Goal: Task Accomplishment & Management: Use online tool/utility

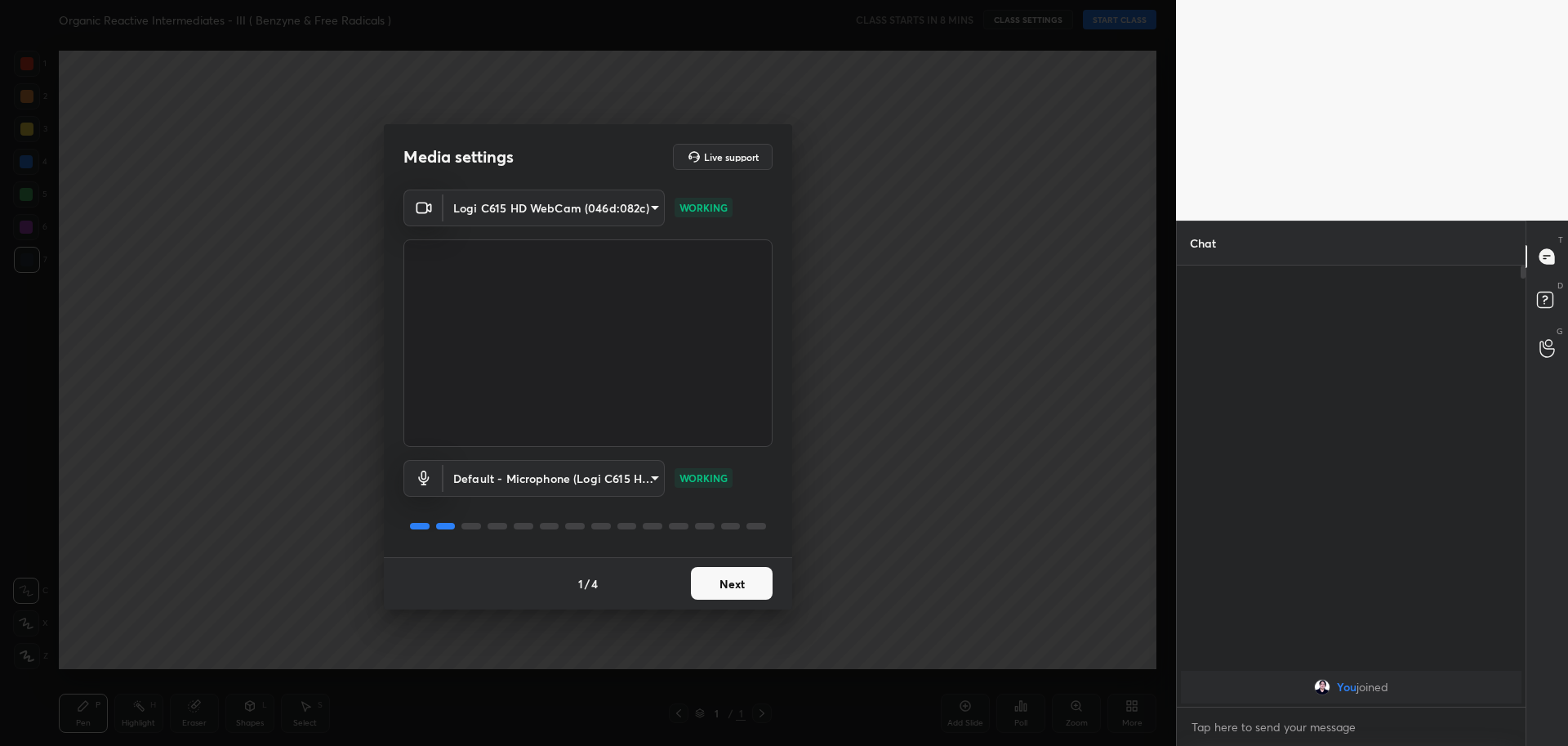
click at [774, 594] on div "1 / 4 Next" at bounding box center [587, 584] width 409 height 52
click at [750, 596] on button "Next" at bounding box center [732, 584] width 82 height 33
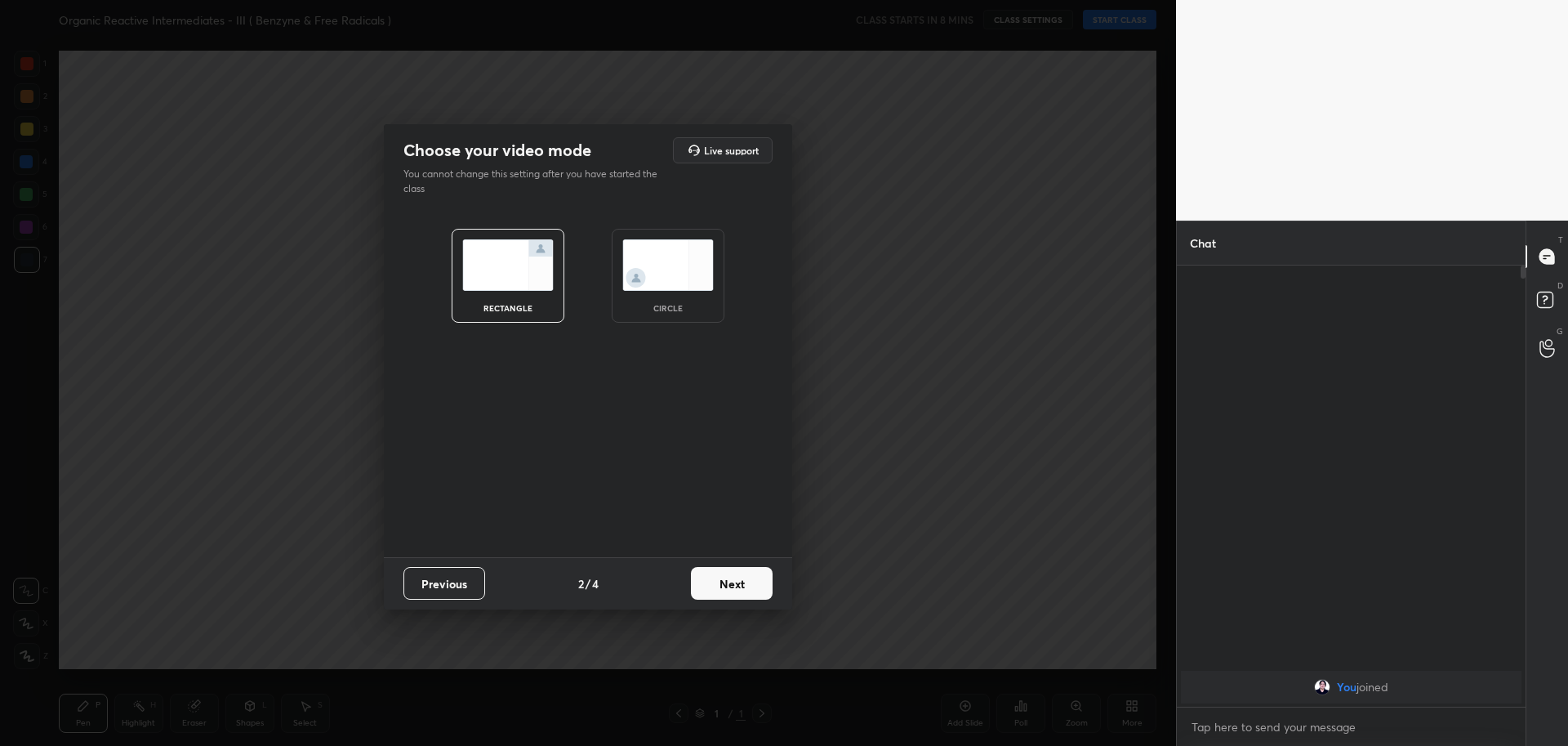
click at [698, 267] on img at bounding box center [668, 265] width 91 height 51
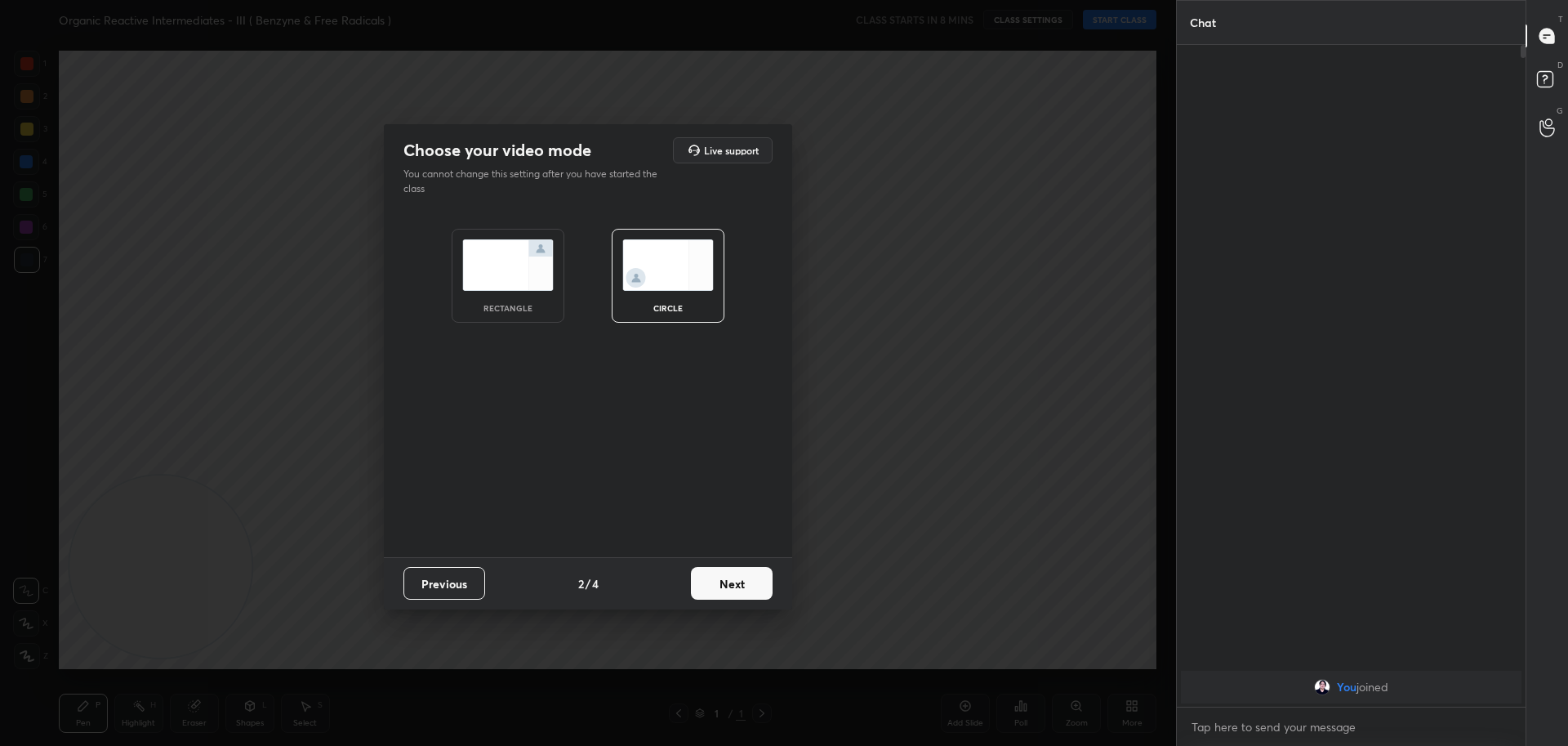
click at [748, 584] on button "Next" at bounding box center [732, 584] width 82 height 33
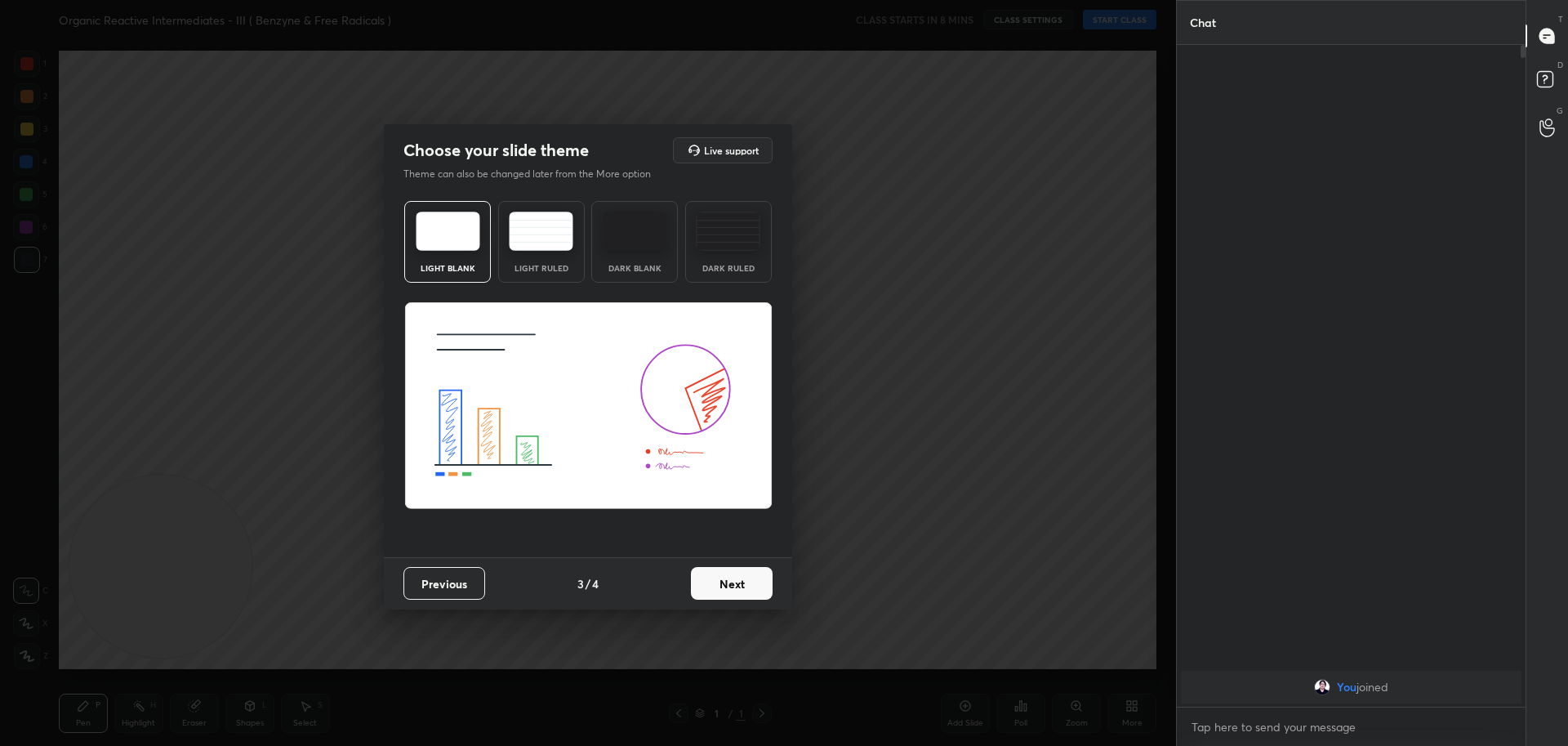
click at [748, 584] on button "Next" at bounding box center [732, 584] width 82 height 33
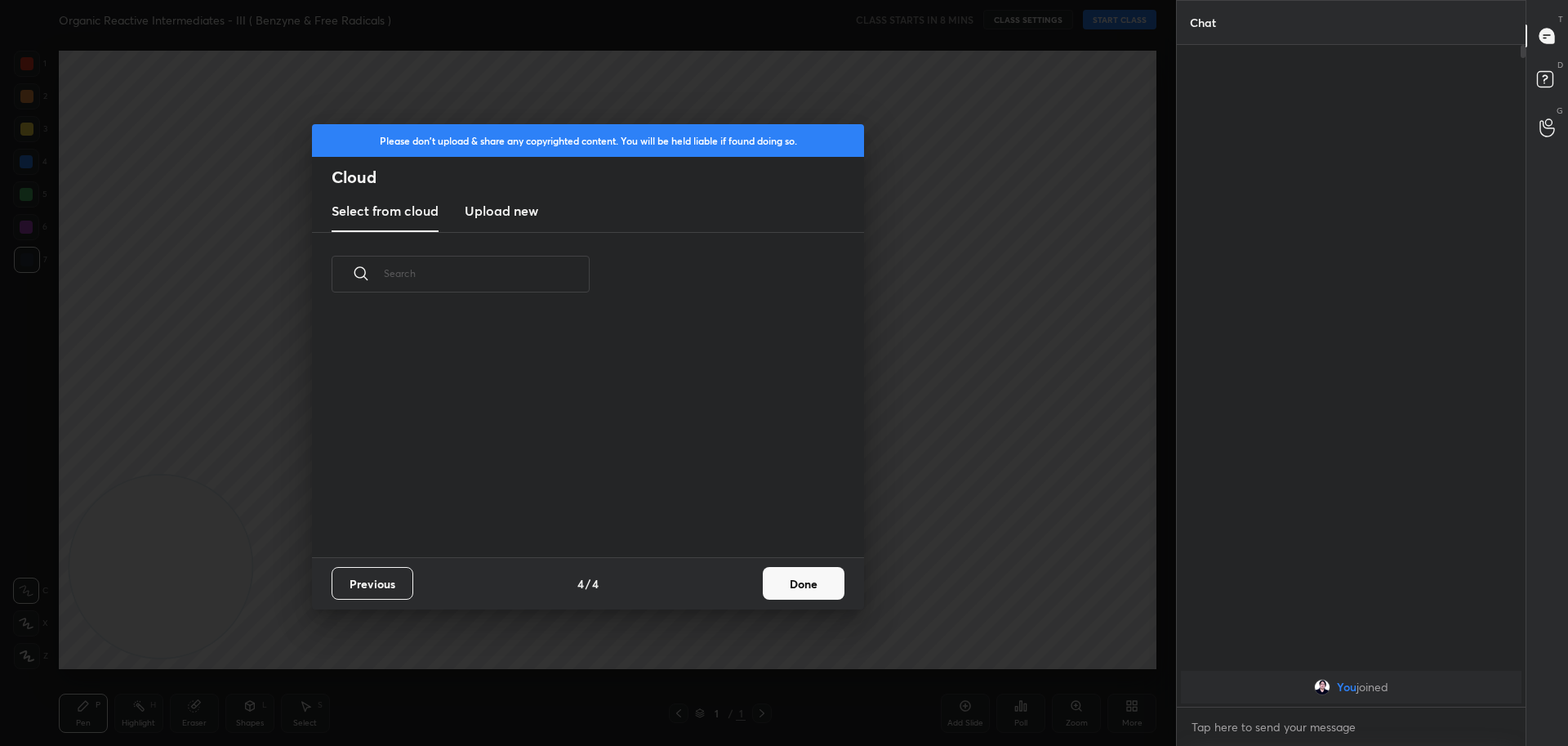
scroll to position [241, 524]
click at [497, 214] on h3 "Upload new" at bounding box center [502, 211] width 74 height 19
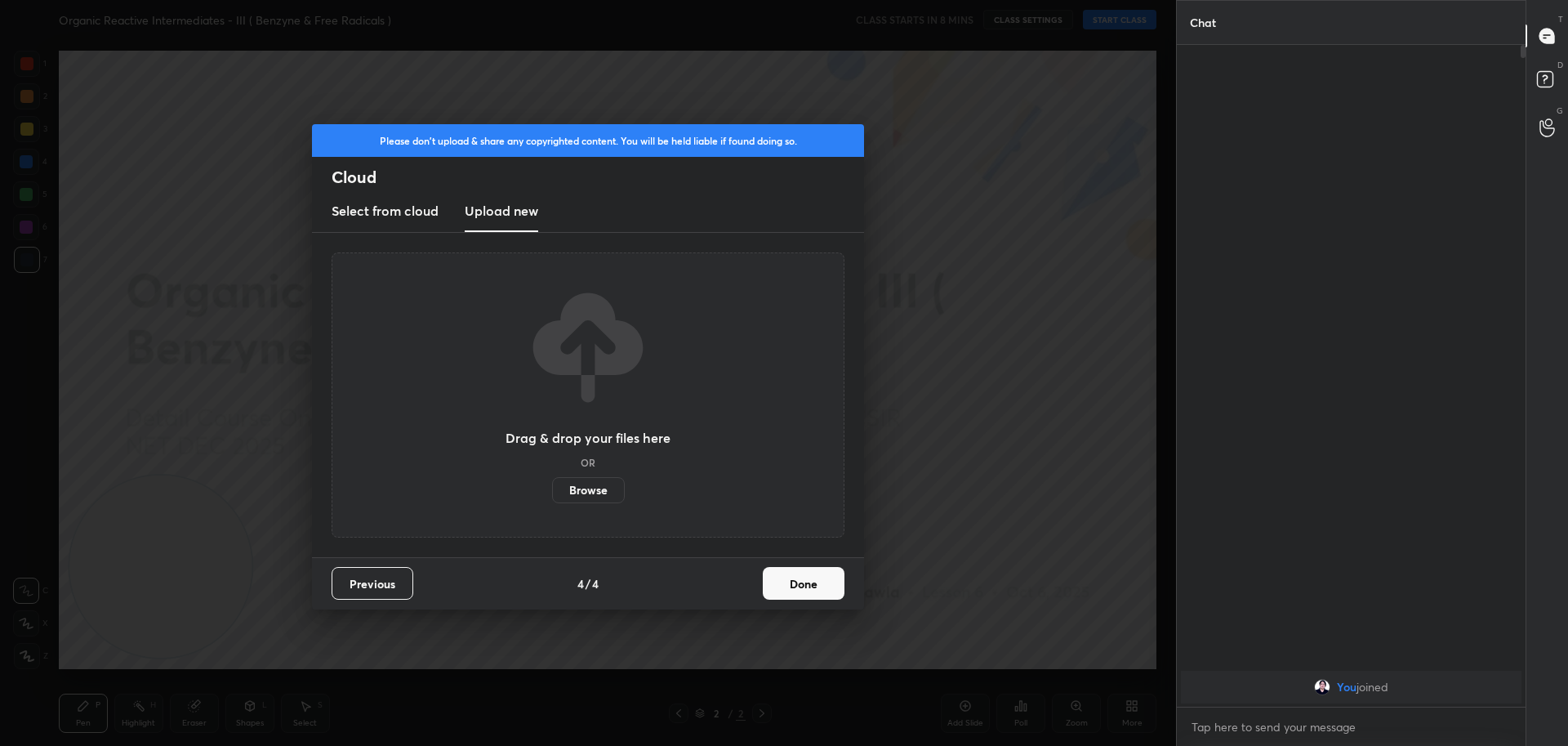
click at [574, 490] on label "Browse" at bounding box center [588, 490] width 73 height 26
click at [552, 490] on input "Browse" at bounding box center [552, 490] width 0 height 26
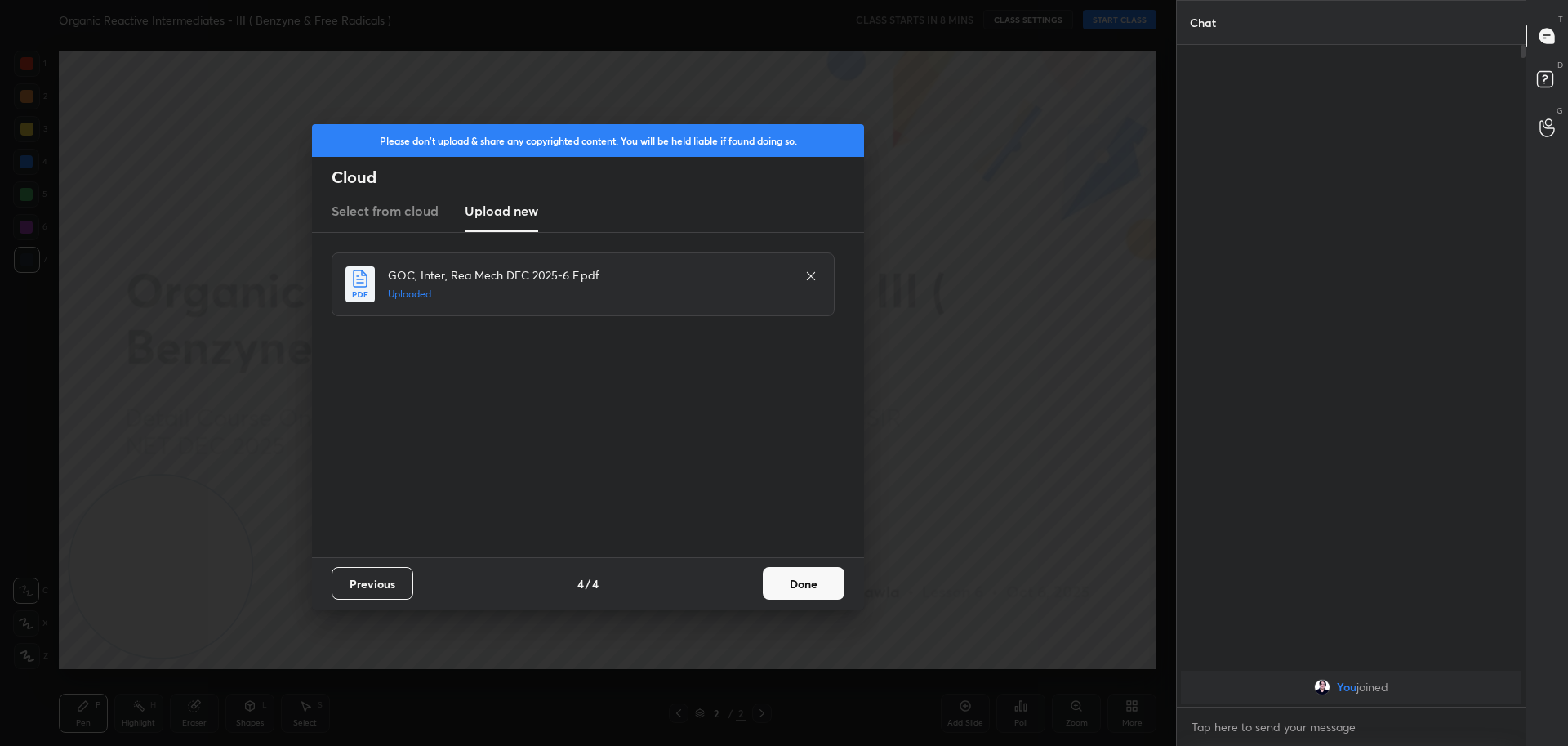
click at [794, 577] on button "Done" at bounding box center [804, 584] width 82 height 33
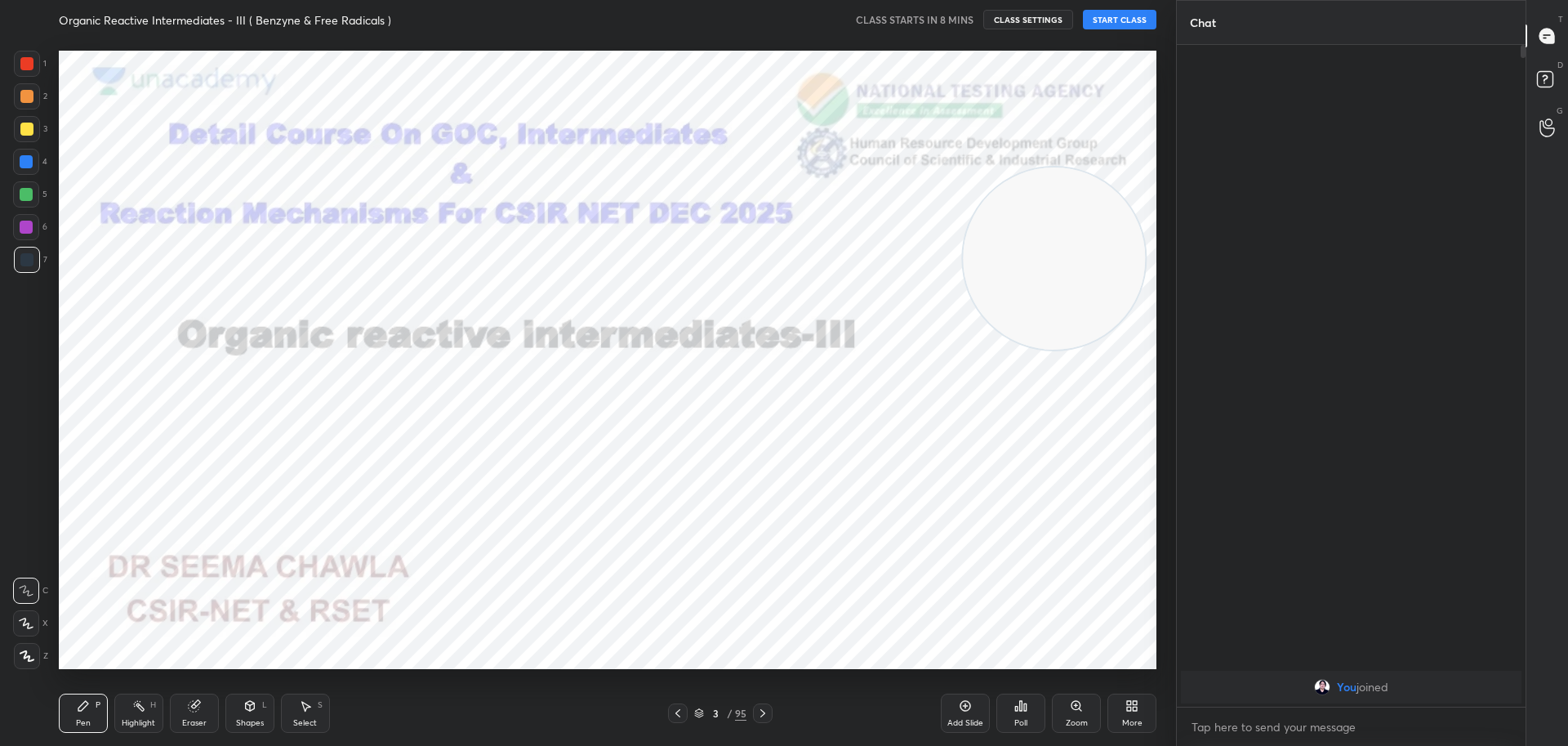
drag, startPoint x: 168, startPoint y: 599, endPoint x: 1061, endPoint y: 291, distance: 944.6
click at [1061, 291] on video at bounding box center [1054, 258] width 183 height 183
click at [766, 712] on icon at bounding box center [762, 713] width 13 height 13
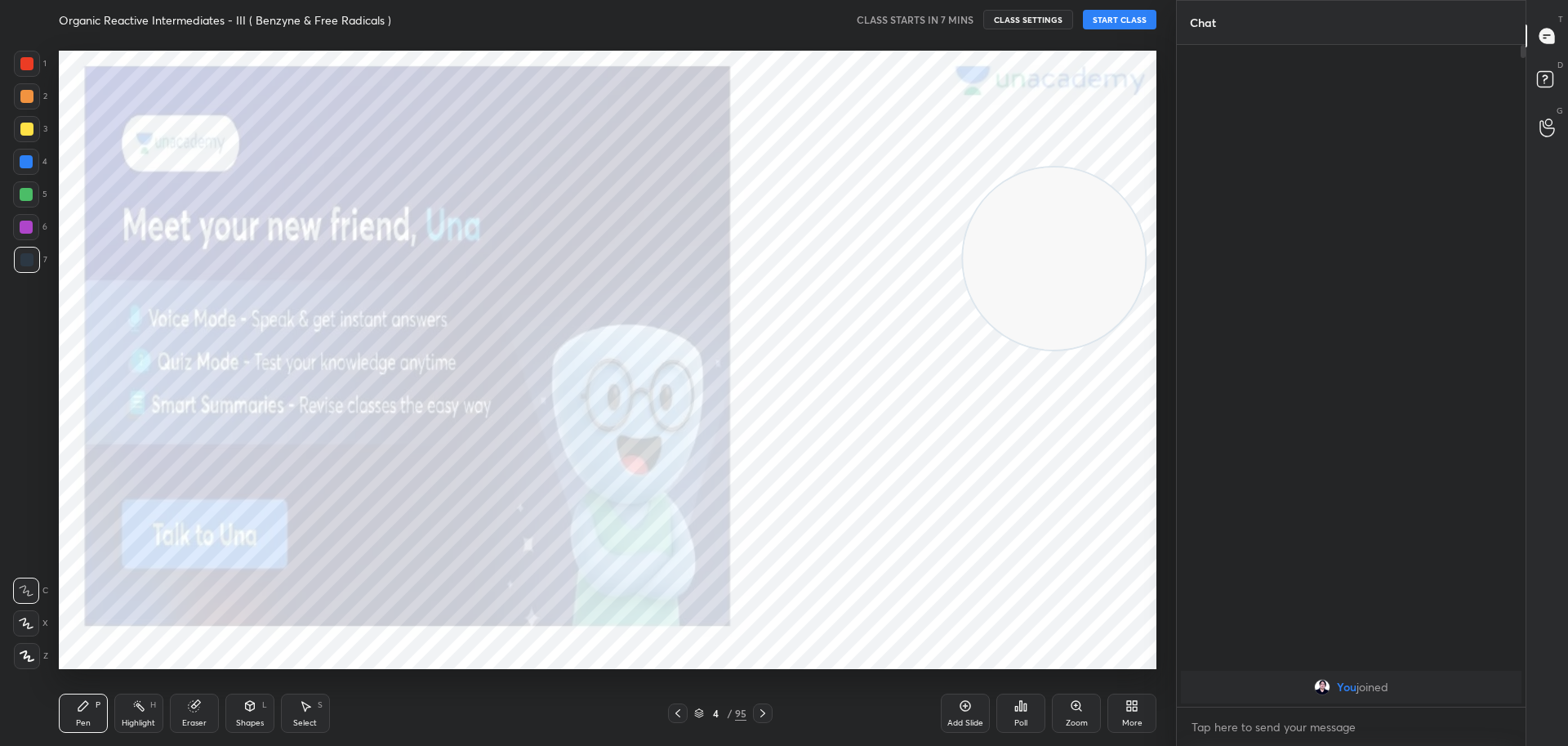
click at [766, 712] on icon at bounding box center [762, 713] width 13 height 13
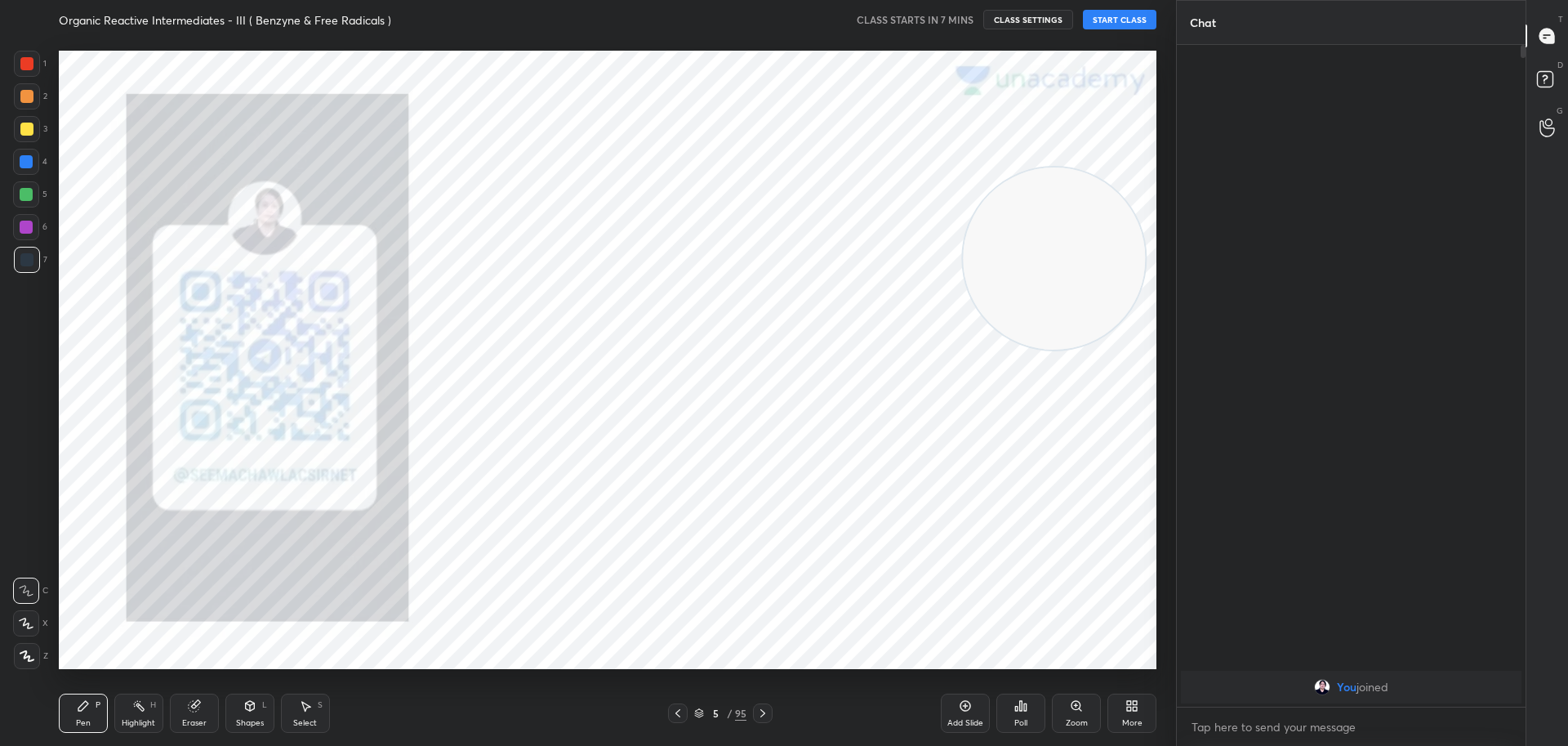
click at [766, 712] on icon at bounding box center [762, 713] width 13 height 13
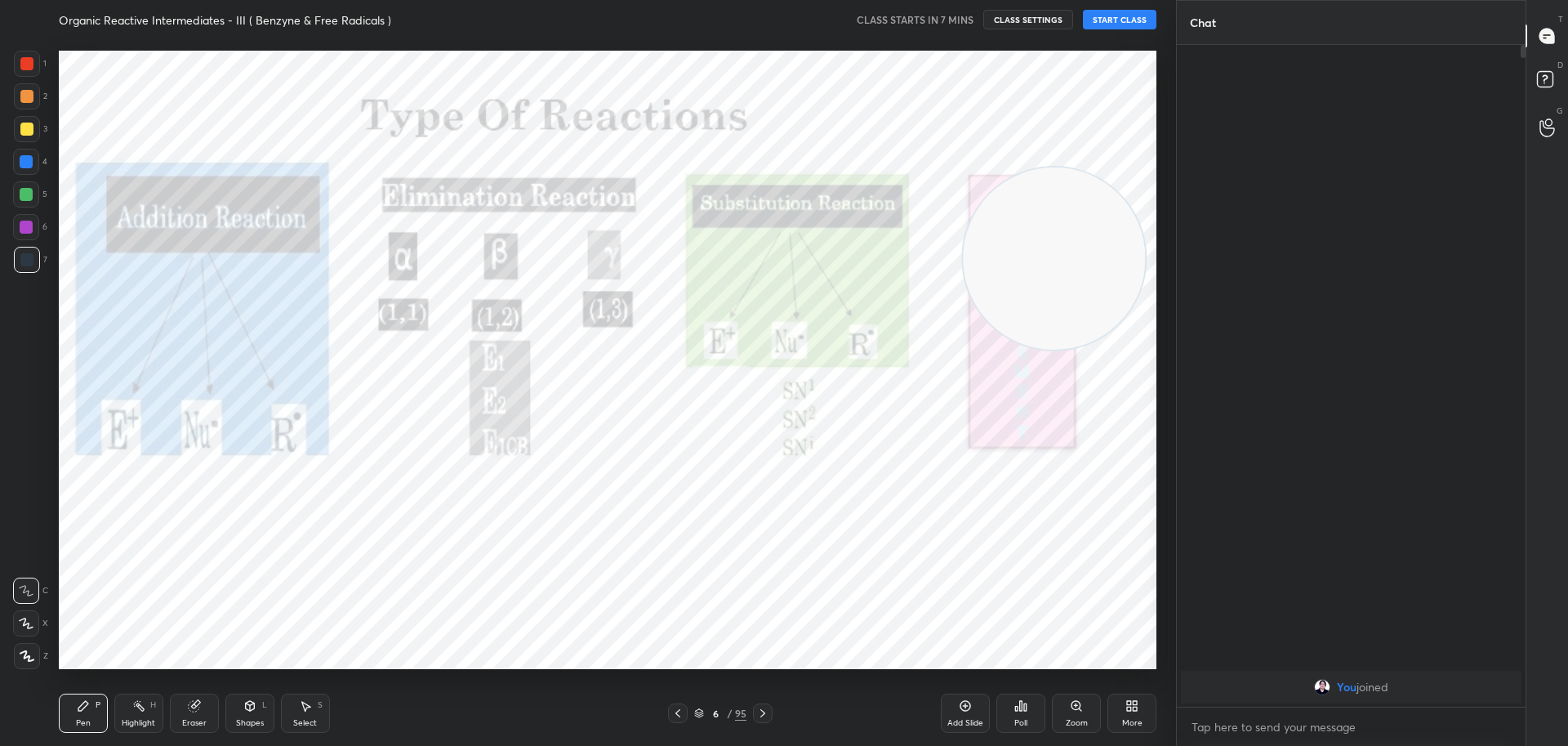
click at [766, 712] on icon at bounding box center [762, 713] width 13 height 13
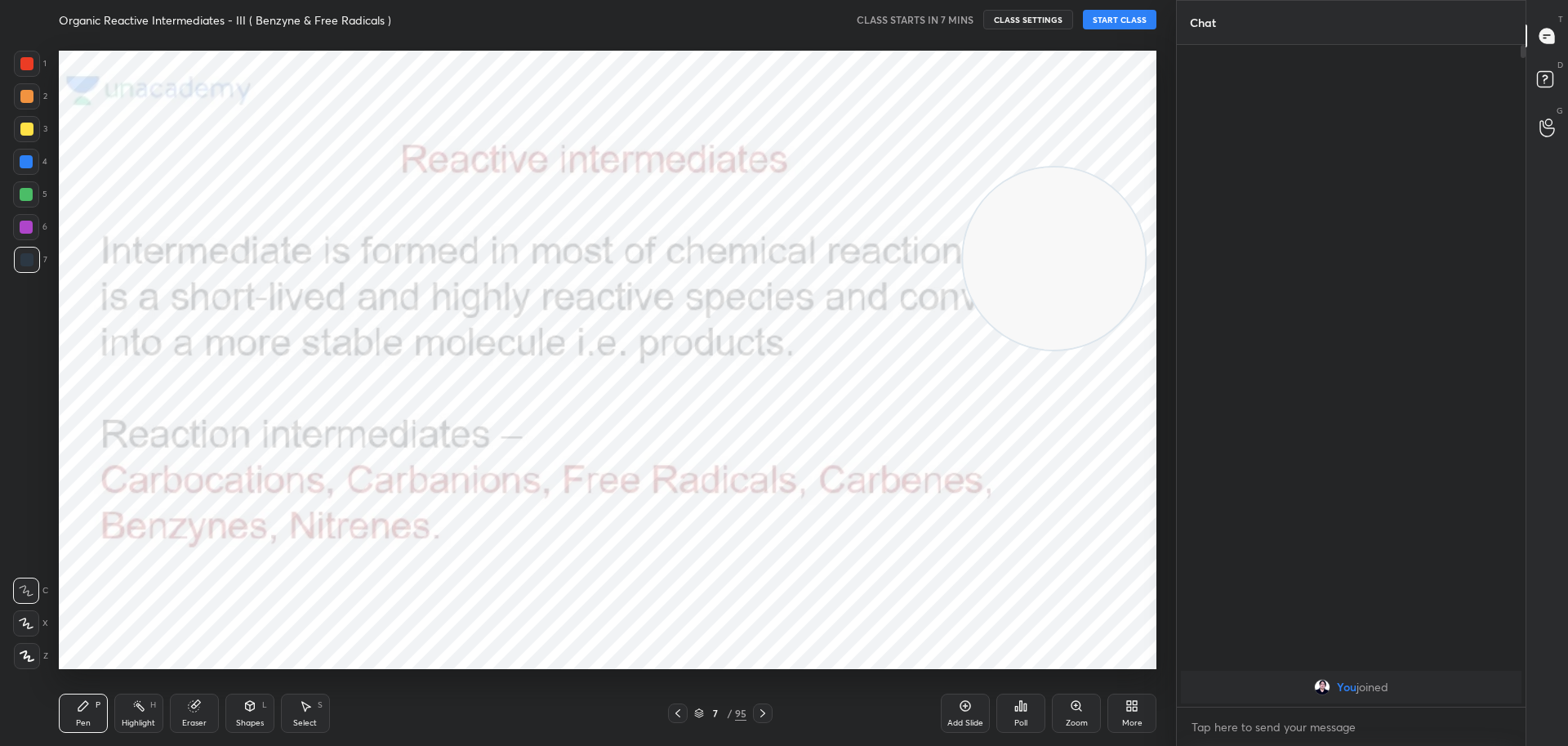
click at [766, 712] on icon at bounding box center [762, 713] width 13 height 13
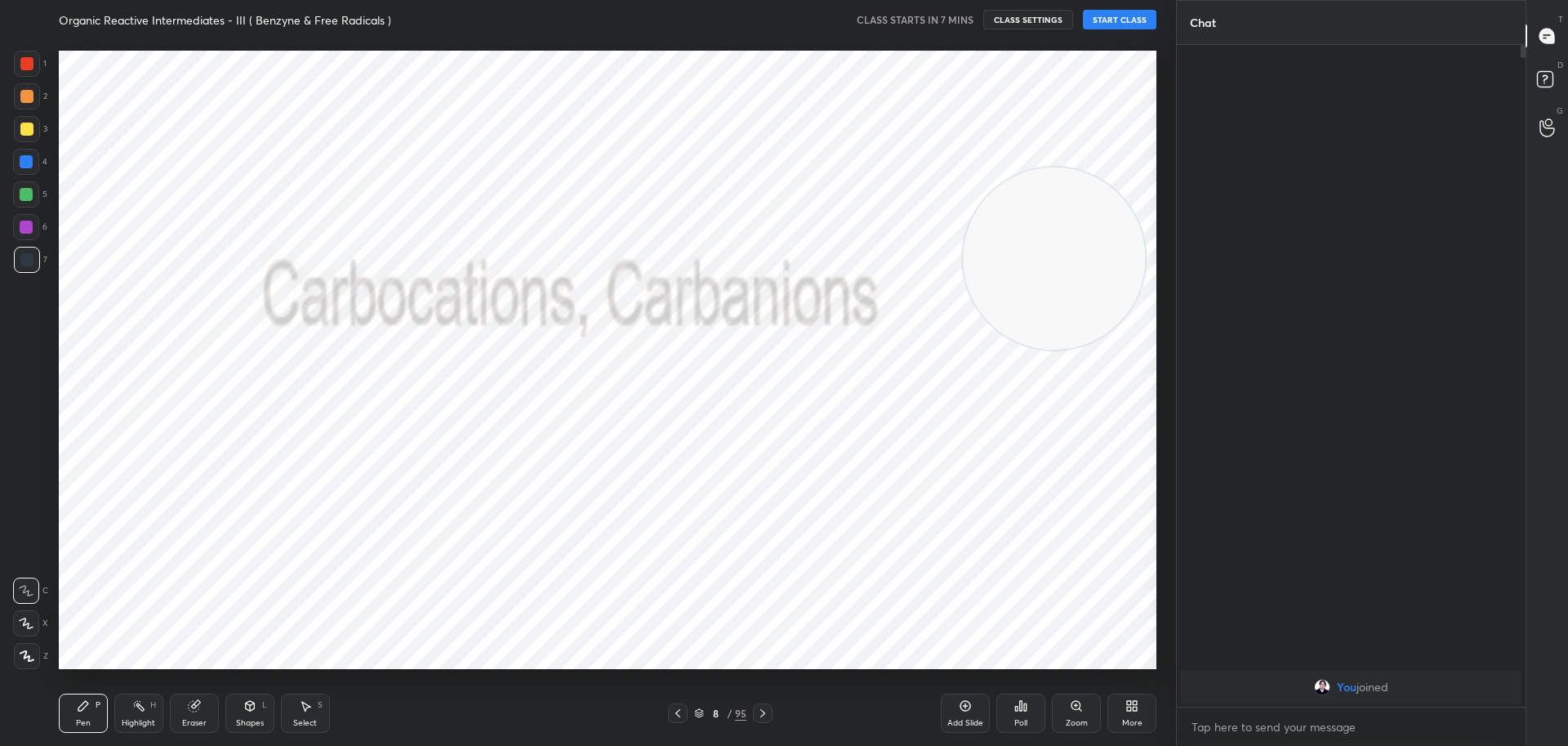
click at [766, 712] on icon at bounding box center [762, 713] width 13 height 13
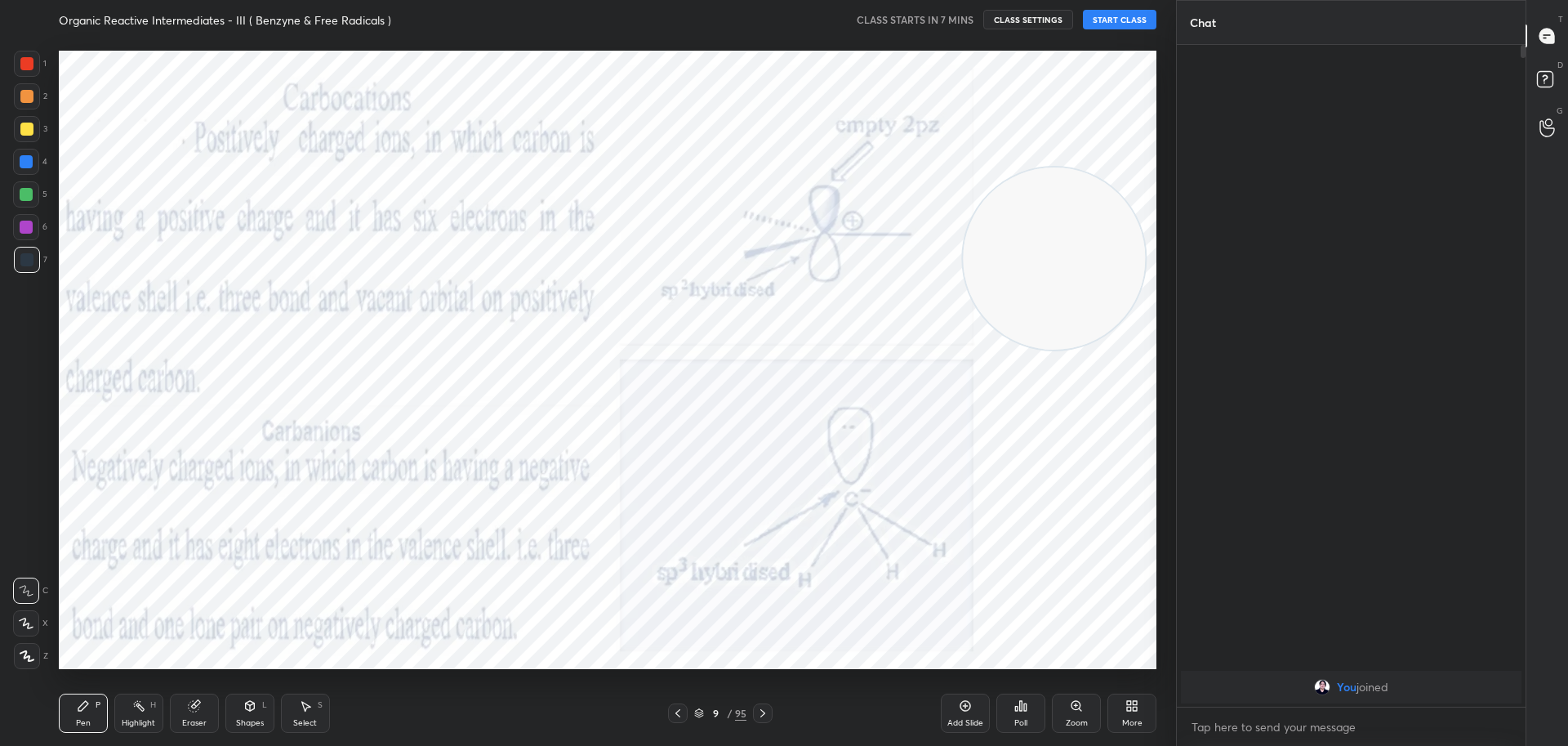
click at [766, 712] on icon at bounding box center [762, 713] width 13 height 13
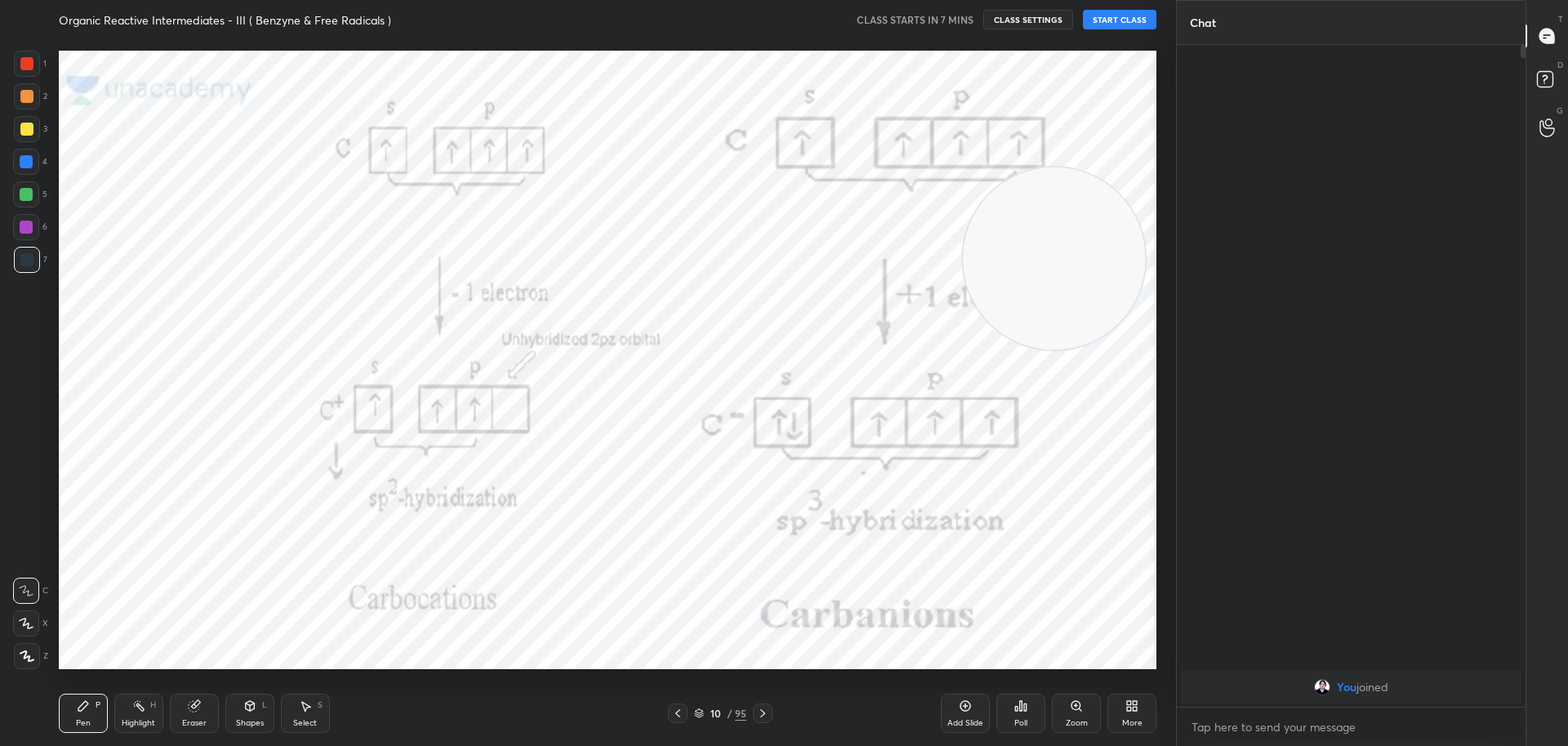
click at [766, 712] on icon at bounding box center [762, 713] width 13 height 13
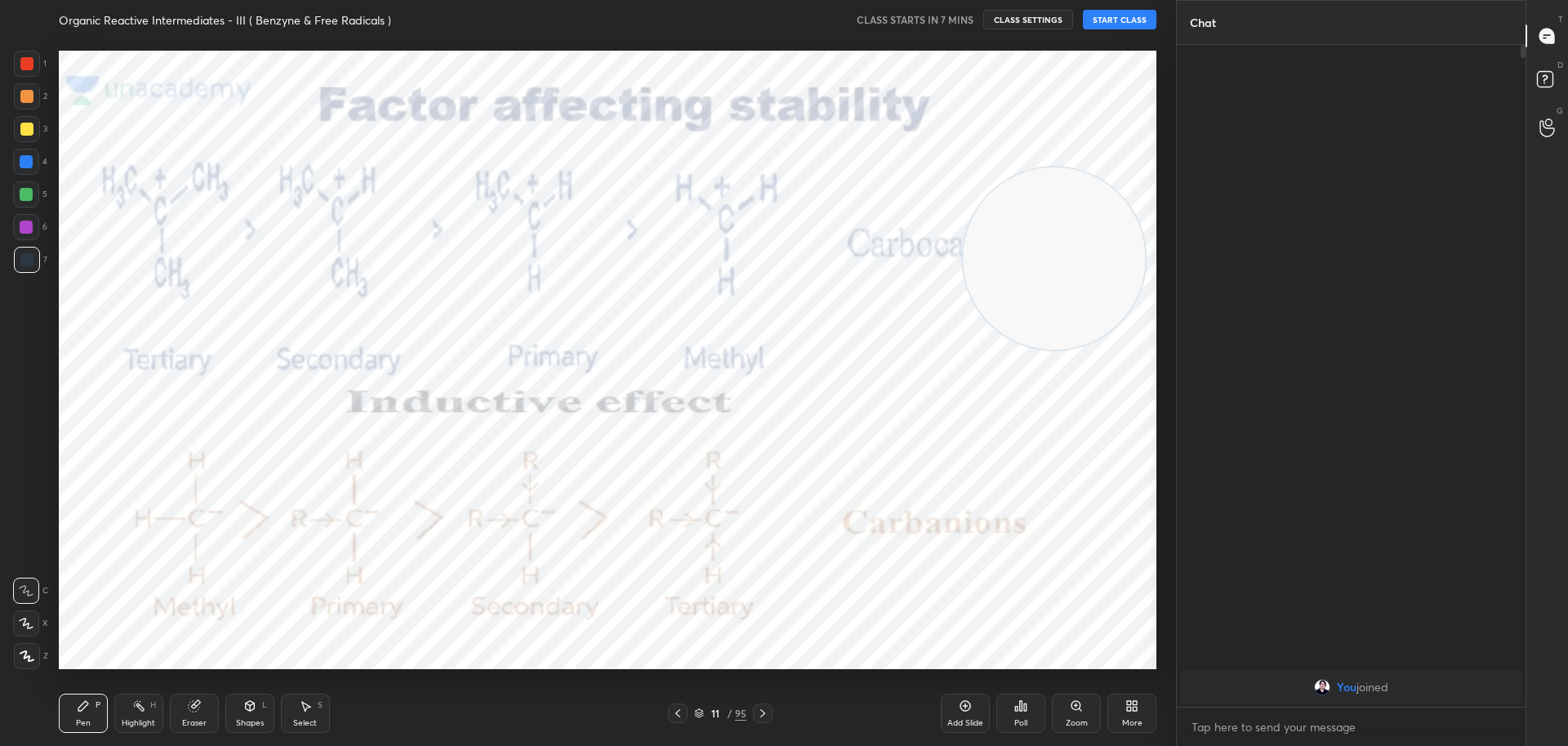
click at [760, 710] on icon at bounding box center [762, 713] width 13 height 13
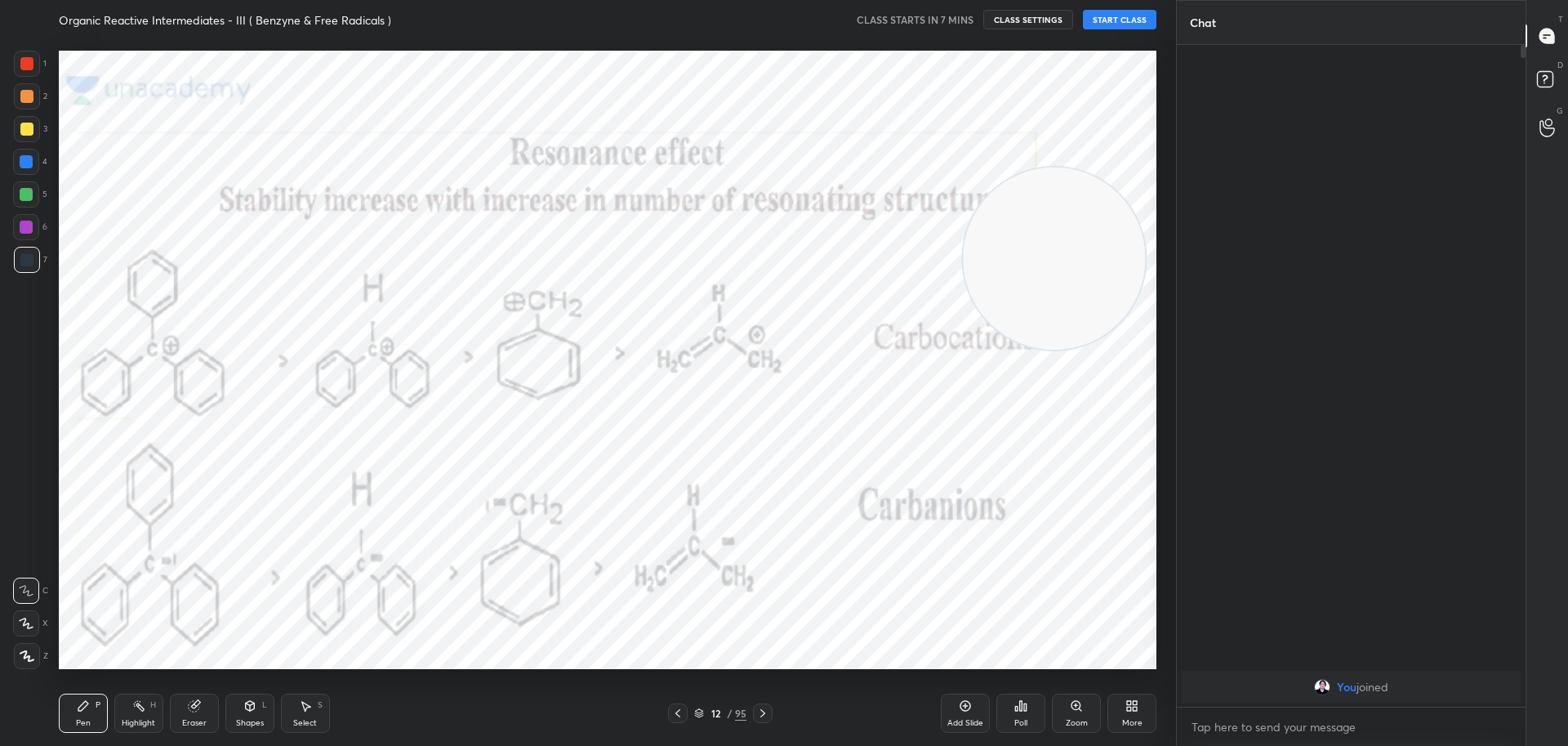
click at [759, 710] on icon at bounding box center [762, 713] width 13 height 13
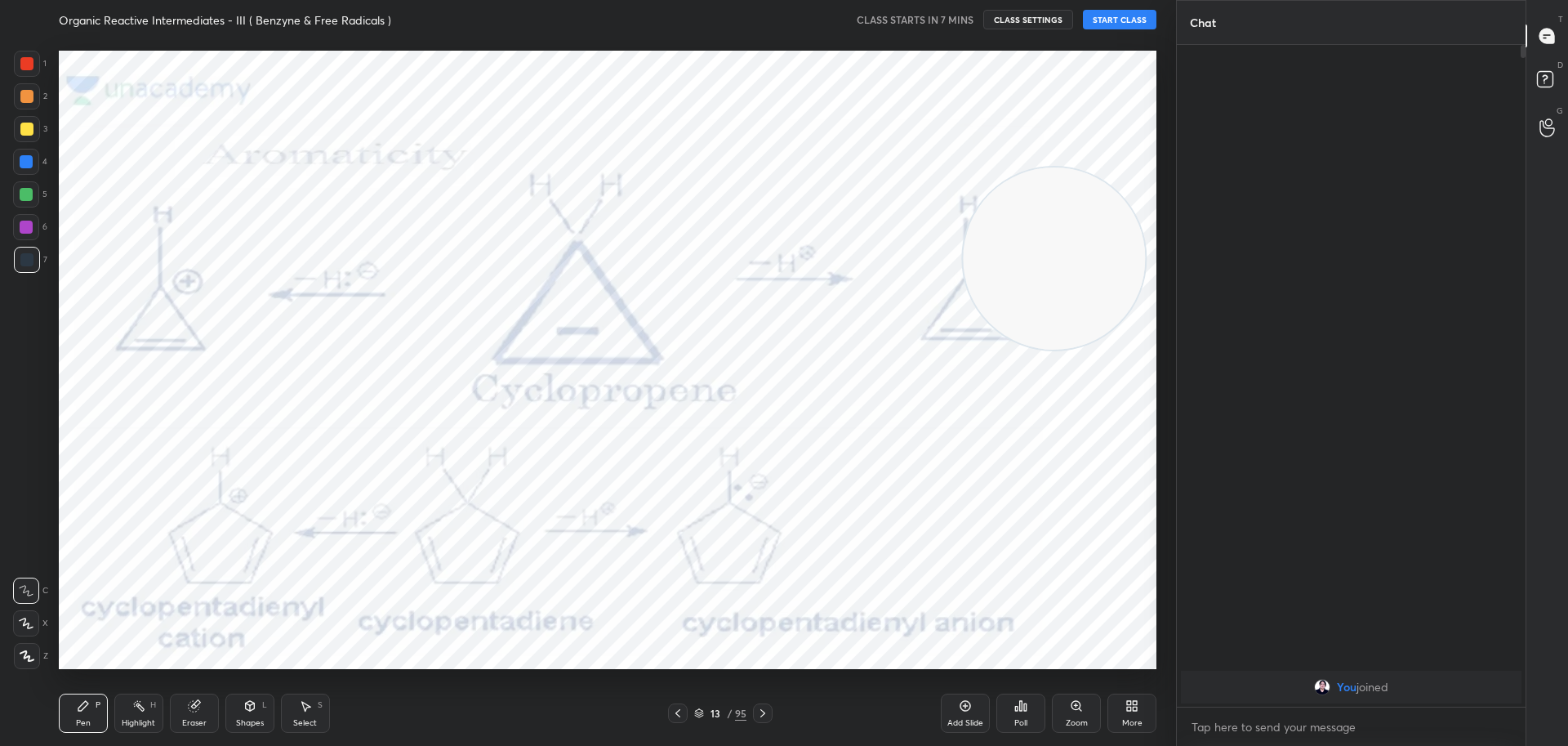
click at [759, 710] on icon at bounding box center [762, 713] width 13 height 13
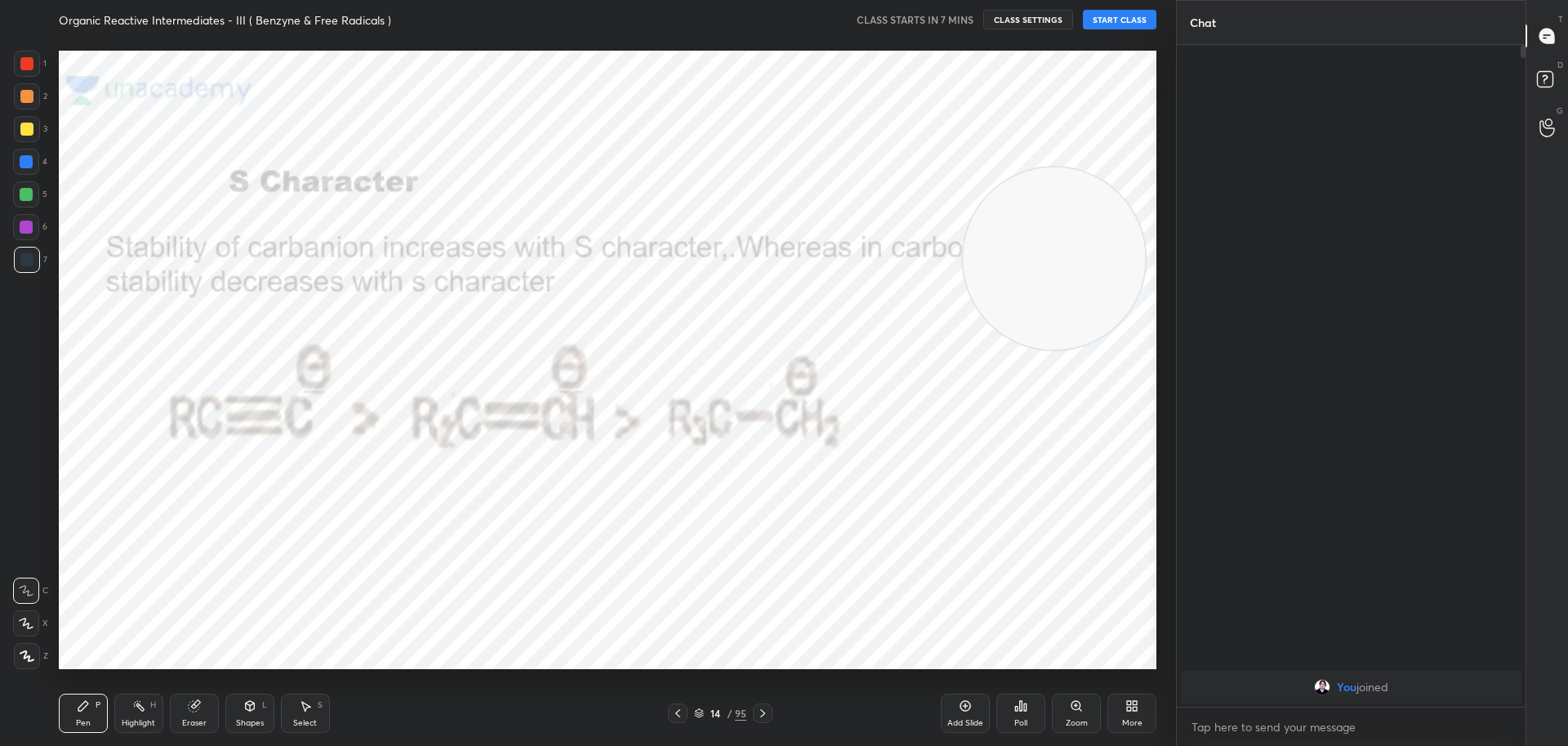
click at [759, 710] on icon at bounding box center [762, 713] width 13 height 13
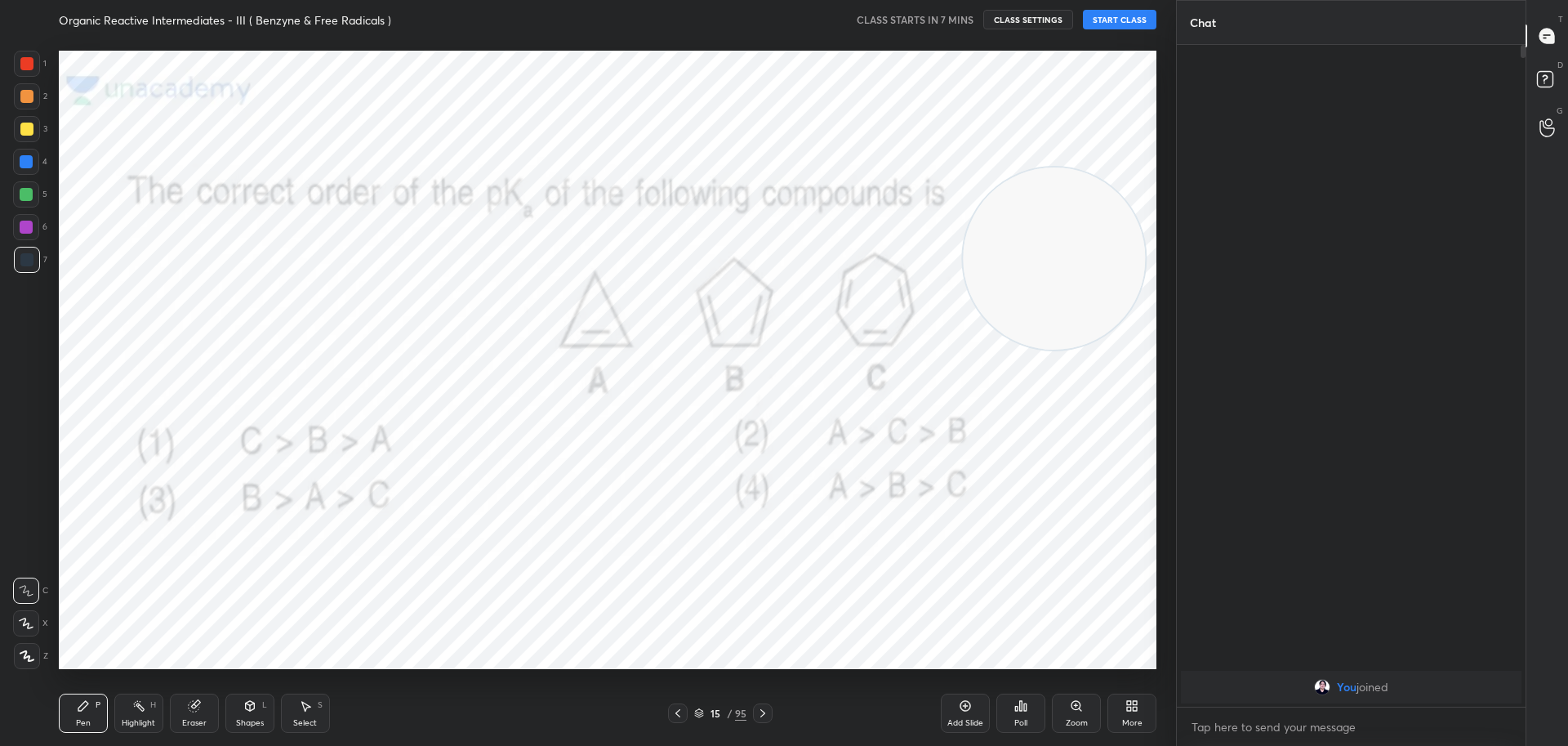
click at [763, 713] on icon at bounding box center [762, 713] width 13 height 13
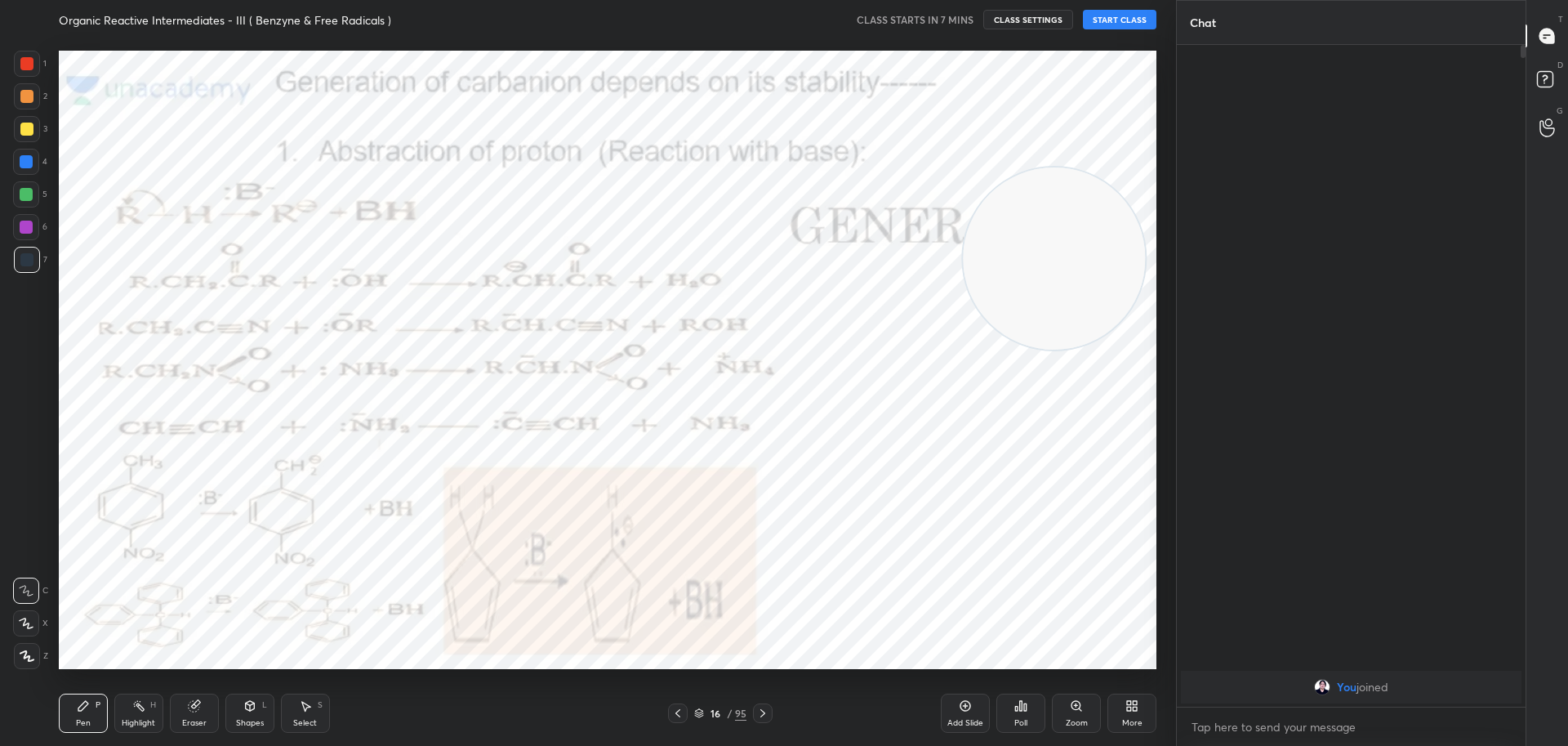
click at [763, 713] on icon at bounding box center [762, 713] width 13 height 13
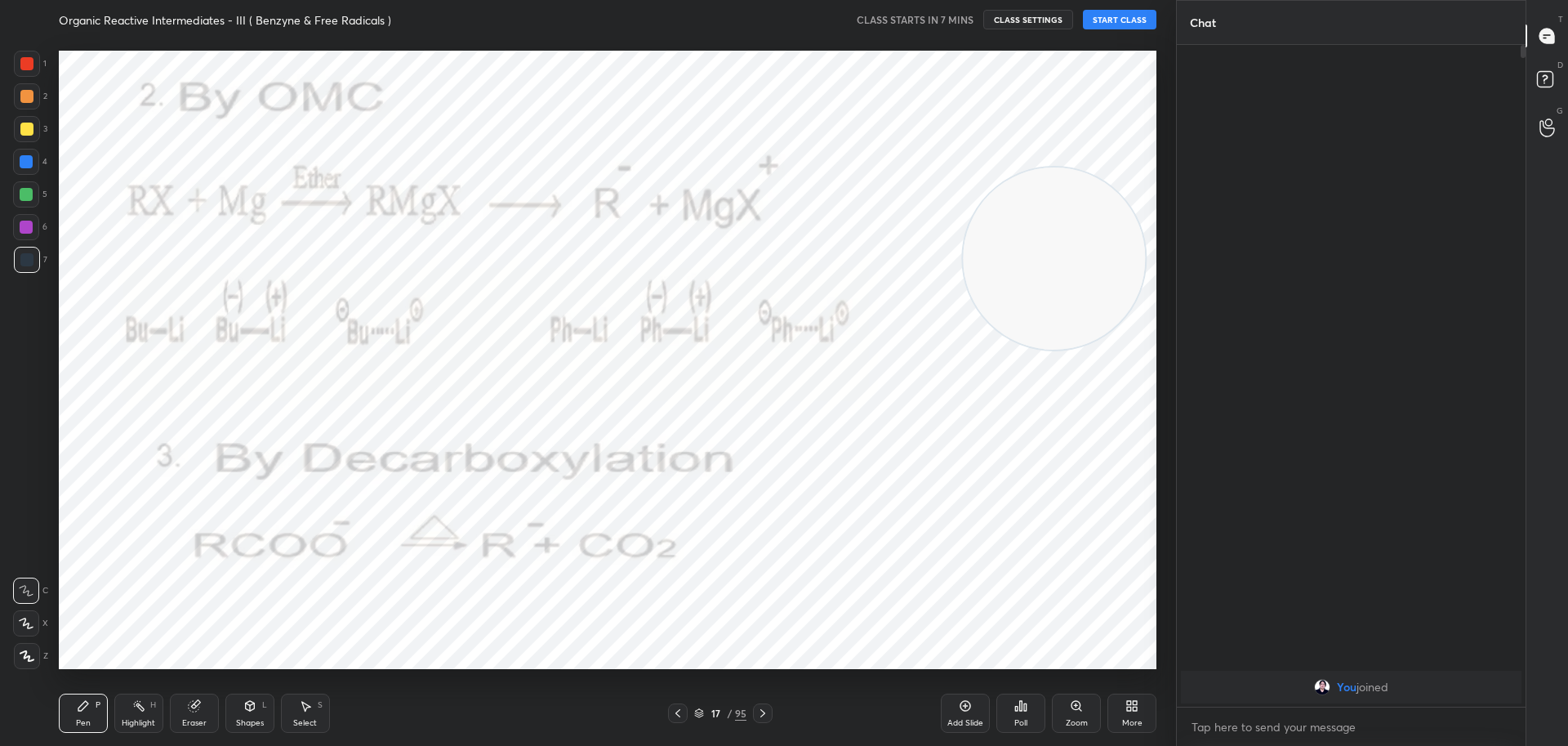
click at [763, 713] on icon at bounding box center [762, 713] width 13 height 13
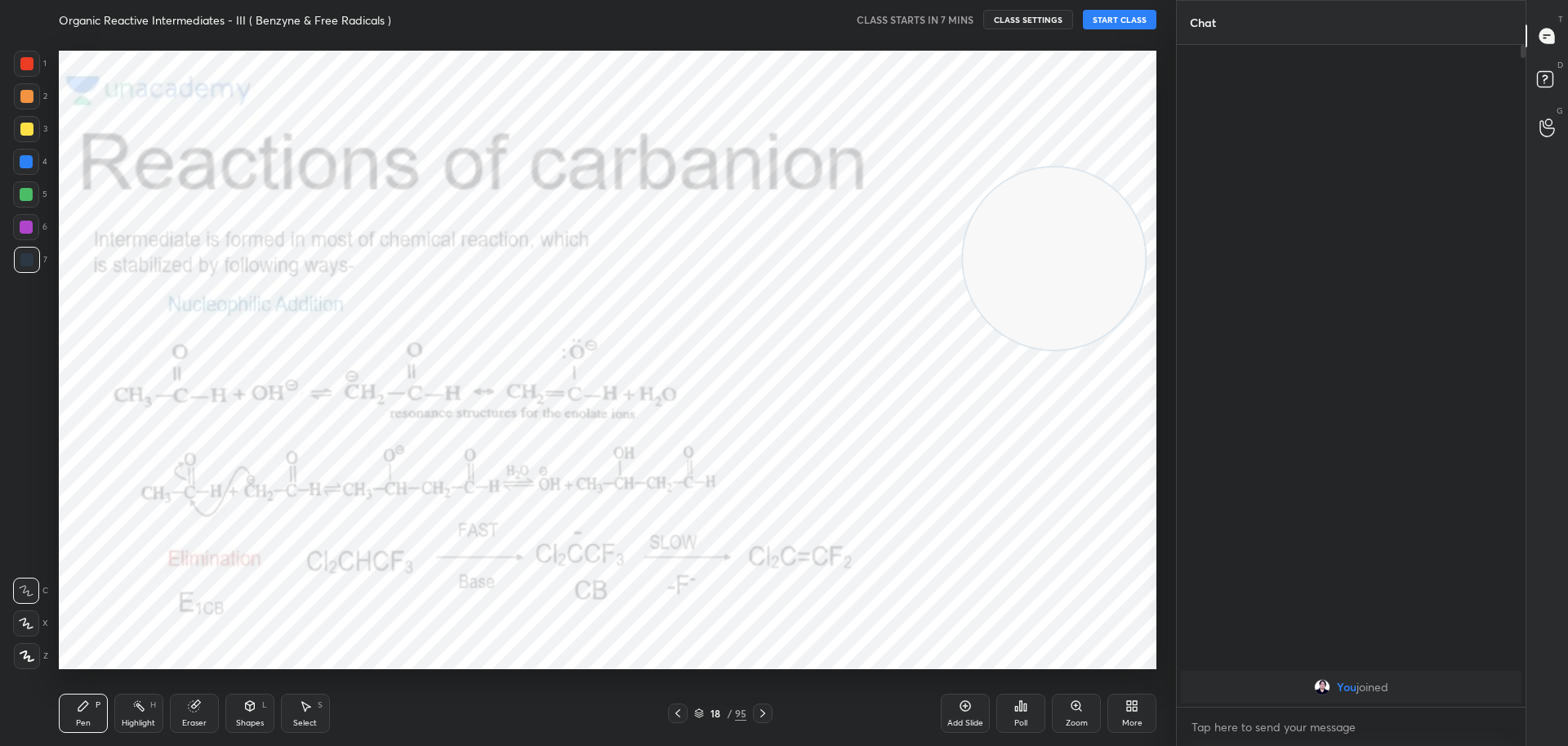
click at [763, 713] on icon at bounding box center [762, 713] width 13 height 13
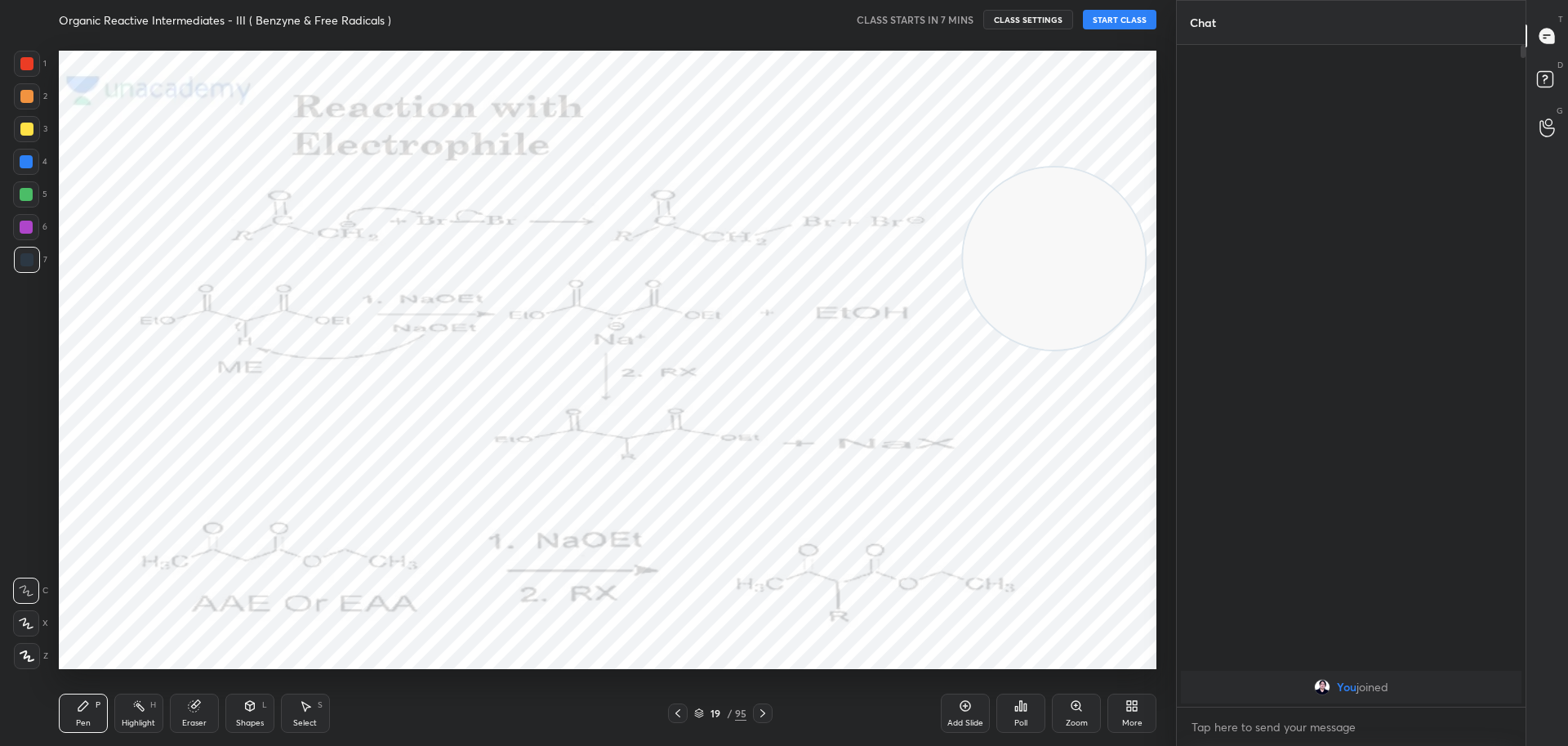
click at [675, 713] on icon at bounding box center [678, 713] width 13 height 13
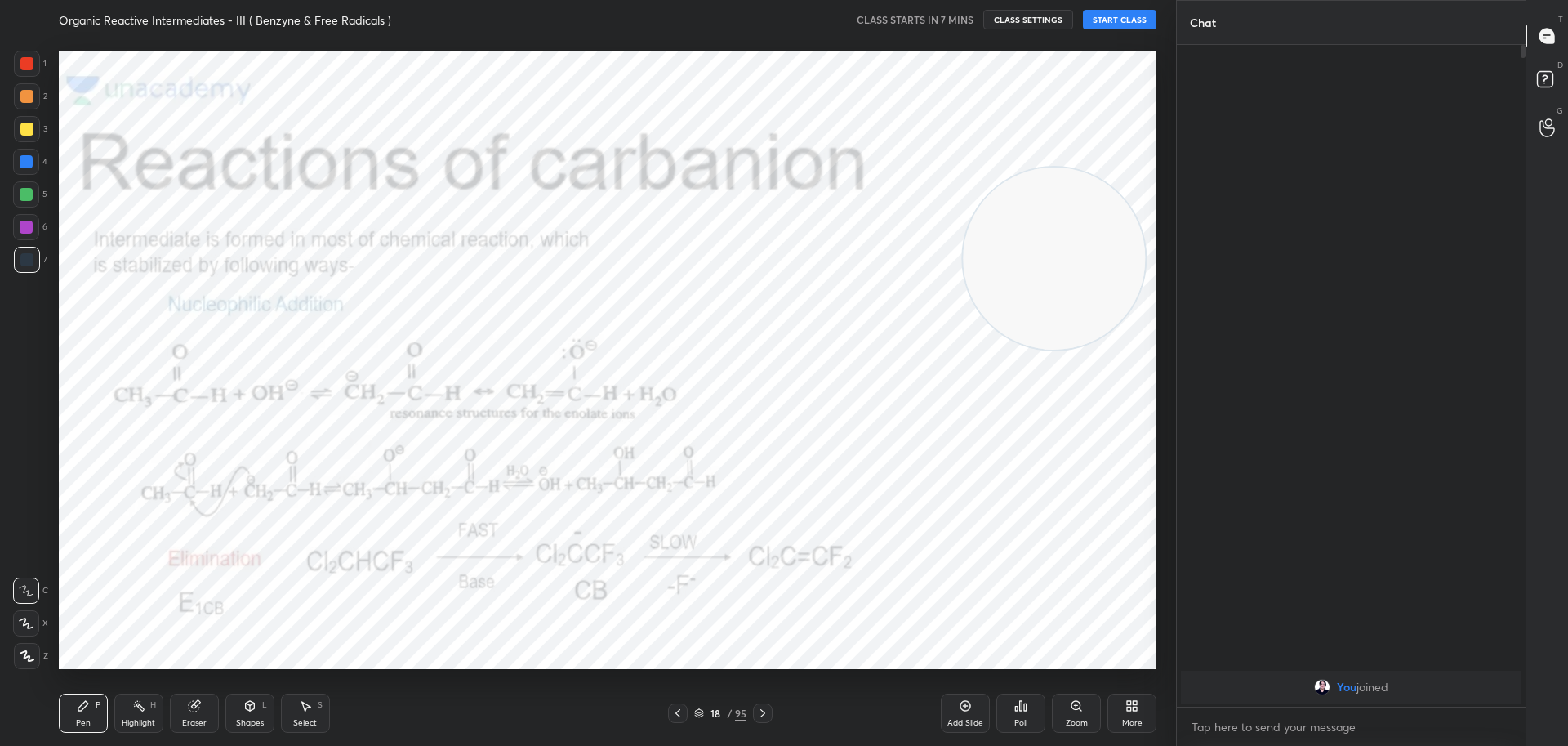
click at [769, 714] on icon at bounding box center [762, 713] width 13 height 13
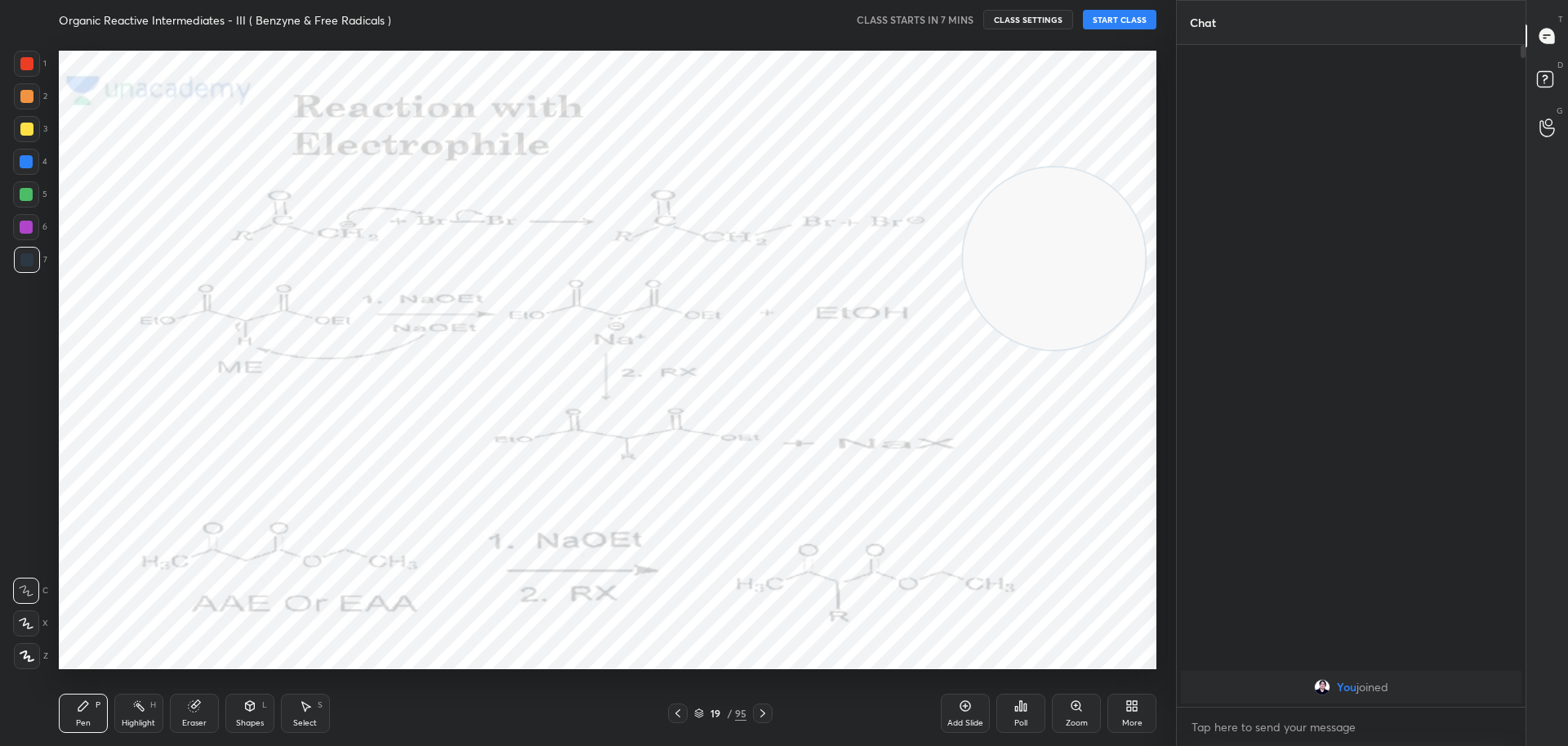
click at [769, 714] on icon at bounding box center [762, 713] width 13 height 13
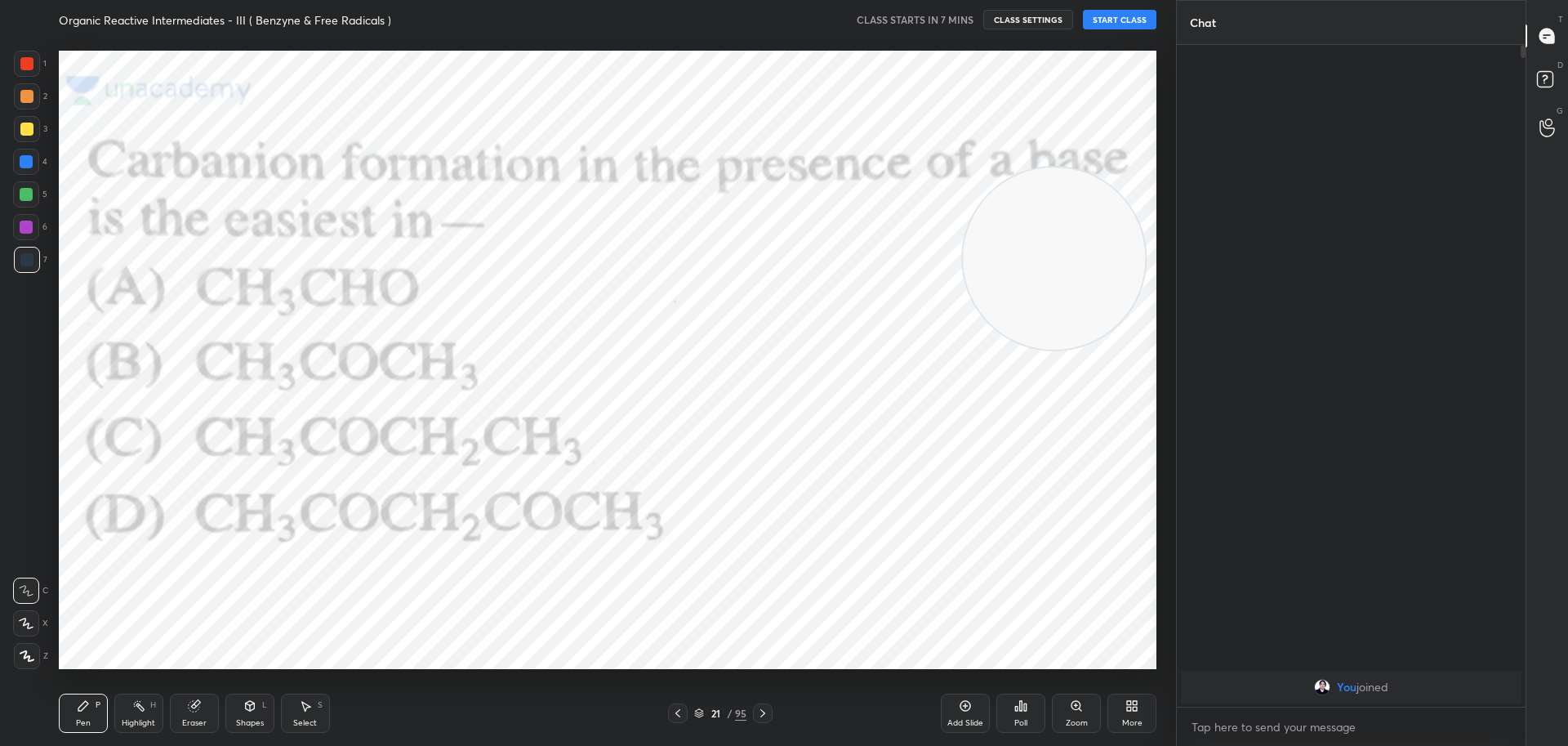
click at [678, 712] on icon at bounding box center [678, 713] width 5 height 8
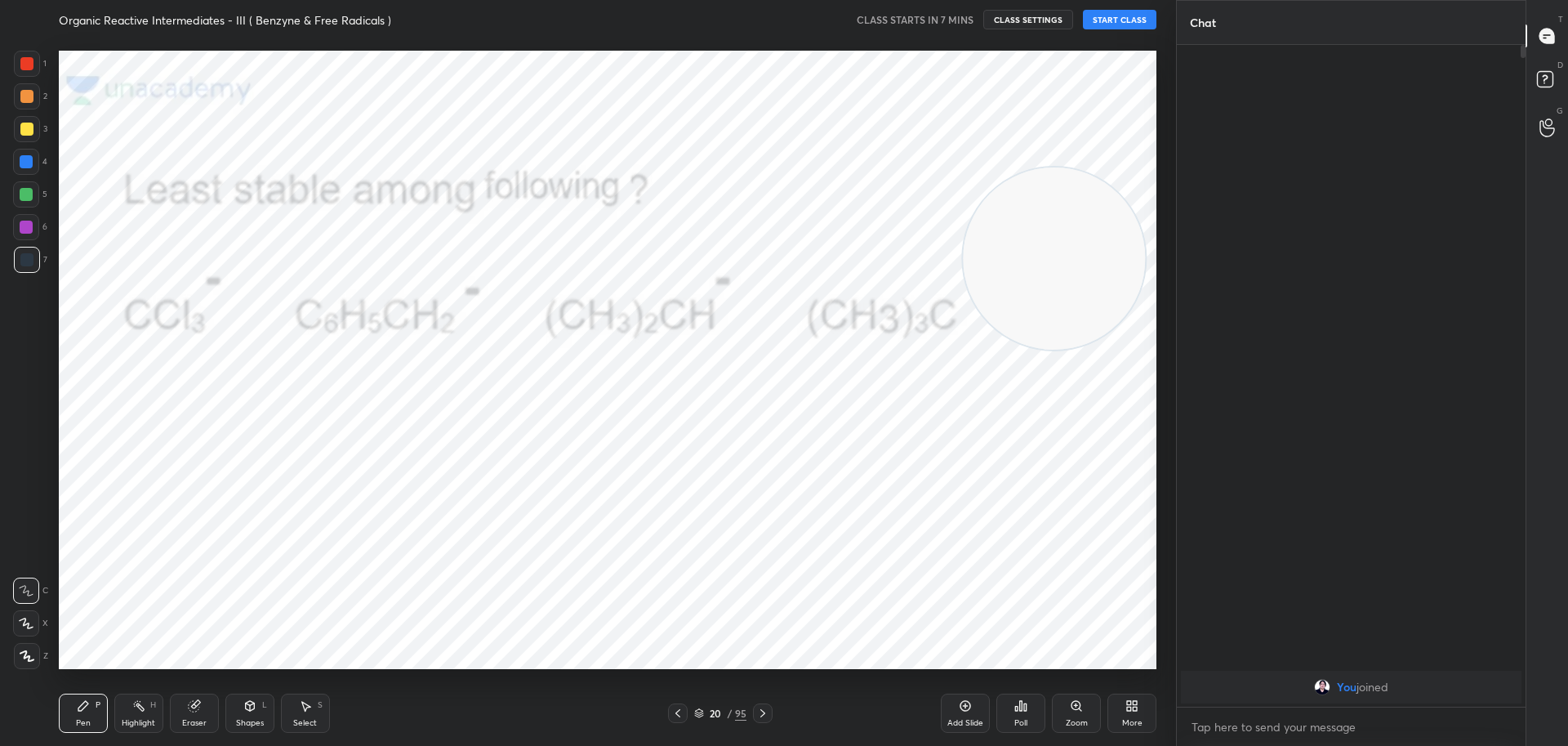
click at [762, 711] on icon at bounding box center [762, 713] width 5 height 8
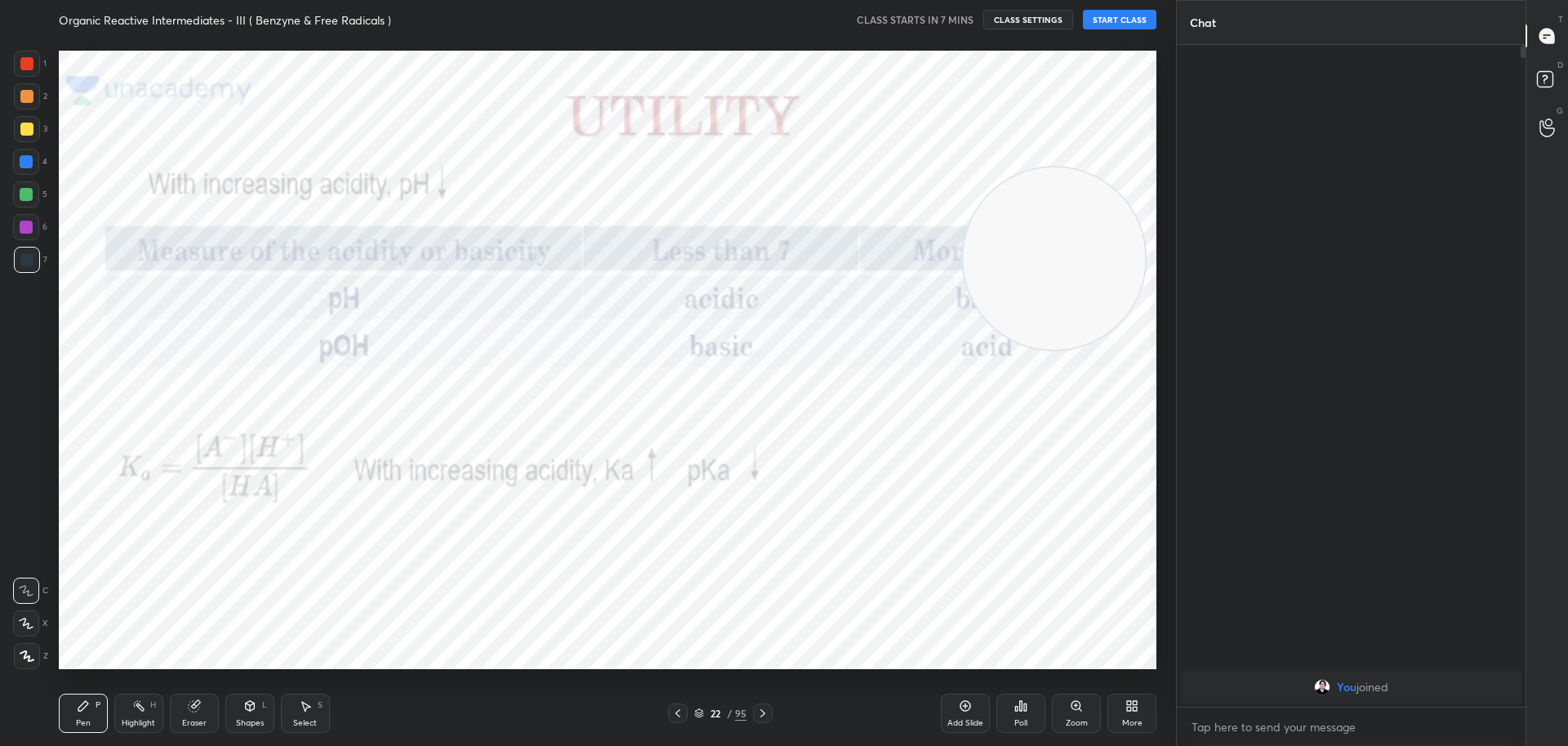
click at [681, 714] on icon at bounding box center [678, 713] width 13 height 13
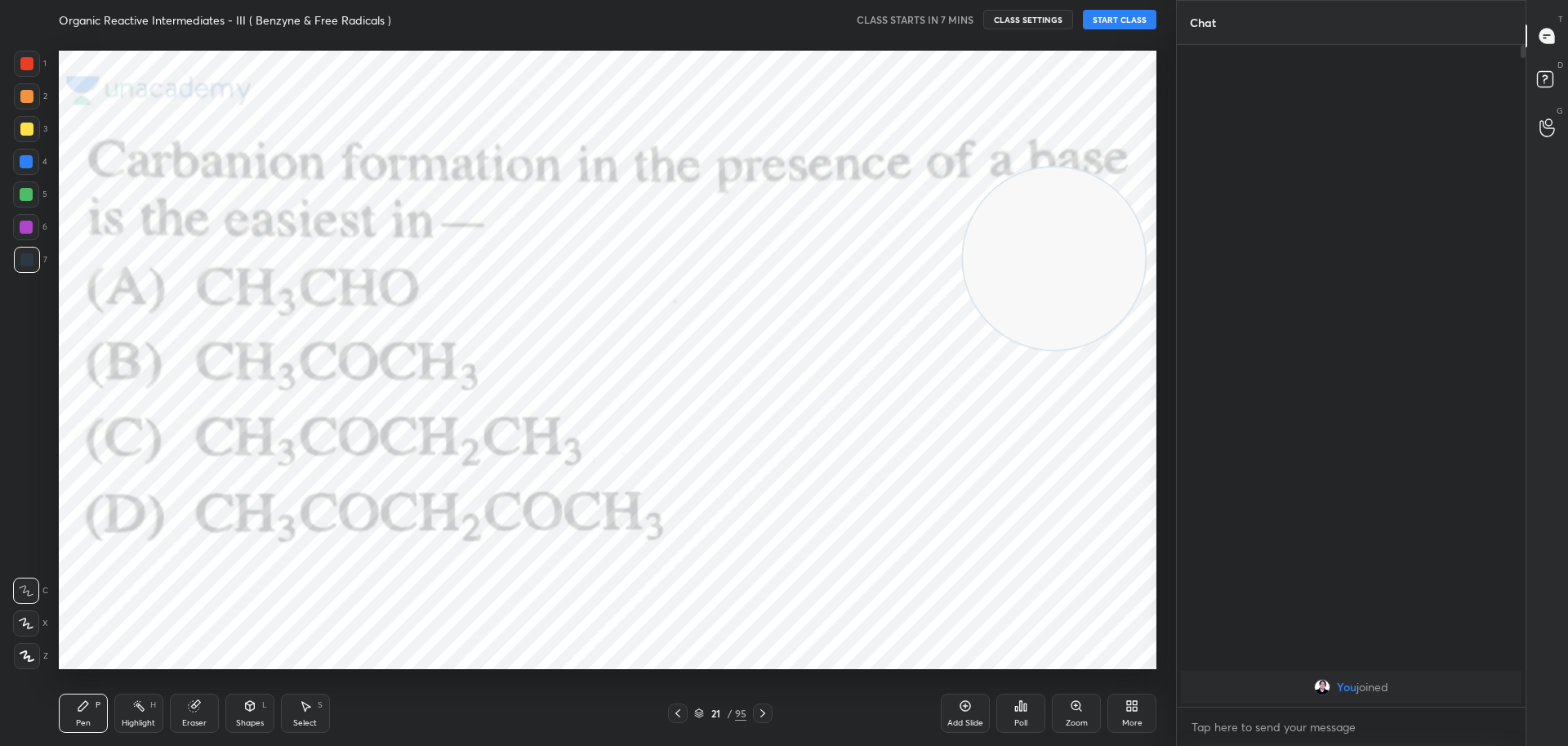
click at [760, 714] on icon at bounding box center [762, 713] width 13 height 13
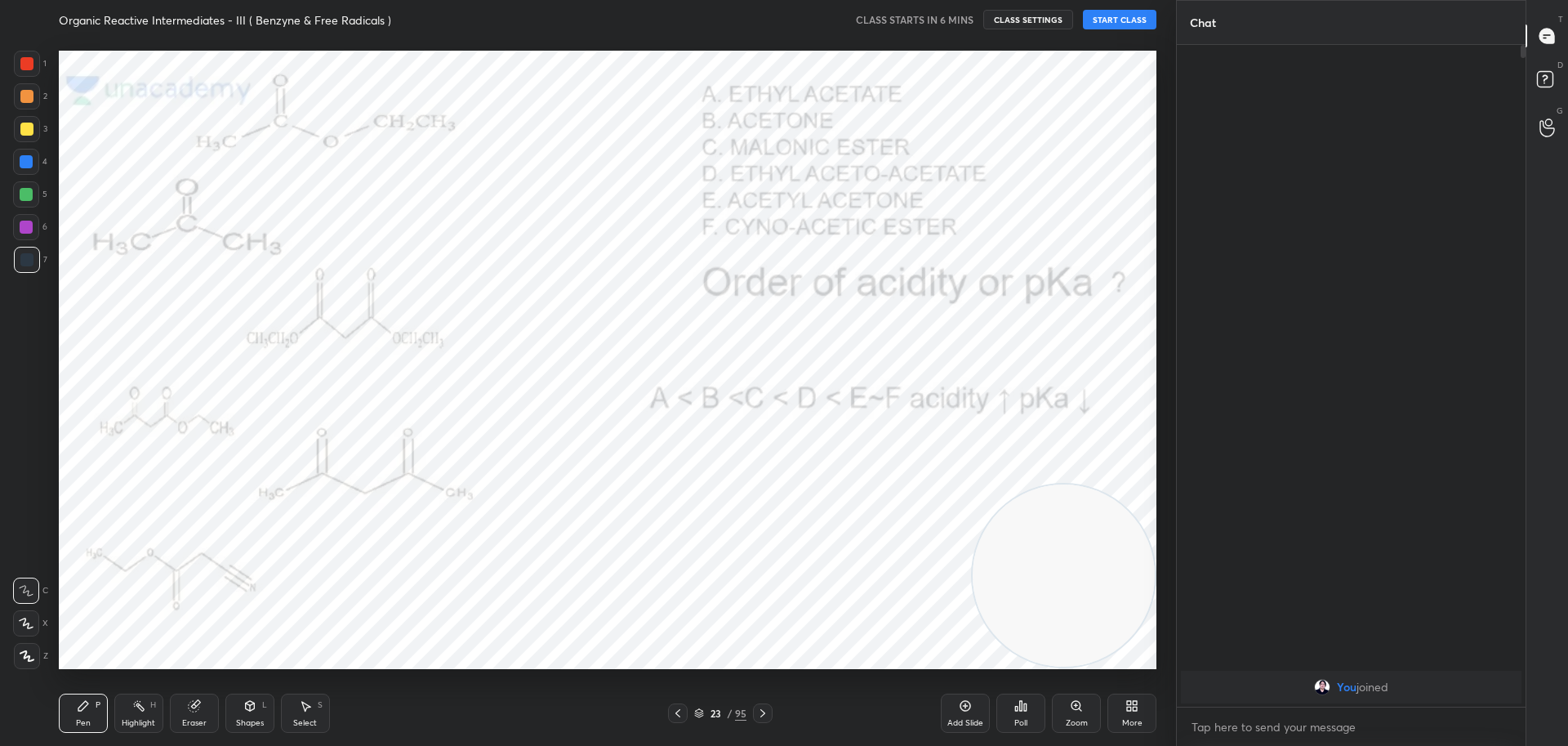
drag, startPoint x: 1020, startPoint y: 229, endPoint x: 1072, endPoint y: 549, distance: 324.2
click at [1076, 554] on video at bounding box center [1064, 576] width 183 height 183
click at [759, 712] on icon at bounding box center [762, 713] width 13 height 13
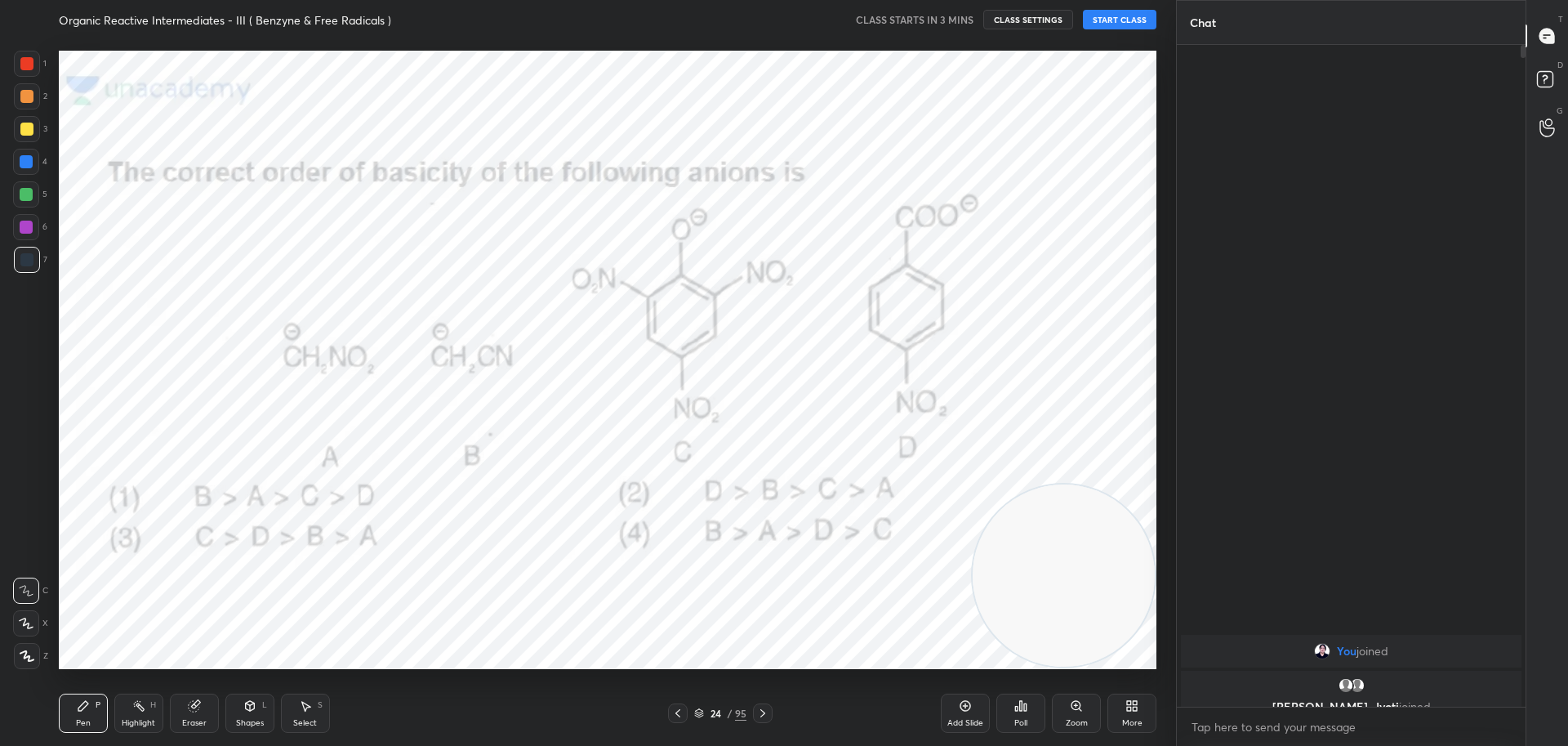
click at [759, 712] on icon at bounding box center [762, 713] width 13 height 13
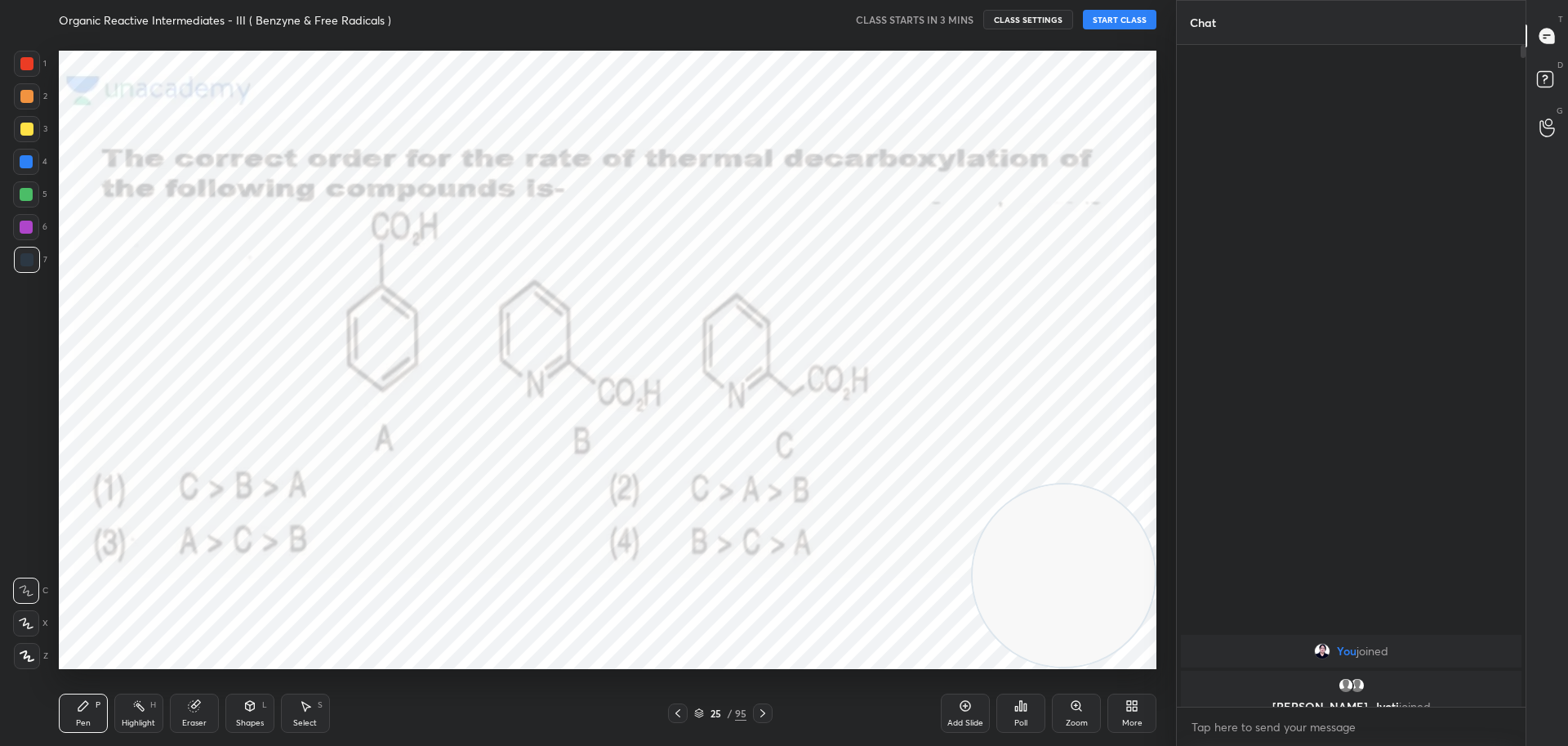
click at [759, 712] on icon at bounding box center [762, 713] width 13 height 13
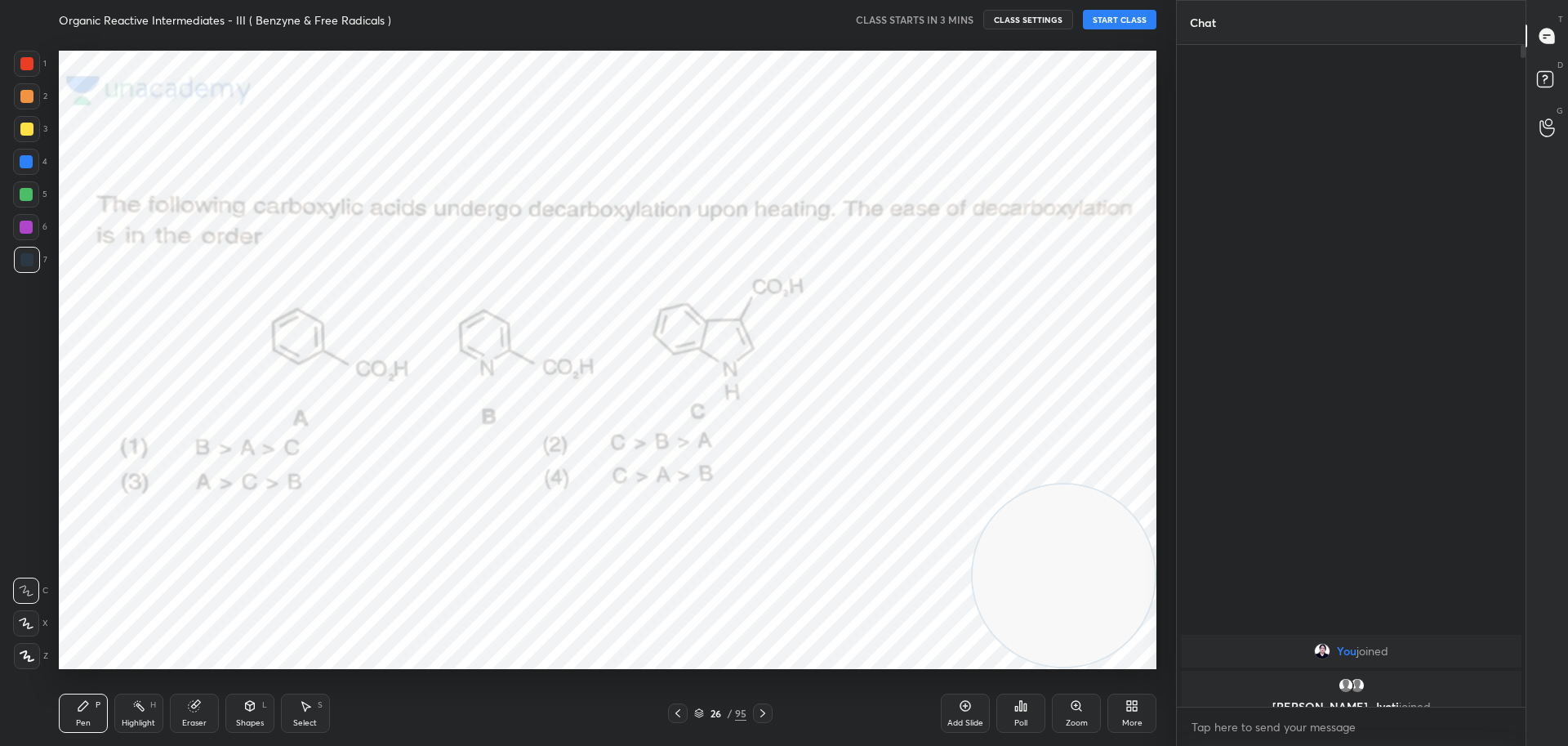
click at [759, 712] on icon at bounding box center [762, 713] width 13 height 13
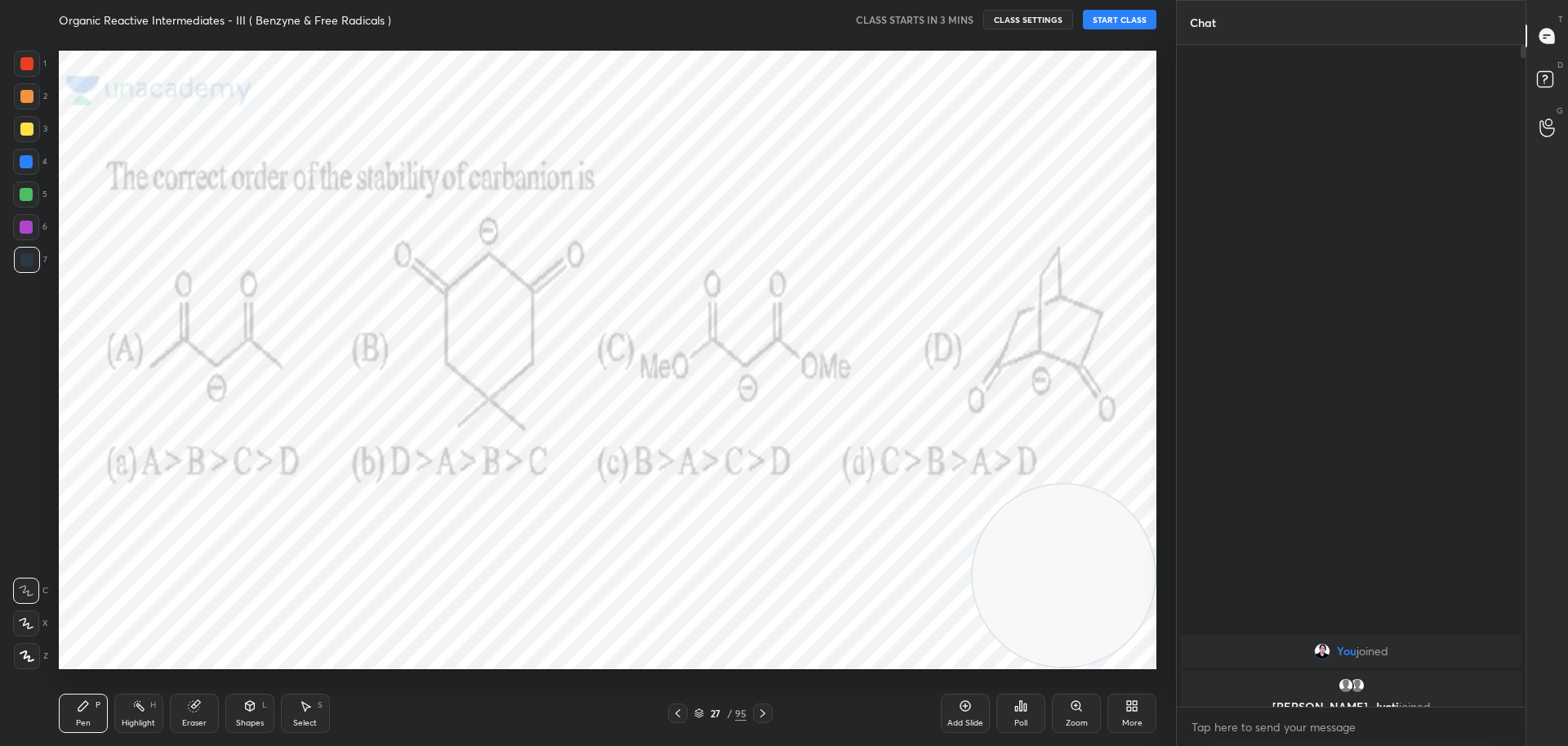
click at [679, 708] on icon at bounding box center [678, 713] width 13 height 13
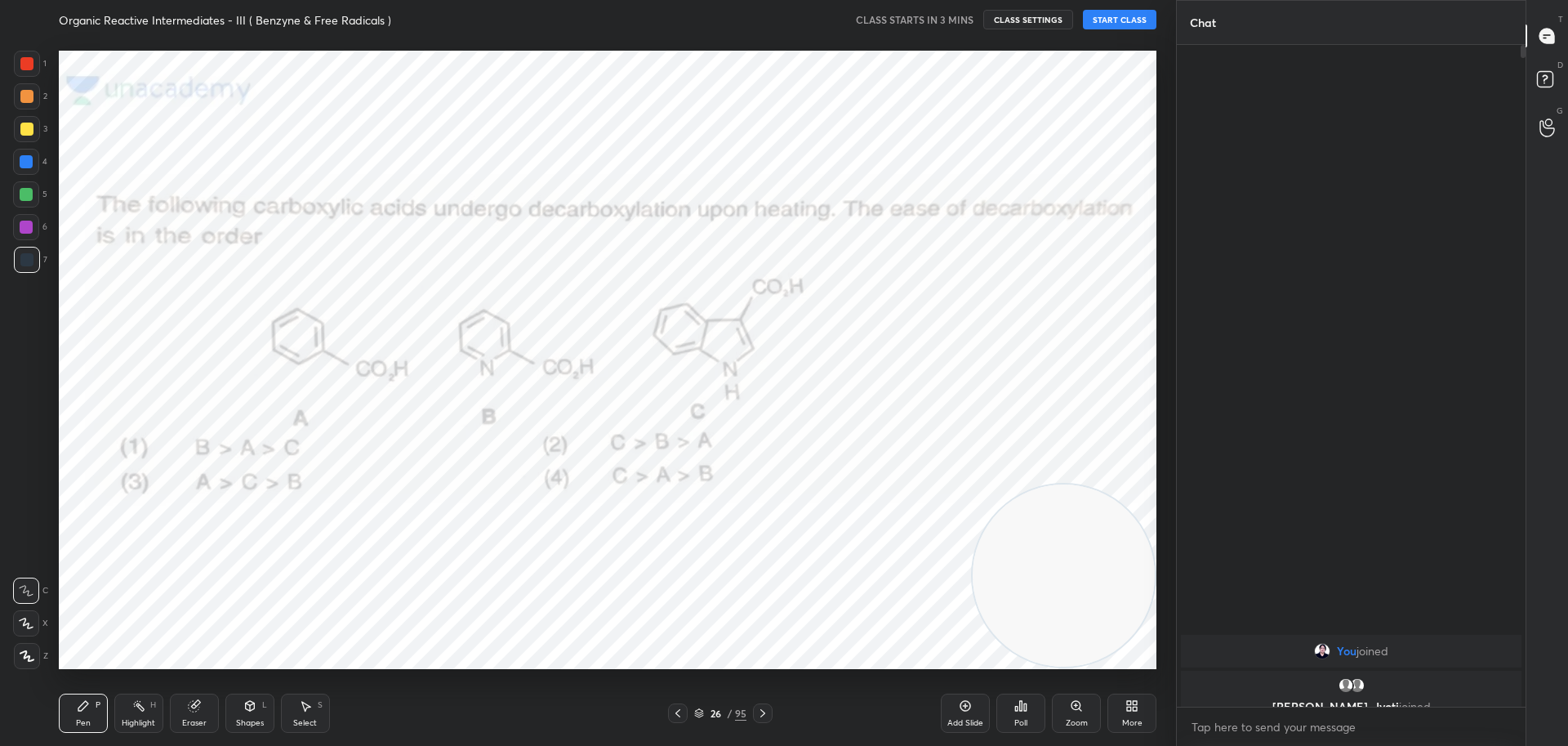
click at [679, 708] on icon at bounding box center [678, 713] width 13 height 13
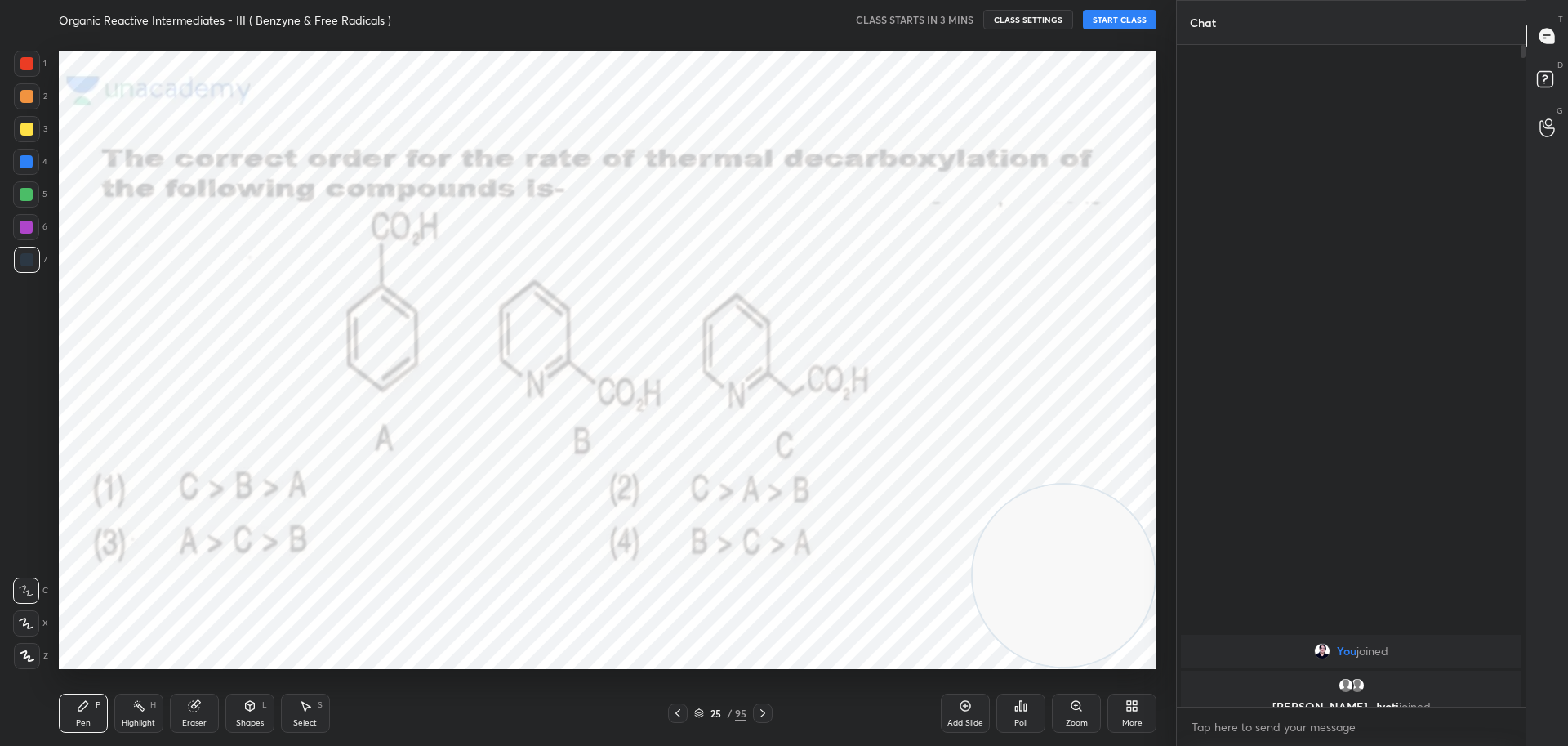
click at [679, 708] on icon at bounding box center [678, 713] width 13 height 13
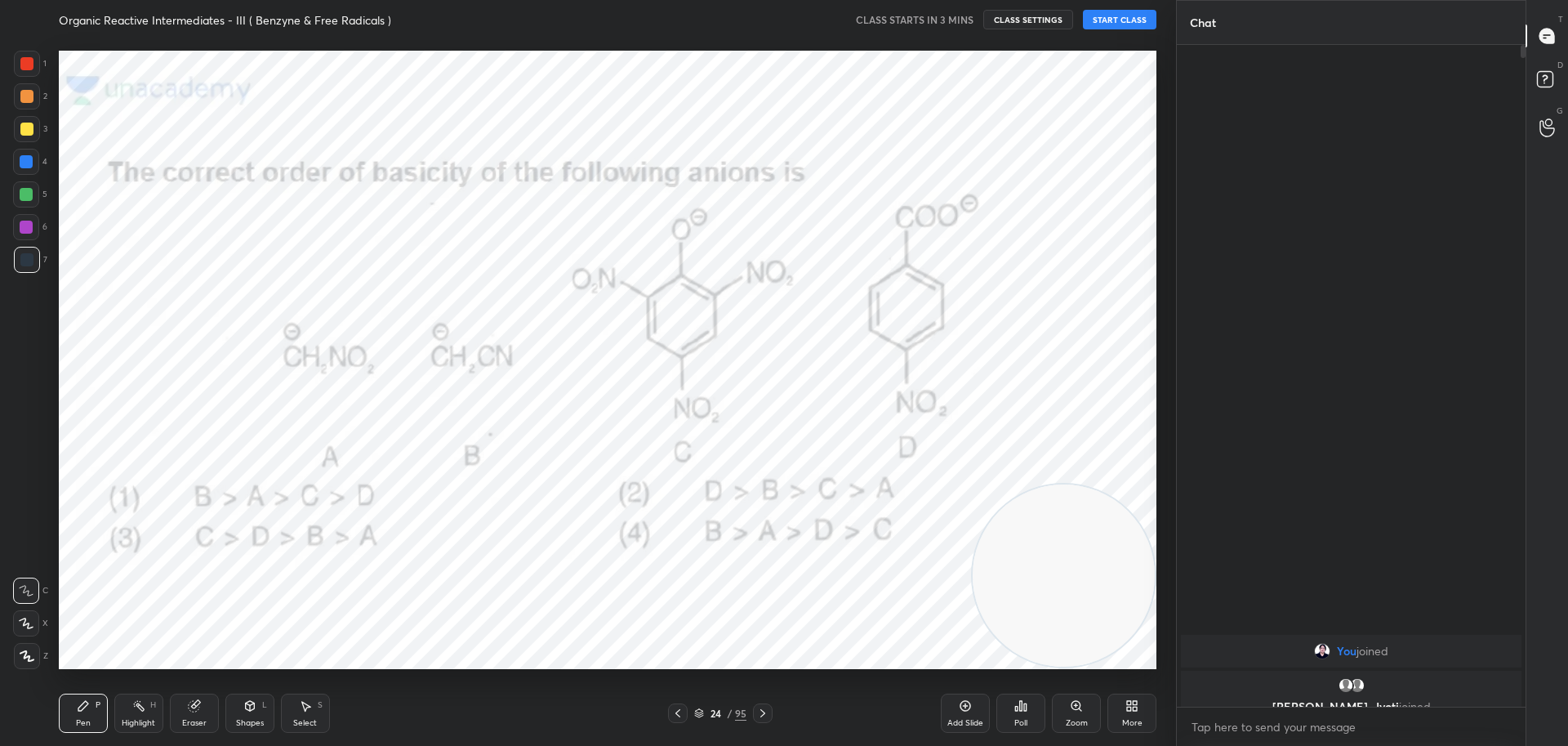
click at [679, 708] on icon at bounding box center [678, 713] width 13 height 13
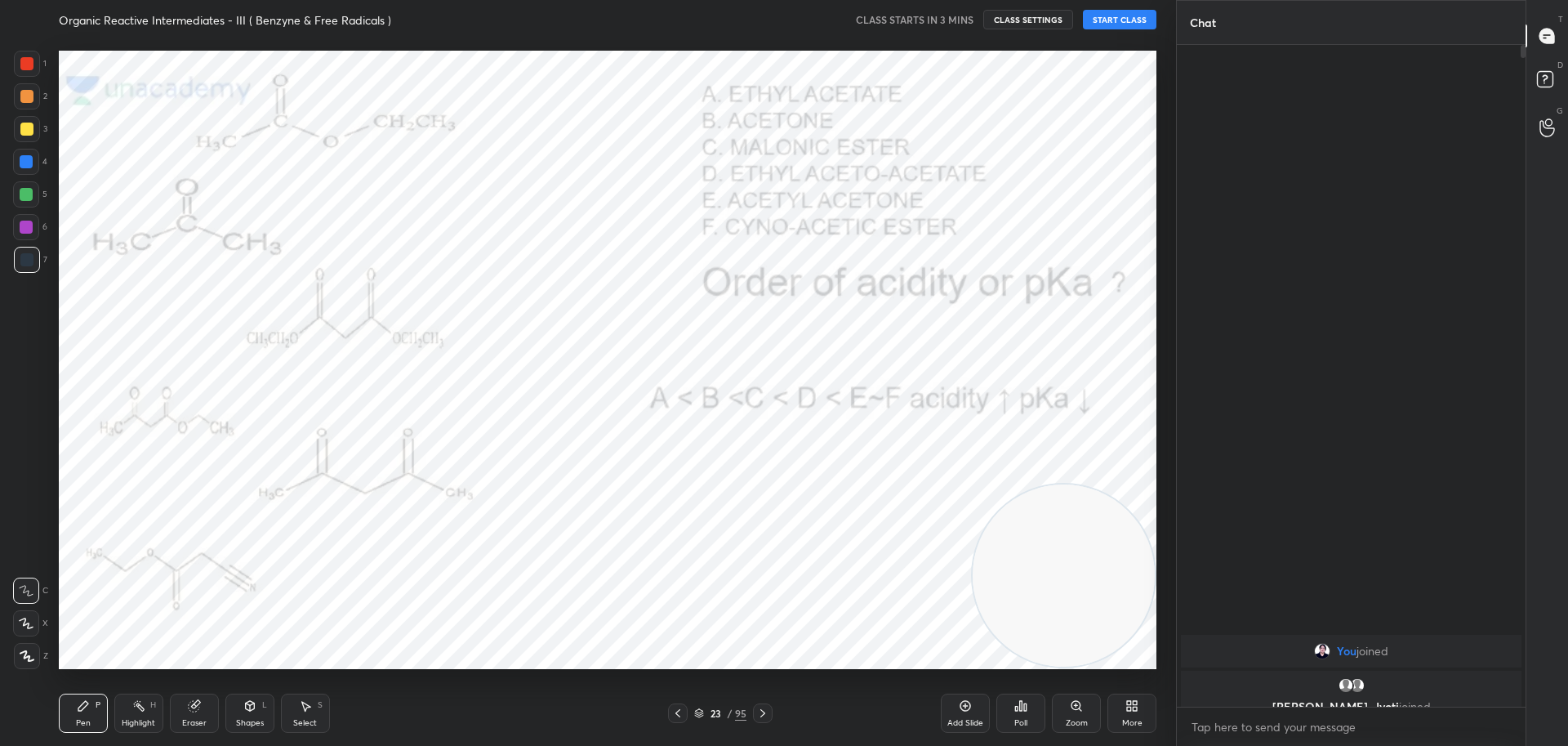
click at [679, 708] on icon at bounding box center [678, 713] width 13 height 13
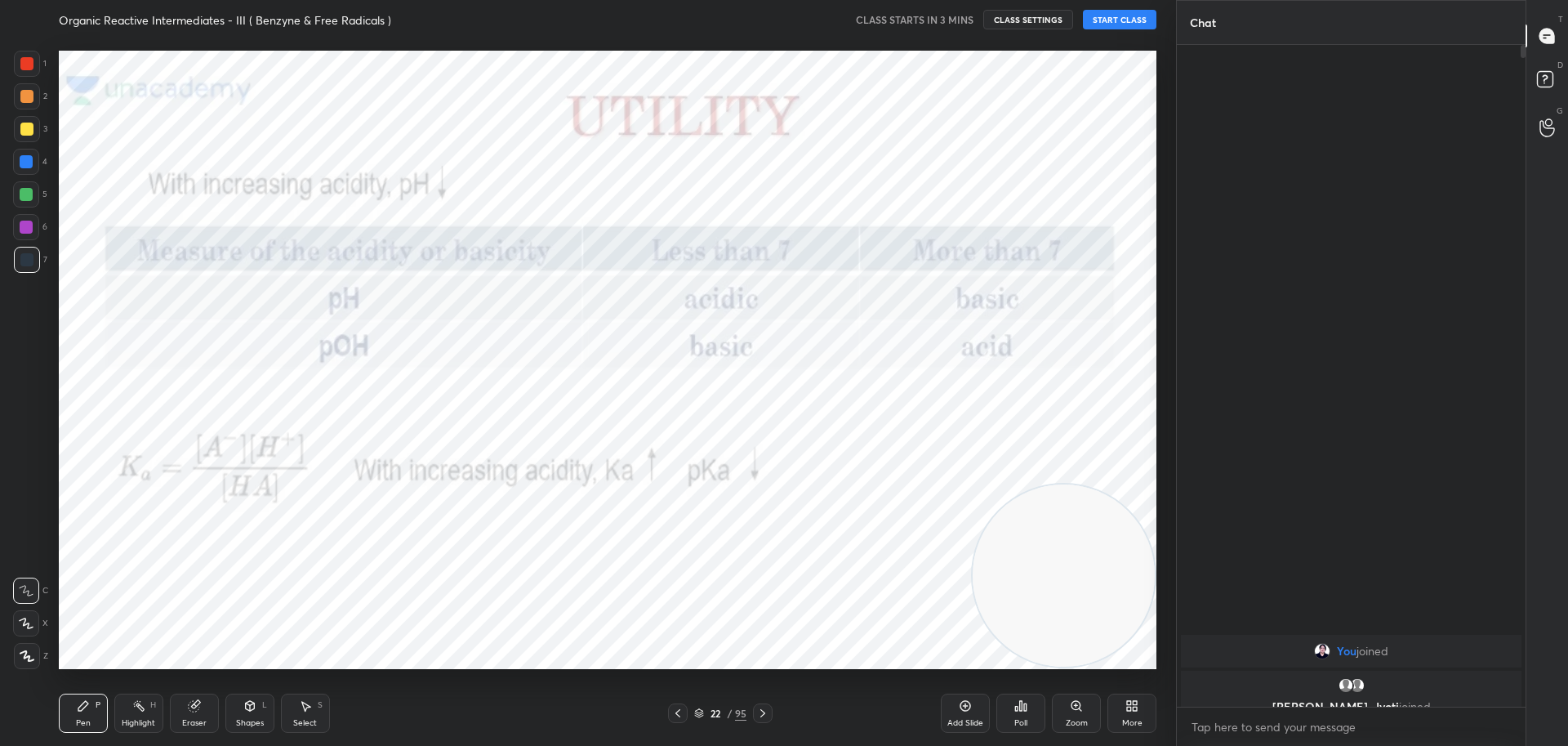
click at [679, 708] on icon at bounding box center [678, 713] width 13 height 13
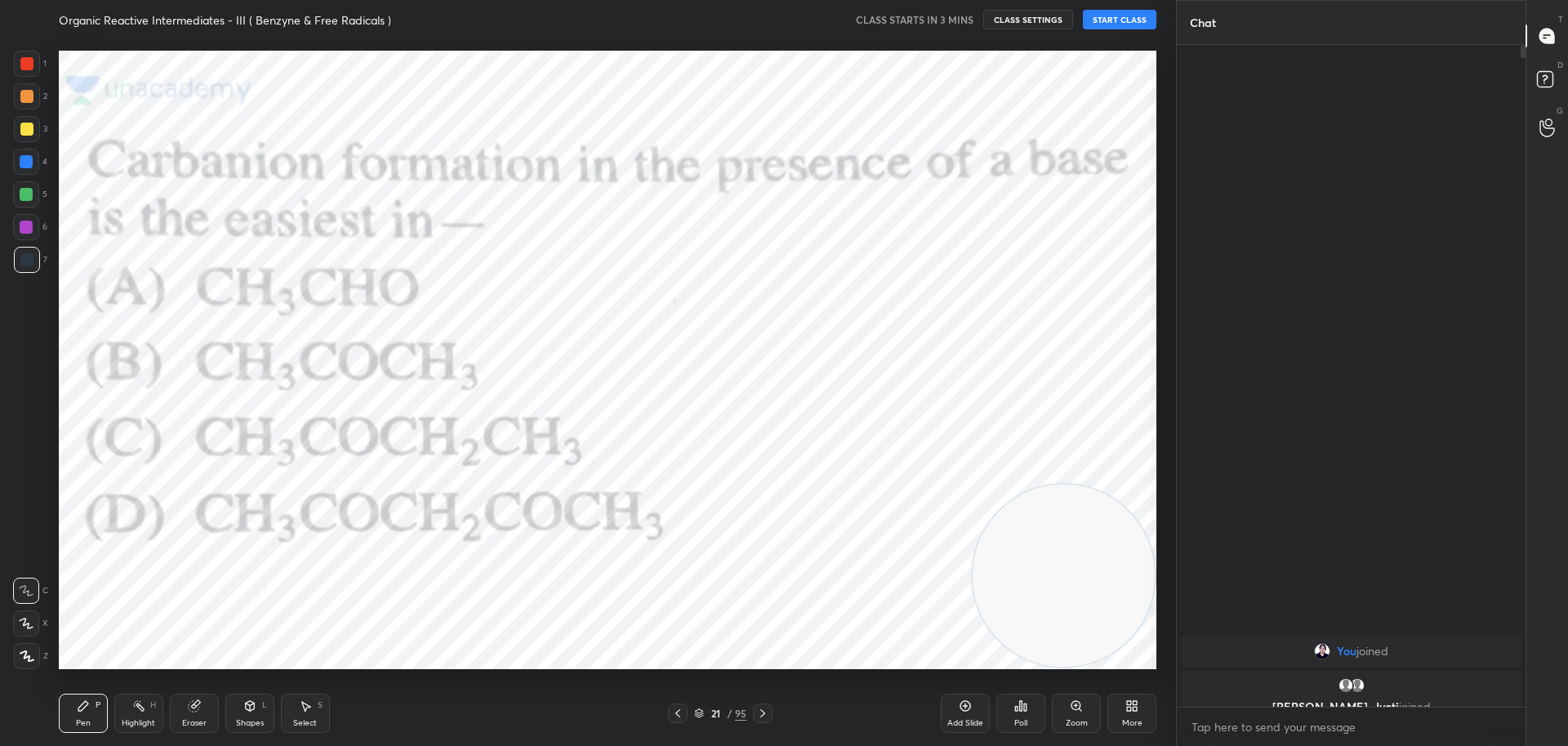
click at [679, 708] on icon at bounding box center [678, 713] width 13 height 13
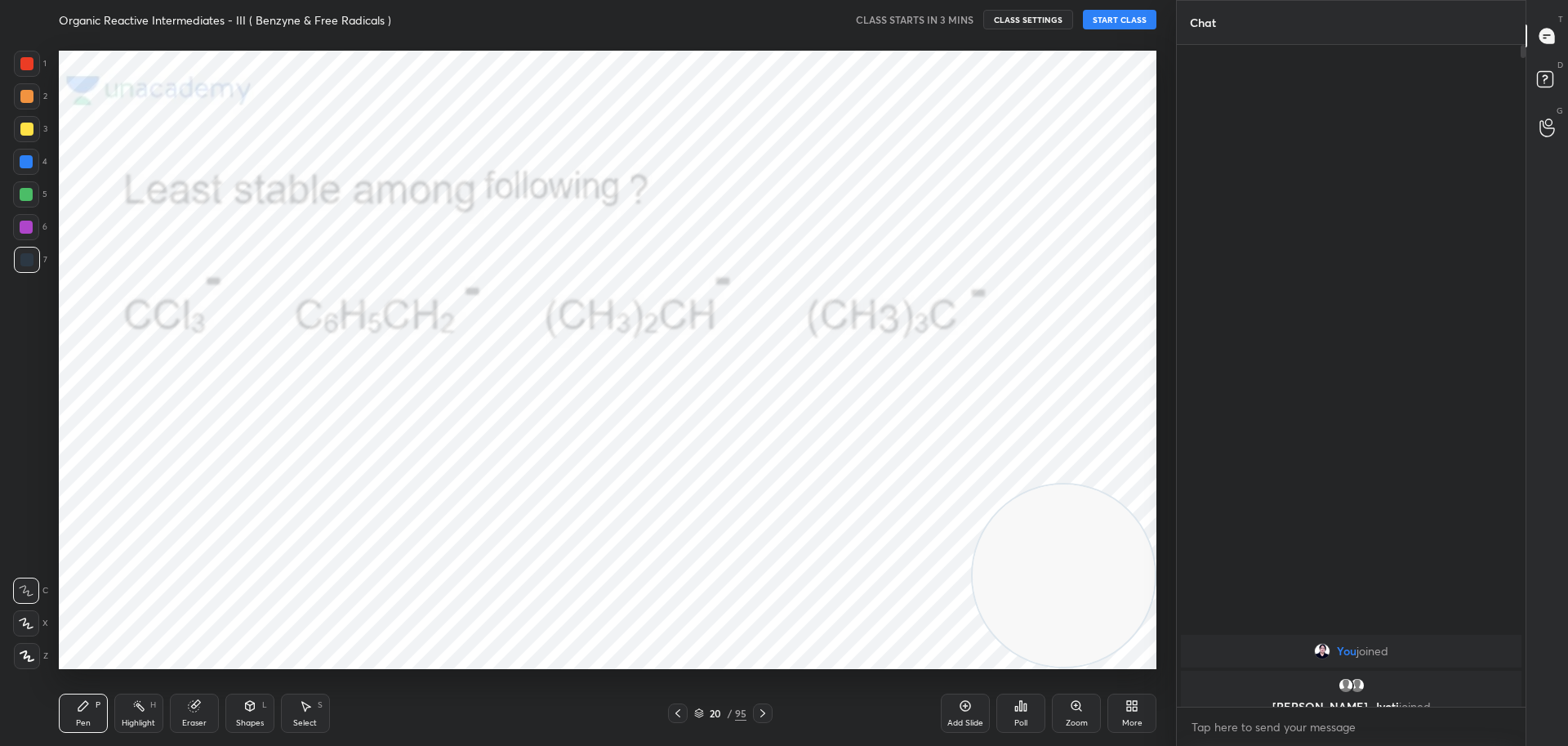
click at [679, 708] on icon at bounding box center [678, 713] width 13 height 13
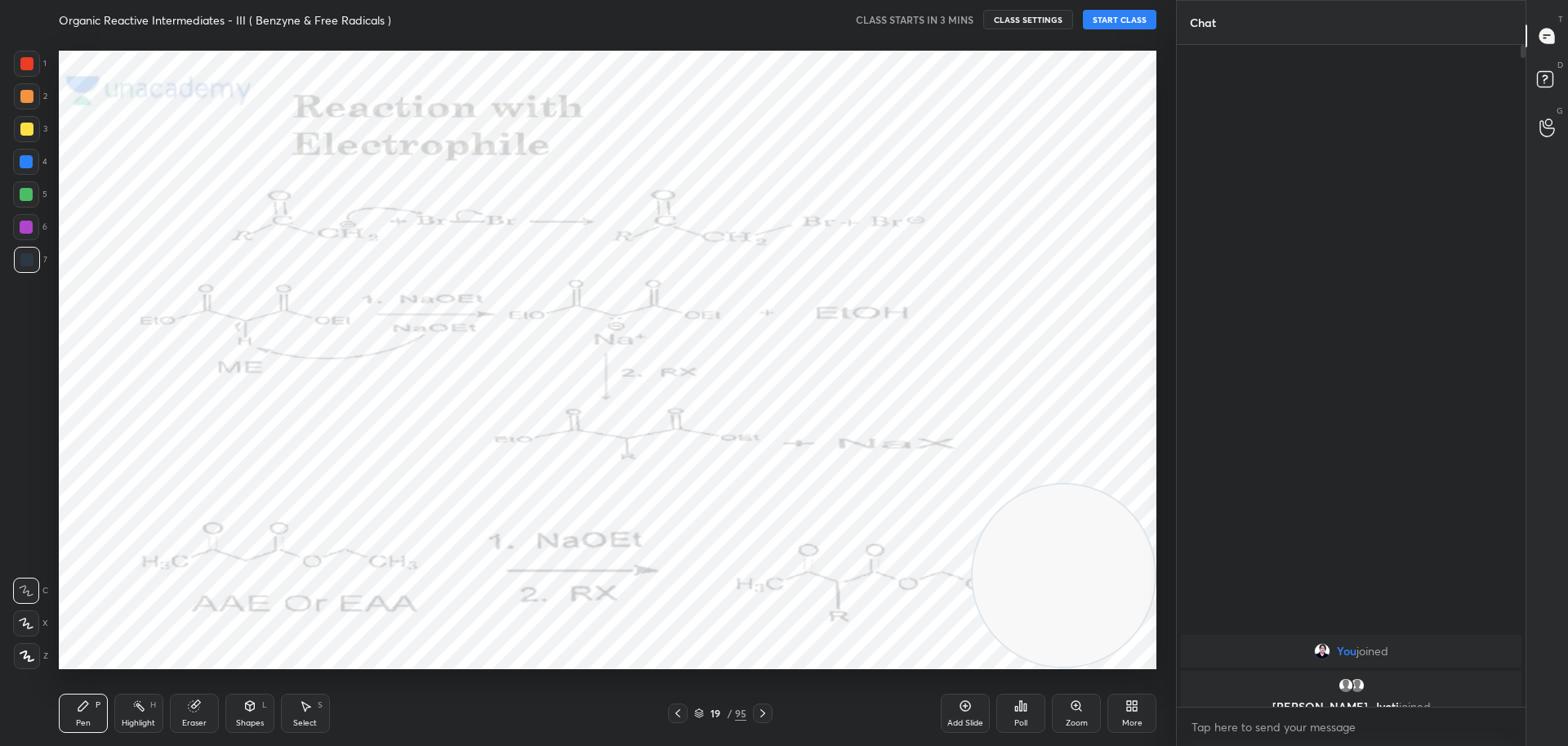
click at [679, 708] on icon at bounding box center [678, 713] width 13 height 13
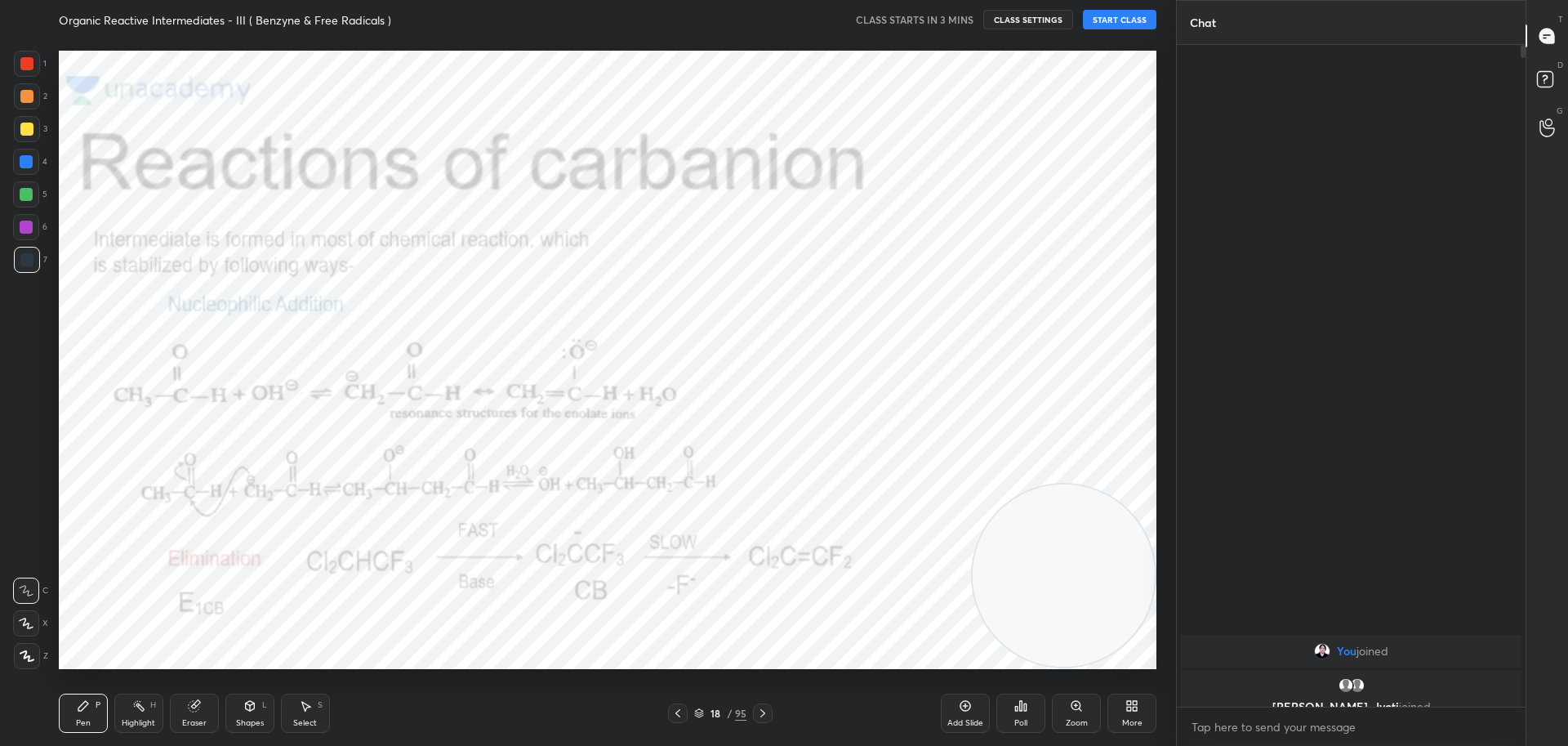
click at [679, 708] on icon at bounding box center [678, 713] width 13 height 13
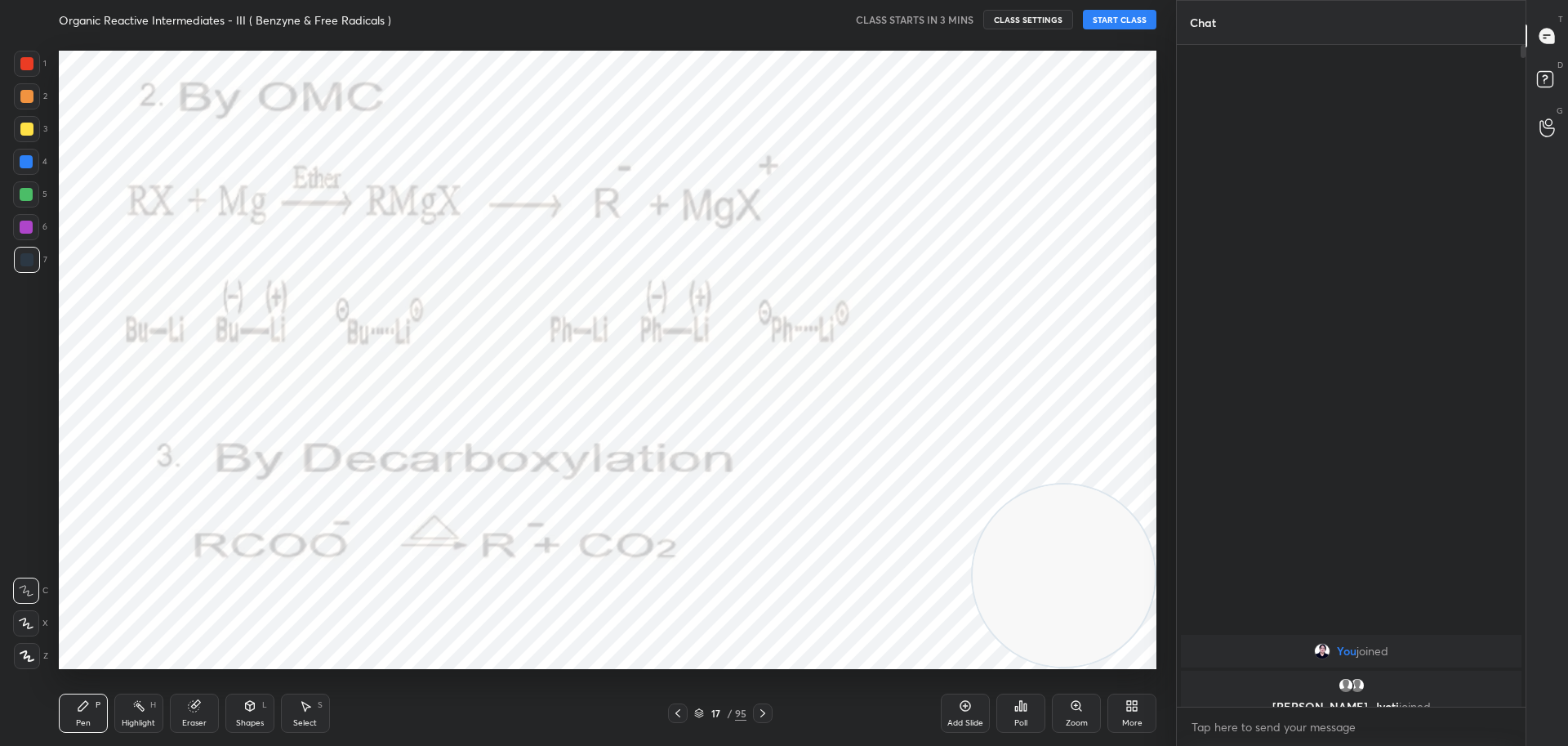
click at [677, 708] on icon at bounding box center [678, 713] width 13 height 13
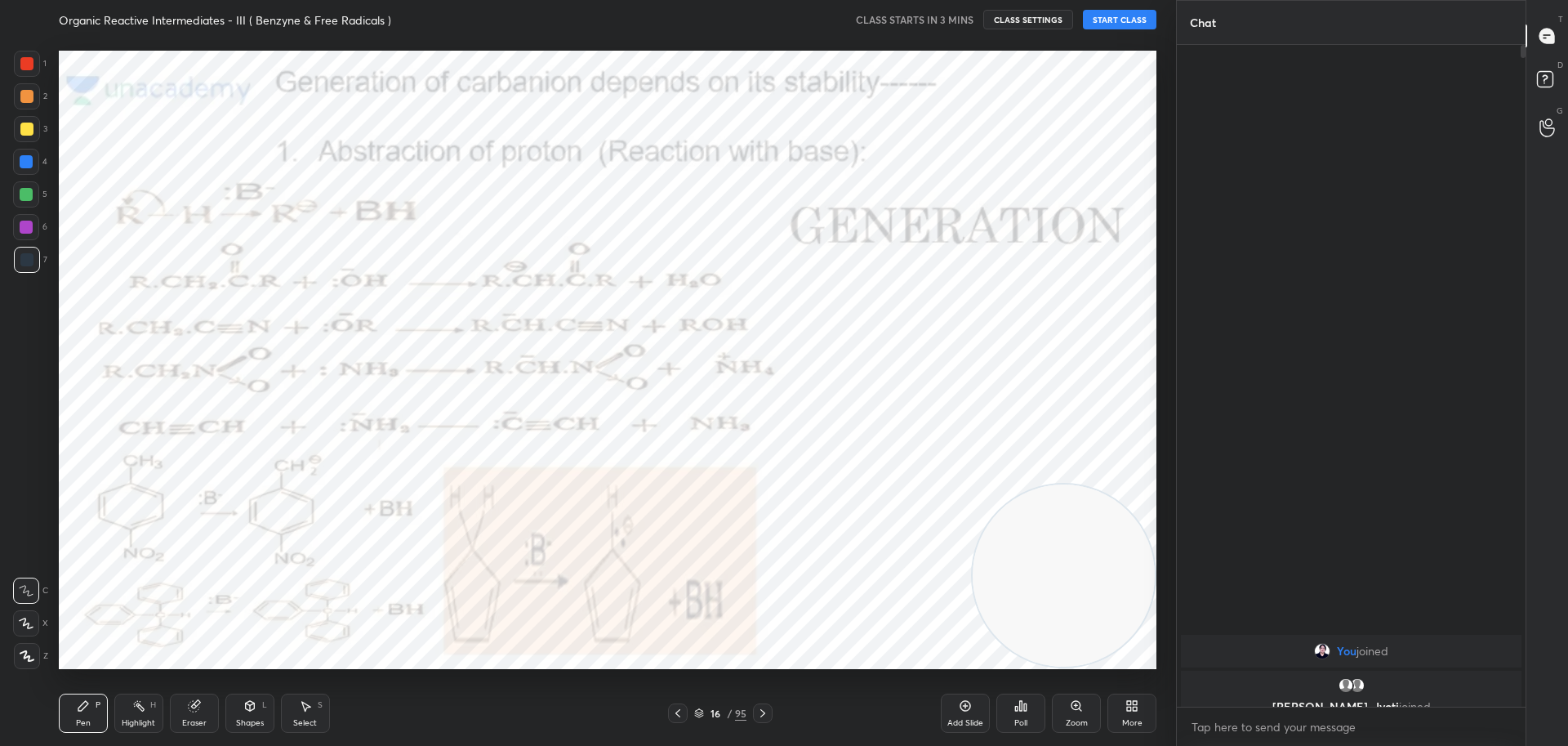
click at [677, 708] on icon at bounding box center [678, 713] width 13 height 13
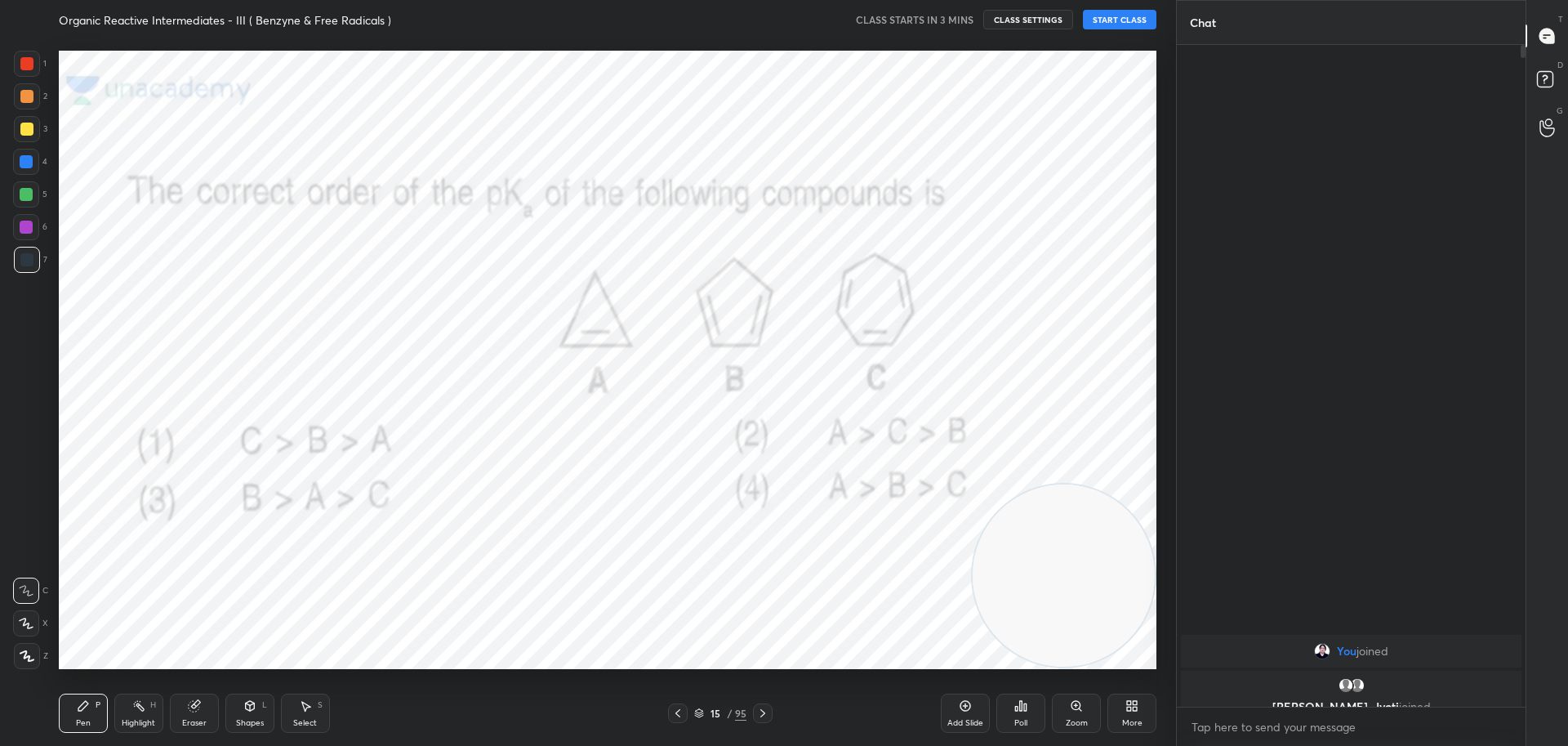
click at [677, 708] on icon at bounding box center [678, 713] width 13 height 13
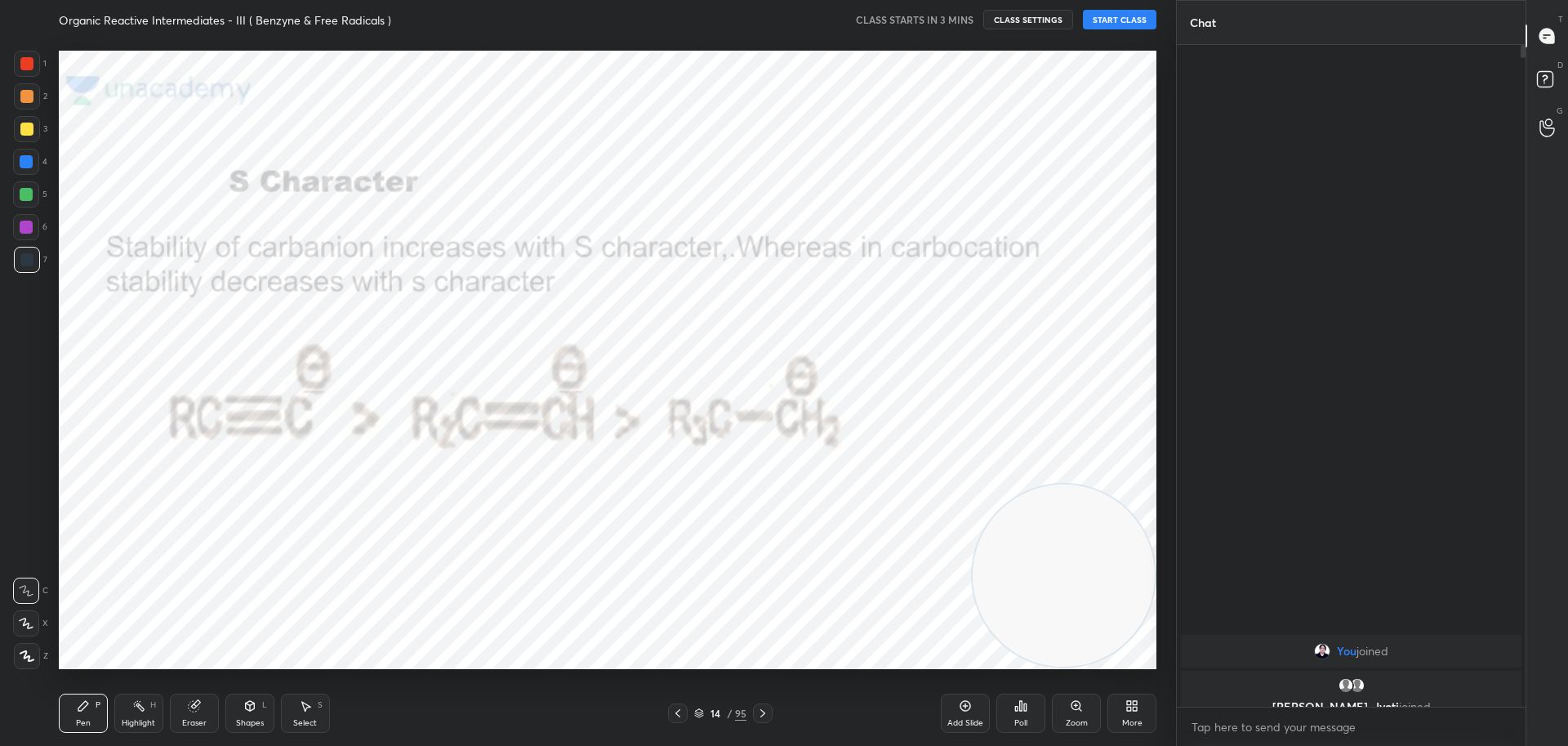
click at [677, 708] on icon at bounding box center [678, 713] width 13 height 13
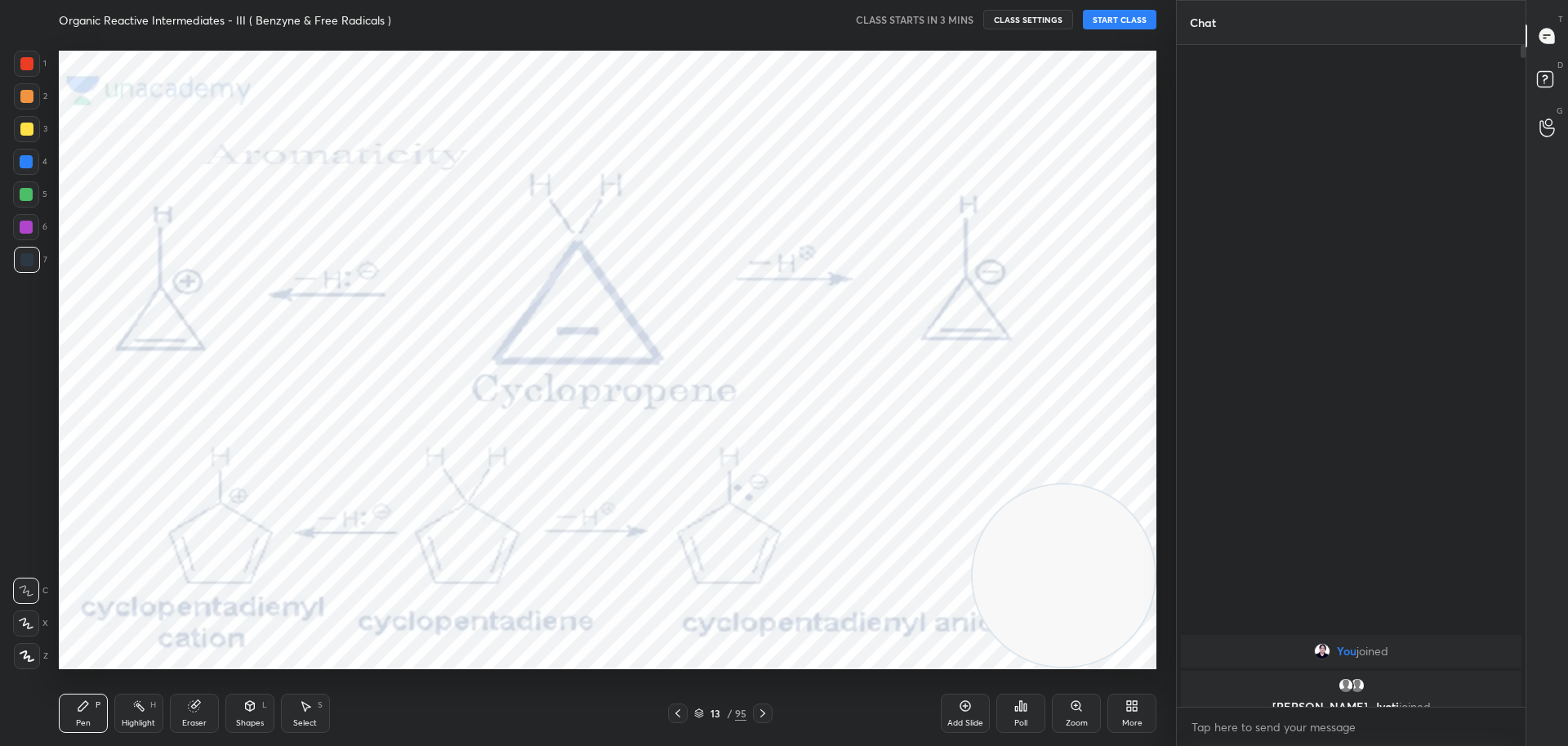
click at [677, 708] on icon at bounding box center [678, 713] width 13 height 13
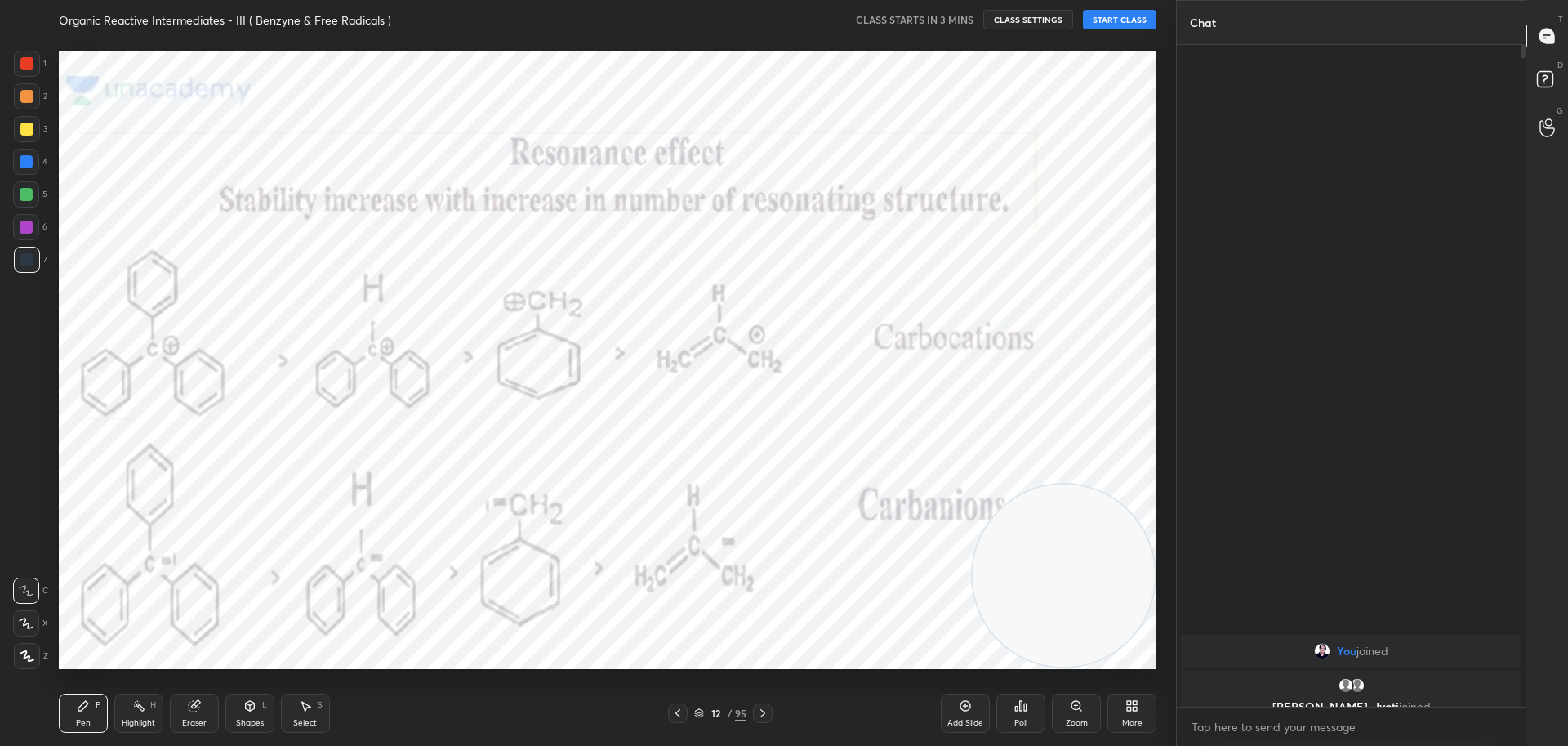
click at [677, 708] on icon at bounding box center [678, 713] width 13 height 13
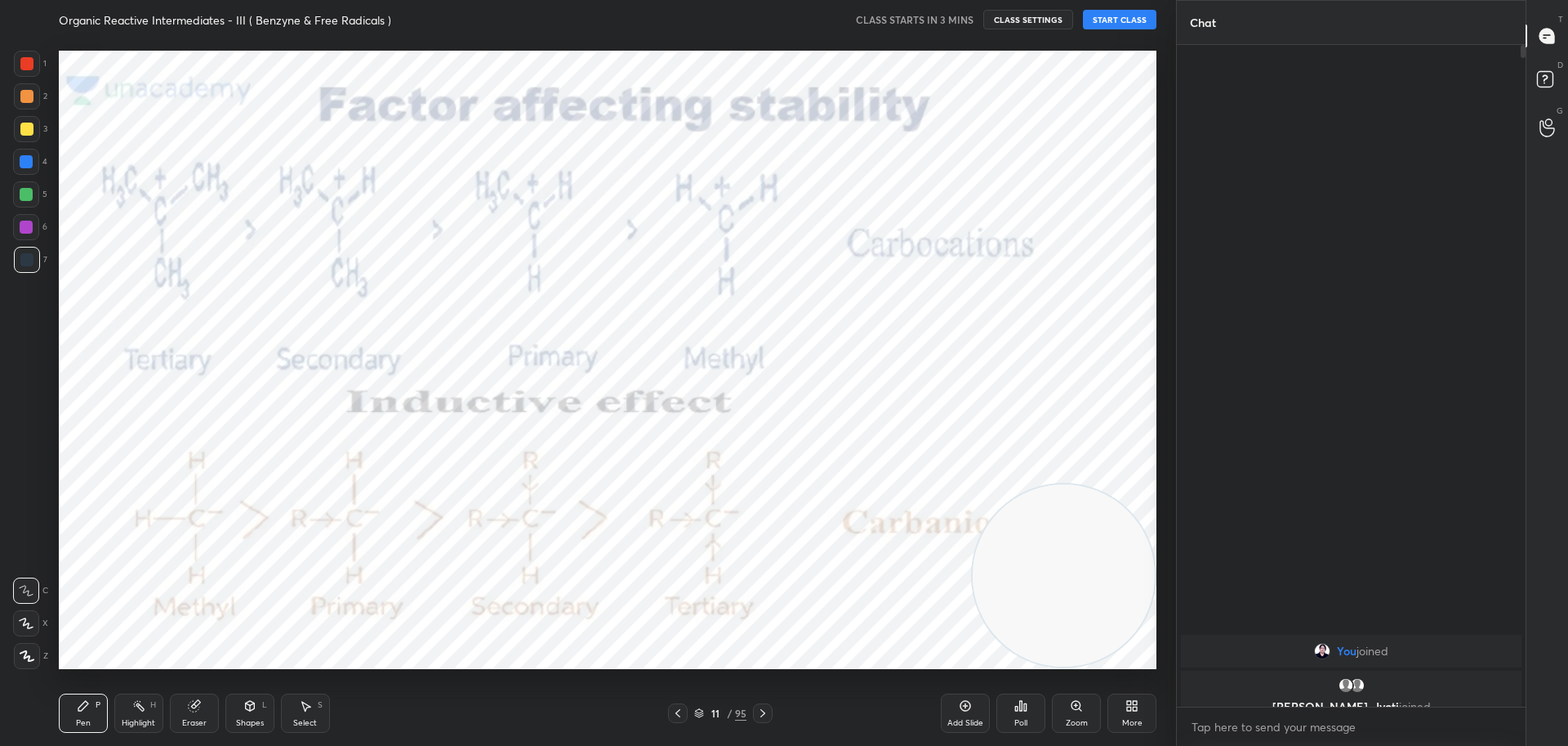
click at [677, 708] on icon at bounding box center [678, 713] width 13 height 13
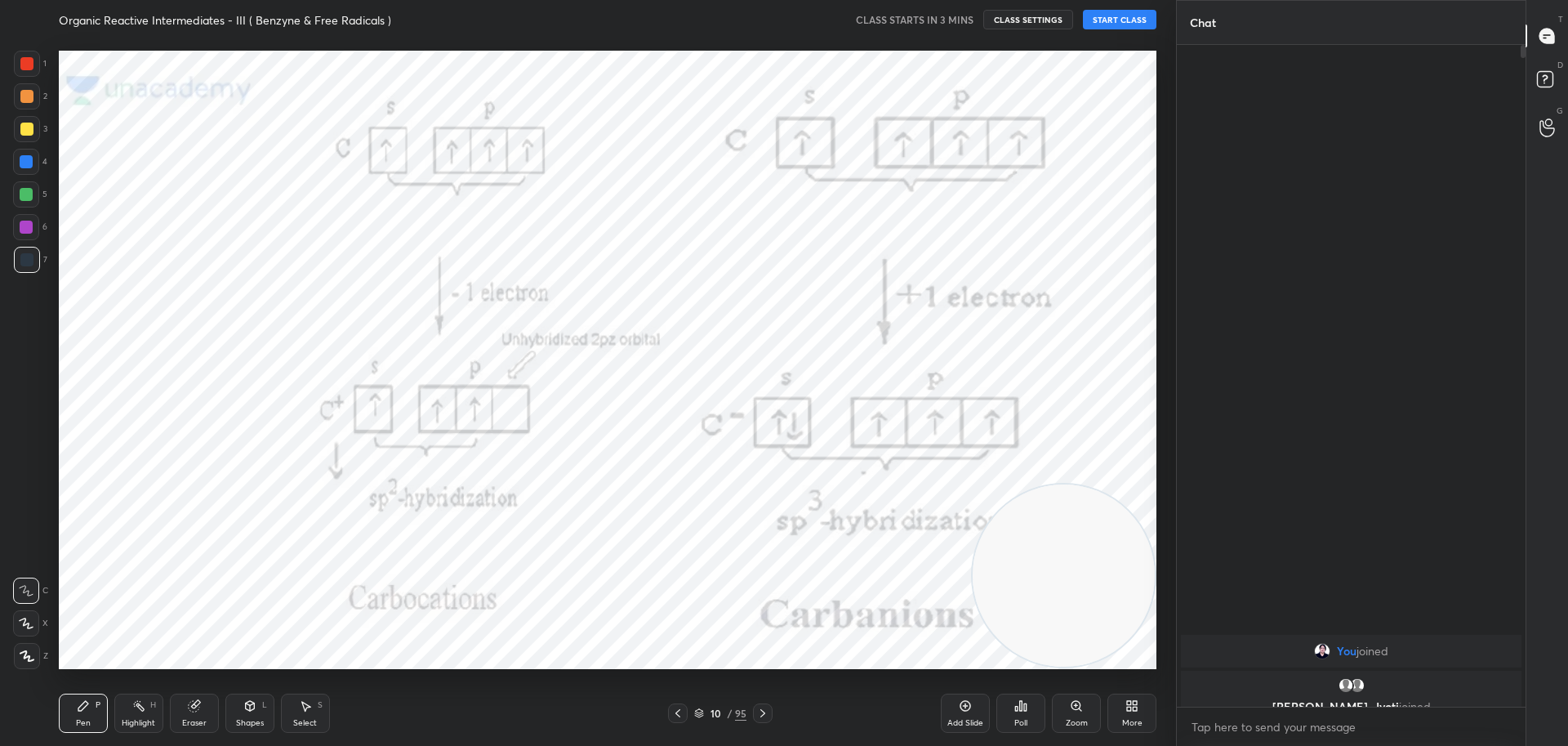
click at [677, 708] on icon at bounding box center [678, 713] width 13 height 13
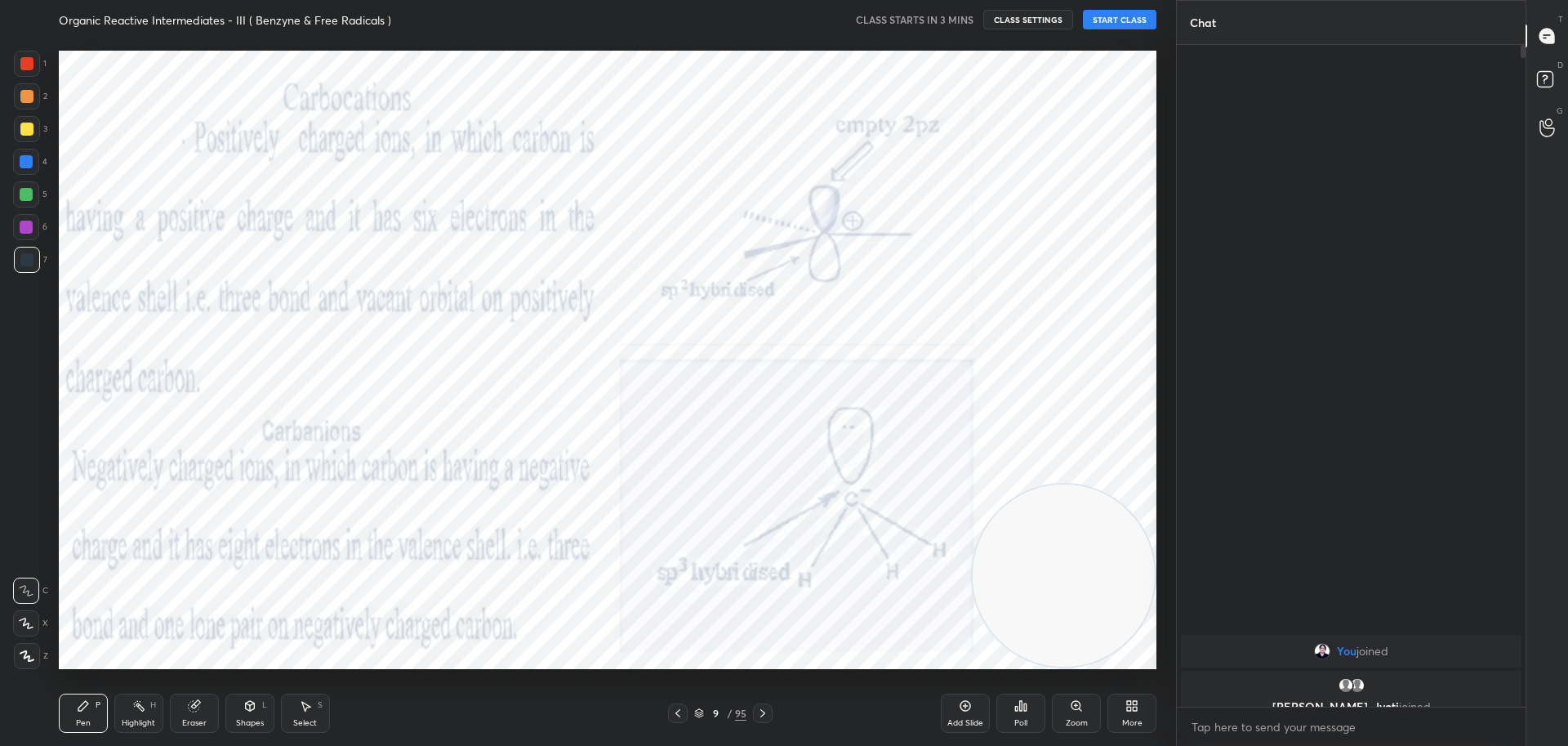
click at [677, 708] on icon at bounding box center [678, 713] width 13 height 13
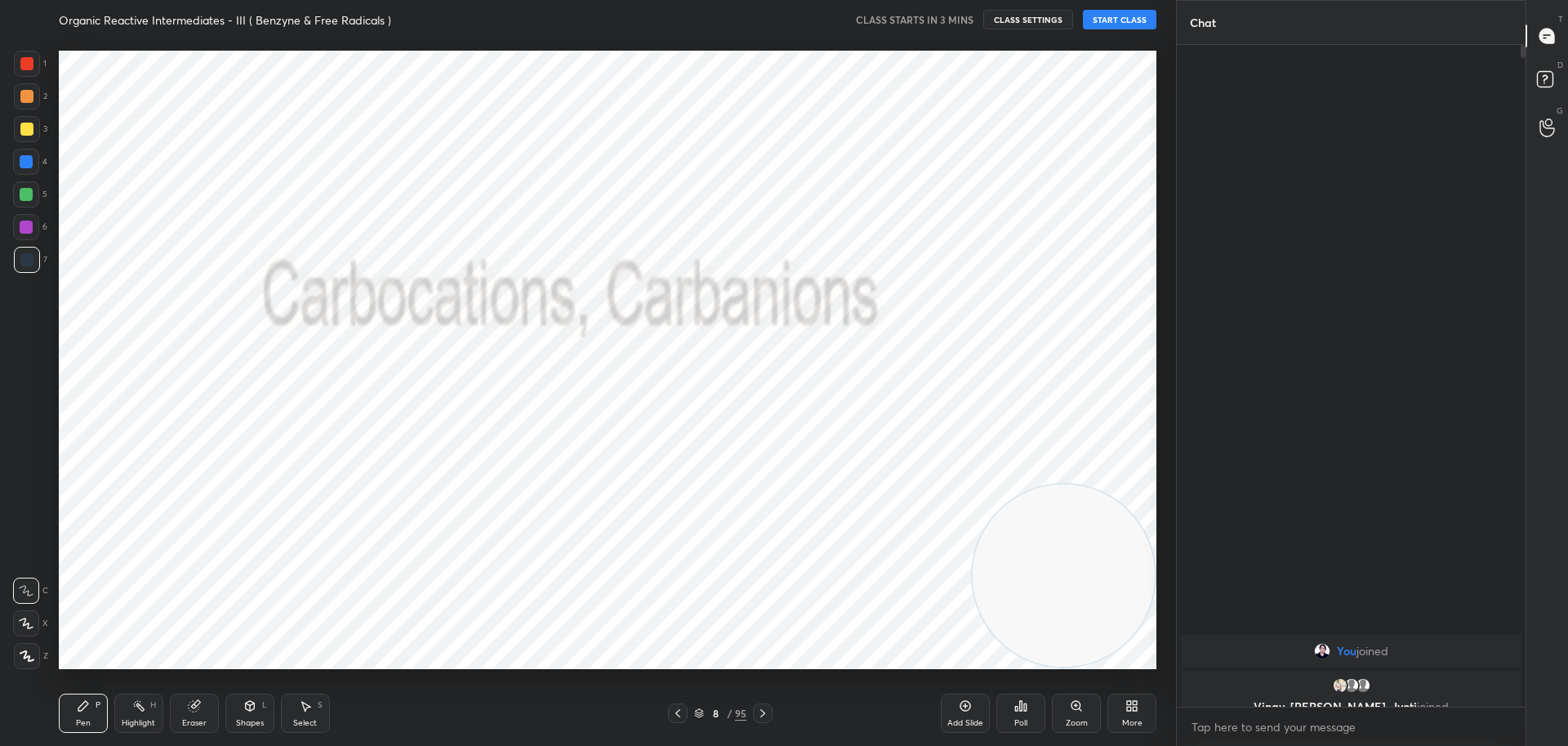
click at [677, 708] on icon at bounding box center [678, 713] width 13 height 13
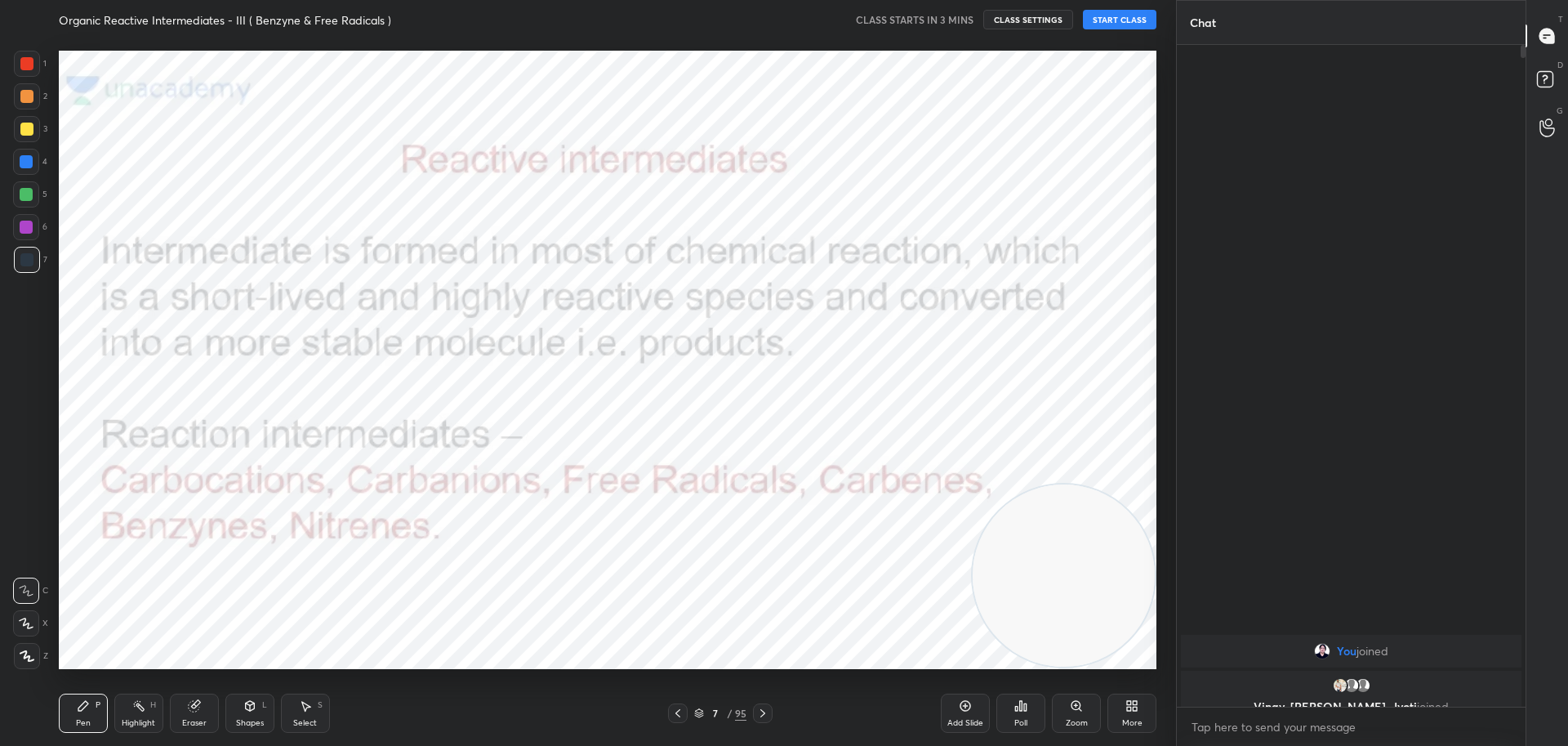
click at [677, 708] on icon at bounding box center [678, 713] width 13 height 13
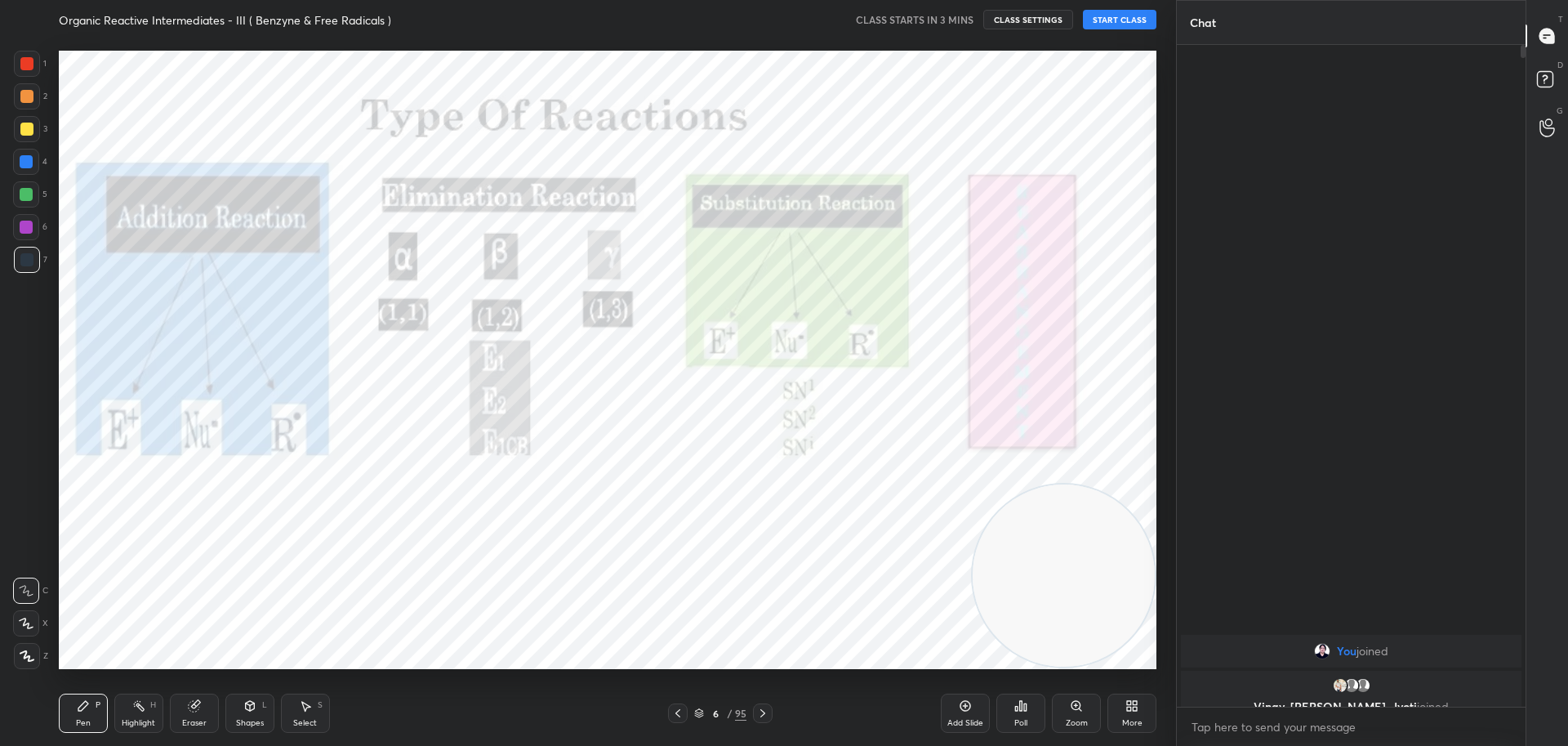
click at [677, 708] on icon at bounding box center [678, 713] width 13 height 13
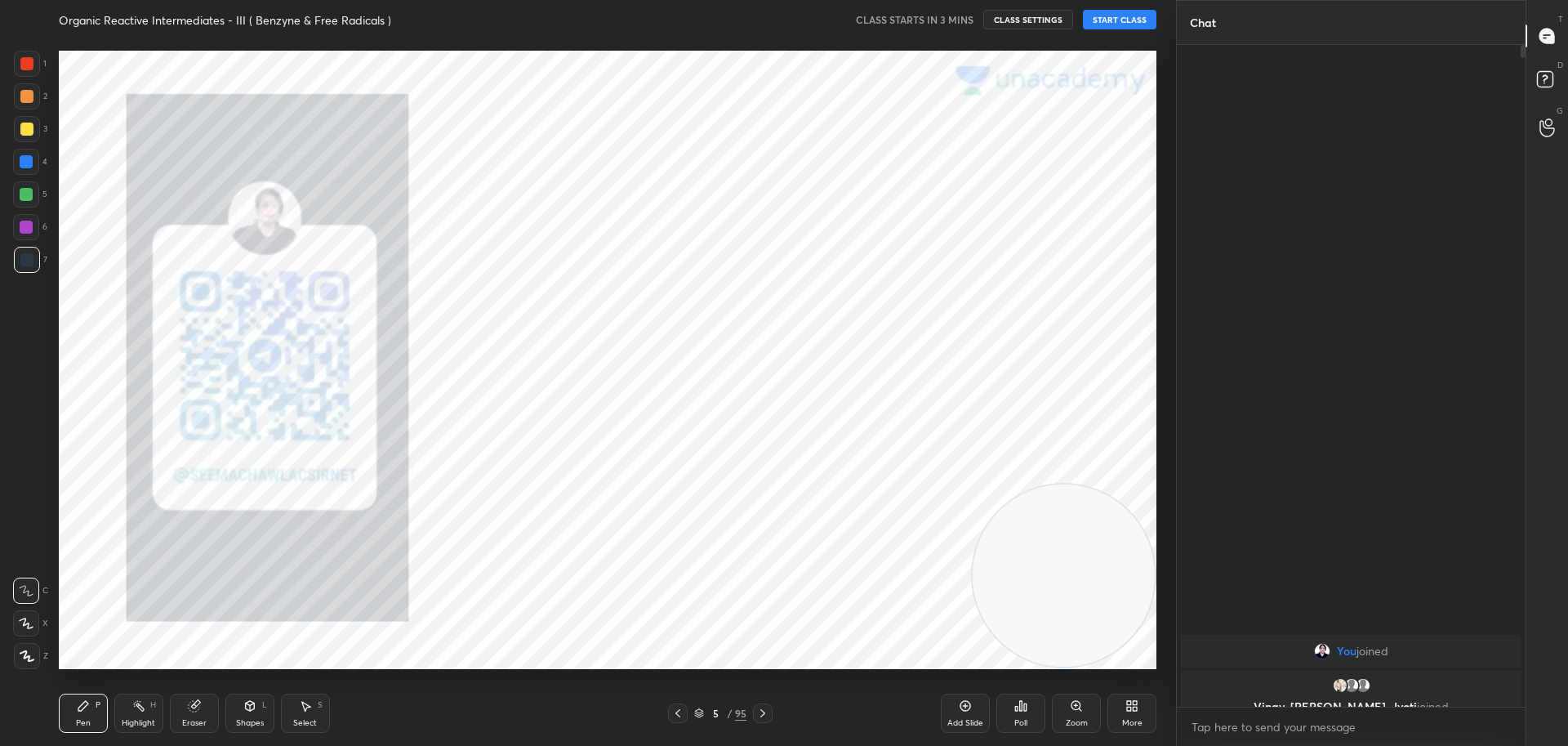
click at [673, 708] on icon at bounding box center [678, 713] width 13 height 13
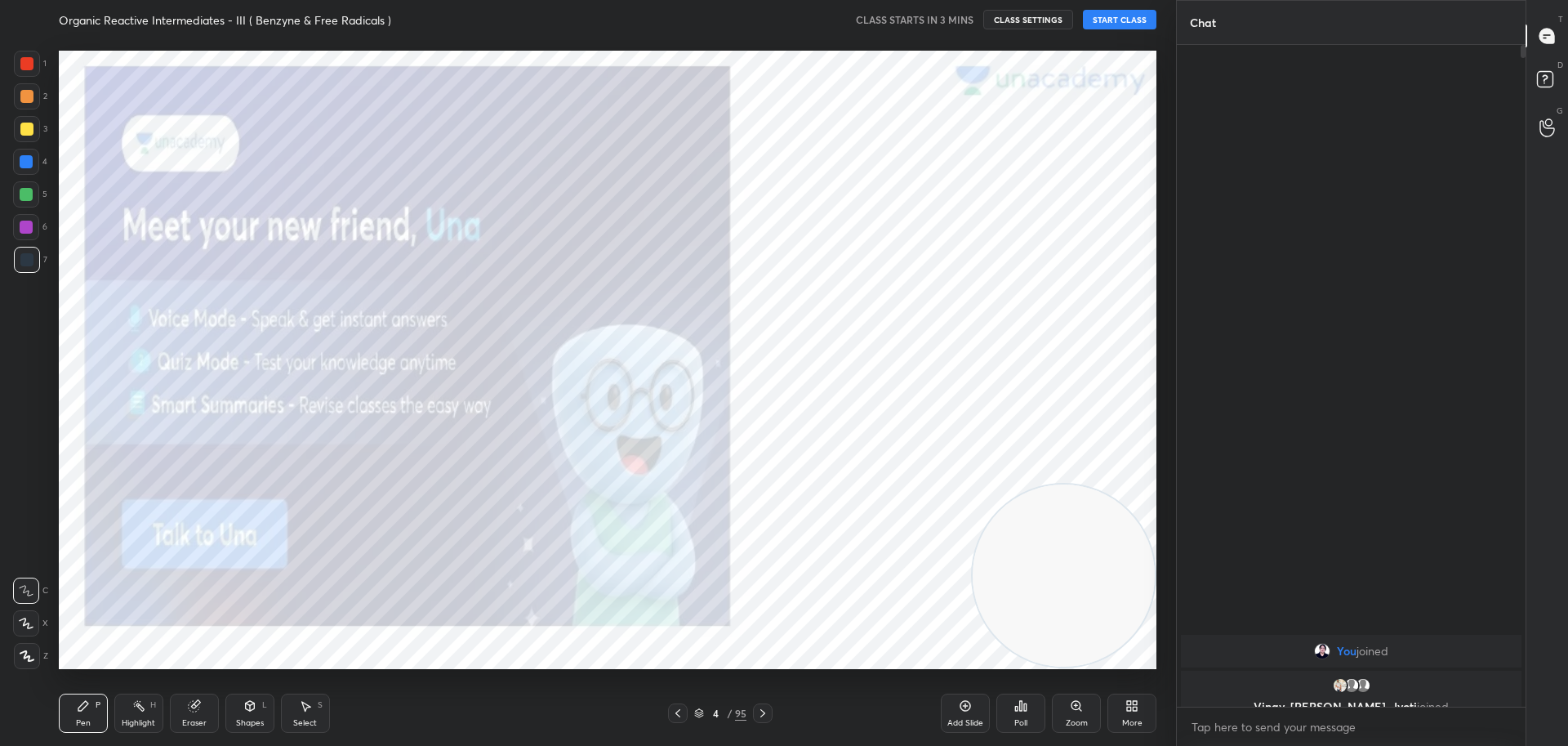
click at [672, 708] on icon at bounding box center [678, 713] width 13 height 13
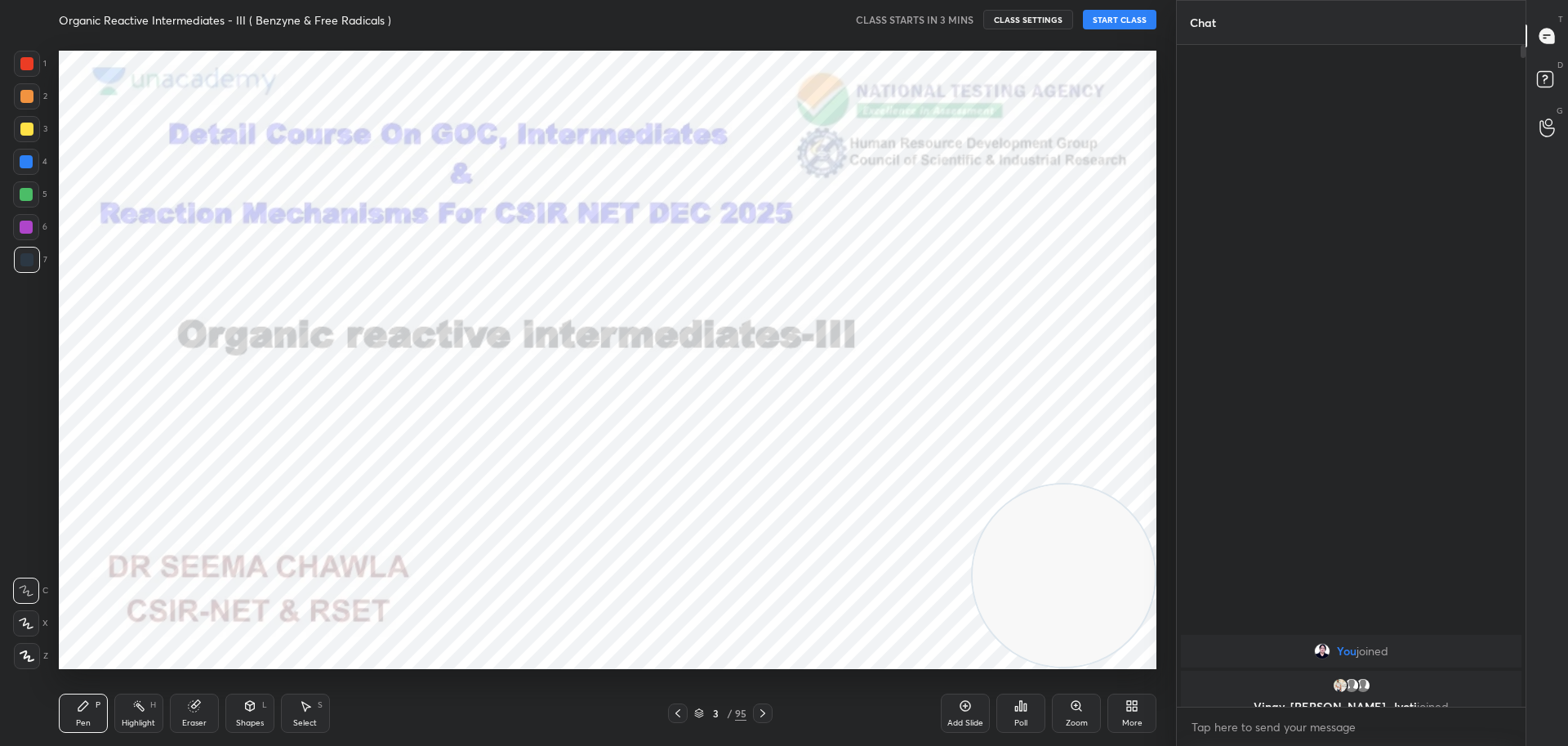
click at [764, 708] on icon at bounding box center [762, 713] width 13 height 13
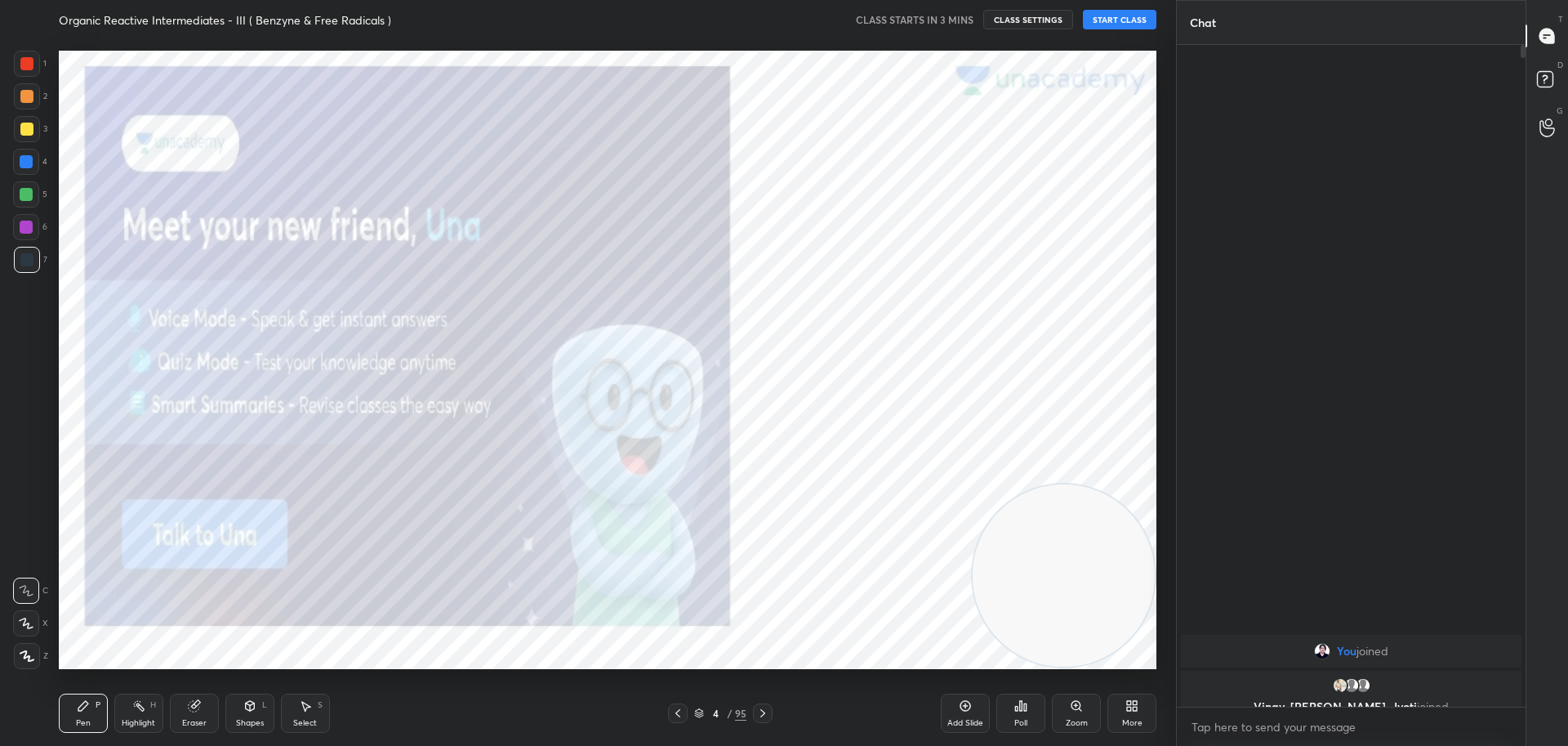
click at [764, 708] on icon at bounding box center [762, 713] width 13 height 13
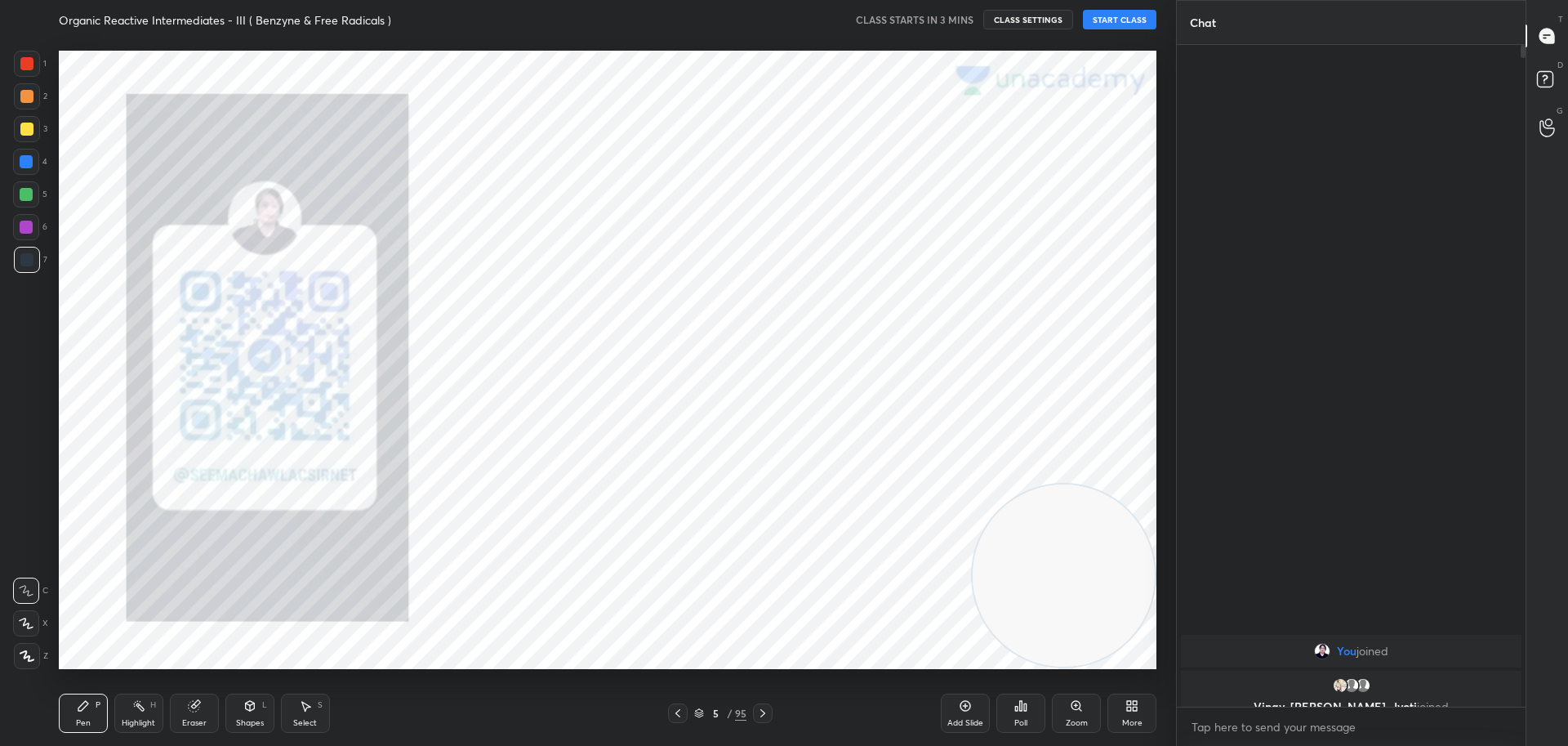
click at [764, 708] on icon at bounding box center [762, 713] width 13 height 13
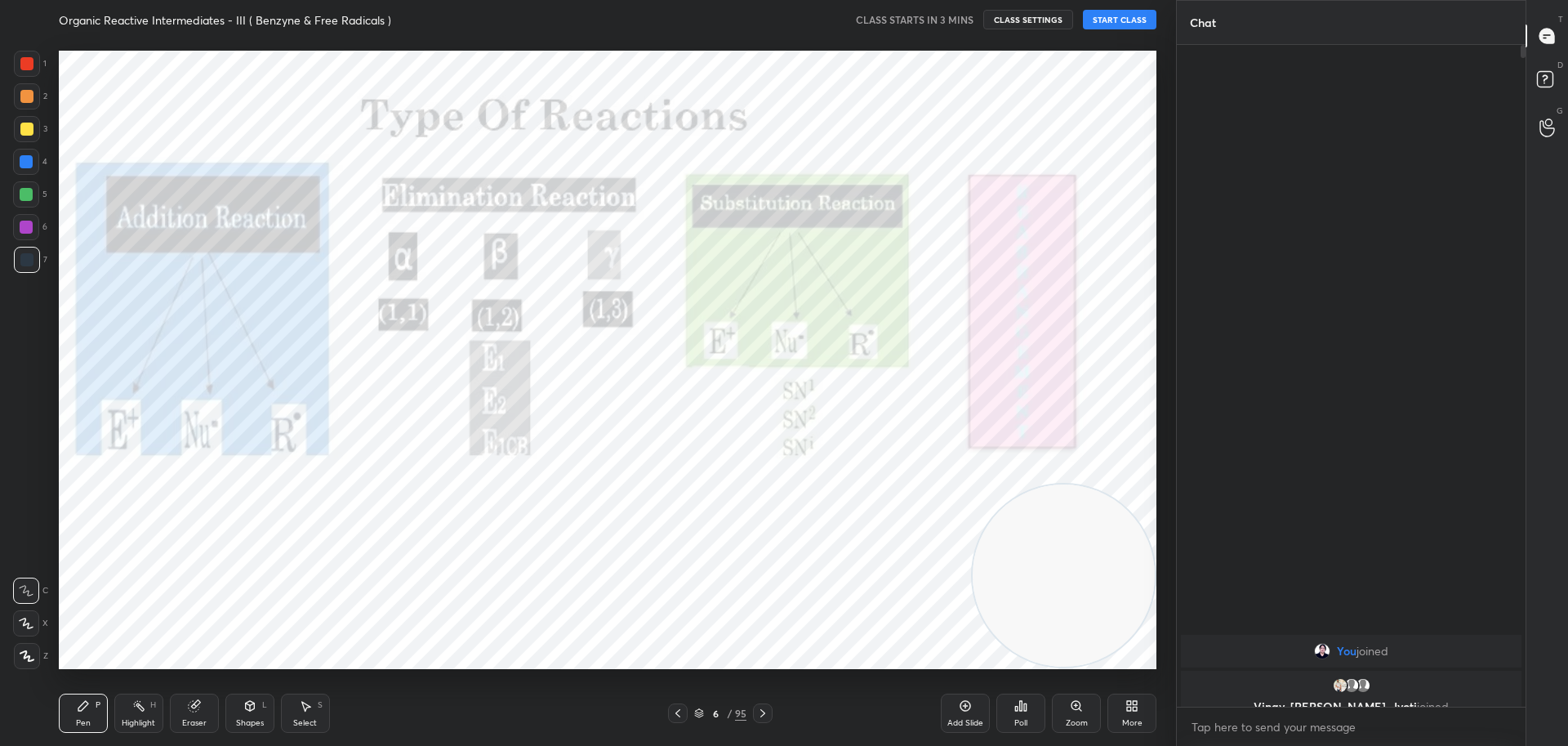
click at [764, 708] on icon at bounding box center [762, 713] width 13 height 13
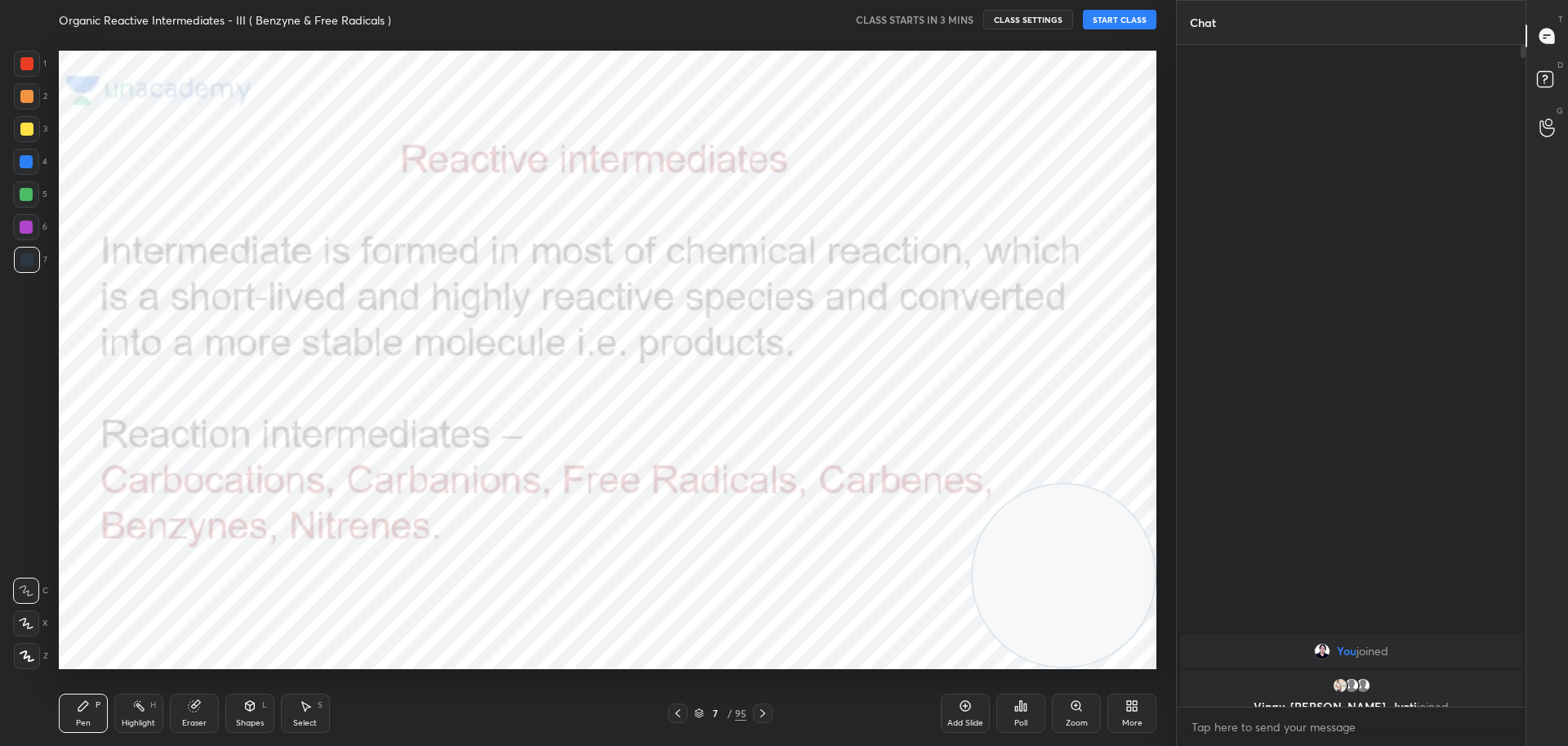
click at [764, 708] on icon at bounding box center [762, 713] width 13 height 13
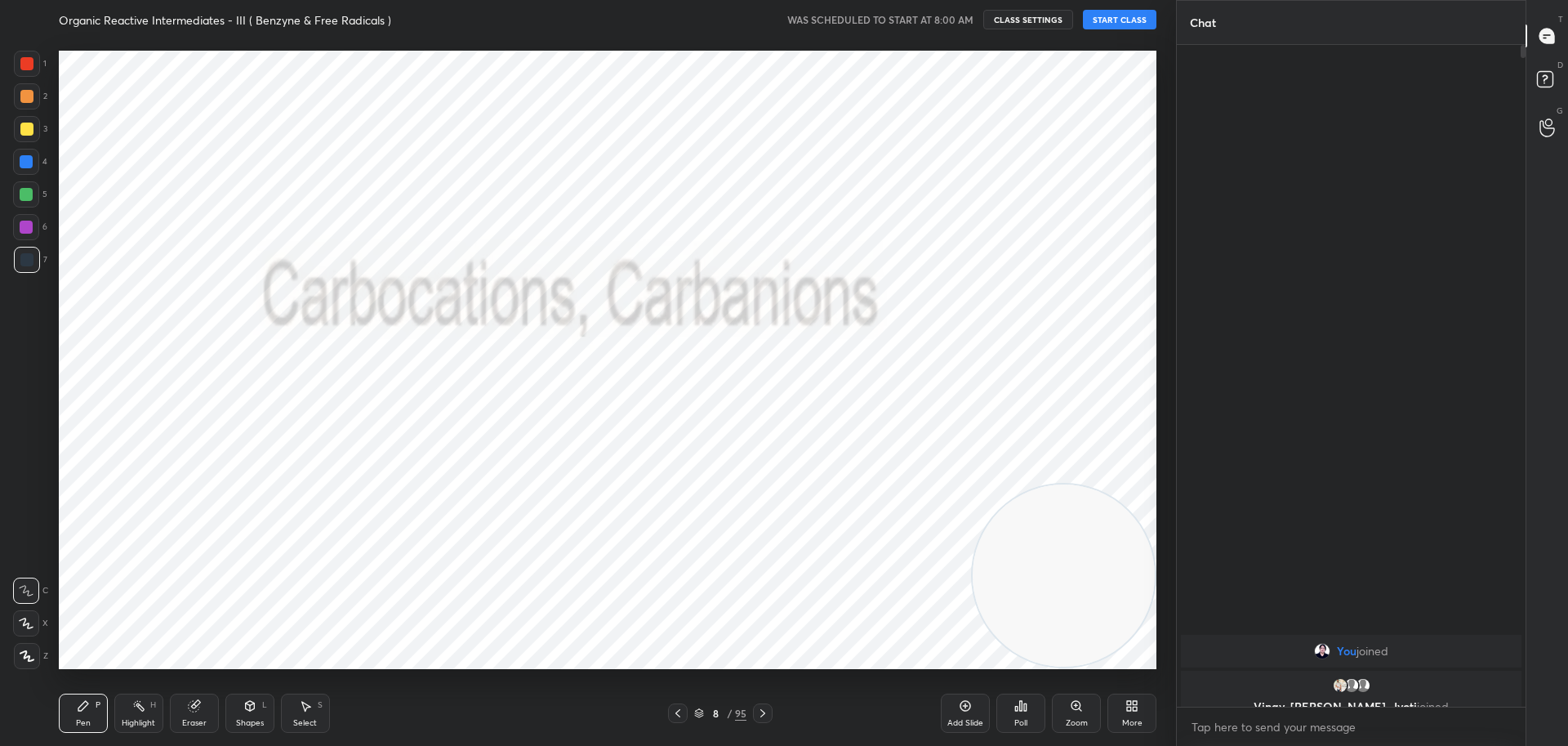
click at [1121, 19] on button "START CLASS" at bounding box center [1120, 19] width 74 height 19
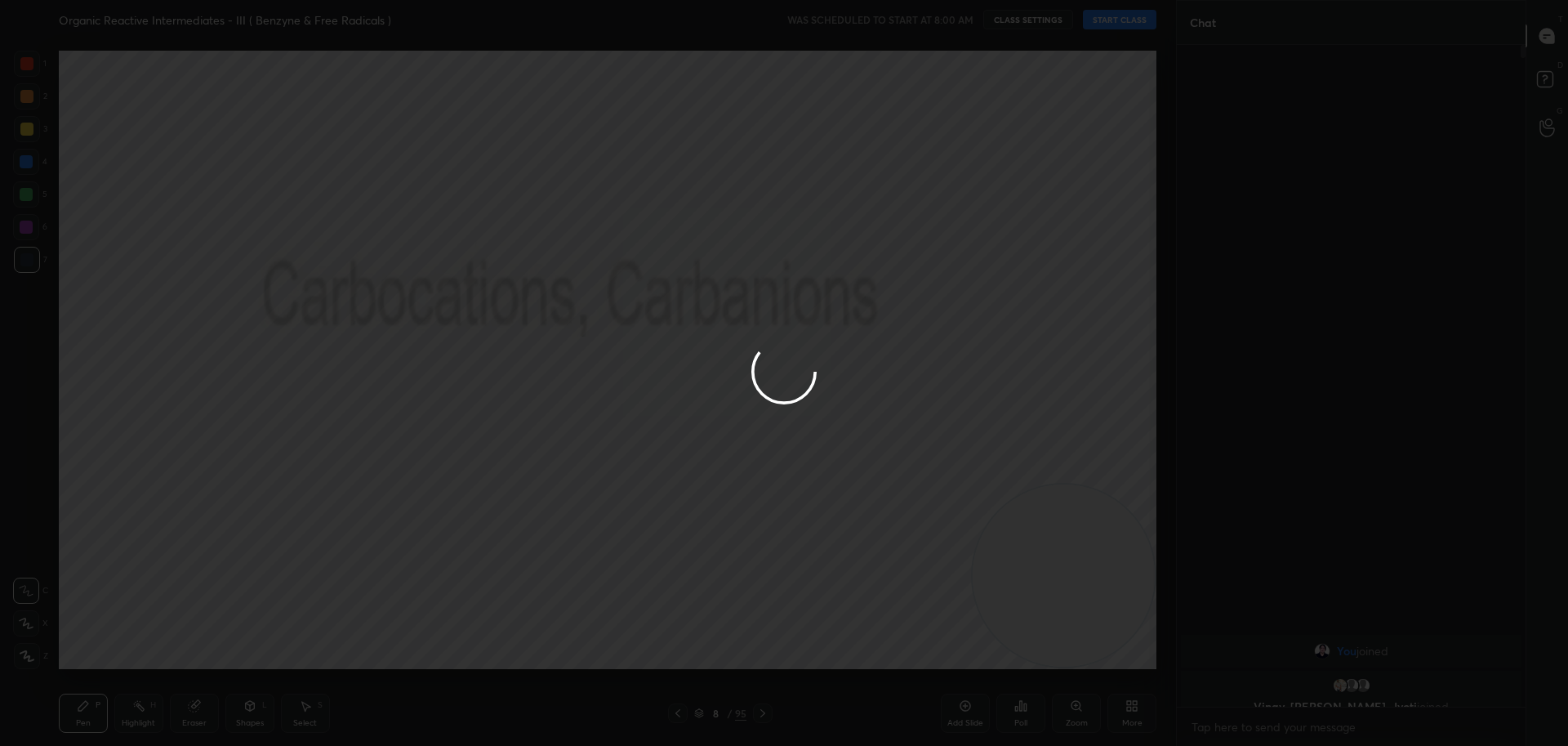
type textarea "x"
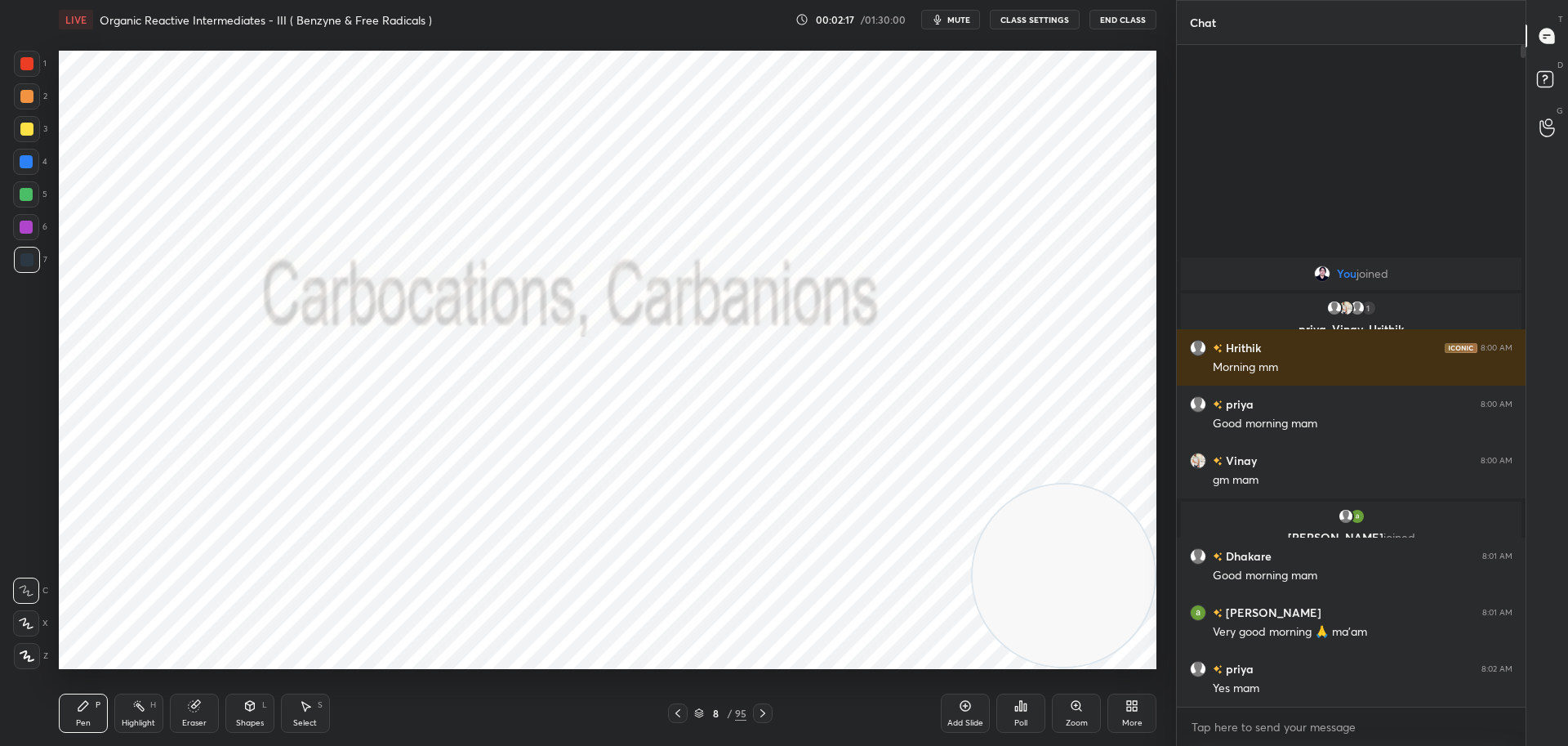
click at [28, 60] on div at bounding box center [26, 63] width 13 height 13
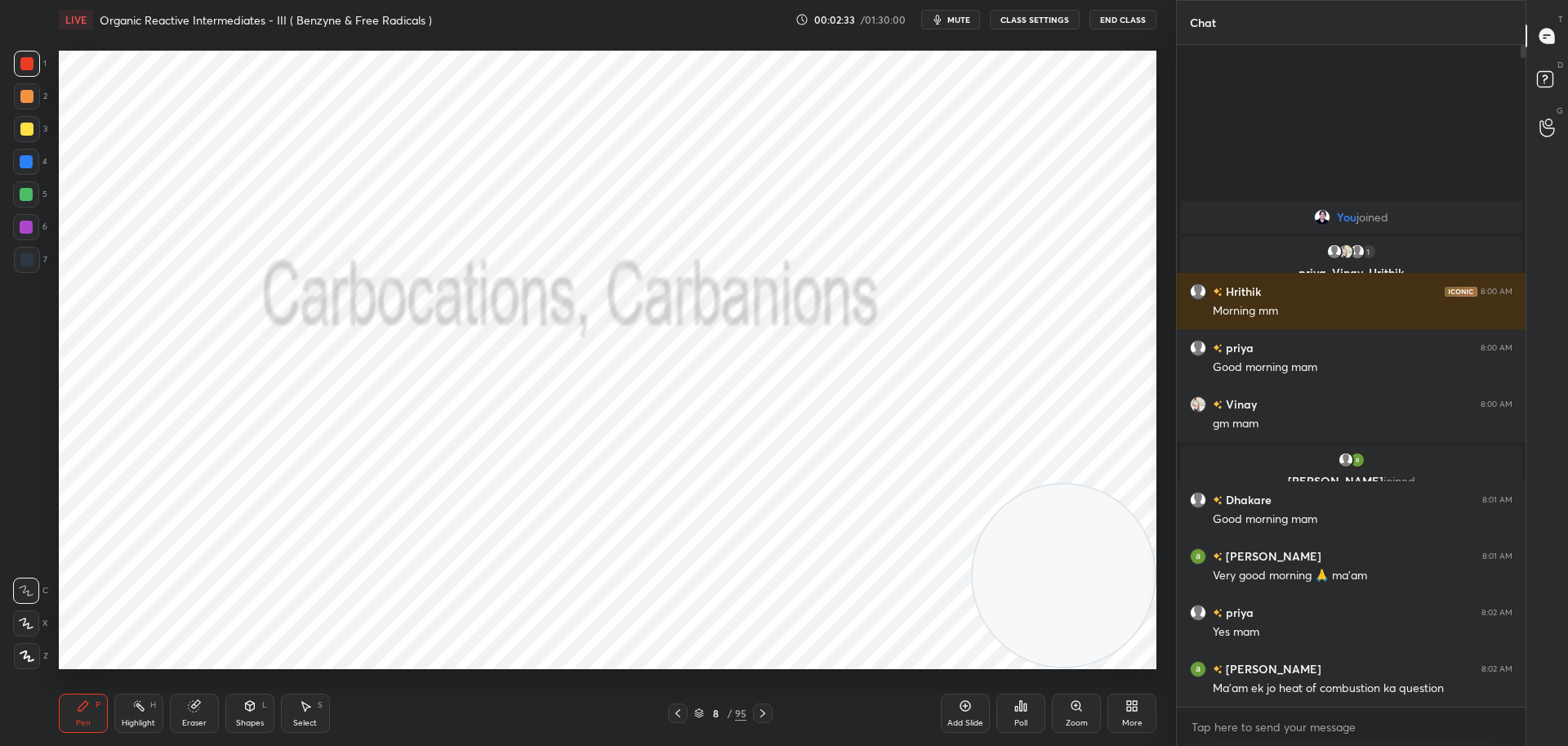
click at [768, 712] on icon at bounding box center [762, 713] width 13 height 13
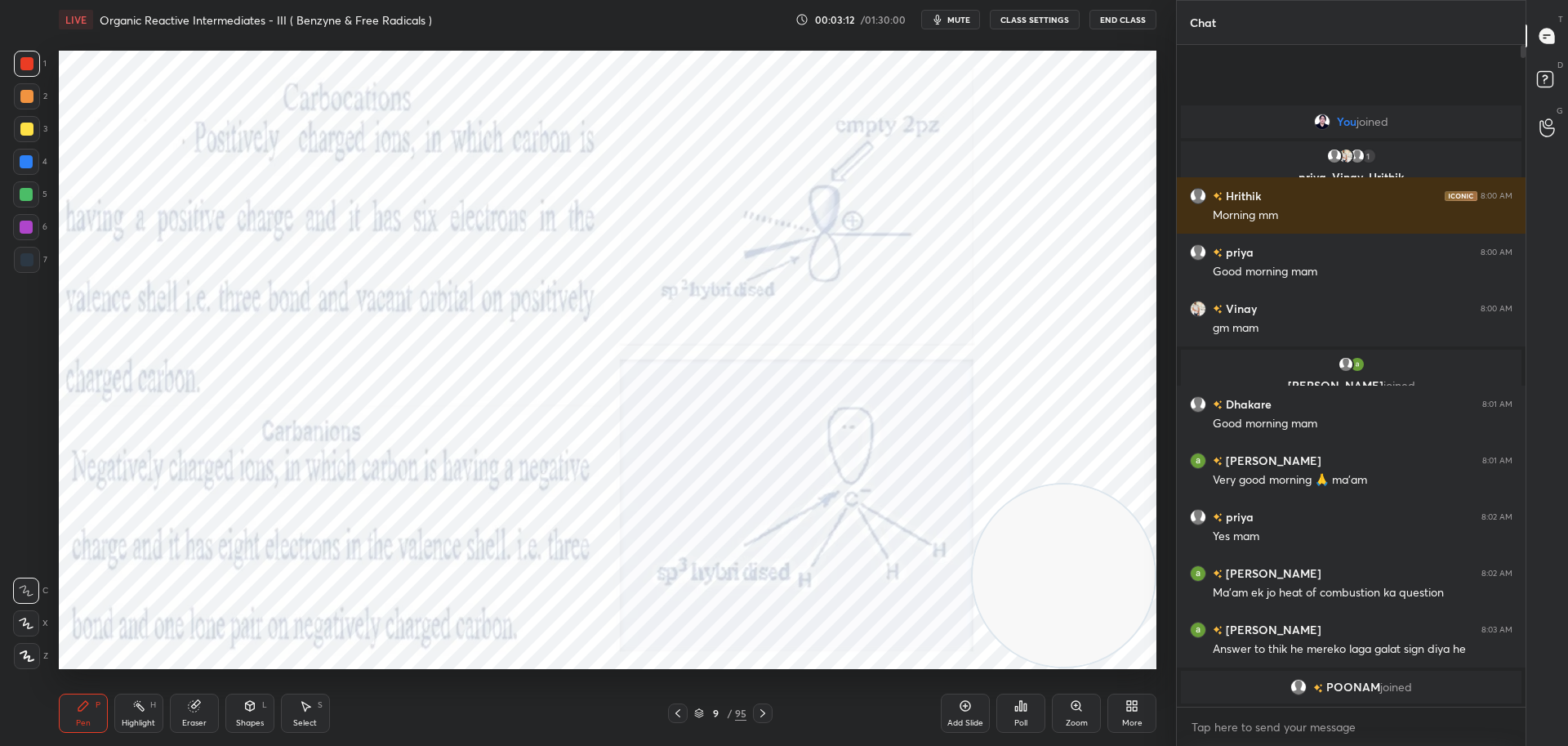
click at [765, 709] on icon at bounding box center [762, 713] width 13 height 13
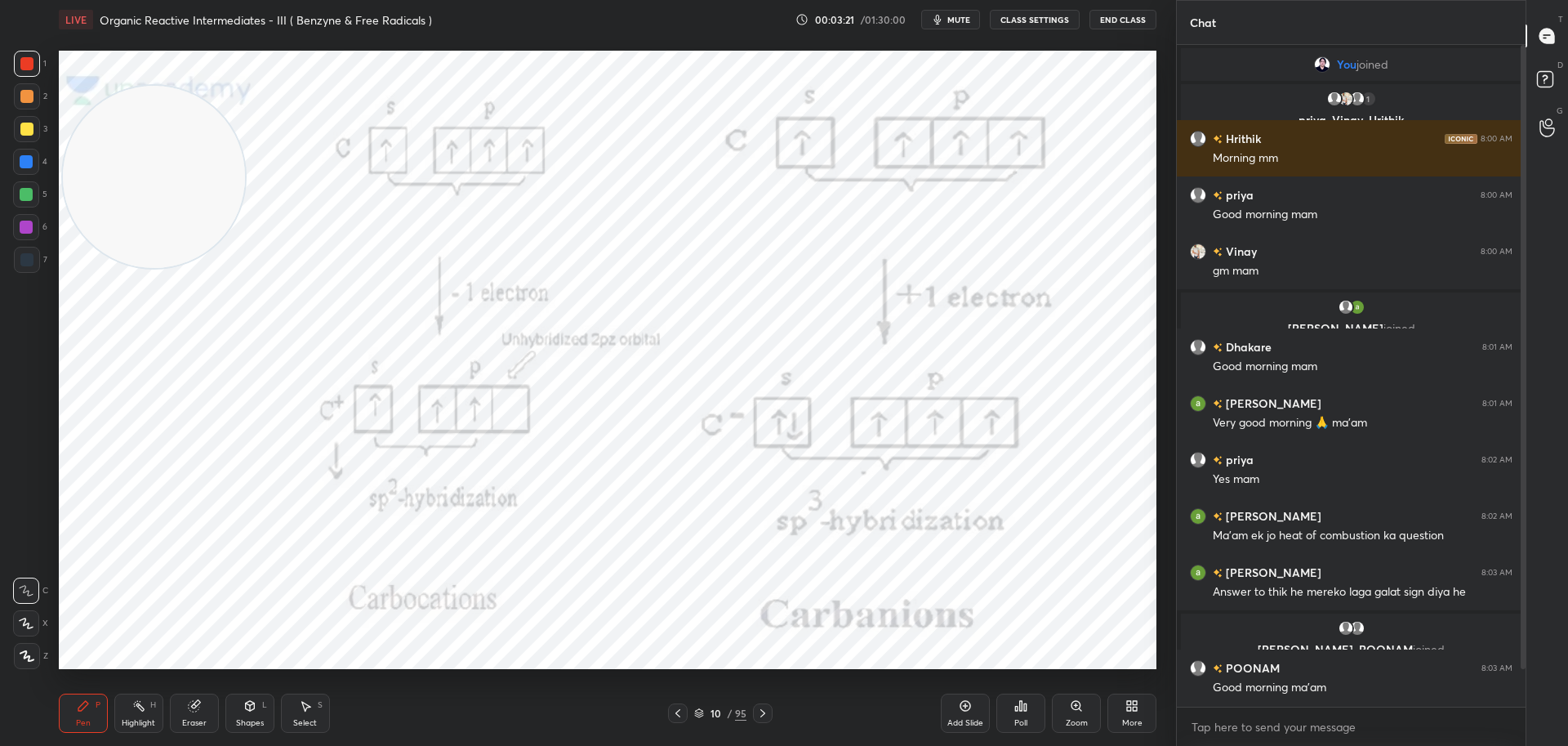
click at [768, 710] on icon at bounding box center [762, 713] width 13 height 13
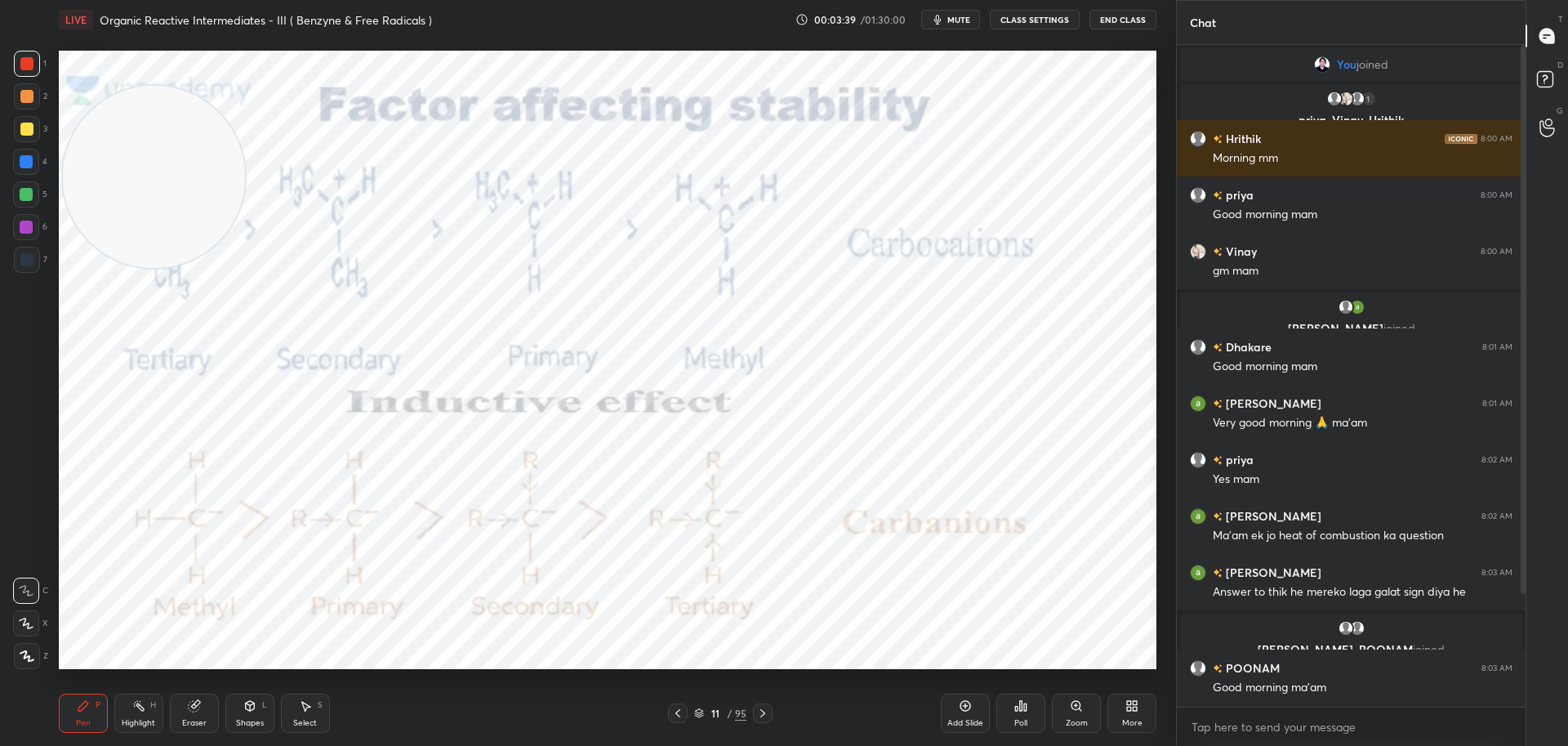
click at [769, 709] on icon at bounding box center [762, 713] width 13 height 13
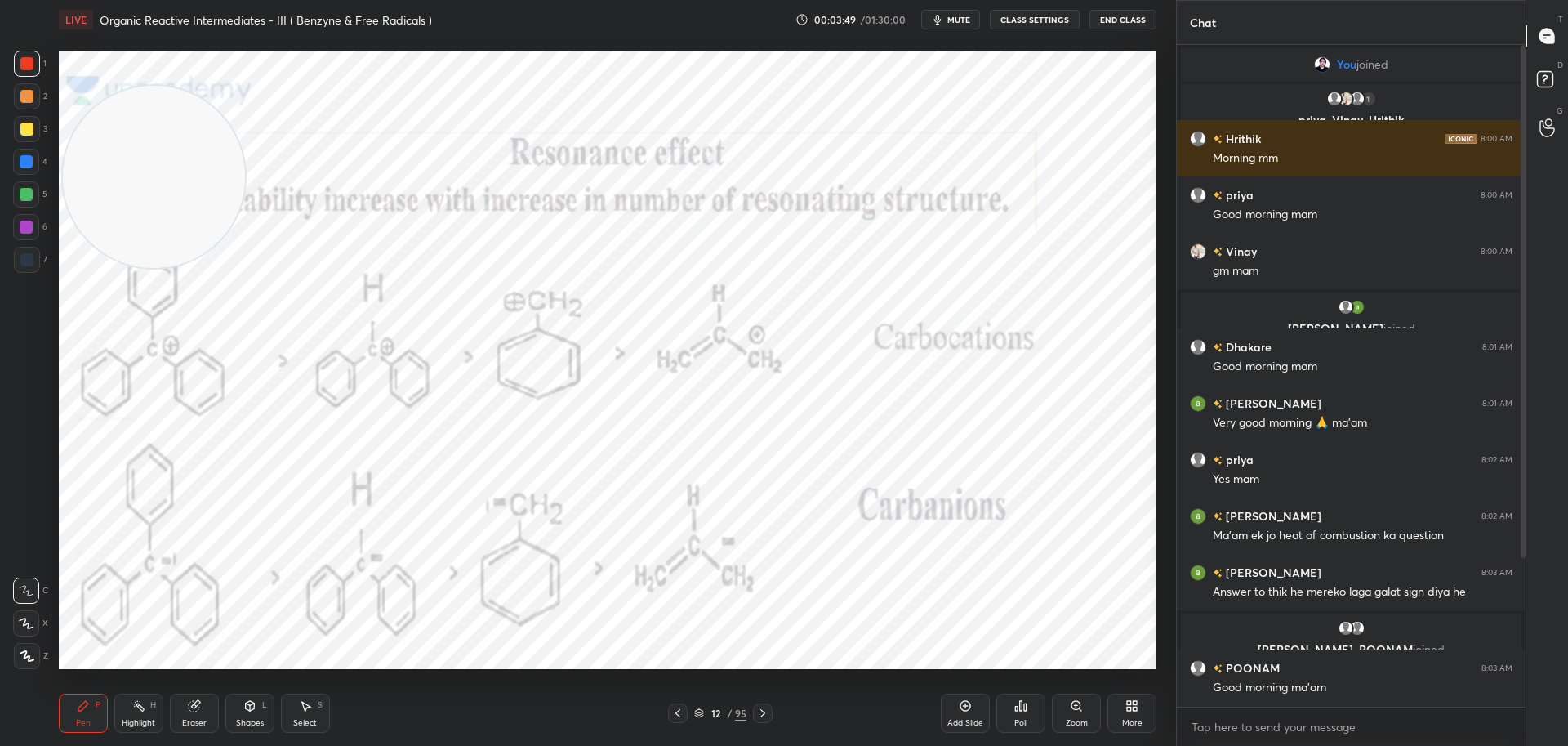
click at [767, 712] on icon at bounding box center [762, 713] width 13 height 13
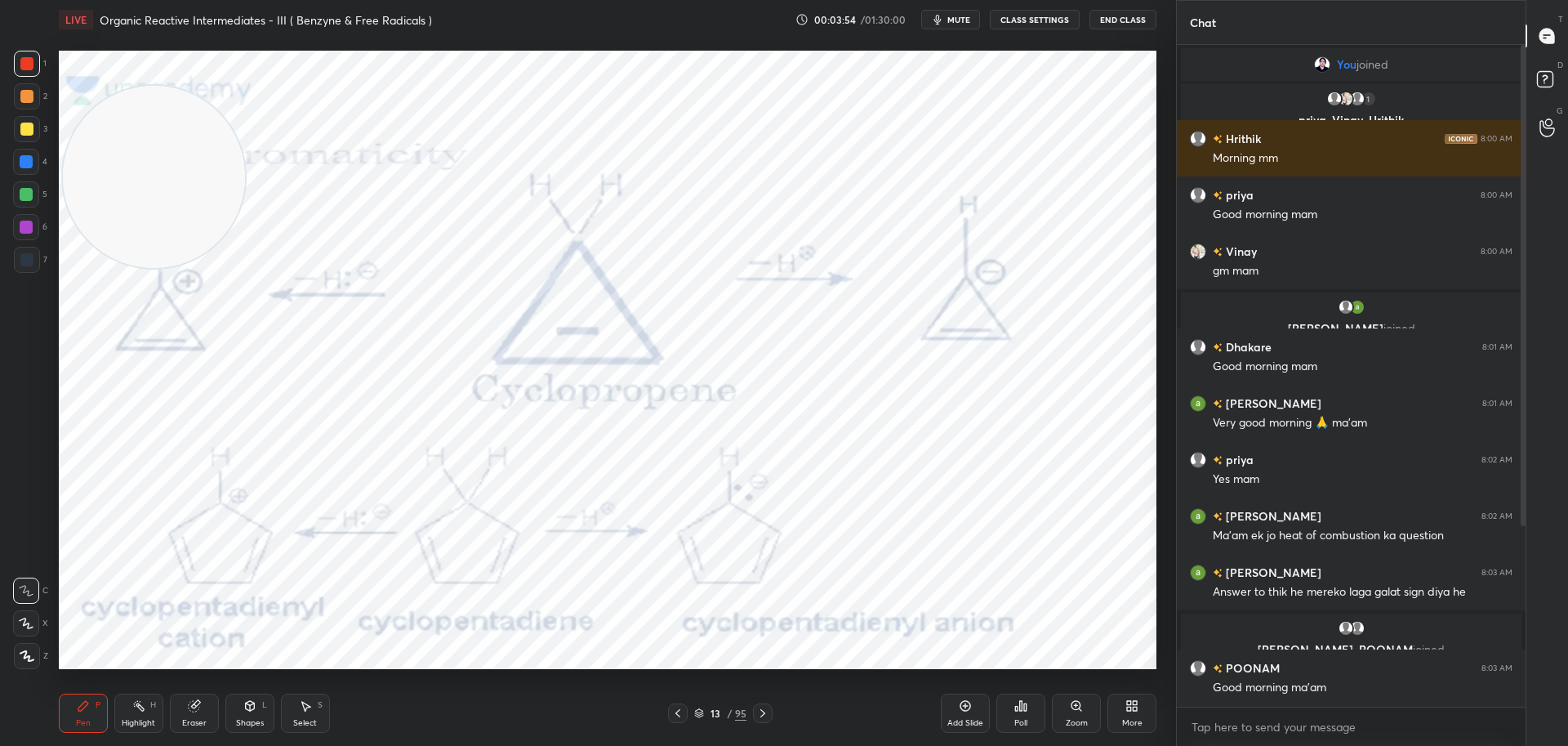
click at [769, 712] on icon at bounding box center [762, 713] width 13 height 13
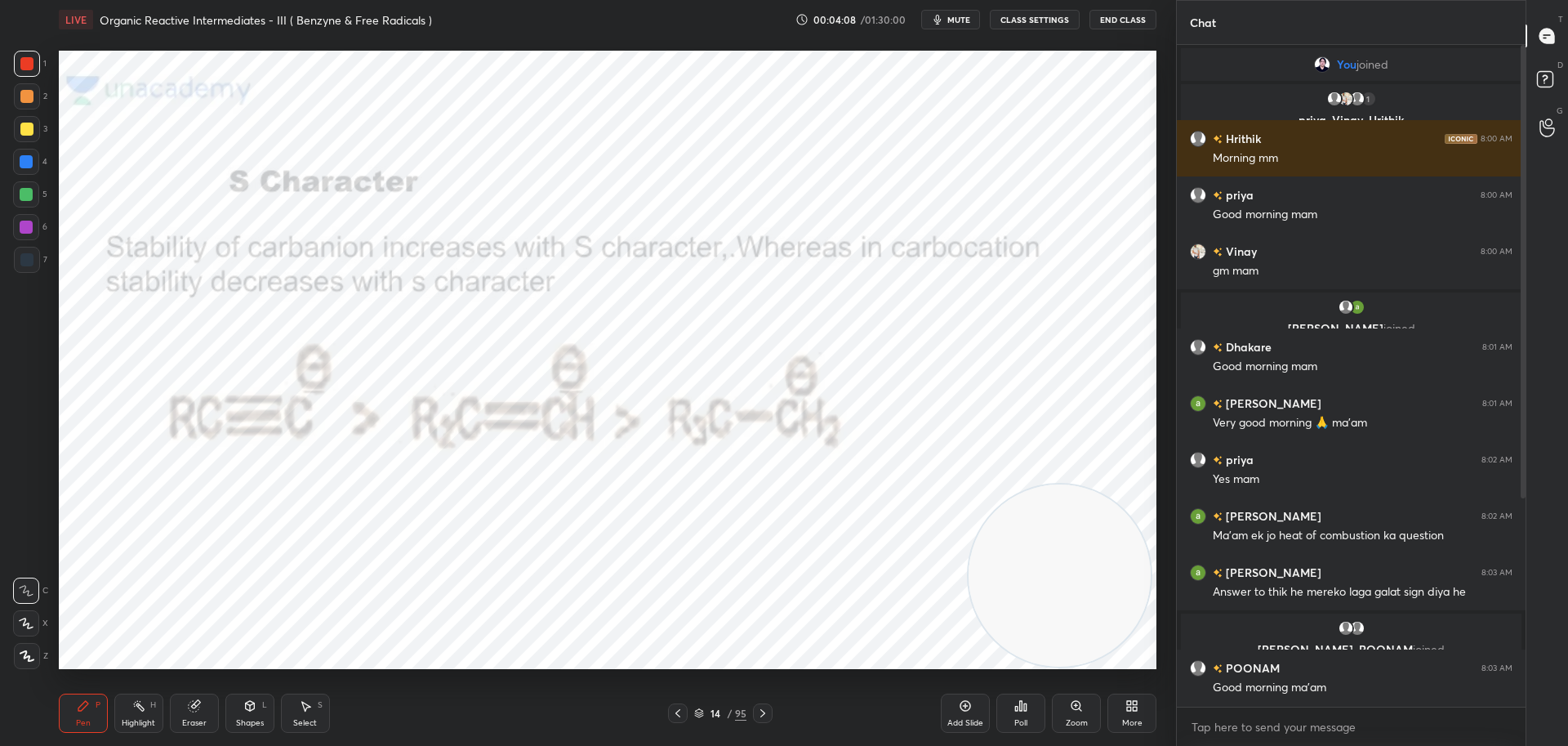
click at [768, 712] on icon at bounding box center [762, 713] width 13 height 13
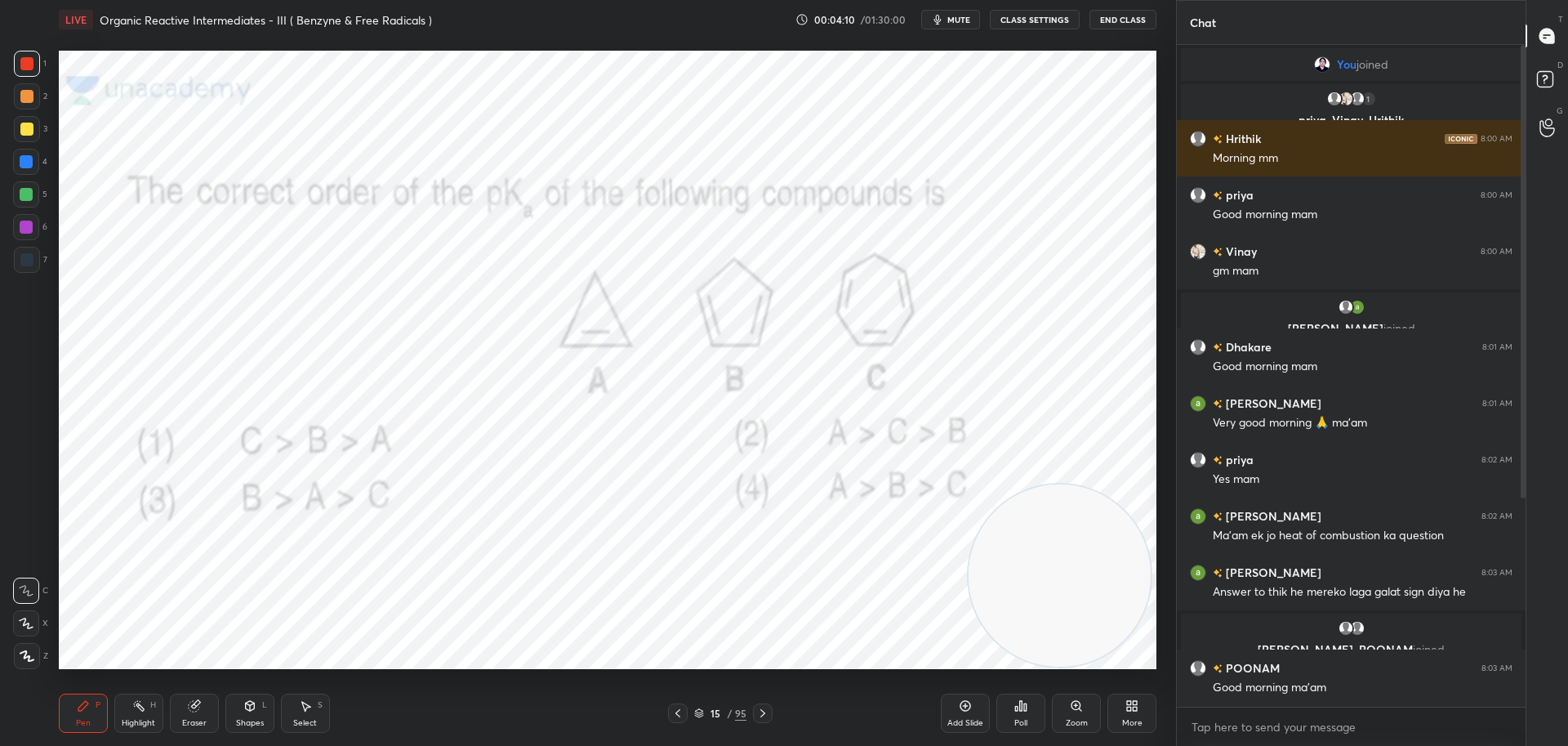
click at [769, 710] on icon at bounding box center [762, 713] width 13 height 13
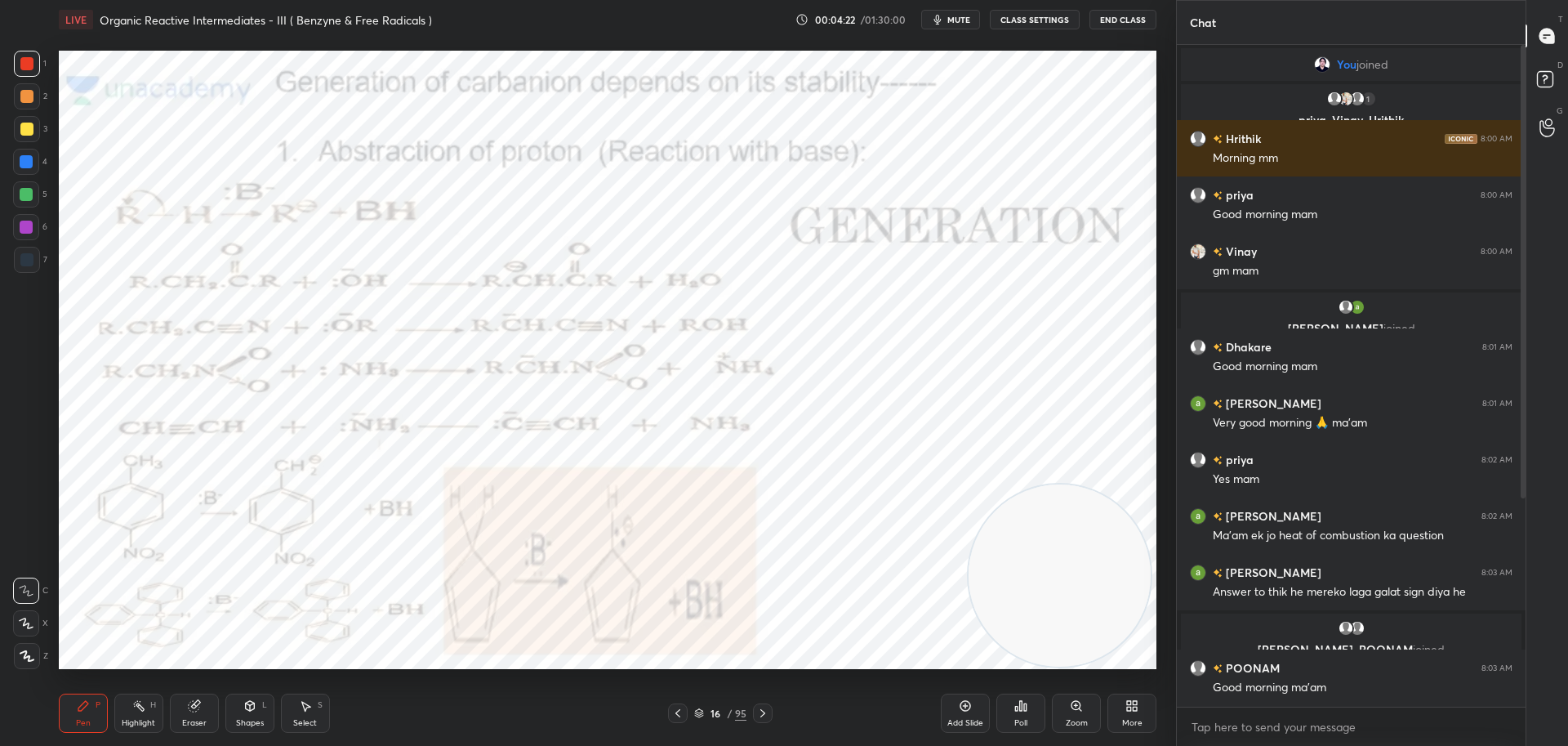
click at [764, 714] on icon at bounding box center [762, 713] width 13 height 13
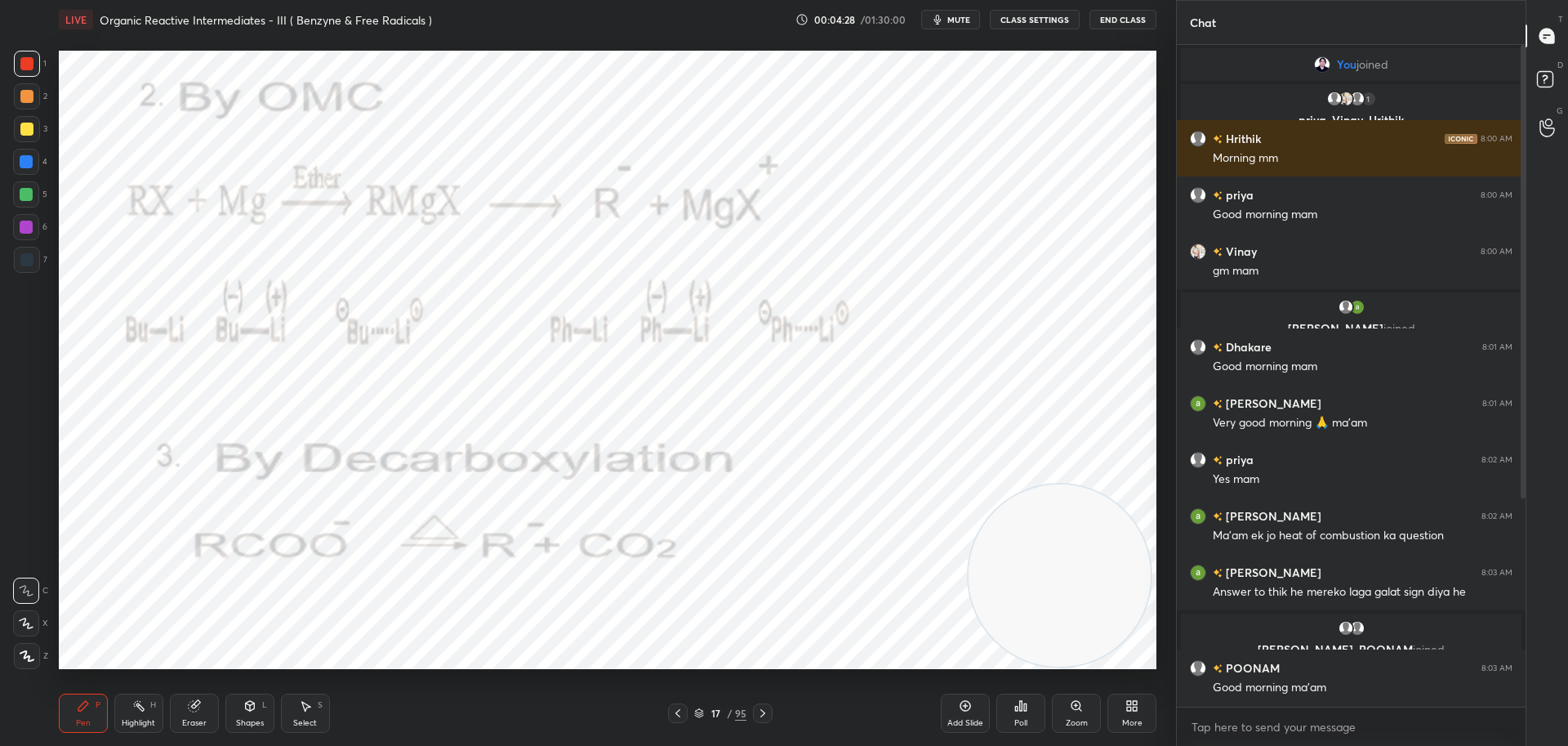
click at [764, 713] on icon at bounding box center [762, 713] width 5 height 8
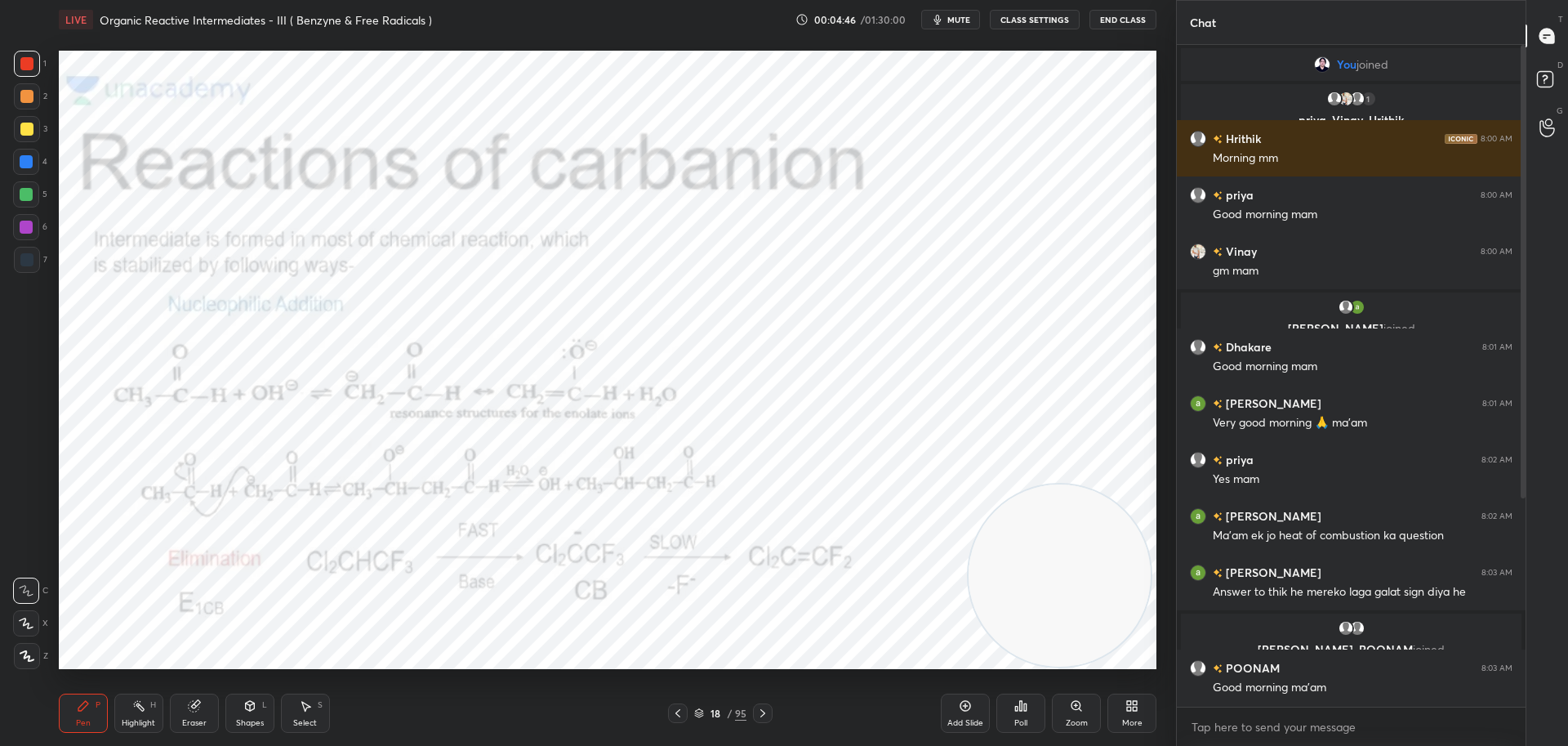
click at [767, 714] on icon at bounding box center [762, 713] width 13 height 13
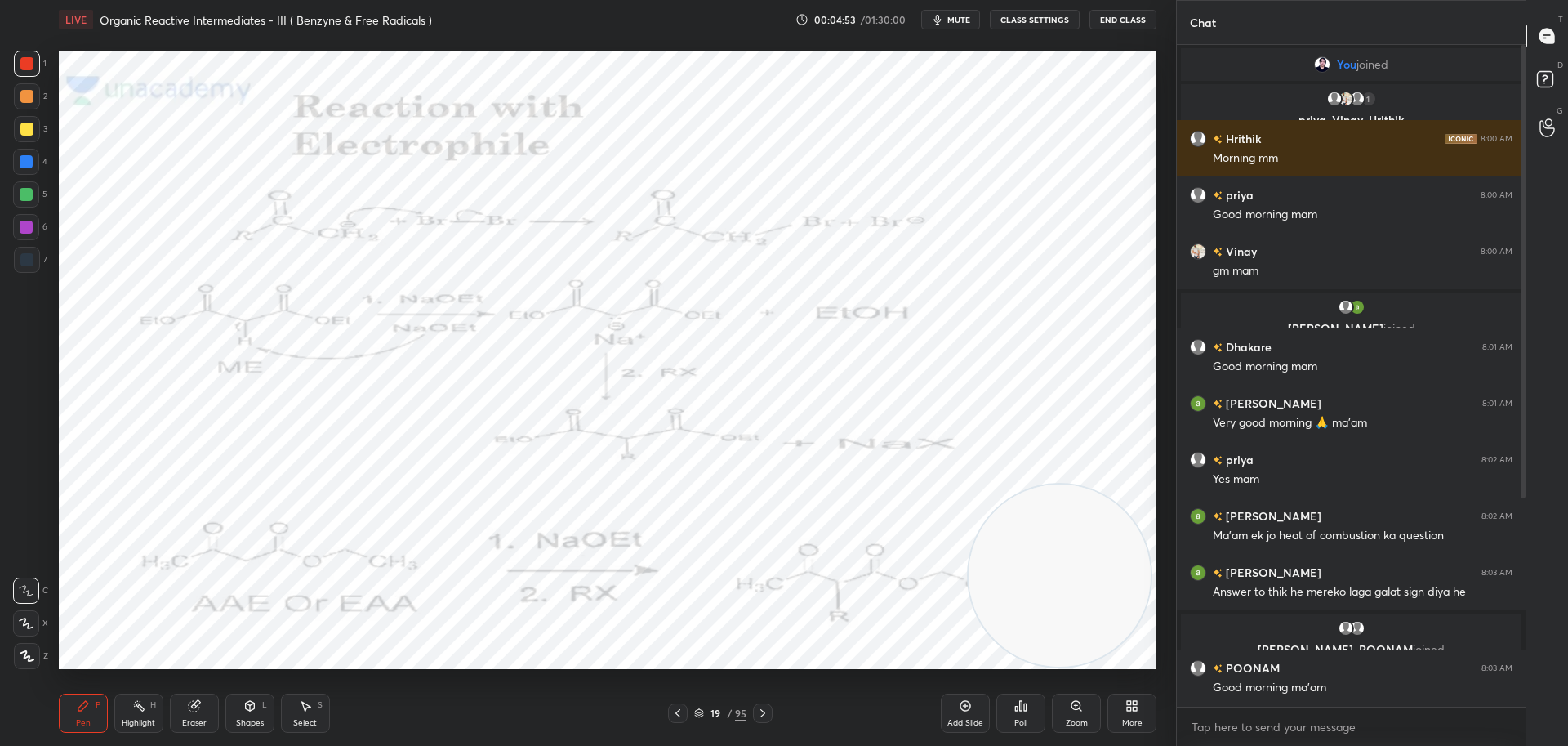
click at [769, 715] on icon at bounding box center [762, 713] width 13 height 13
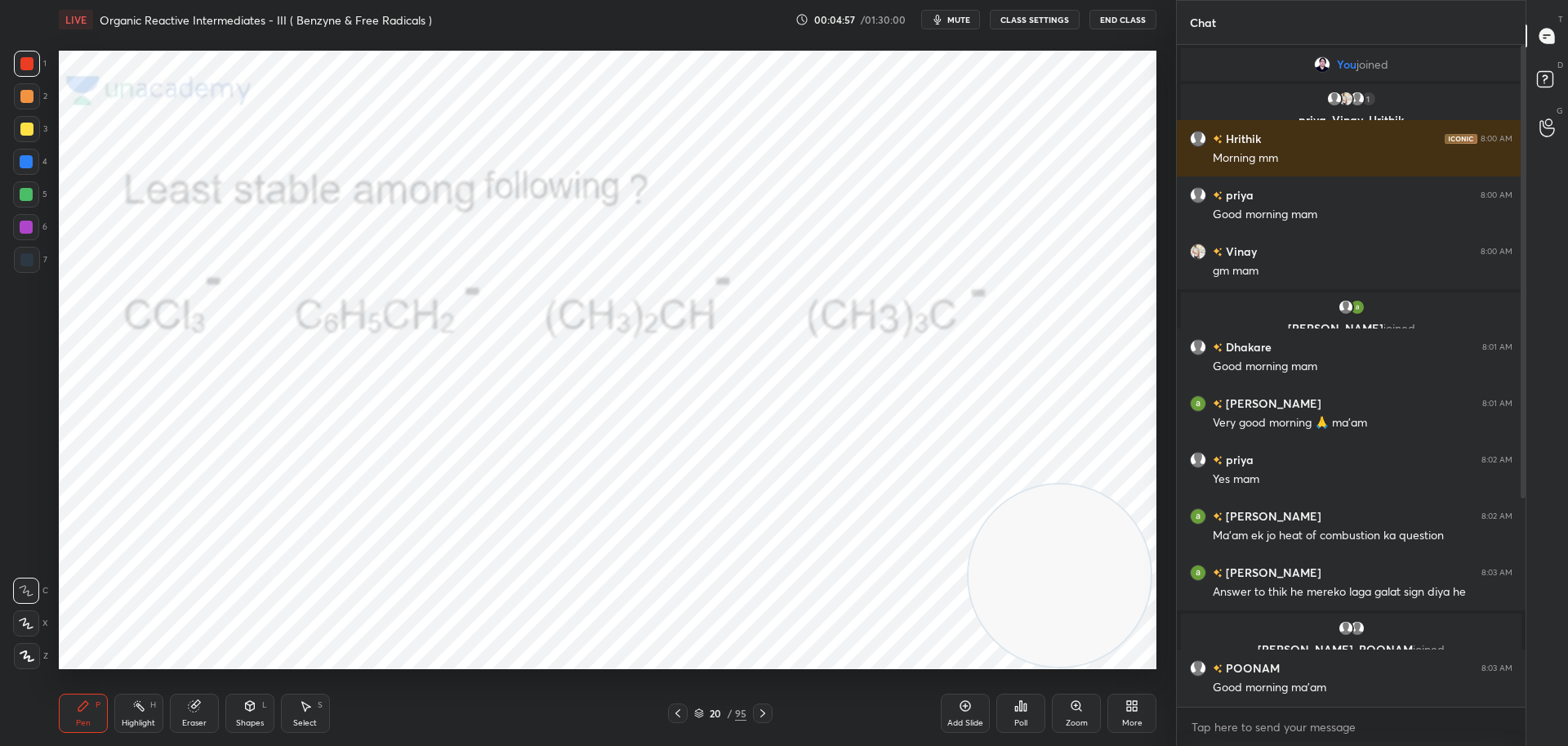
click at [765, 715] on icon at bounding box center [762, 713] width 13 height 13
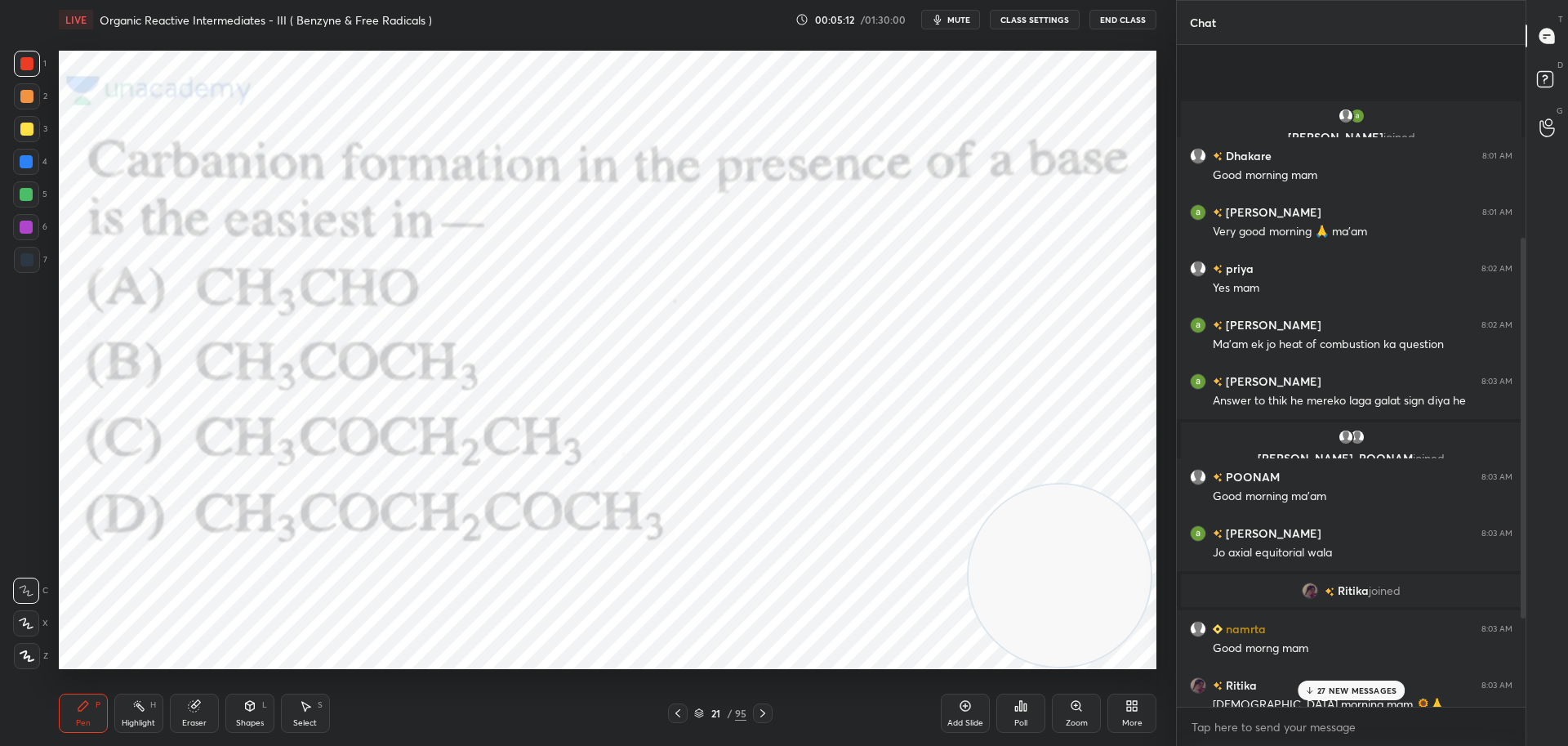
scroll to position [490, 0]
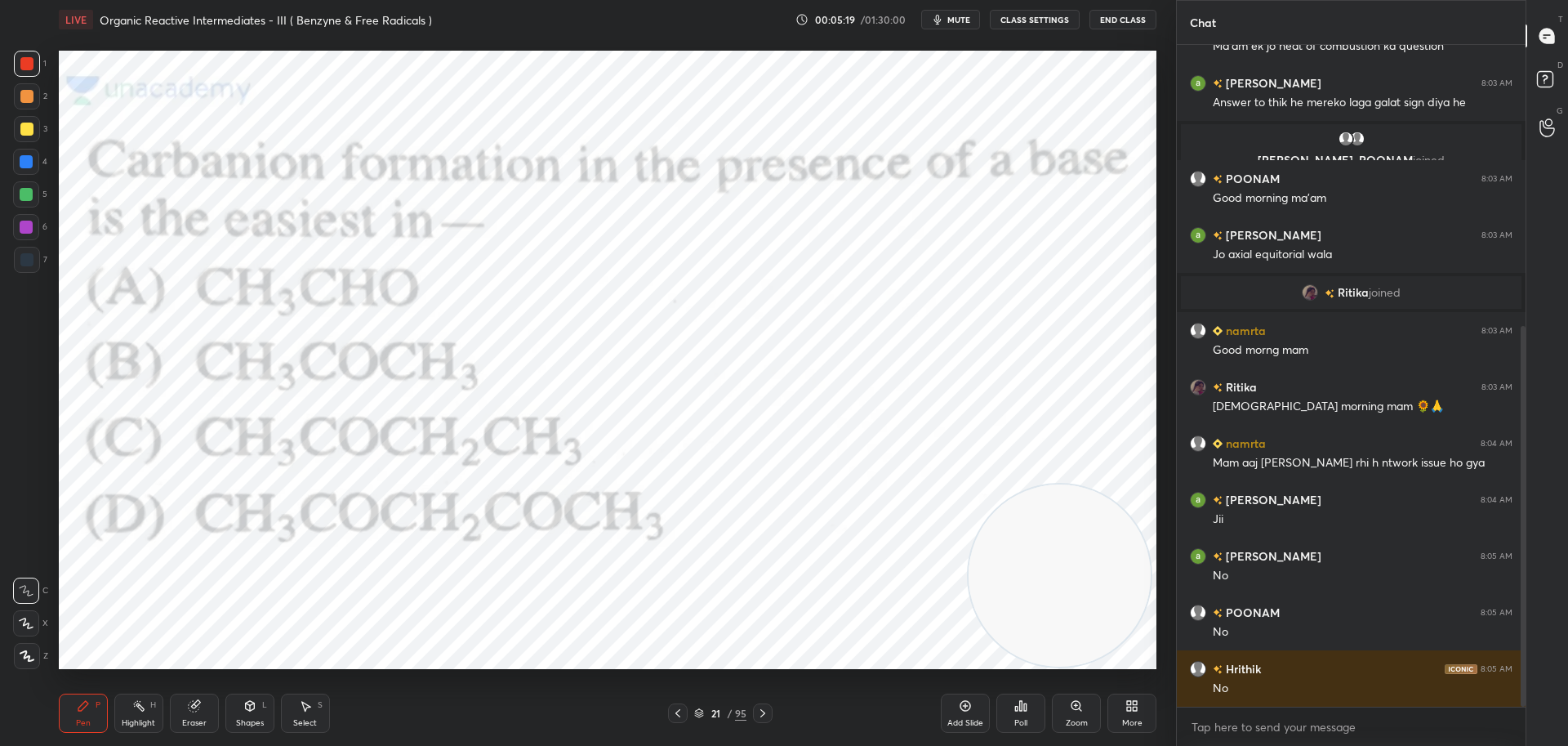
click at [1022, 706] on icon at bounding box center [1021, 706] width 3 height 10
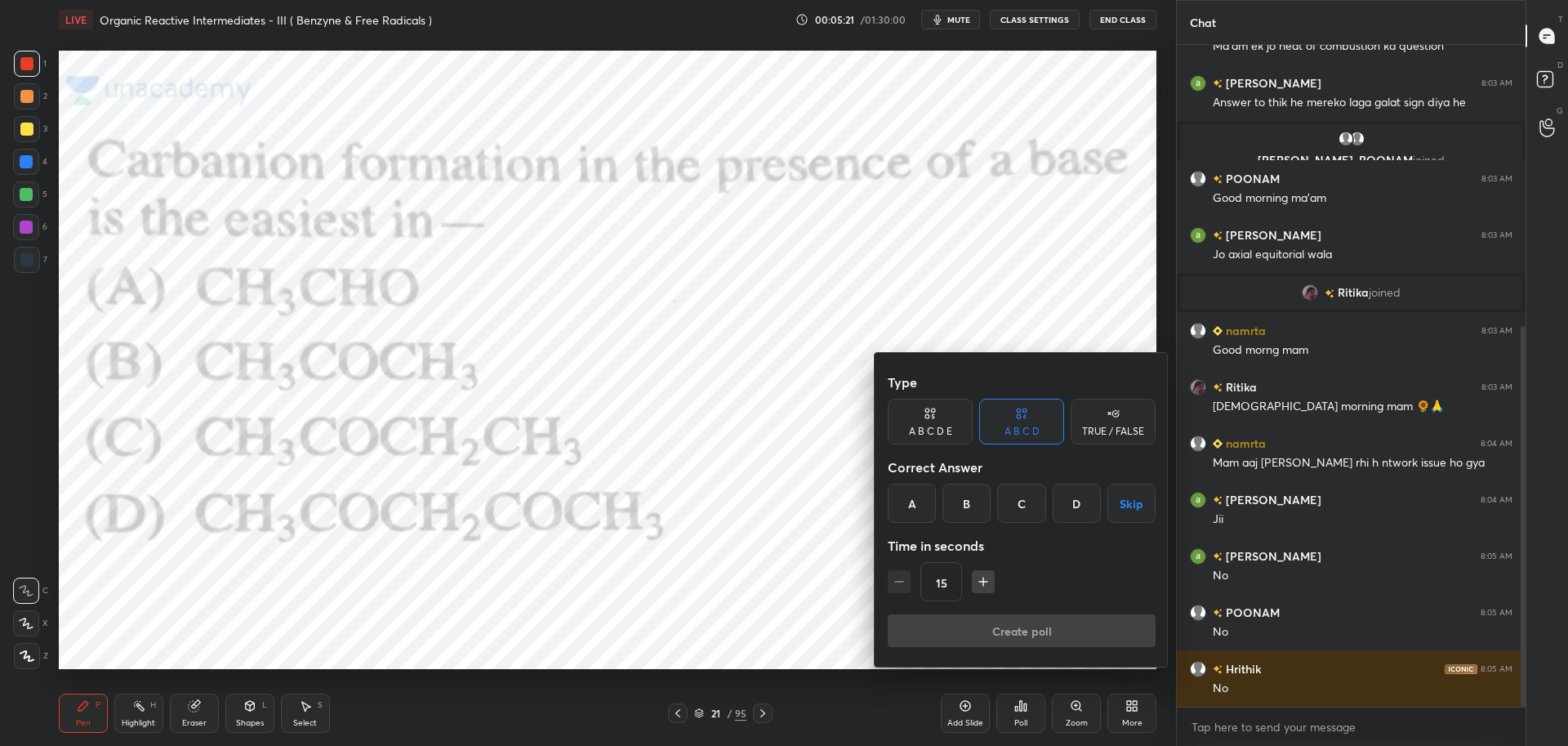
click at [985, 575] on icon "button" at bounding box center [984, 582] width 17 height 17
click at [985, 576] on icon "button" at bounding box center [984, 582] width 17 height 17
click at [984, 576] on icon "button" at bounding box center [984, 582] width 17 height 17
click at [985, 576] on icon "button" at bounding box center [984, 582] width 17 height 17
click at [984, 576] on icon "button" at bounding box center [984, 582] width 17 height 17
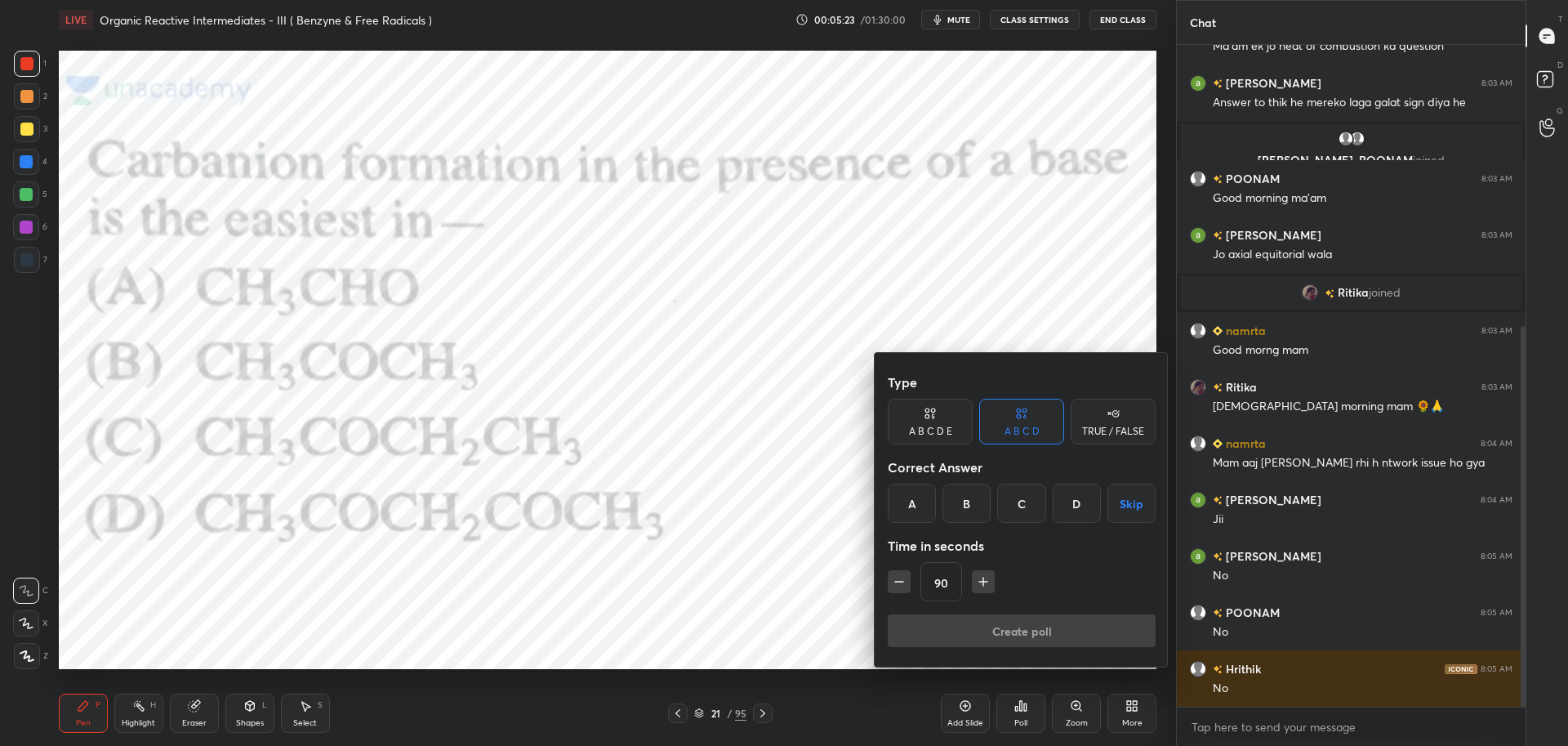
click at [893, 581] on icon "button" at bounding box center [899, 582] width 17 height 17
click at [895, 578] on icon "button" at bounding box center [899, 582] width 17 height 17
type input "60"
click at [1084, 504] on div "D" at bounding box center [1078, 503] width 49 height 39
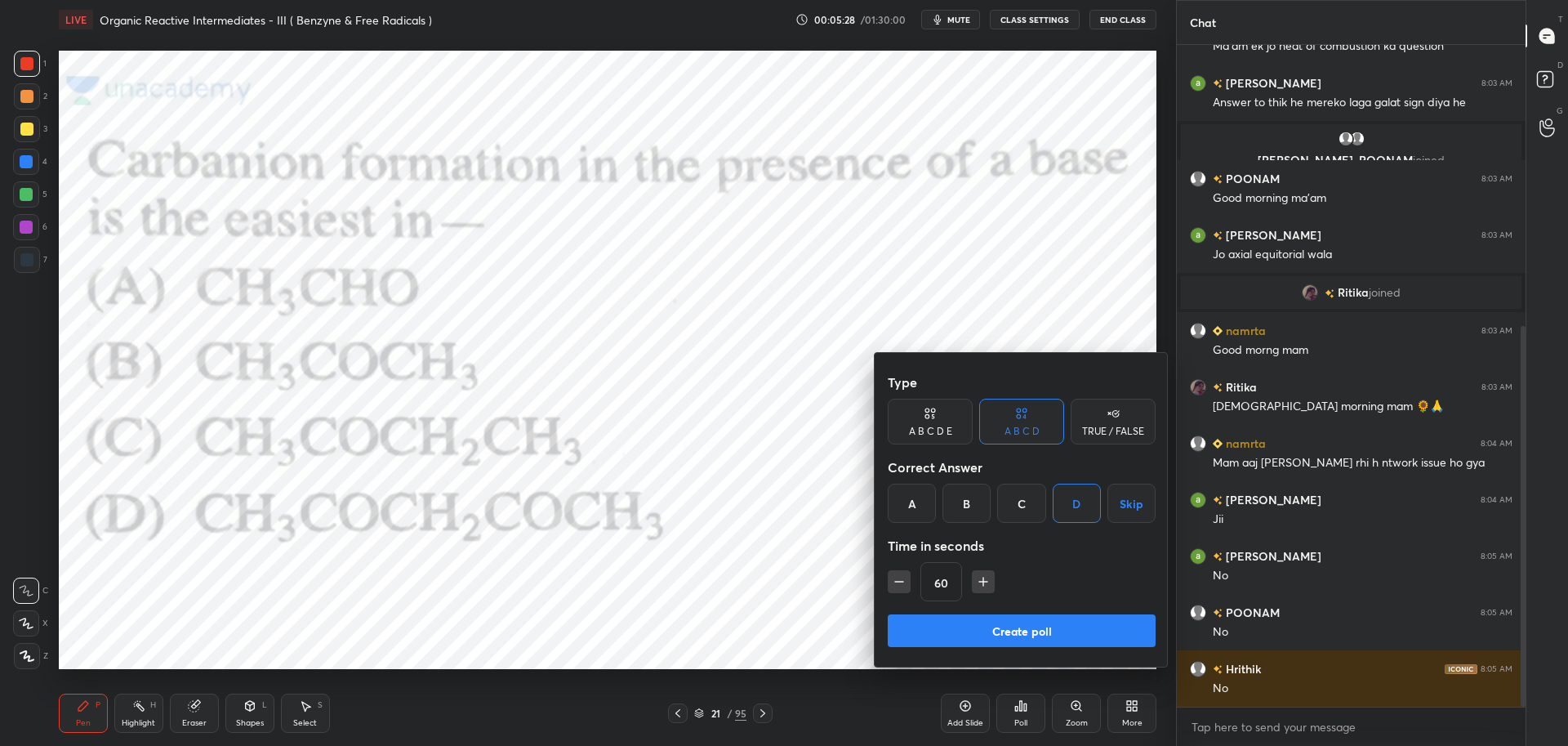
click at [1025, 633] on button "Create poll" at bounding box center [1022, 631] width 268 height 33
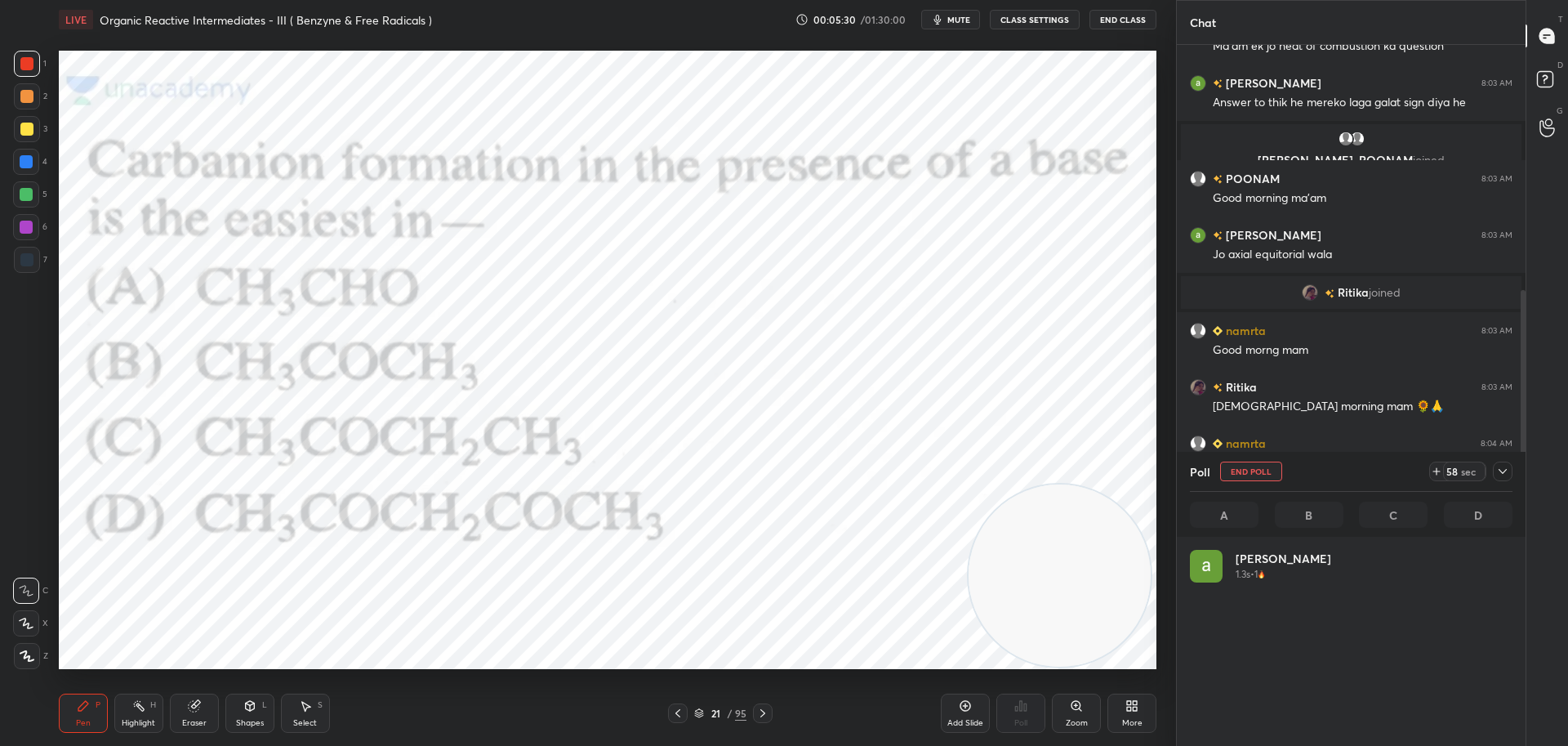
scroll to position [191, 317]
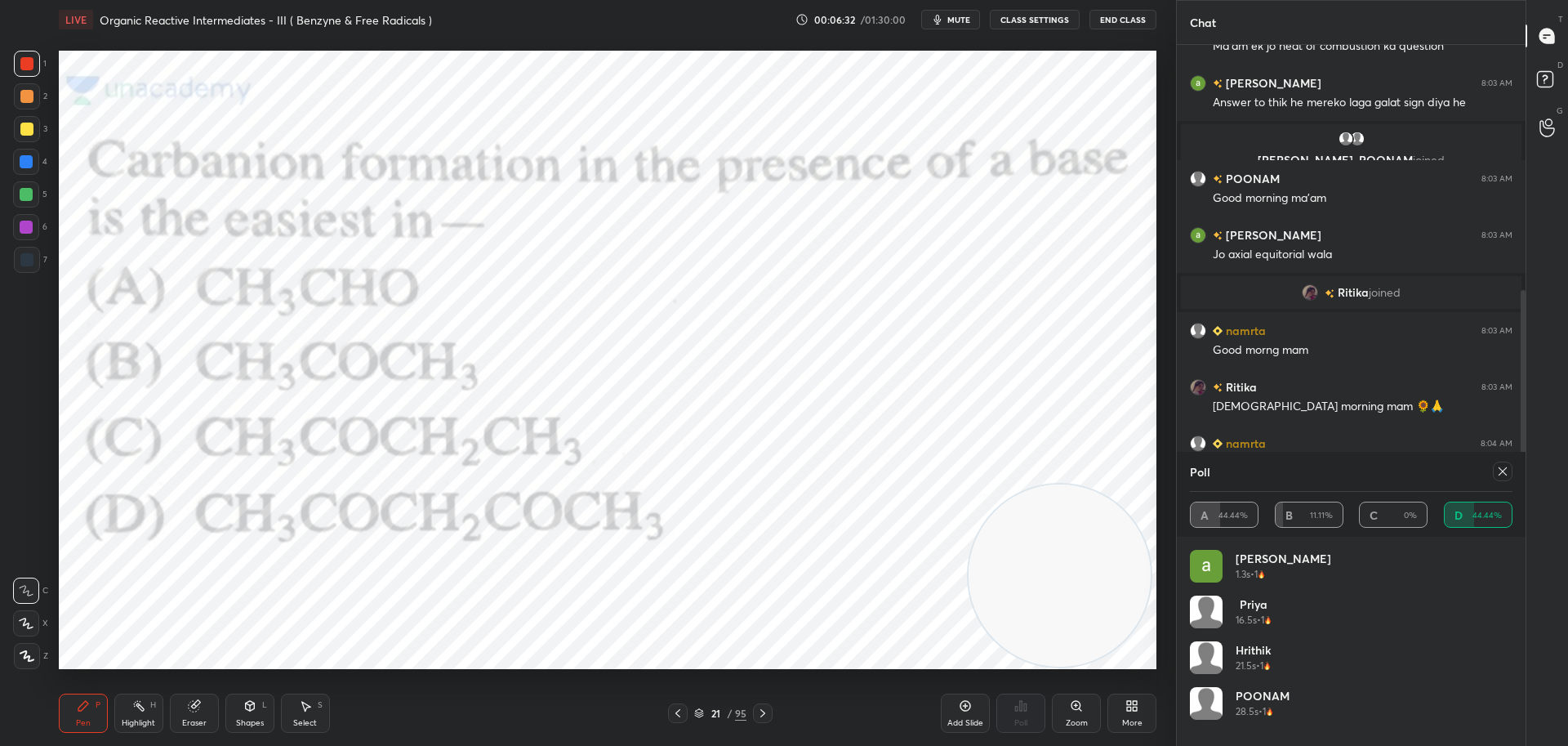
click at [1507, 470] on icon at bounding box center [1502, 471] width 13 height 13
type textarea "x"
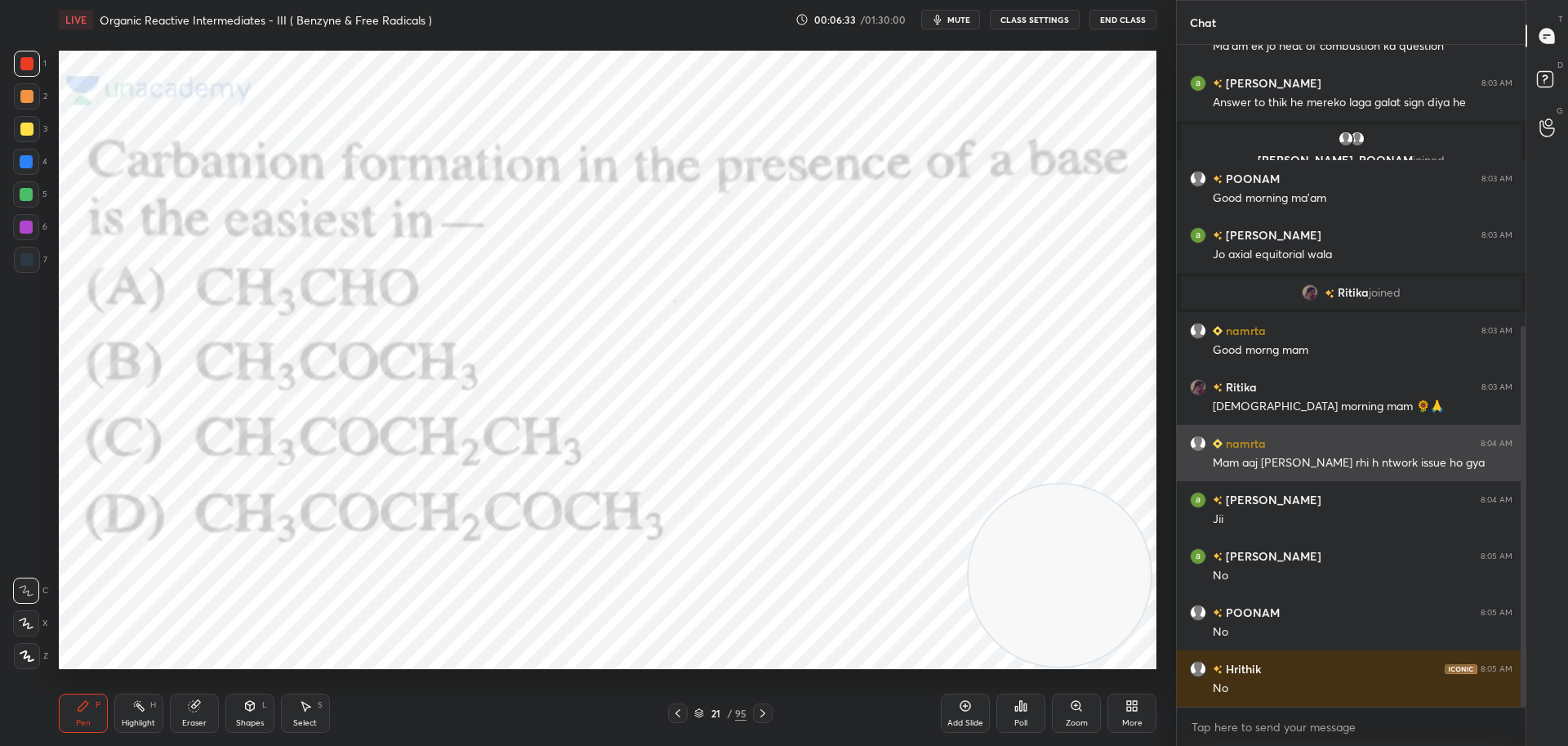
scroll to position [538, 344]
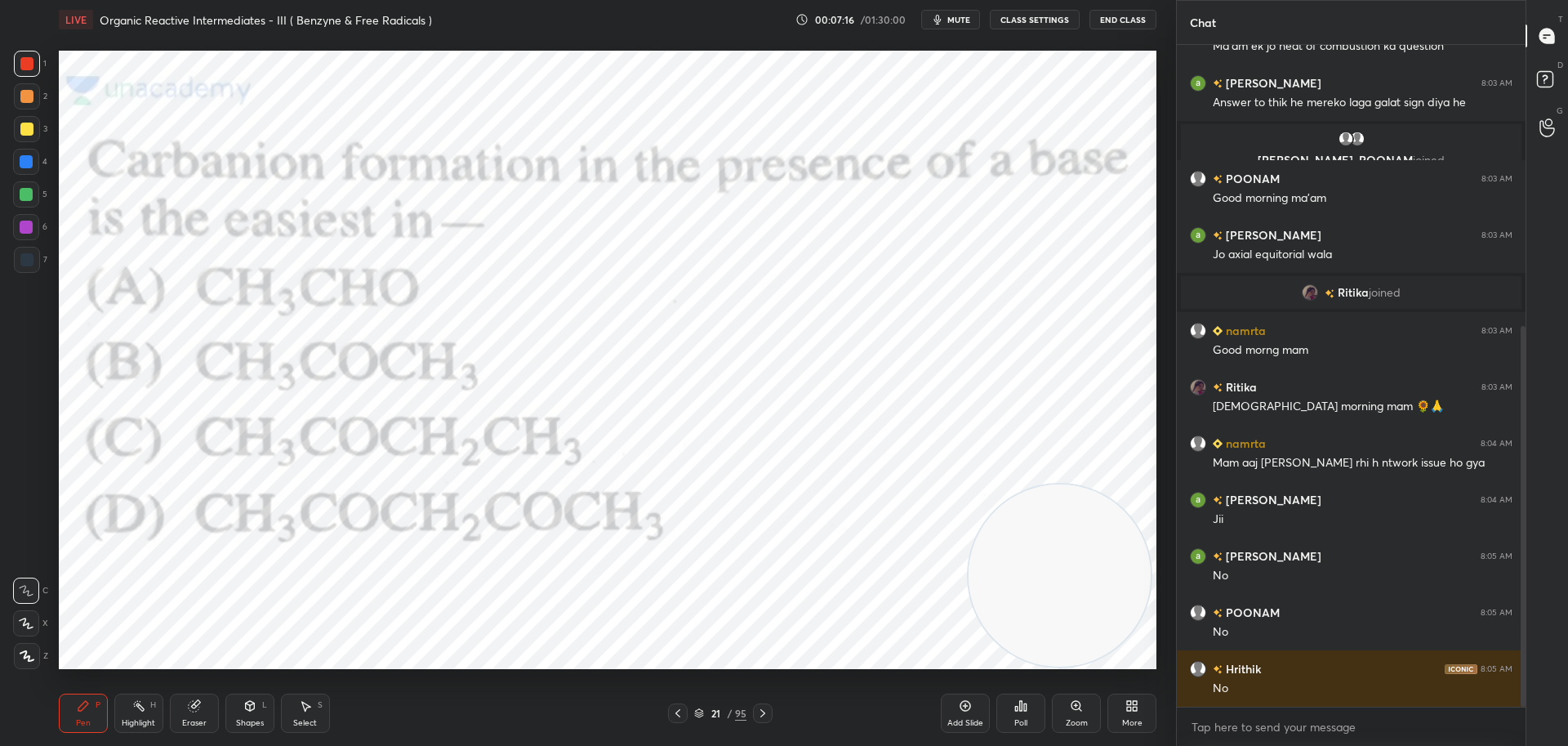
click at [25, 255] on div at bounding box center [26, 259] width 13 height 13
click at [23, 162] on div at bounding box center [25, 161] width 13 height 13
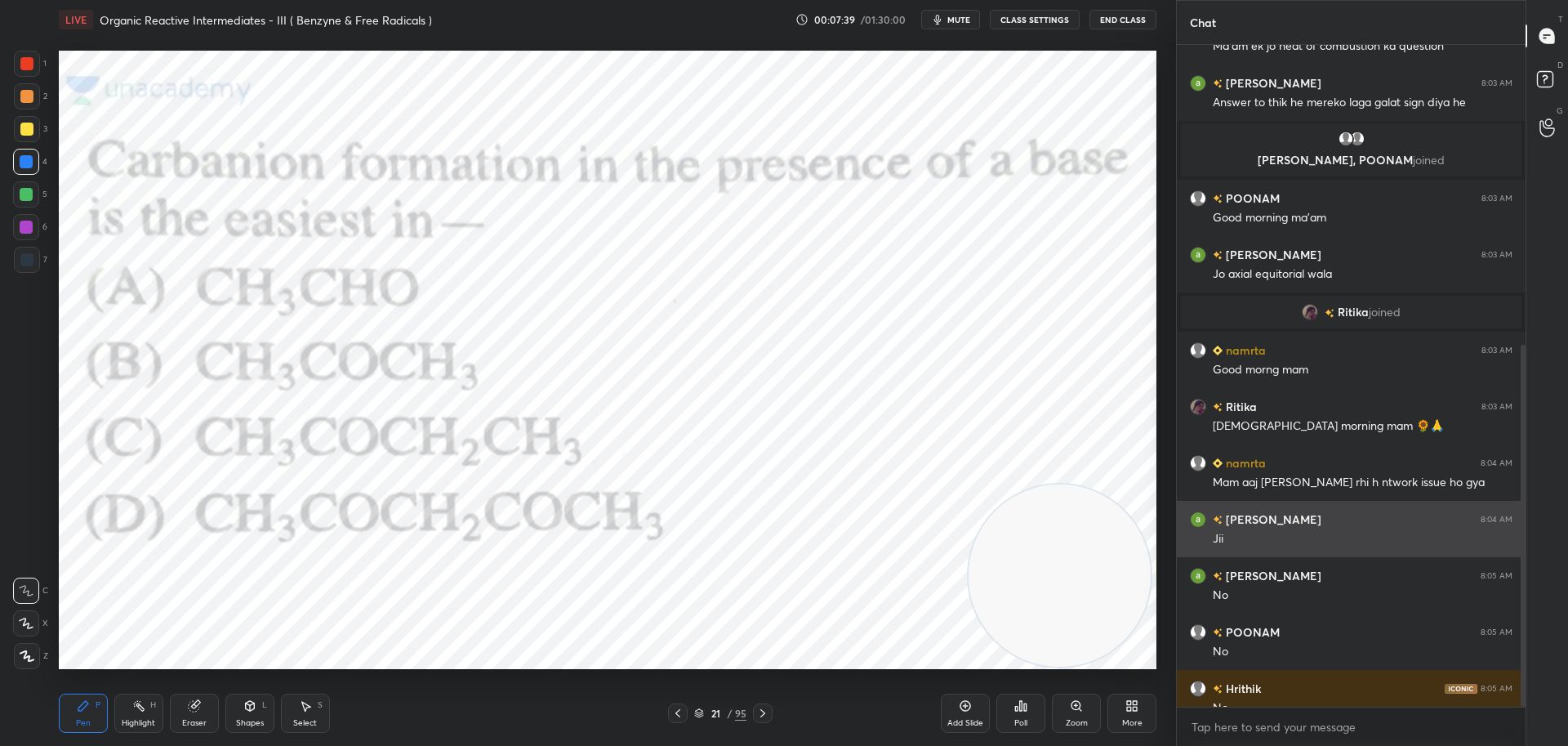
scroll to position [549, 0]
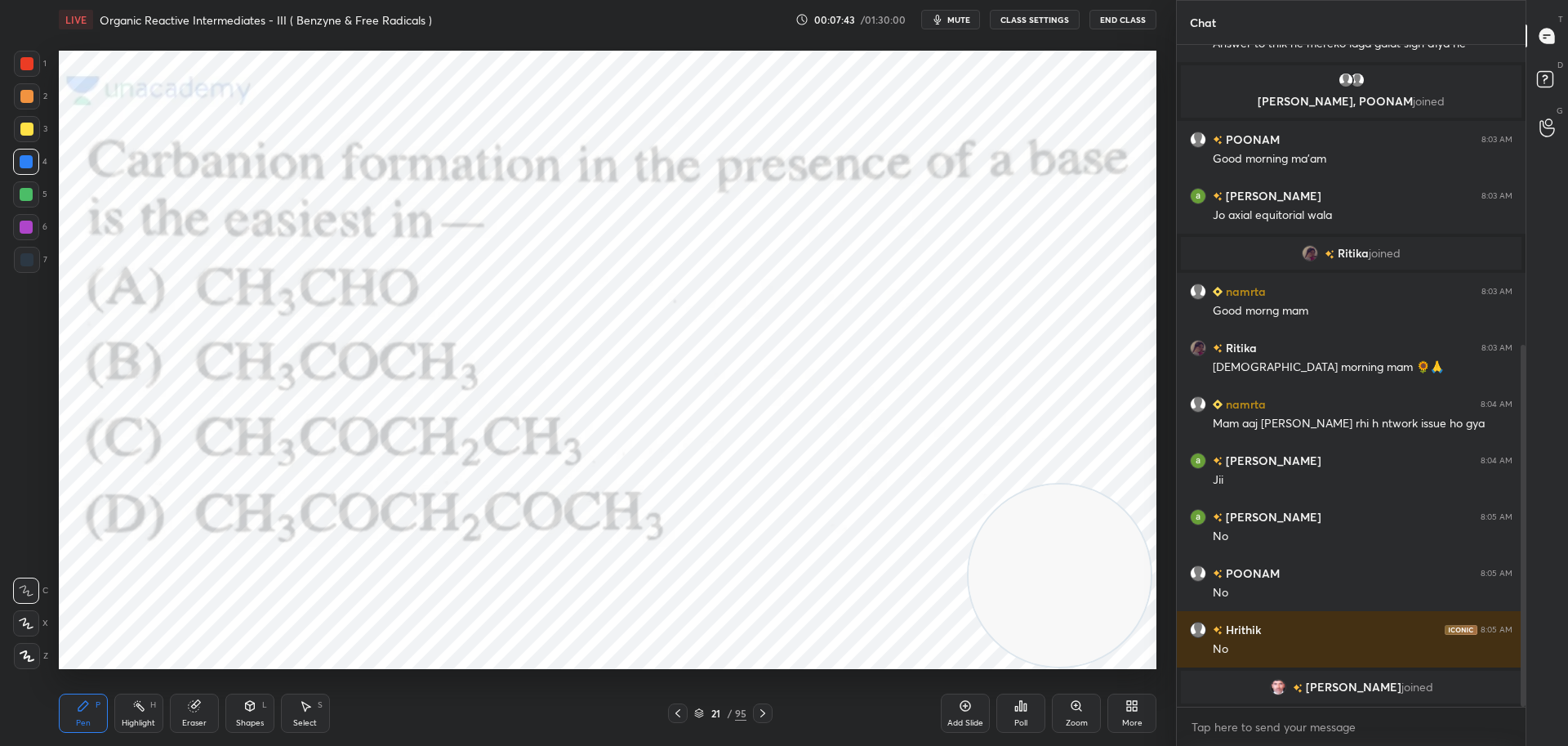
click at [23, 53] on div at bounding box center [26, 63] width 26 height 26
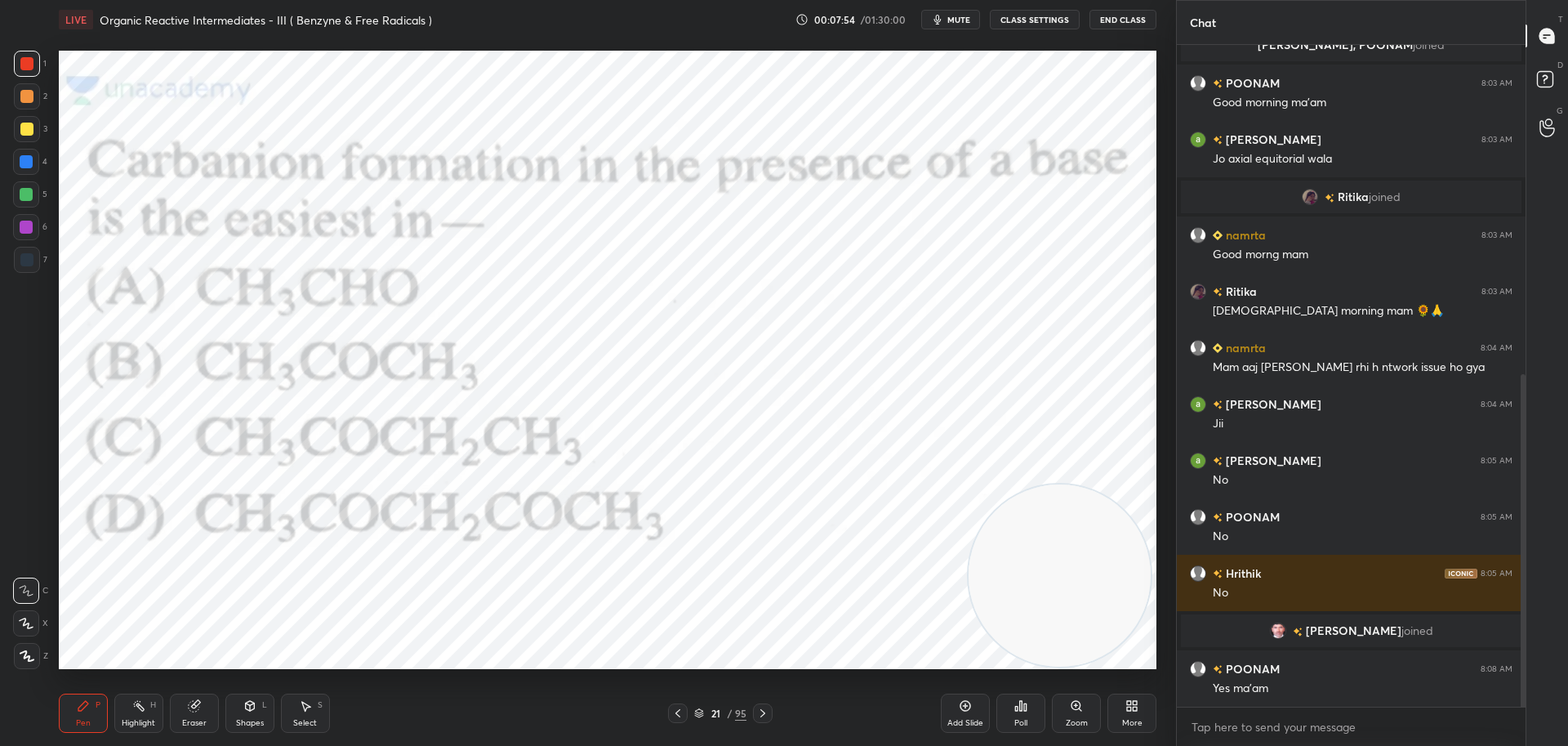
click at [766, 710] on icon at bounding box center [762, 713] width 13 height 13
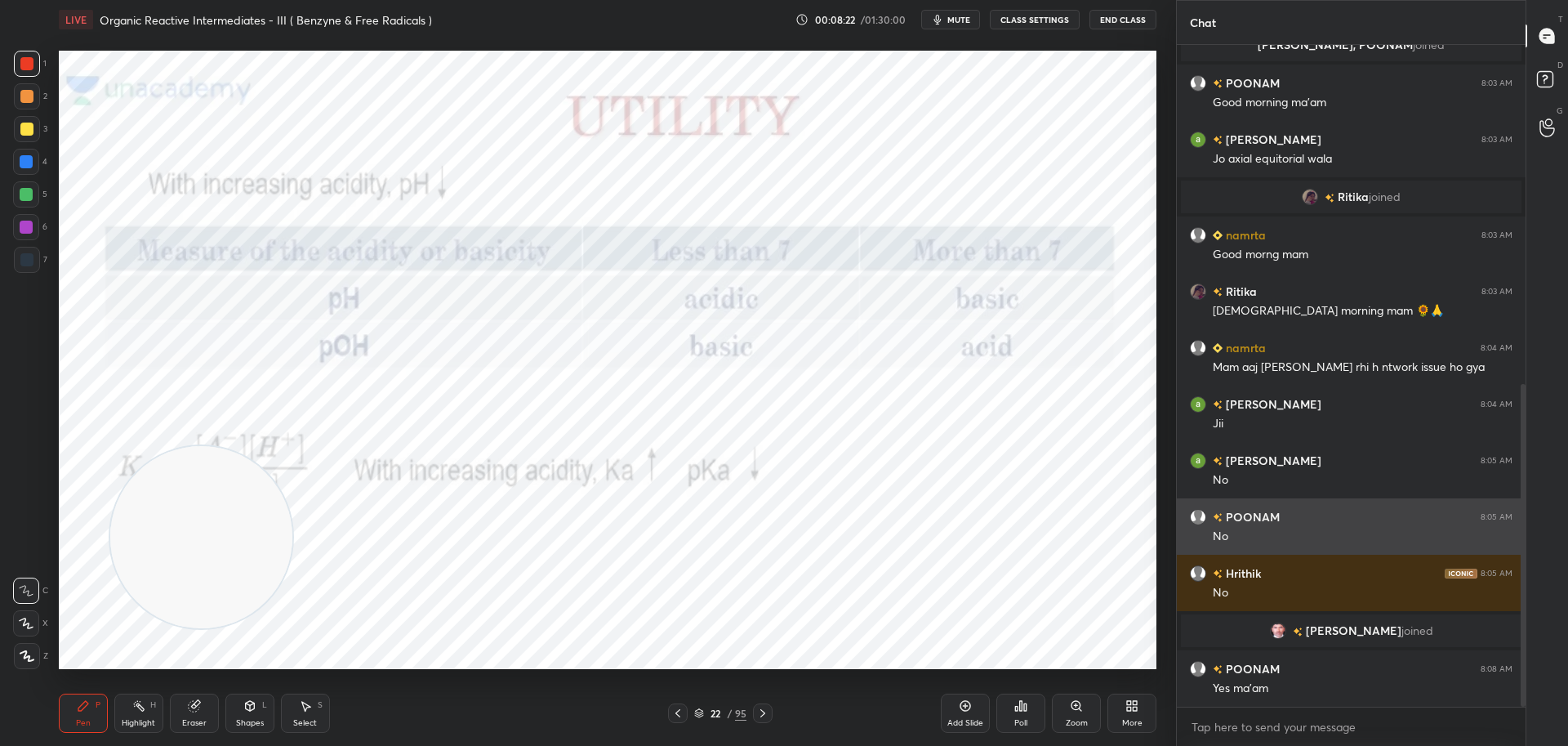
scroll to position [696, 0]
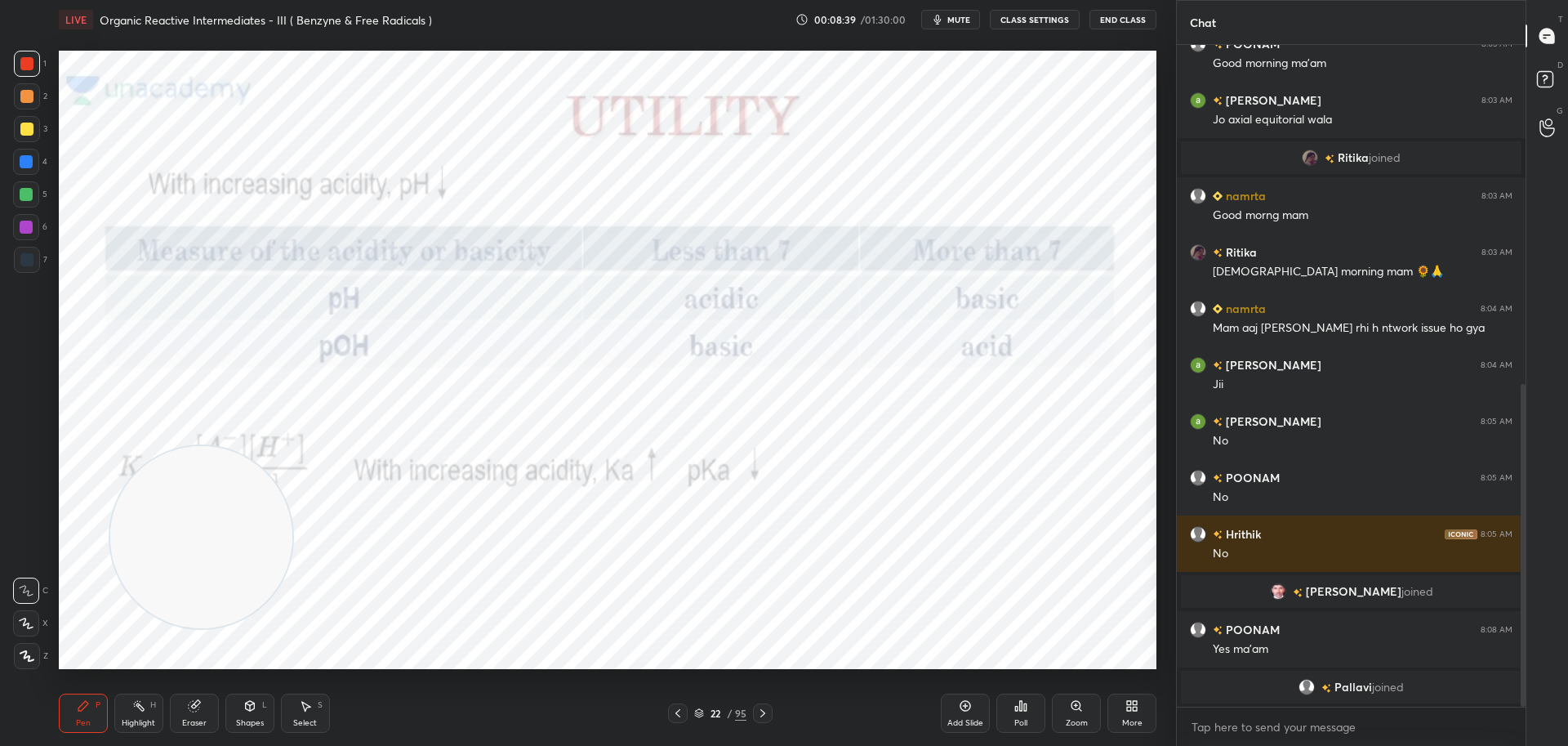
click at [763, 714] on icon at bounding box center [762, 713] width 13 height 13
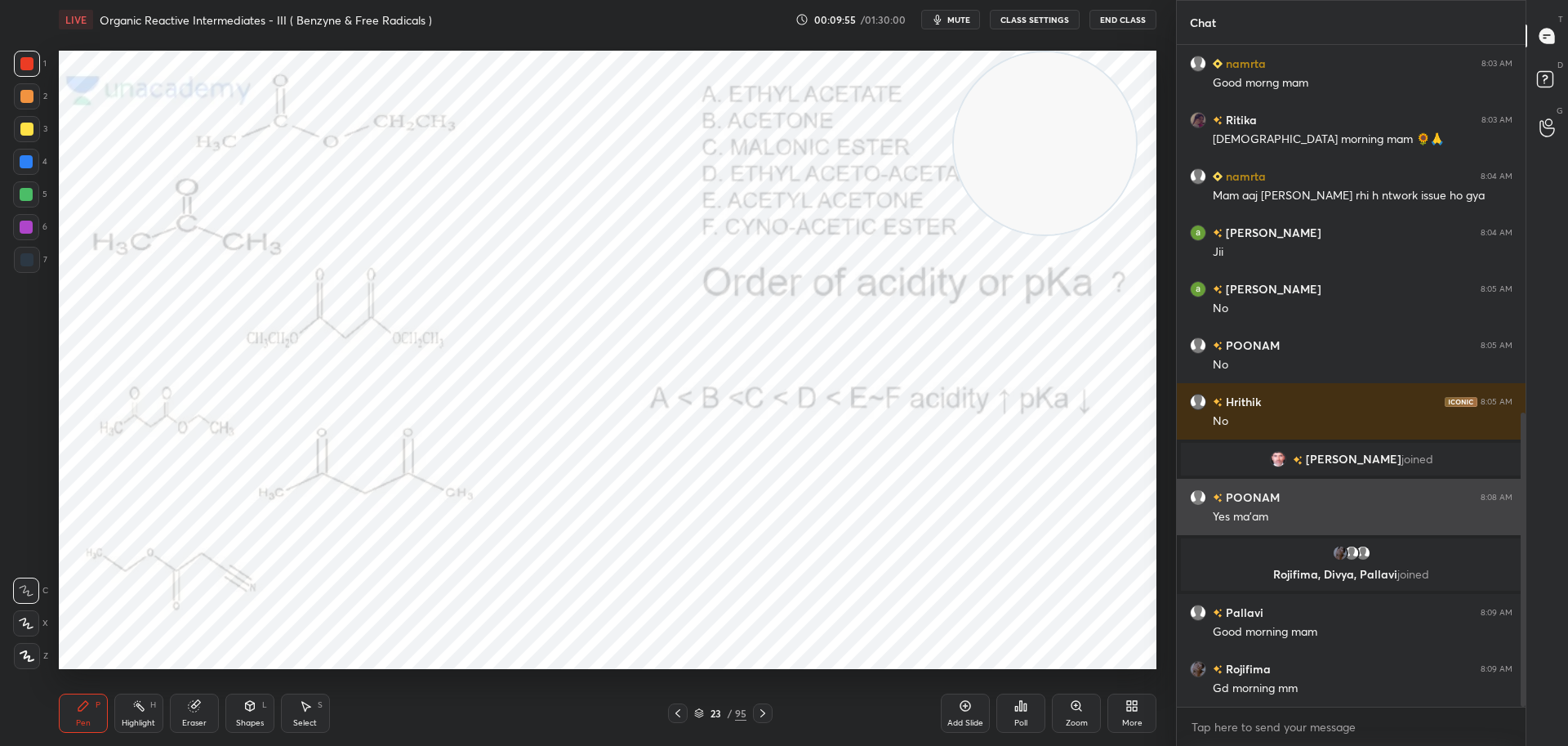
scroll to position [868, 0]
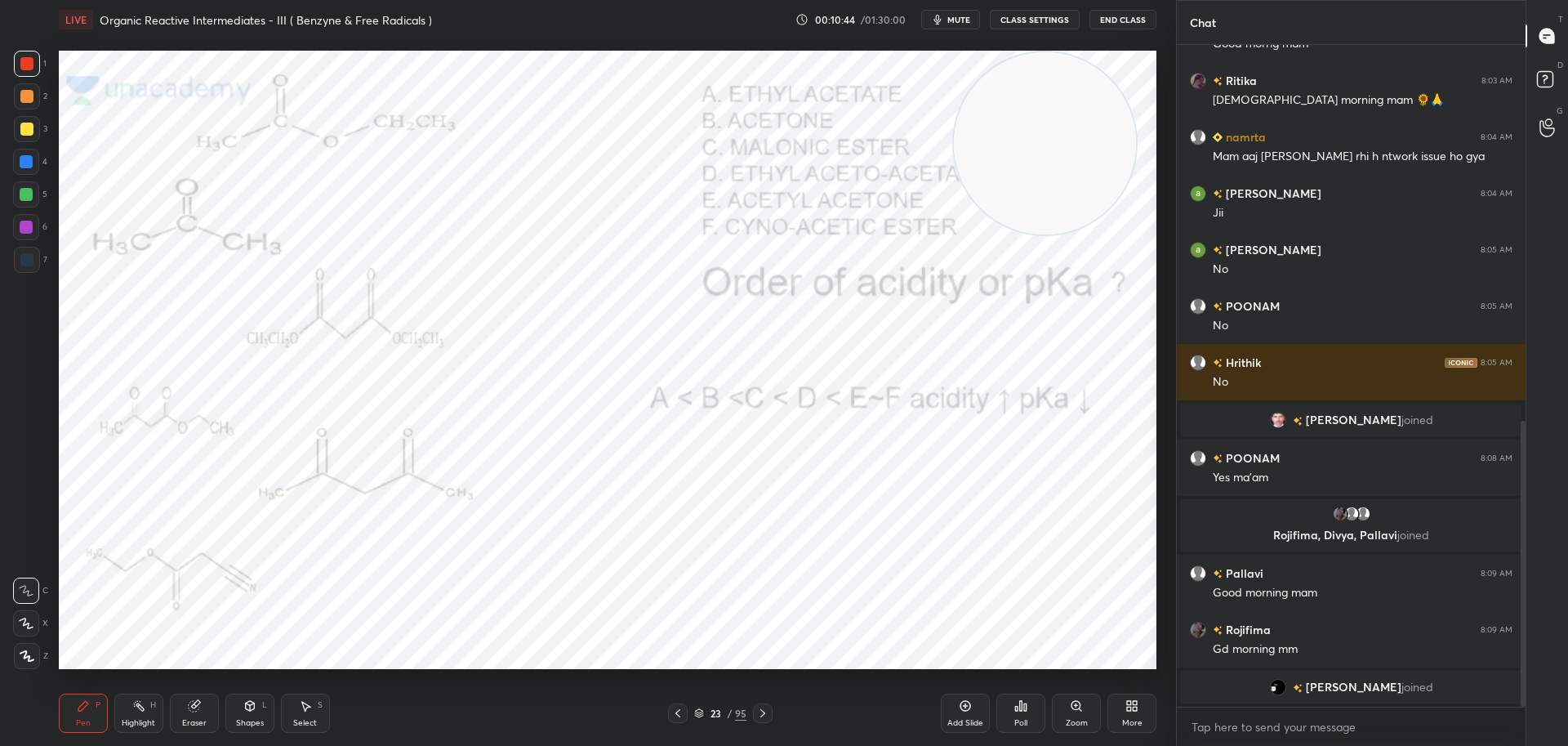
click at [28, 259] on div at bounding box center [26, 259] width 13 height 13
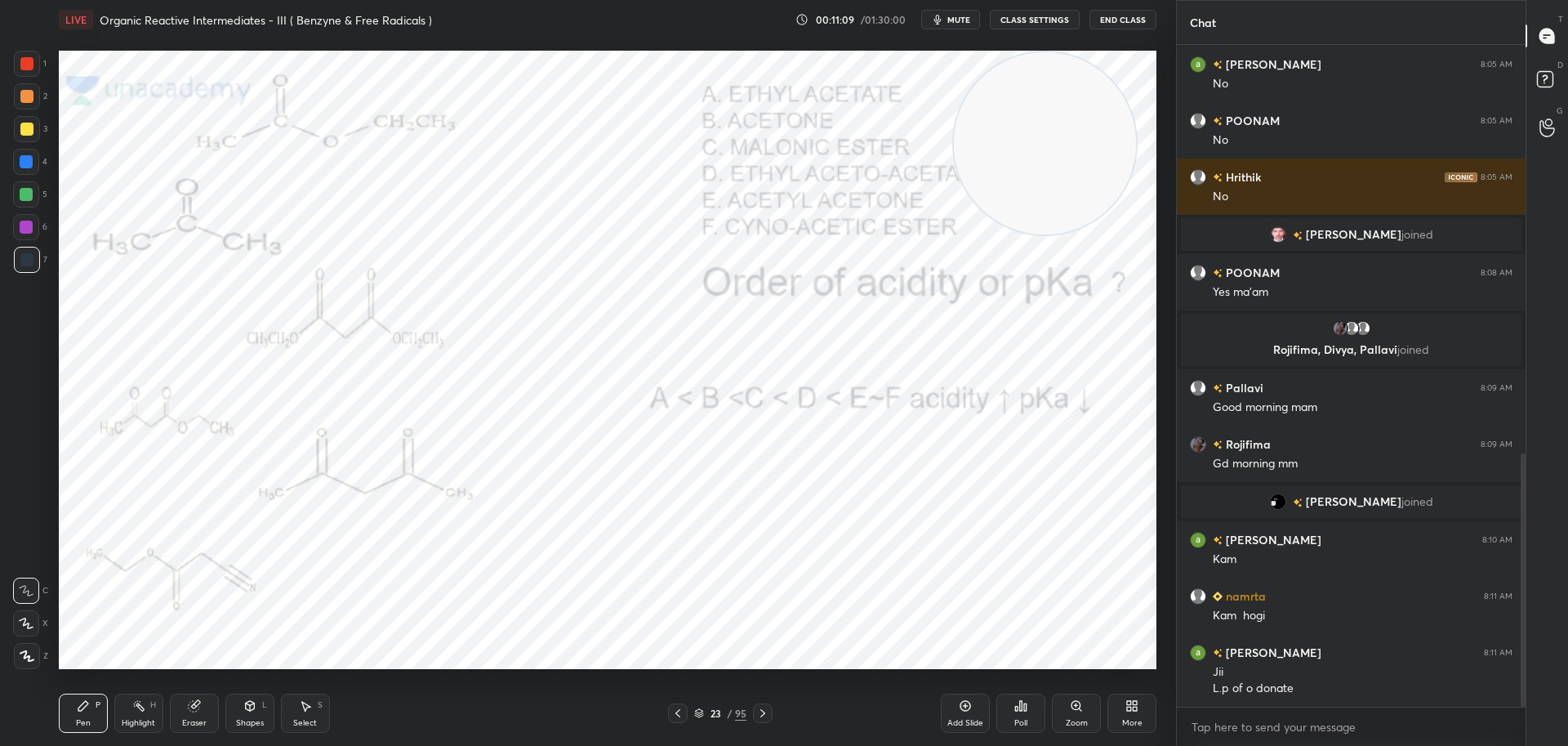
scroll to position [1068, 0]
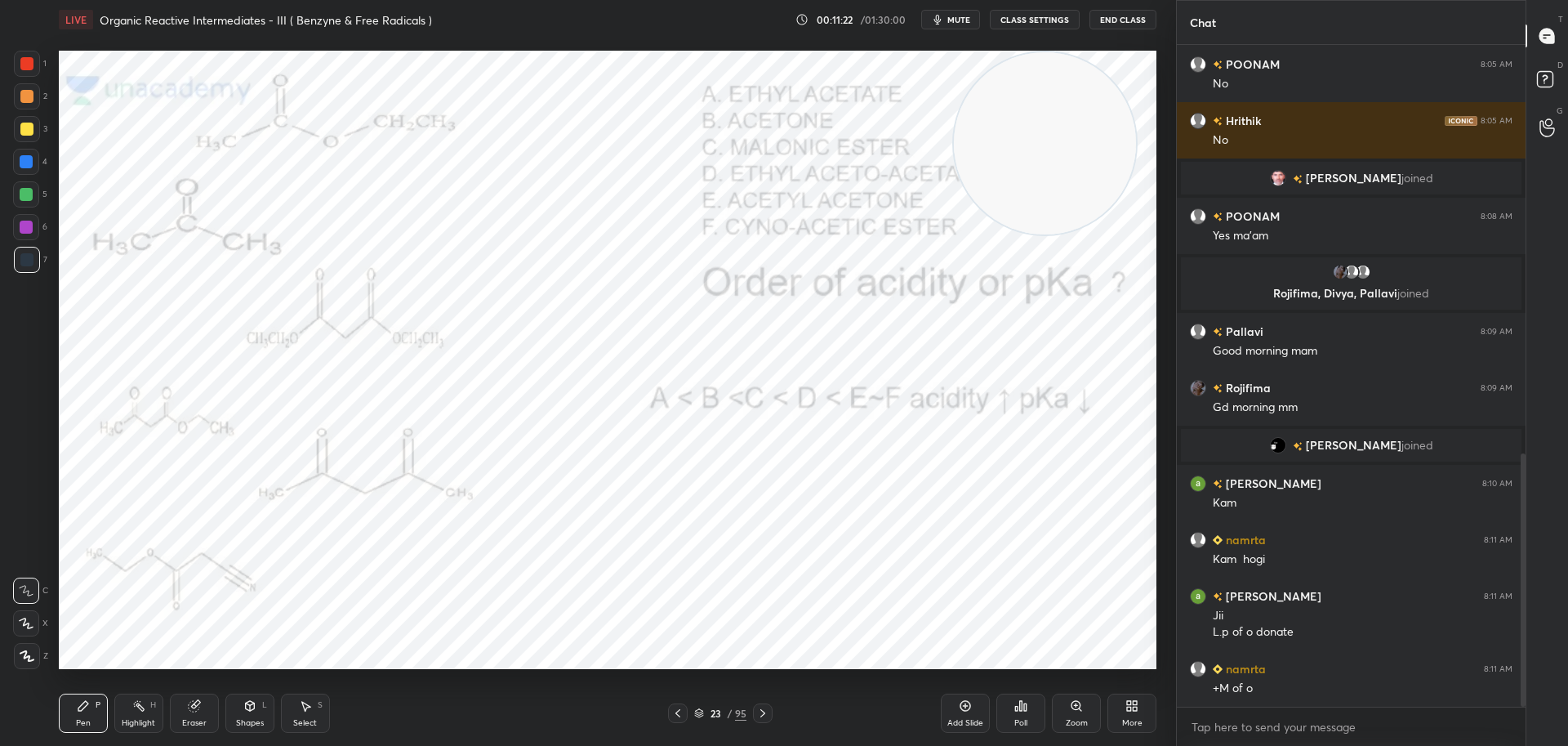
click at [30, 155] on div at bounding box center [25, 161] width 13 height 13
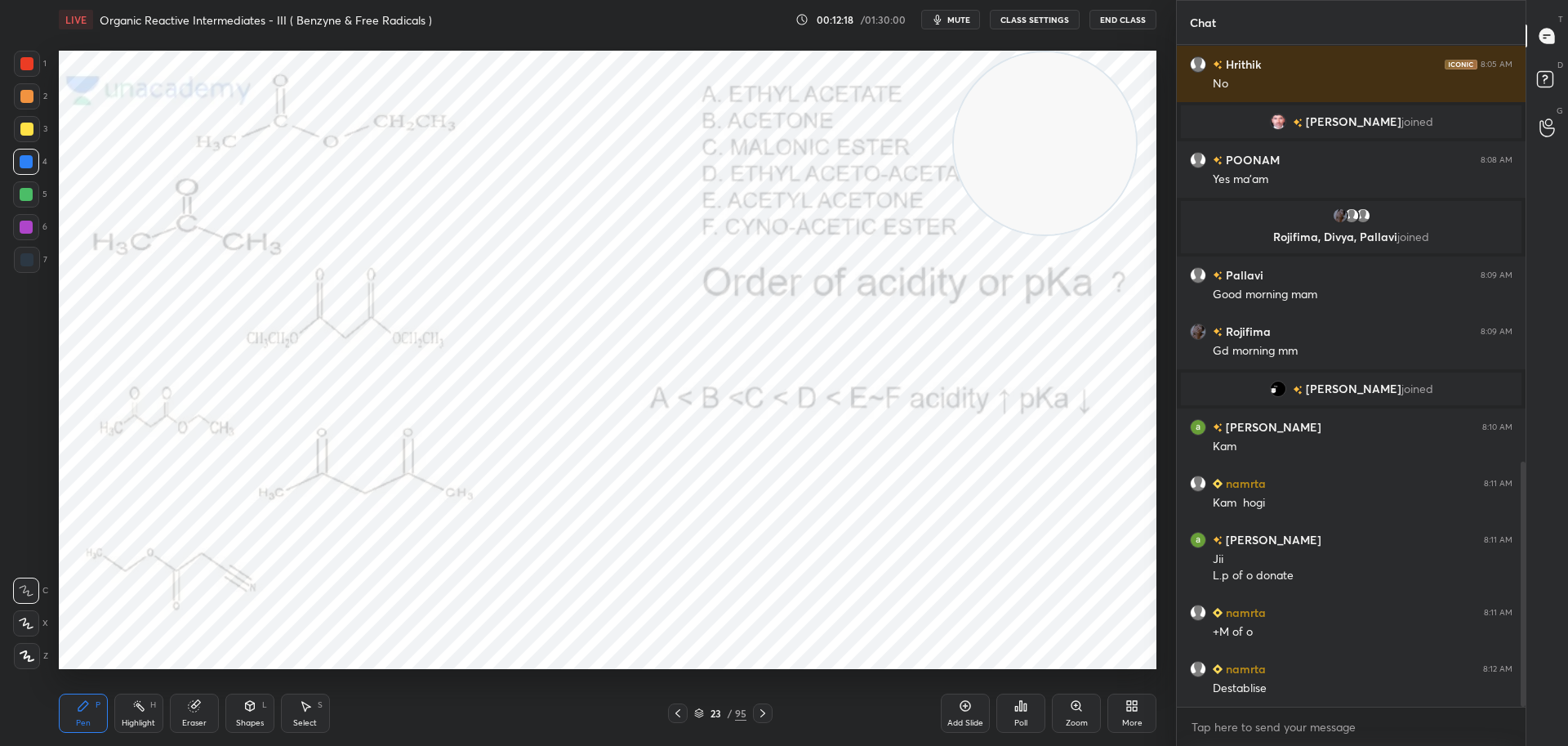
click at [25, 61] on div at bounding box center [26, 63] width 13 height 13
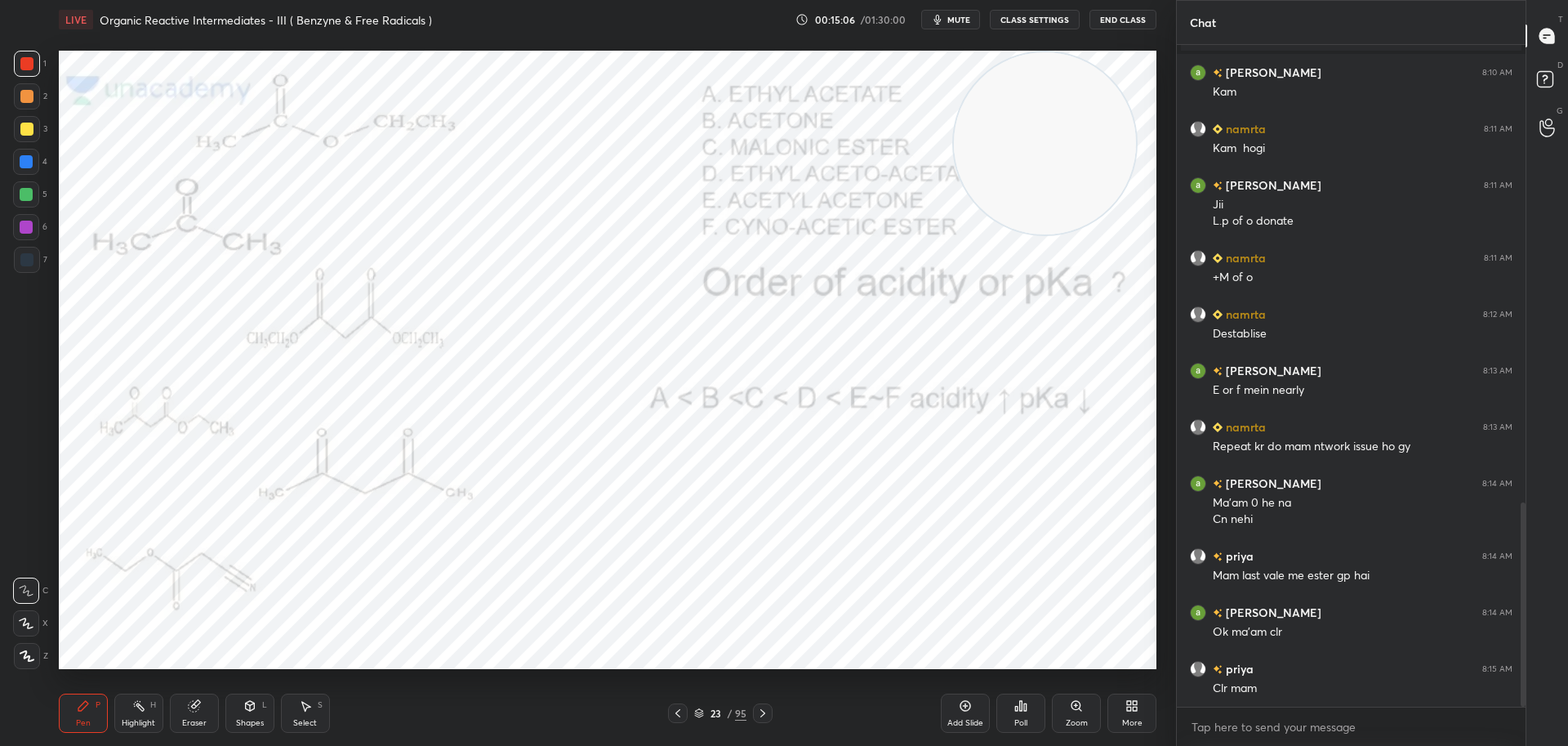
scroll to position [1536, 0]
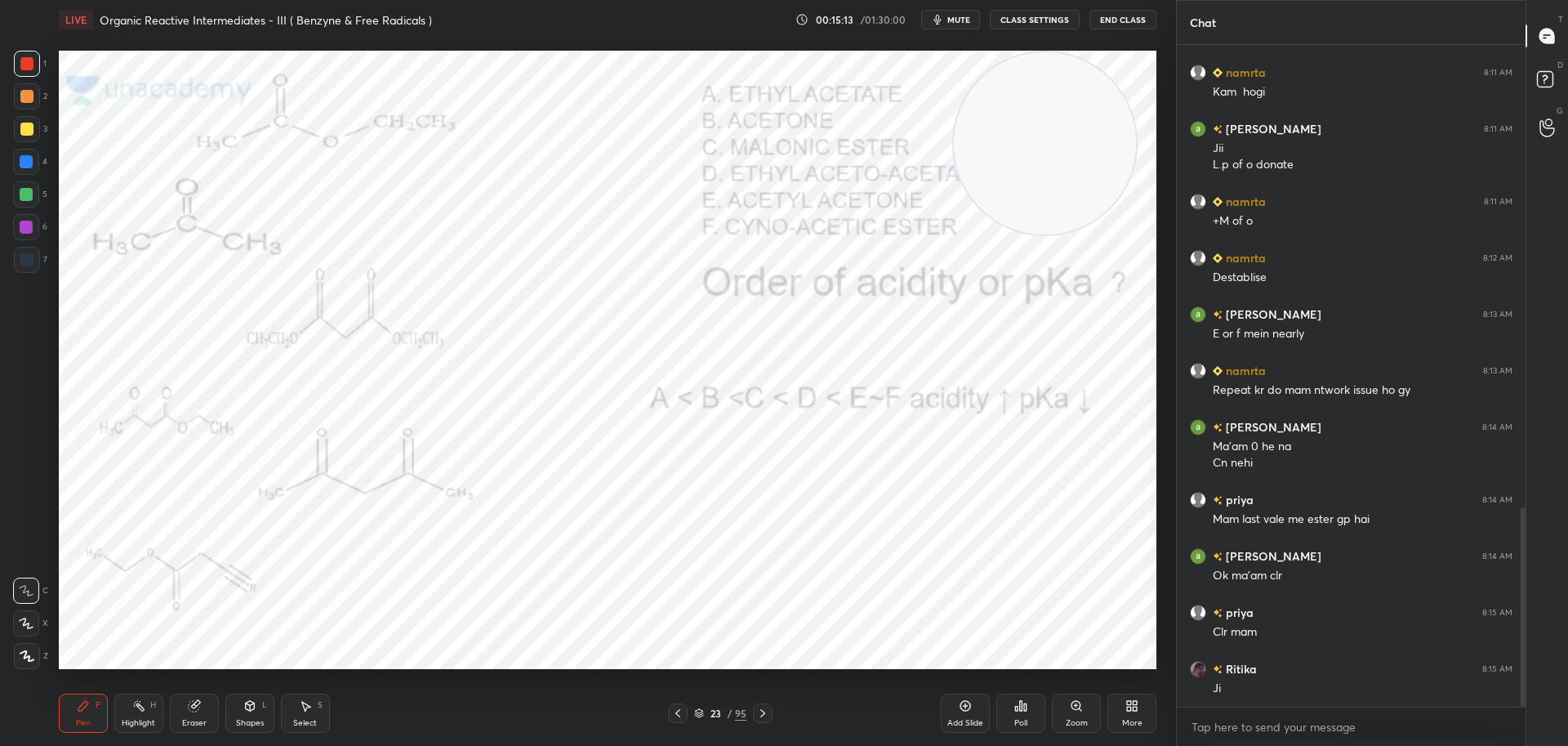
click at [30, 229] on div at bounding box center [25, 226] width 13 height 13
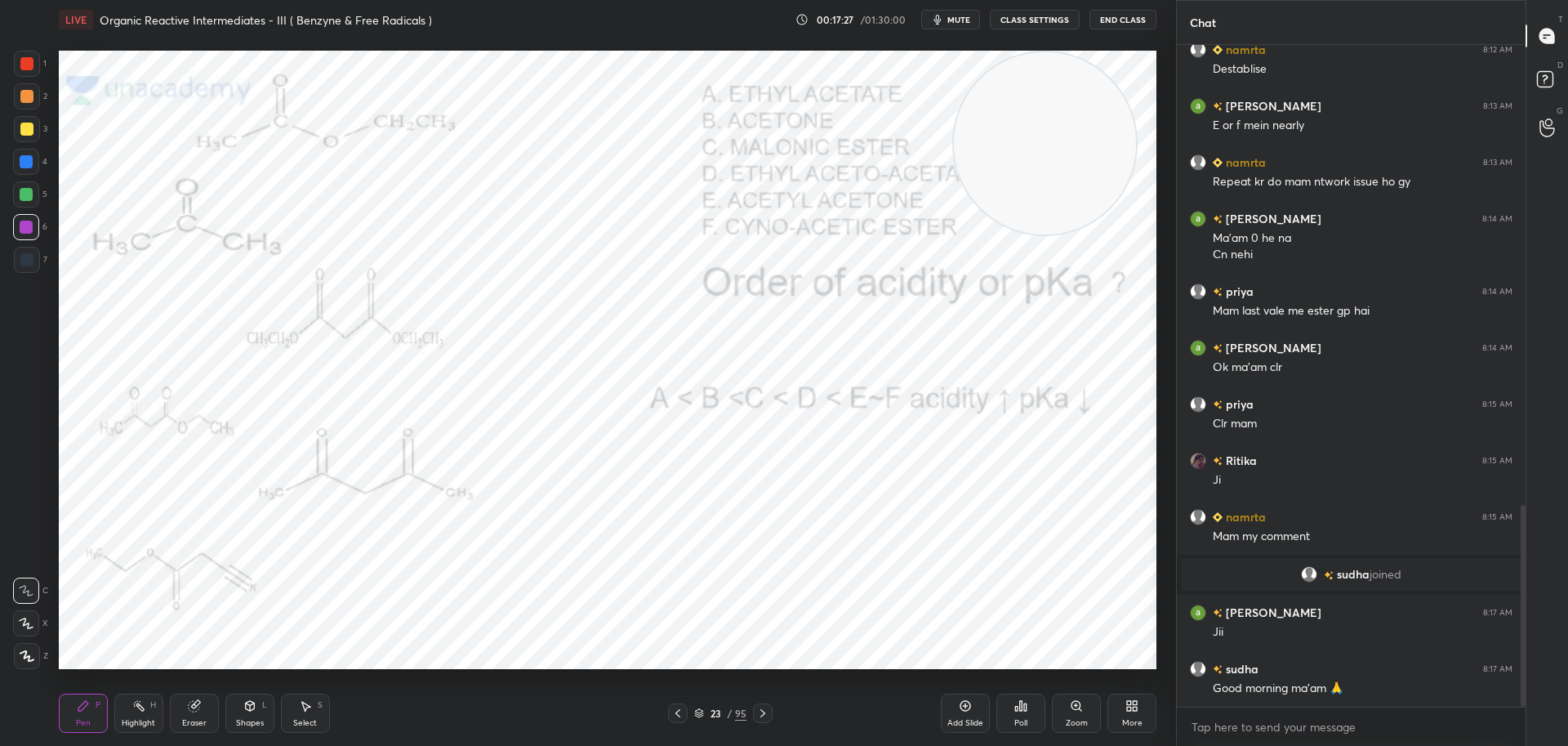
scroll to position [1547, 0]
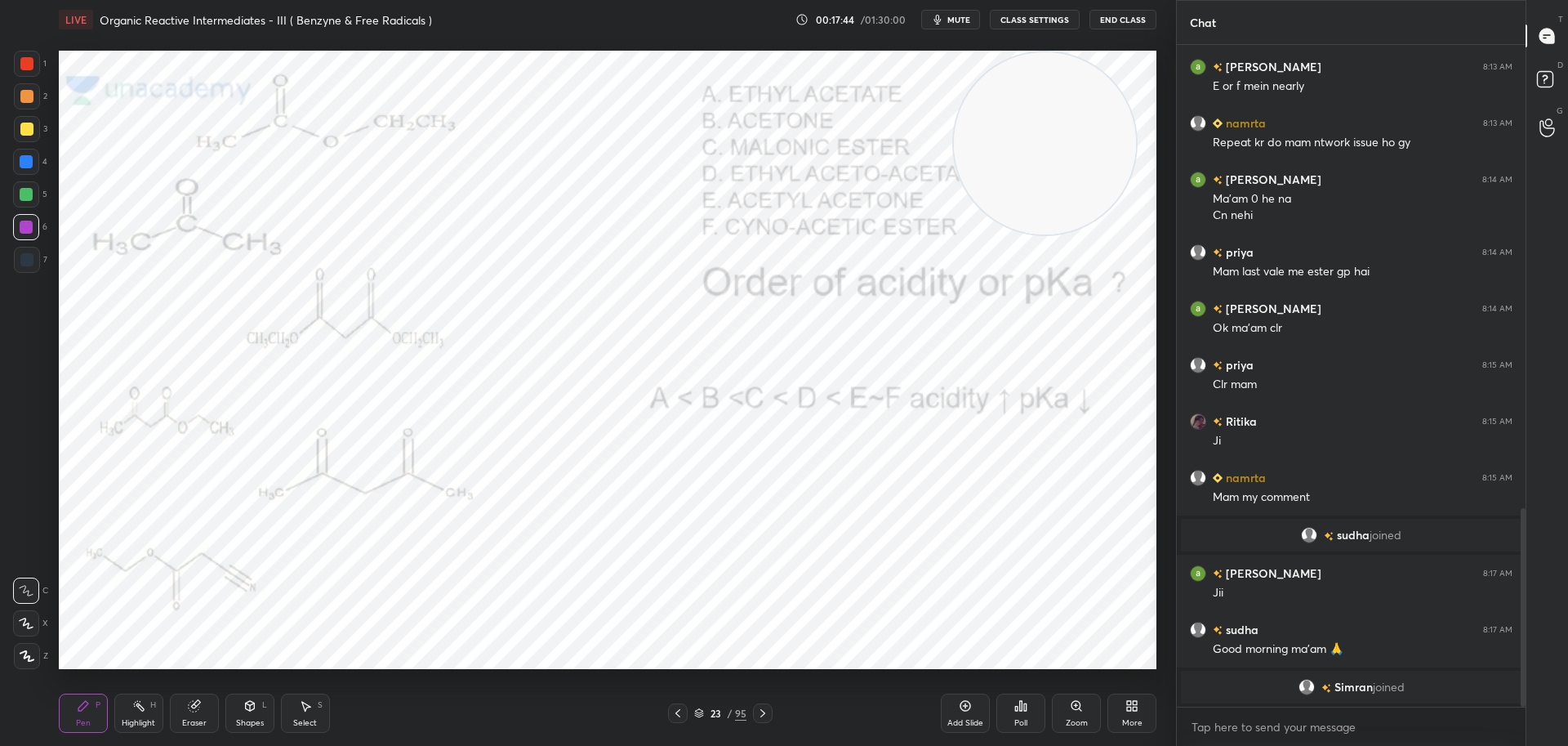
click at [761, 717] on icon at bounding box center [762, 713] width 5 height 8
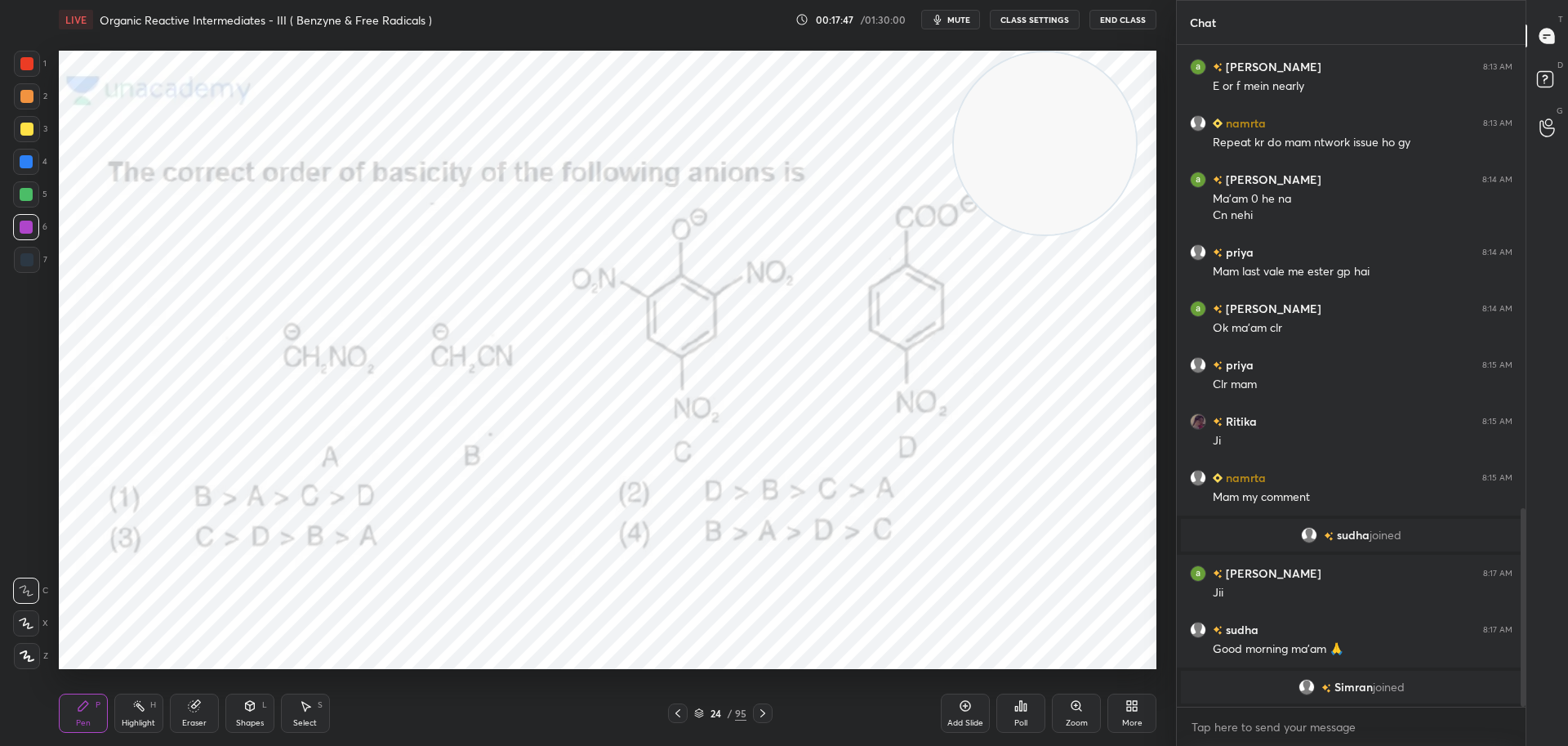
scroll to position [1573, 0]
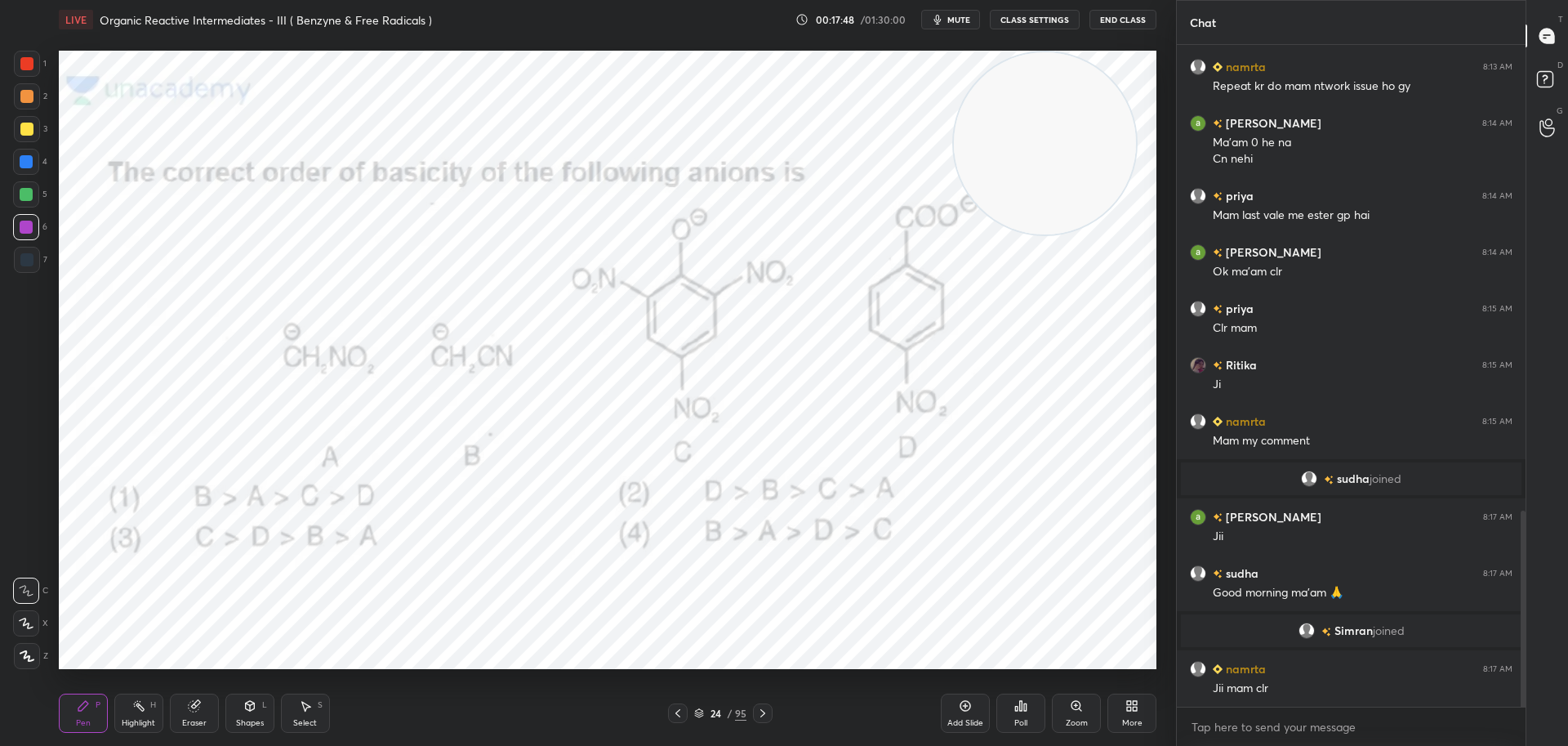
click at [28, 61] on div at bounding box center [26, 63] width 13 height 13
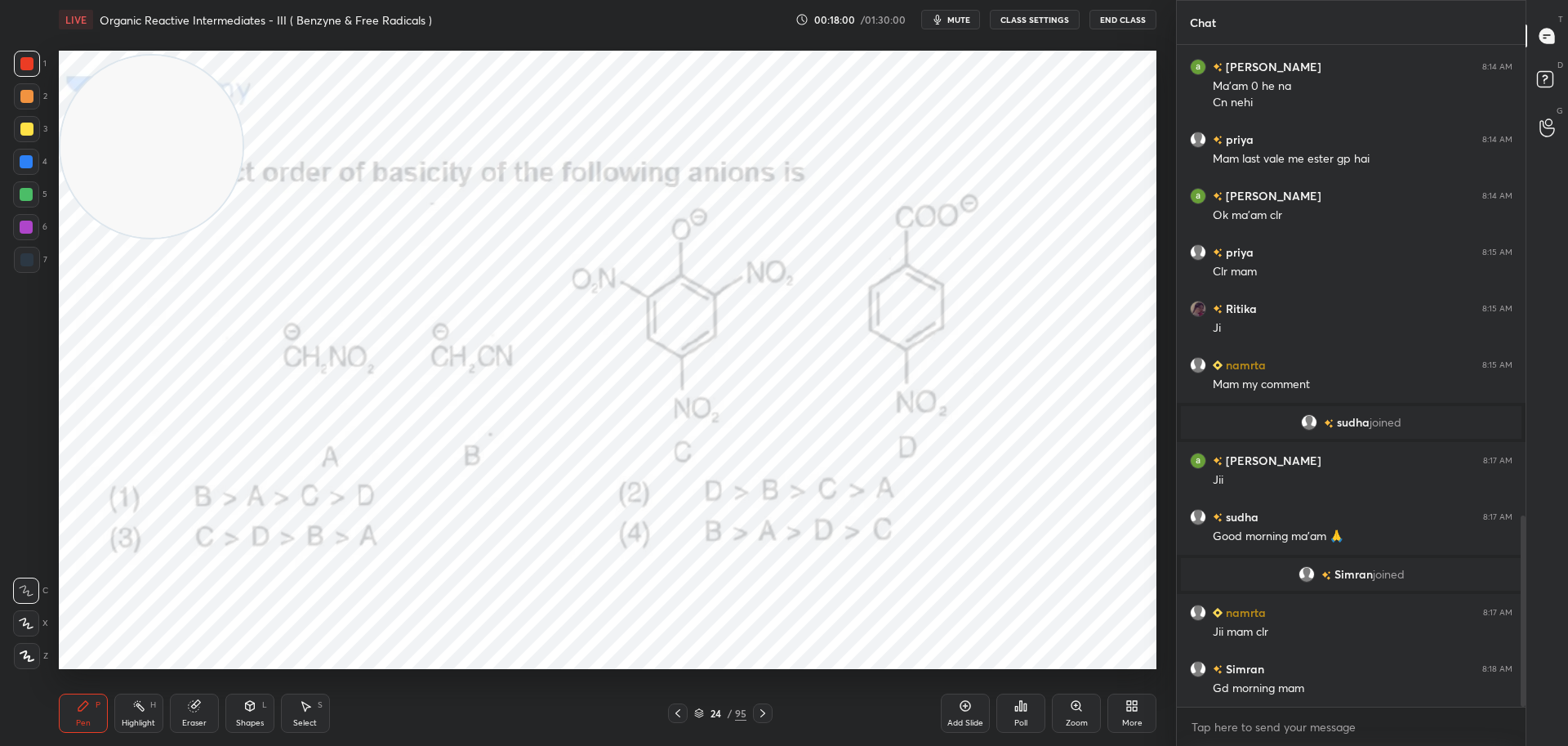
click at [1021, 705] on icon at bounding box center [1021, 706] width 3 height 10
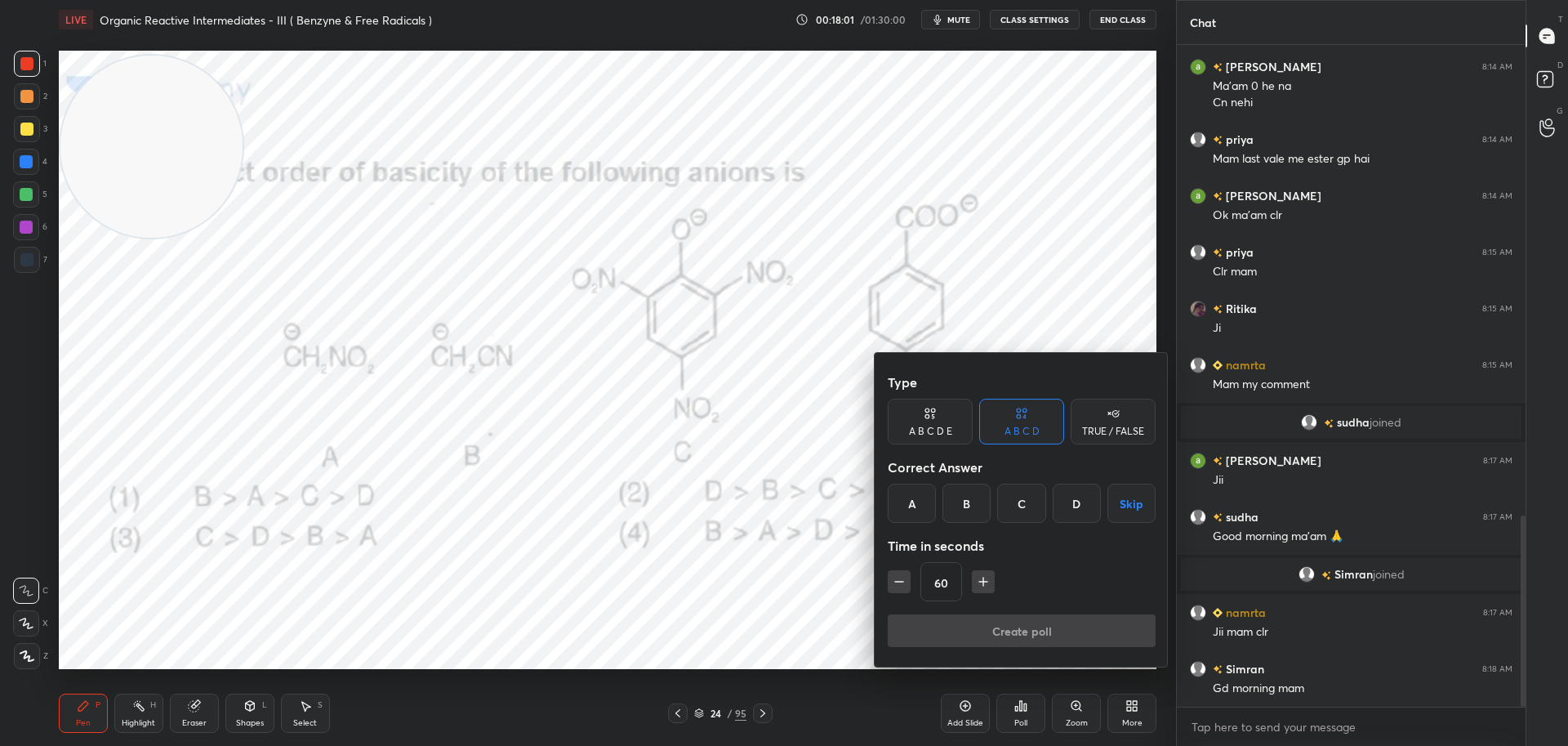
click at [1083, 503] on div "D" at bounding box center [1078, 503] width 49 height 39
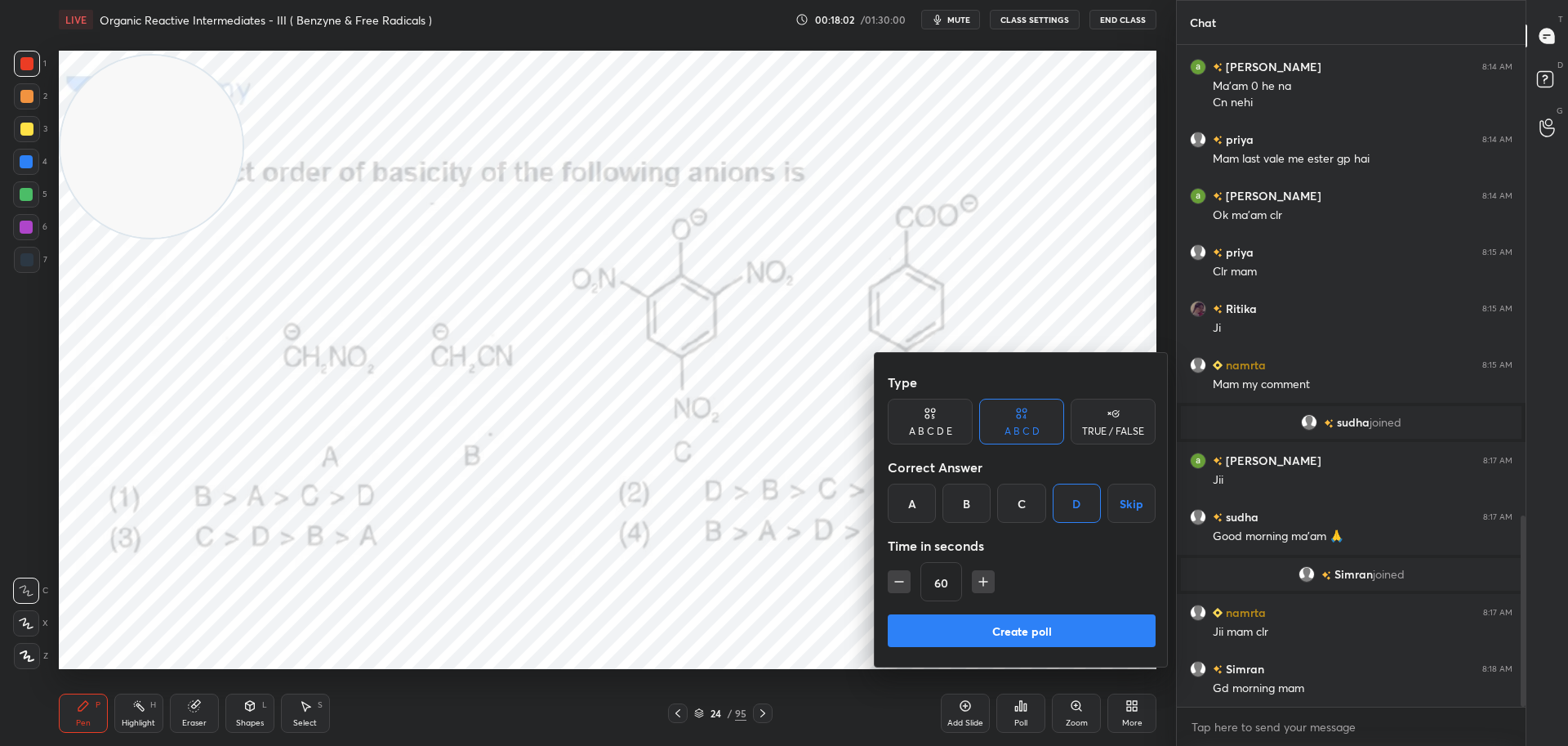
click at [985, 580] on icon "button" at bounding box center [984, 582] width 17 height 17
click at [984, 580] on icon "button" at bounding box center [984, 582] width 17 height 17
click at [987, 580] on icon "button" at bounding box center [990, 582] width 17 height 17
type input "120"
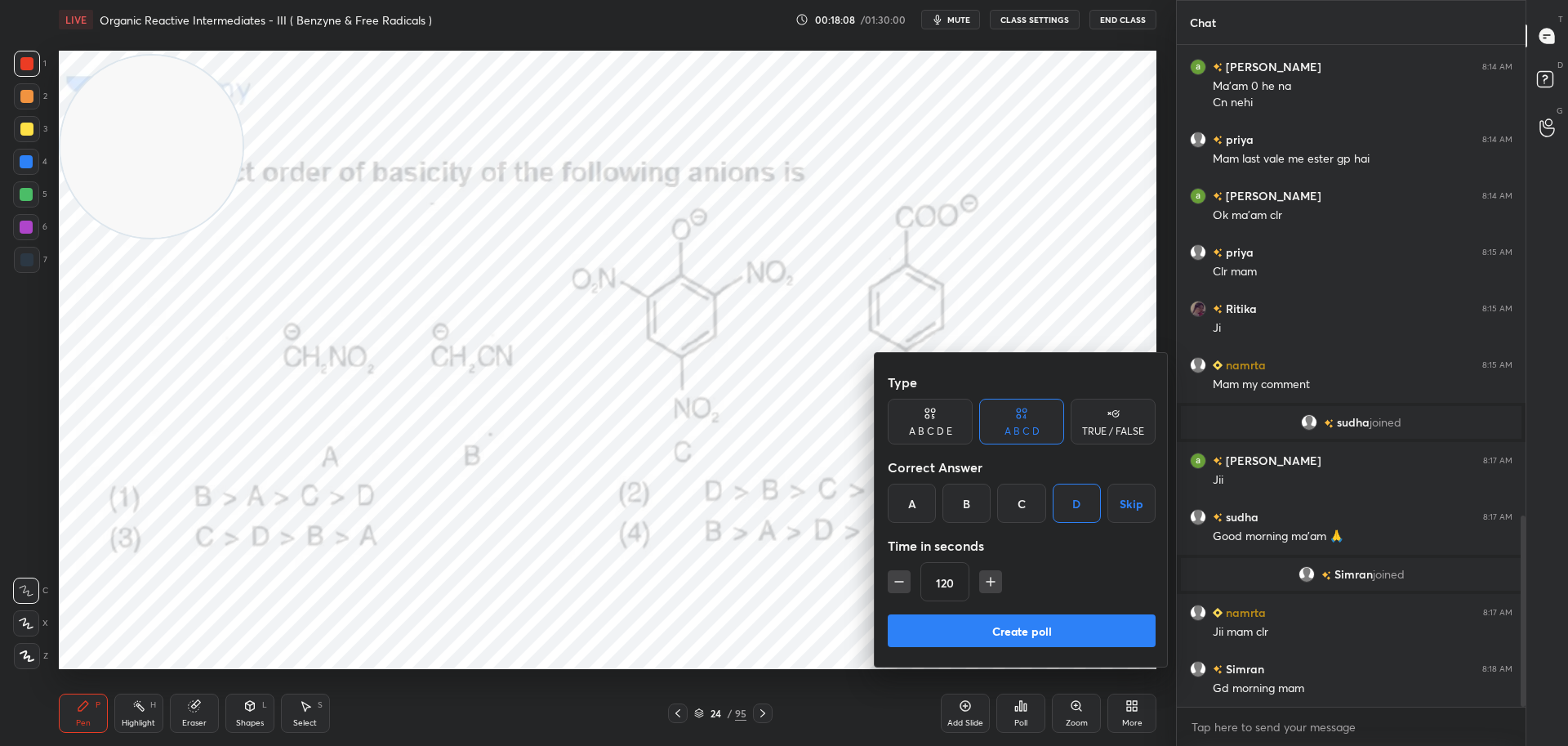
click at [1061, 628] on button "Create poll" at bounding box center [1022, 631] width 268 height 33
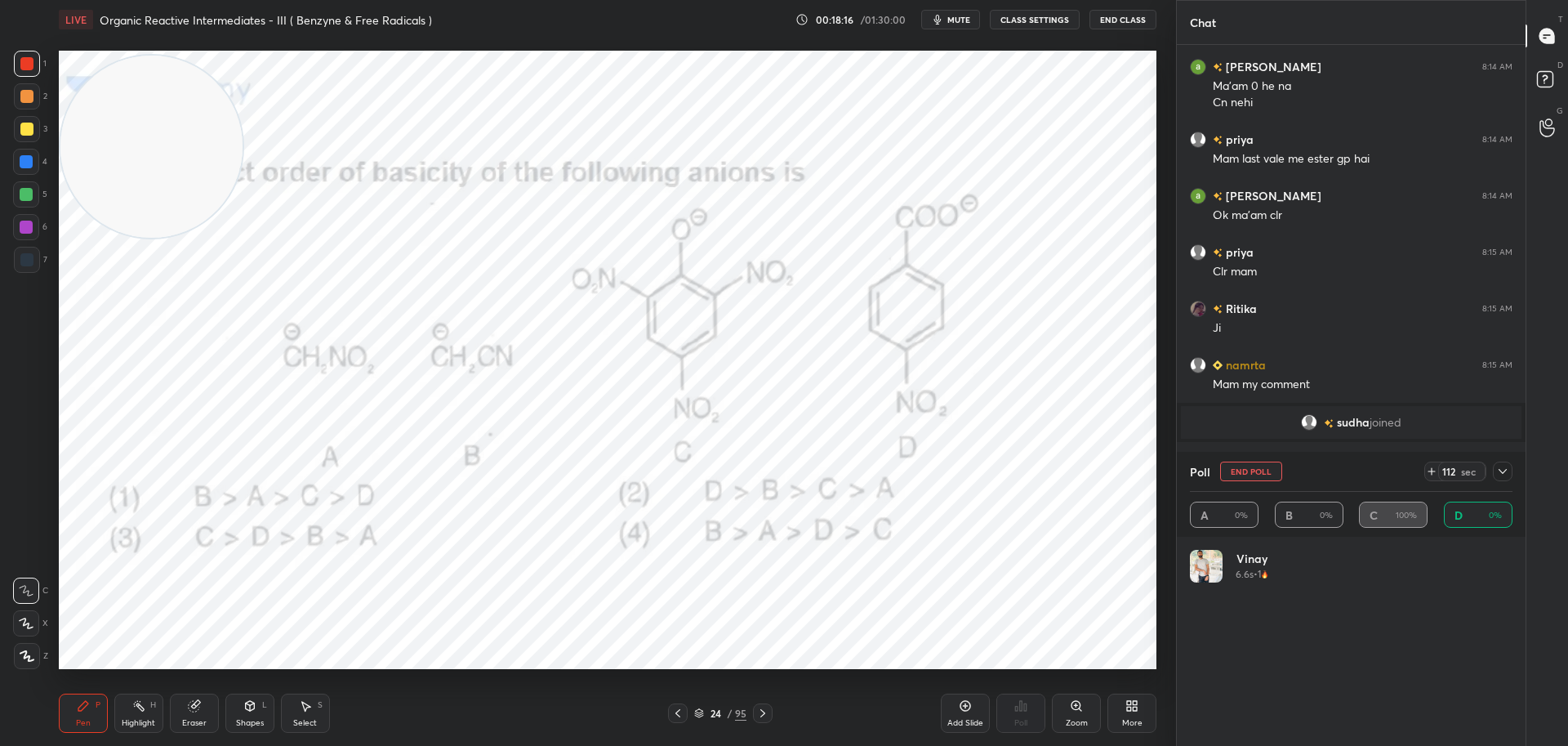
scroll to position [191, 317]
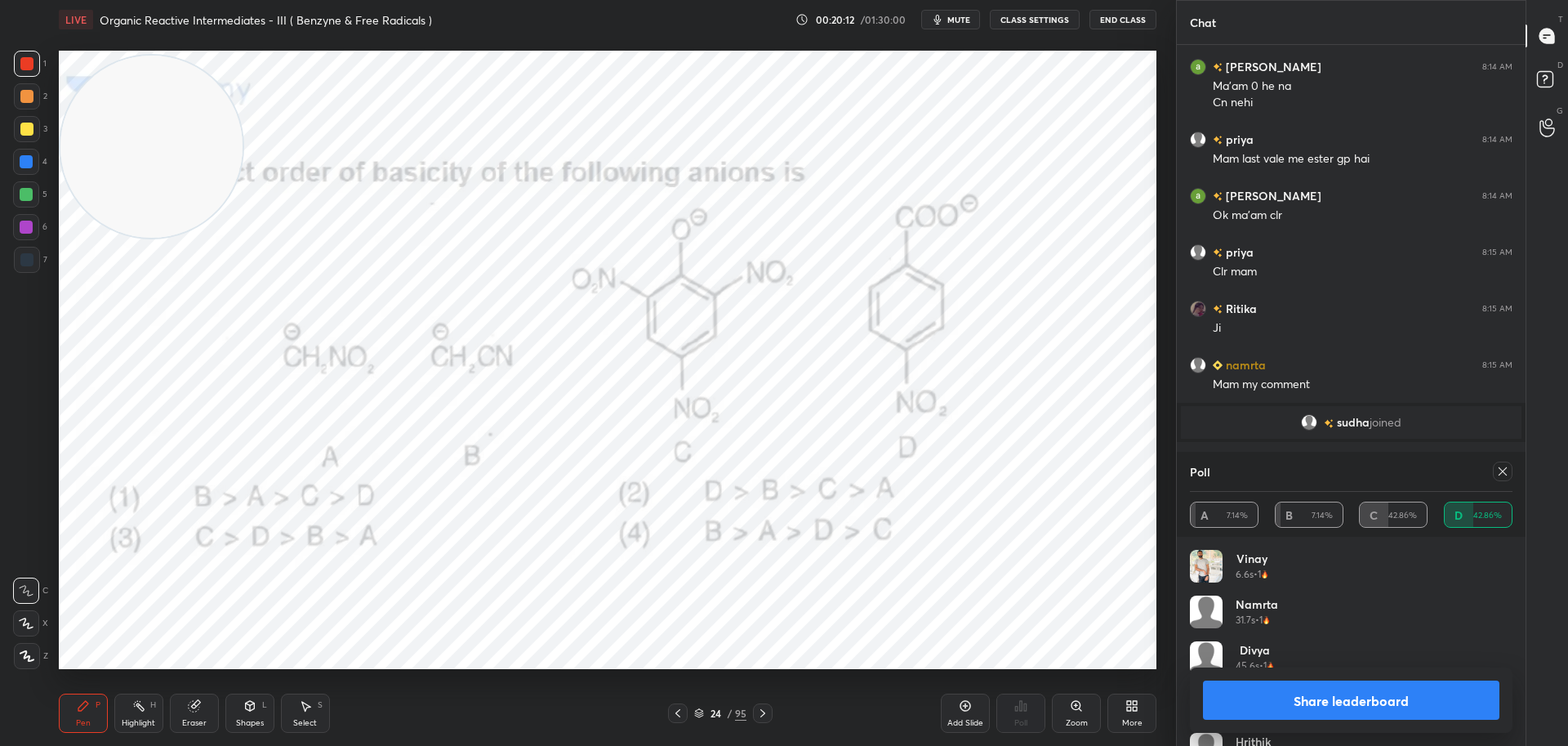
click at [1507, 469] on icon at bounding box center [1502, 471] width 13 height 13
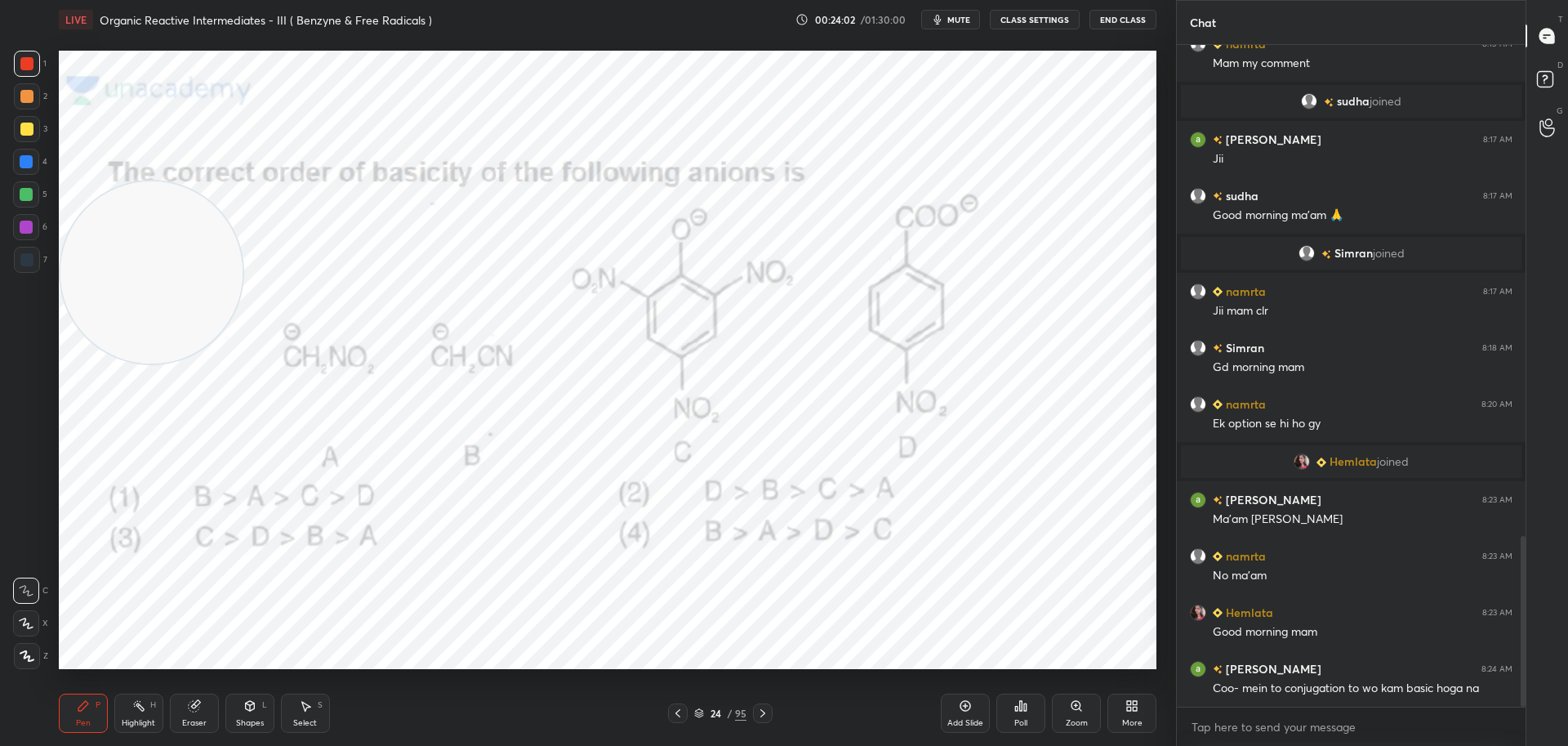
scroll to position [1942, 0]
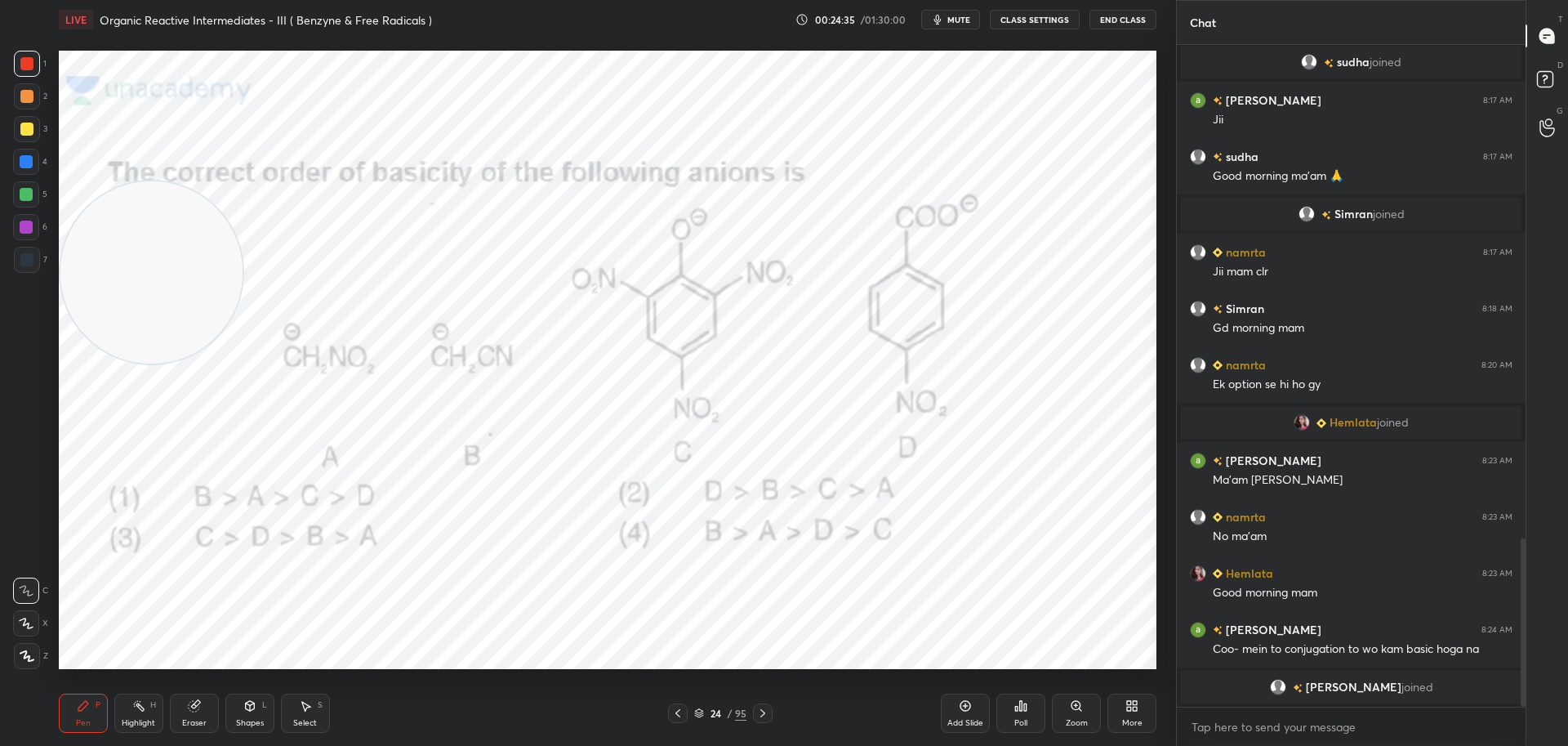
click at [970, 700] on icon at bounding box center [965, 705] width 13 height 13
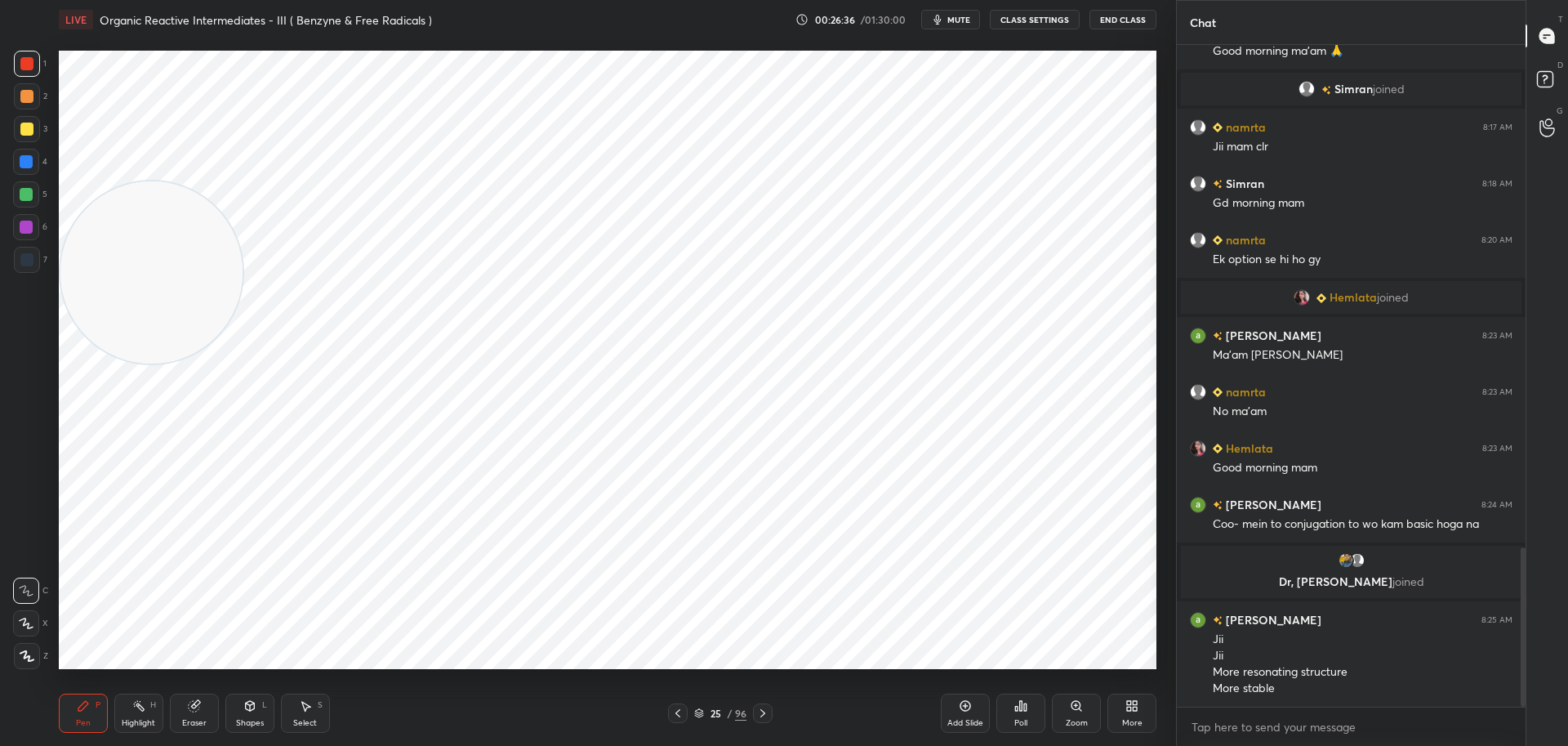
scroll to position [2094, 0]
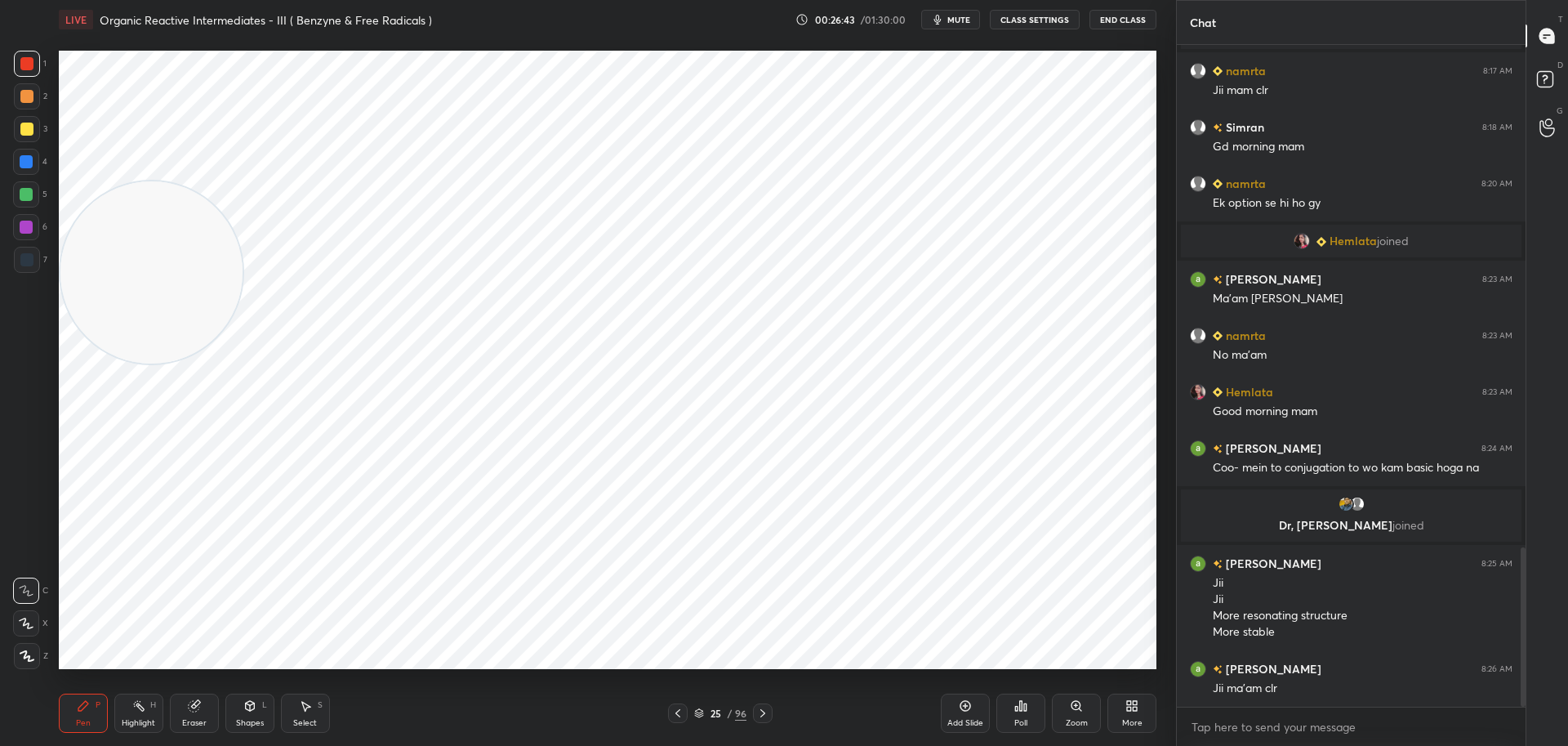
click at [678, 713] on icon at bounding box center [678, 713] width 13 height 13
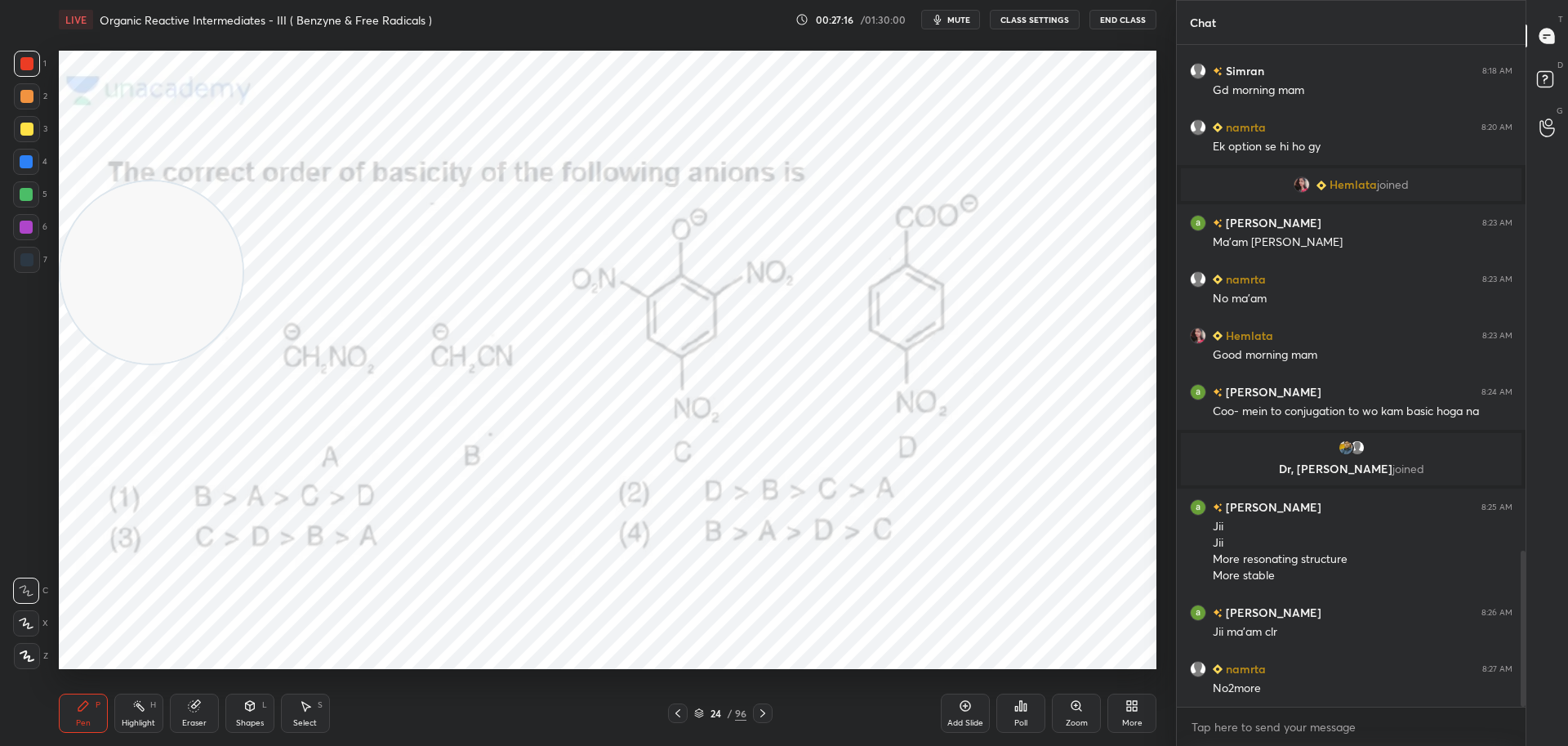
scroll to position [2207, 0]
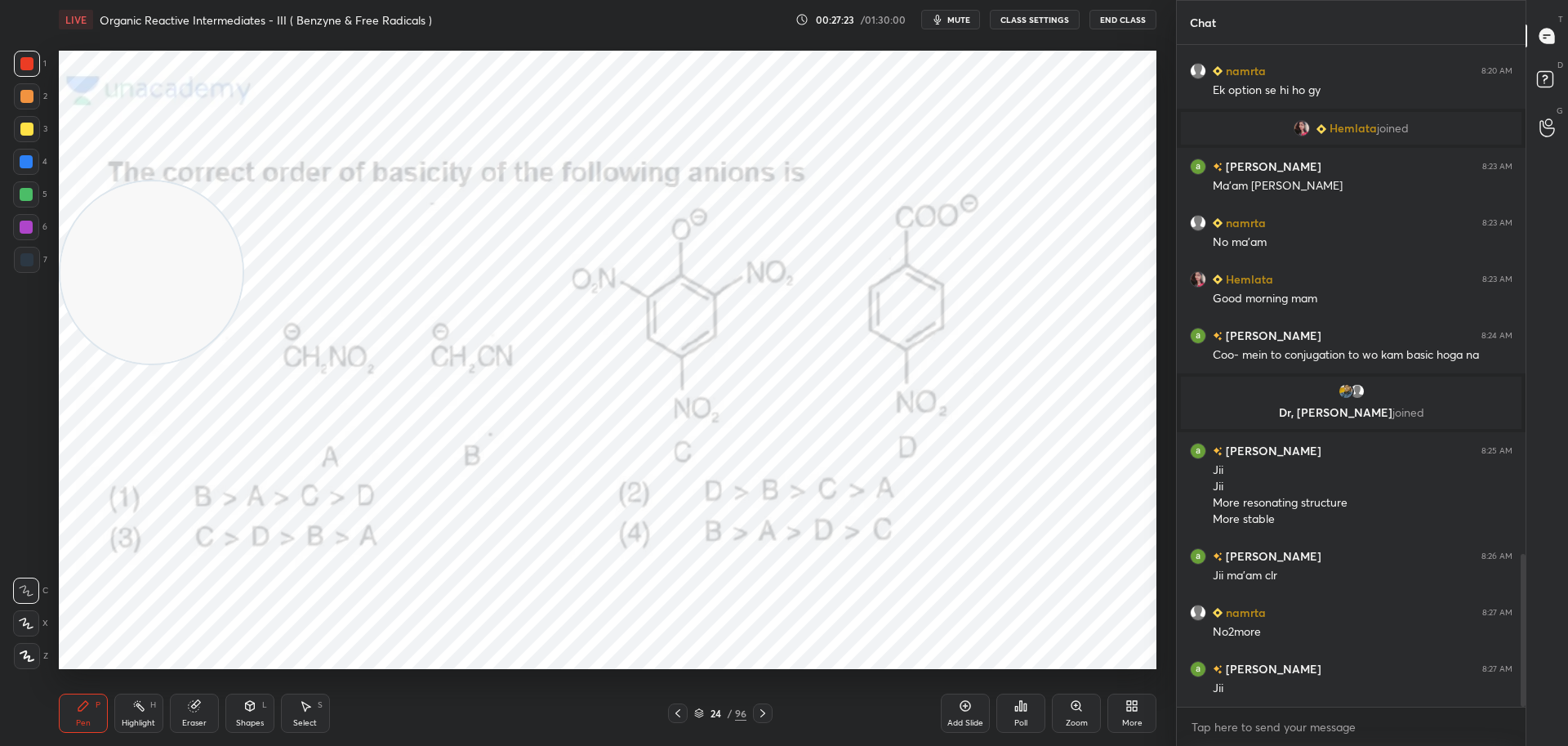
click at [765, 713] on icon at bounding box center [762, 713] width 13 height 13
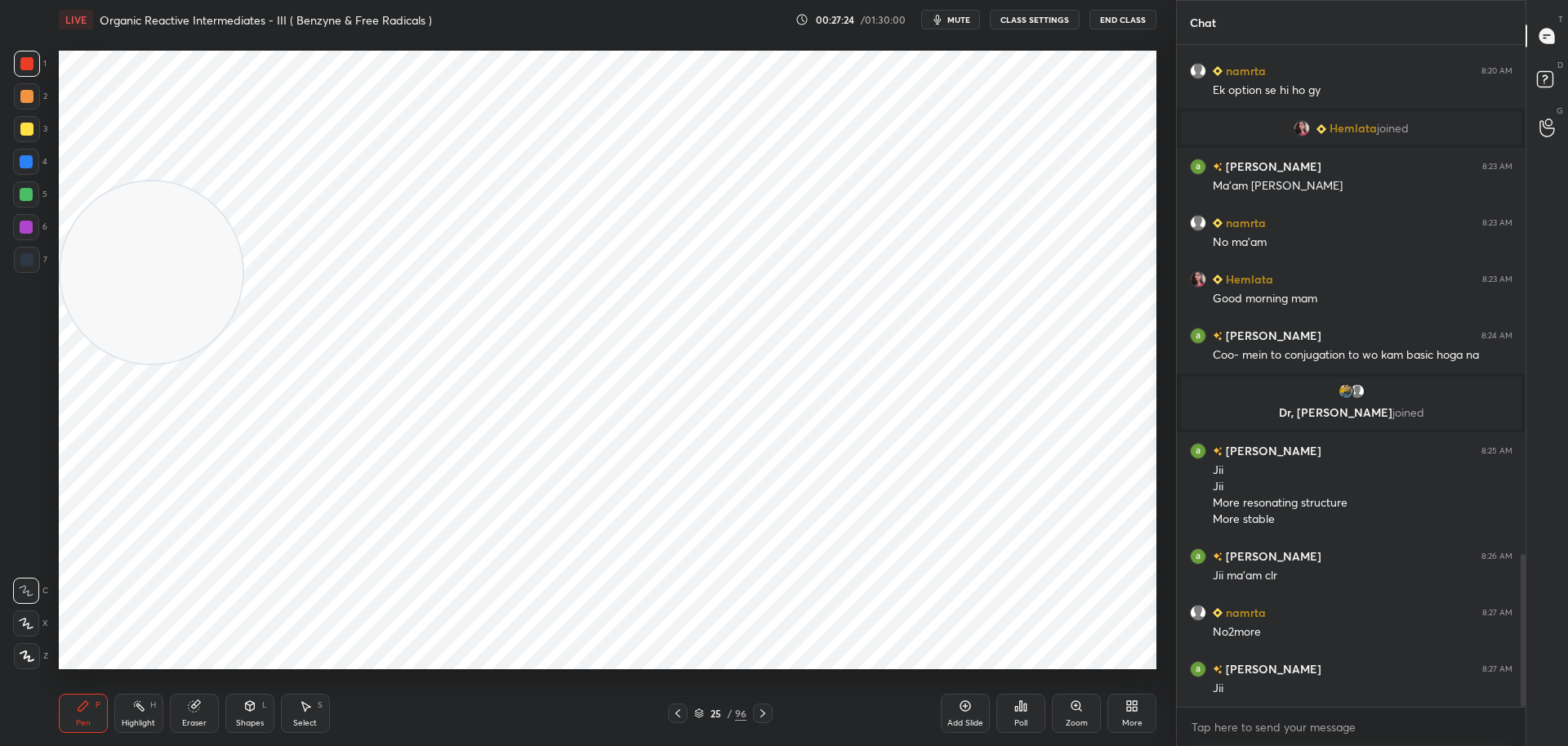
click at [765, 713] on icon at bounding box center [762, 713] width 13 height 13
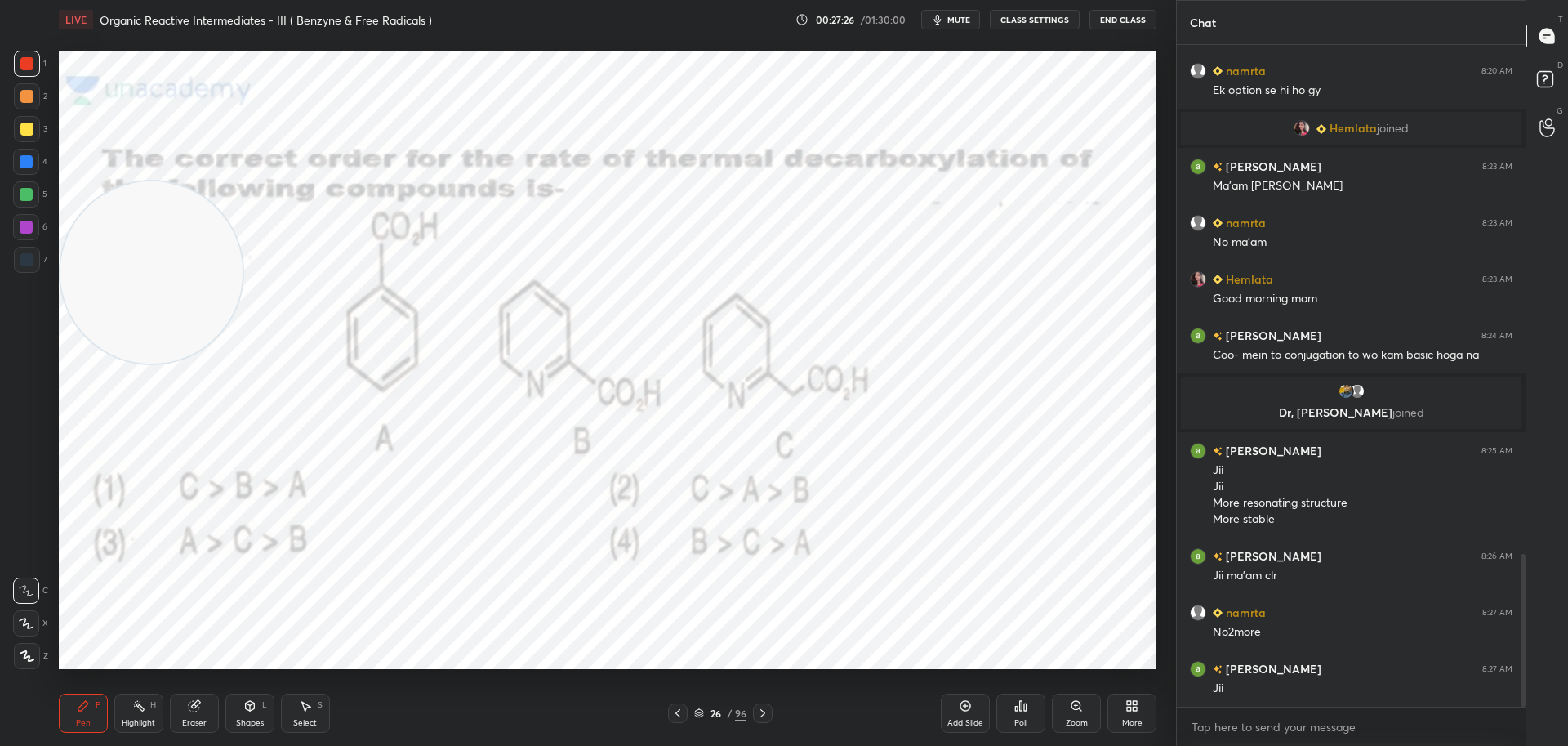
click at [1031, 699] on div "Poll" at bounding box center [1020, 713] width 49 height 39
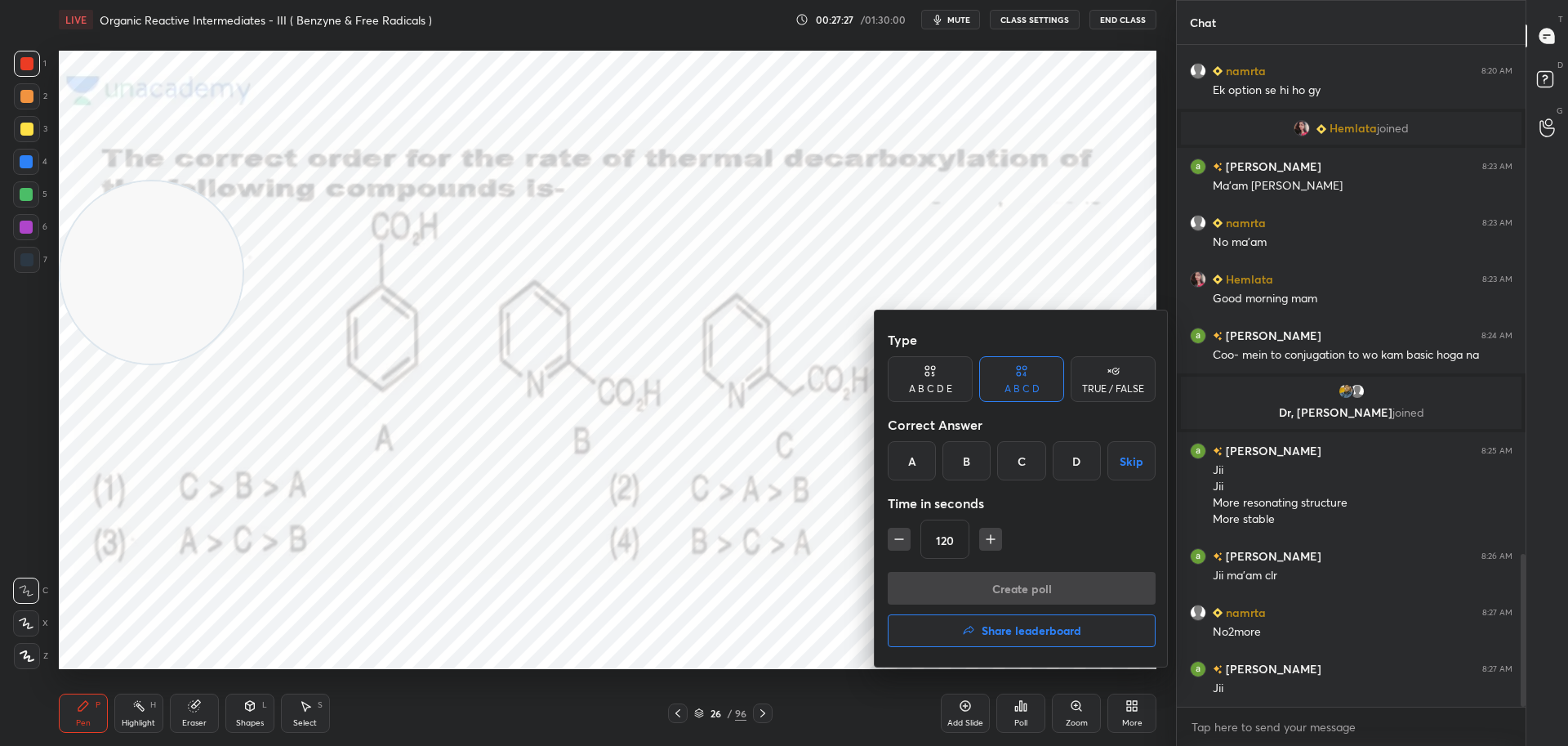
scroll to position [2263, 0]
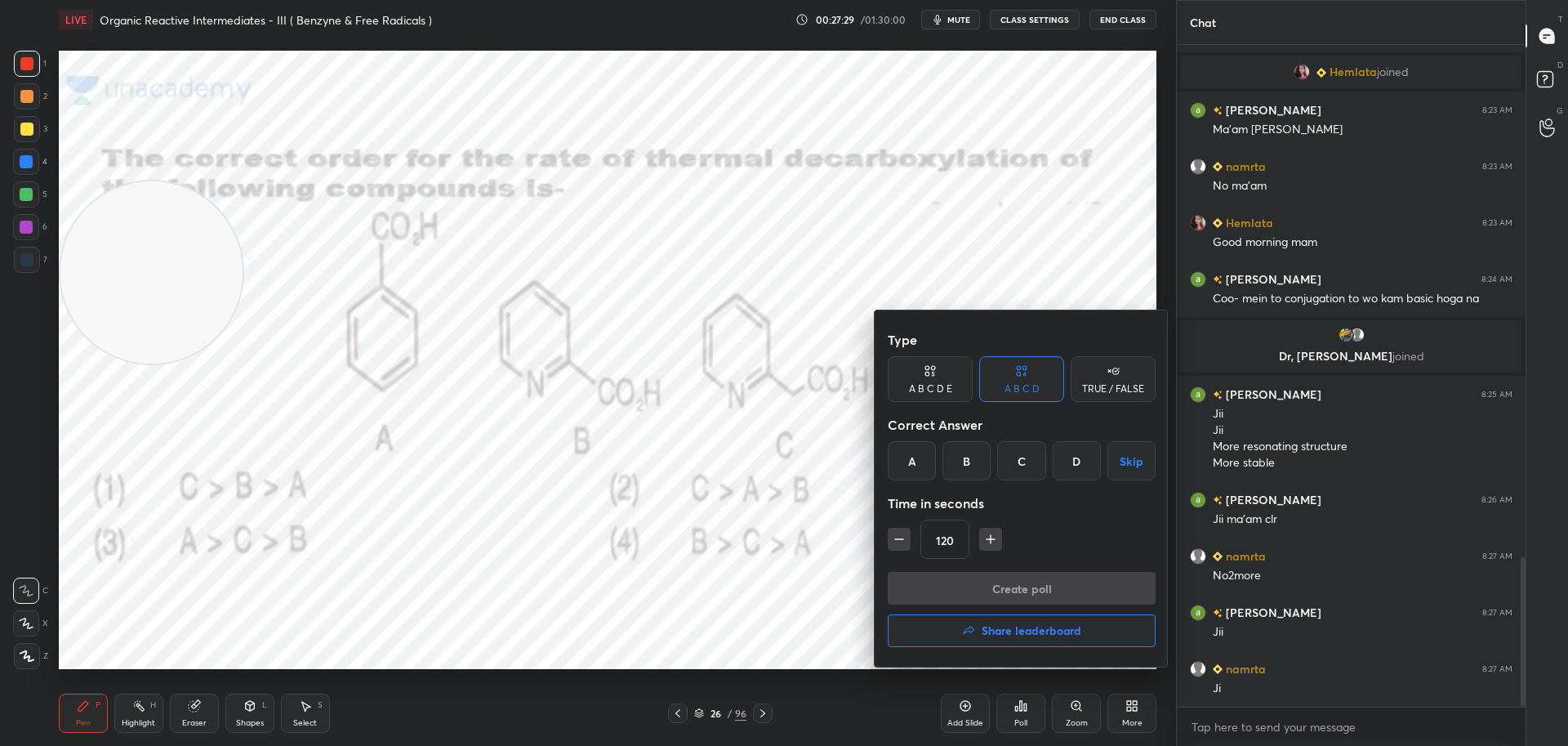
click at [912, 461] on div "A" at bounding box center [913, 460] width 49 height 39
click at [967, 582] on button "Create poll" at bounding box center [1022, 589] width 268 height 33
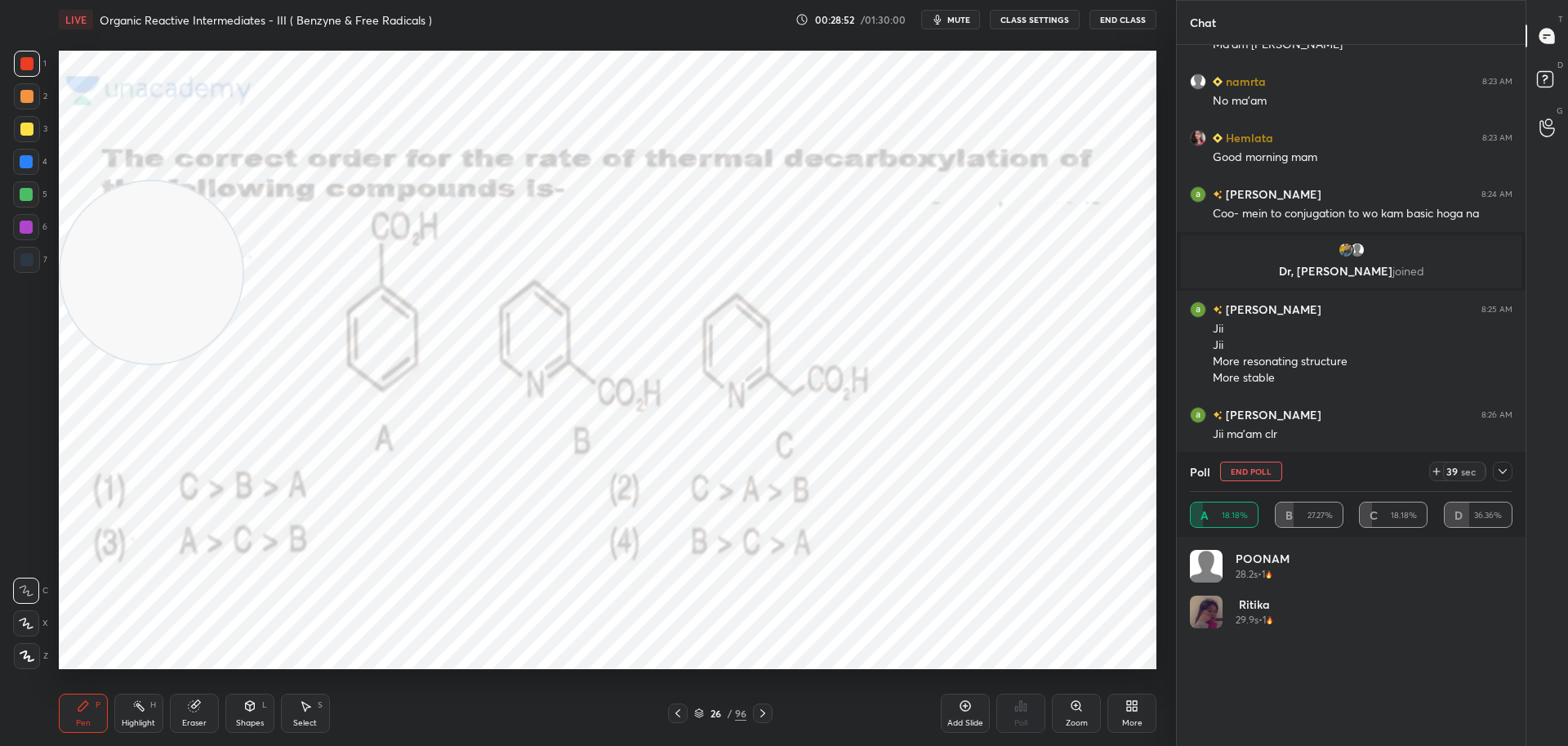
scroll to position [572, 344]
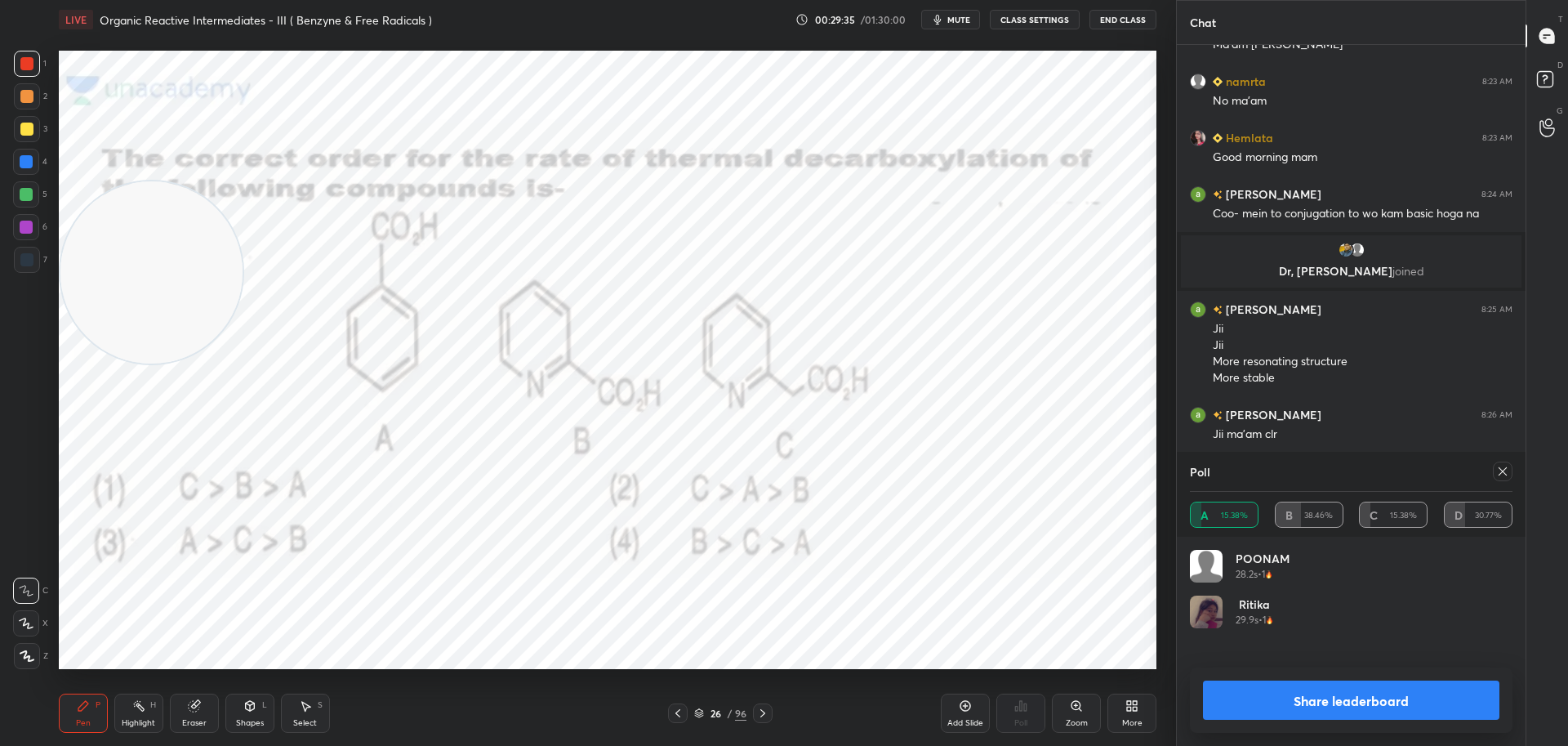
click at [1510, 473] on div at bounding box center [1503, 471] width 19 height 19
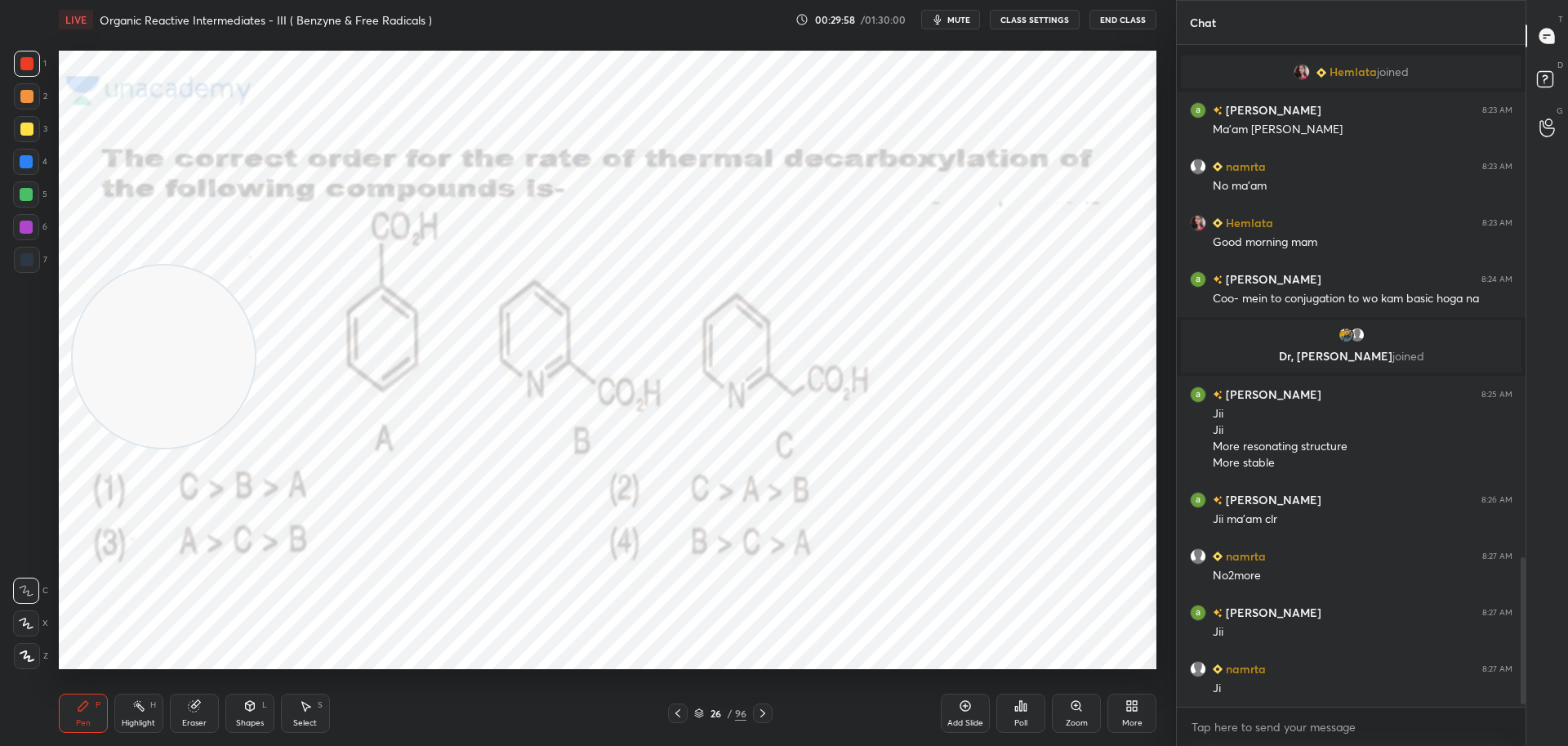
scroll to position [2320, 0]
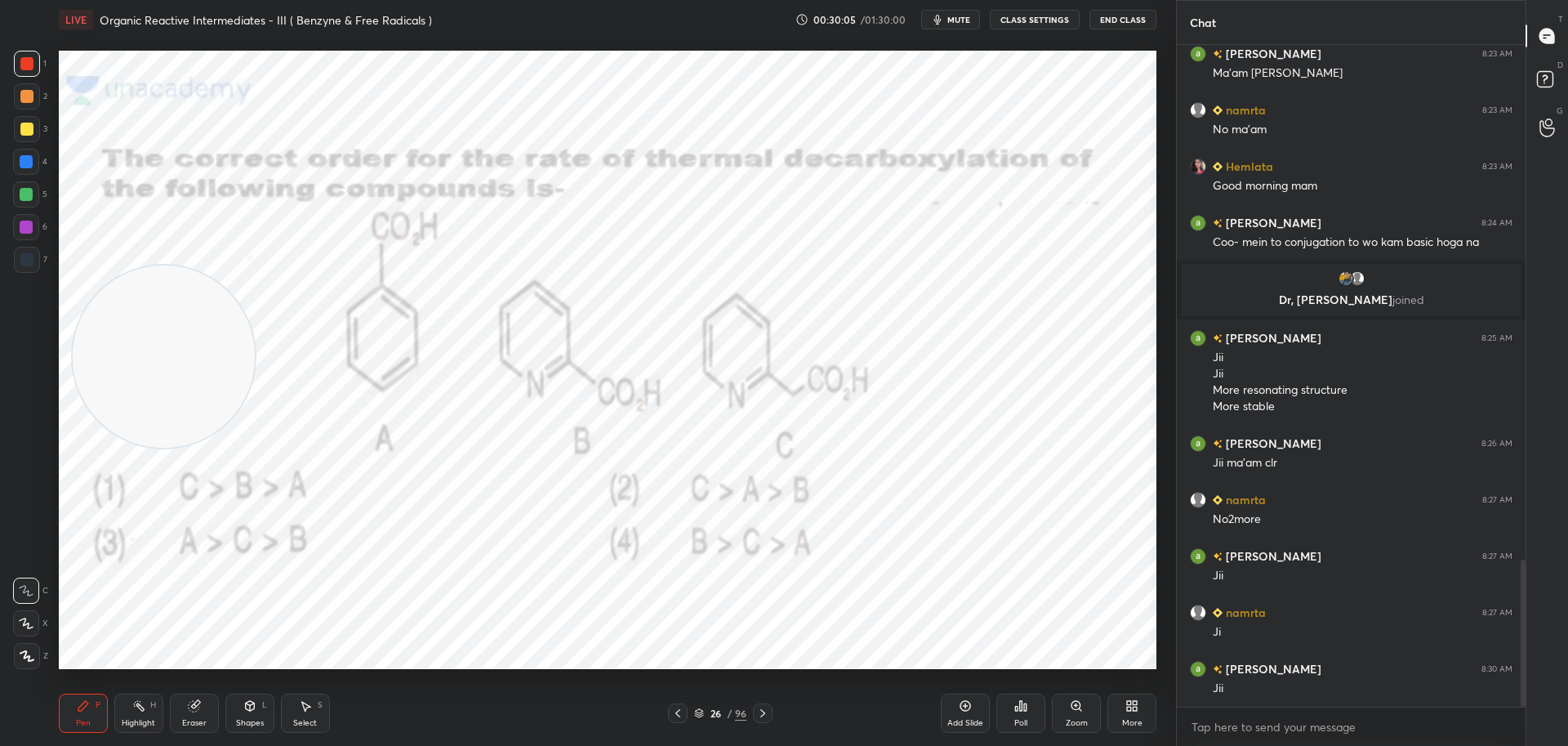
click at [201, 702] on div "Eraser" at bounding box center [194, 713] width 49 height 39
click at [89, 717] on div "Pen P" at bounding box center [83, 713] width 49 height 39
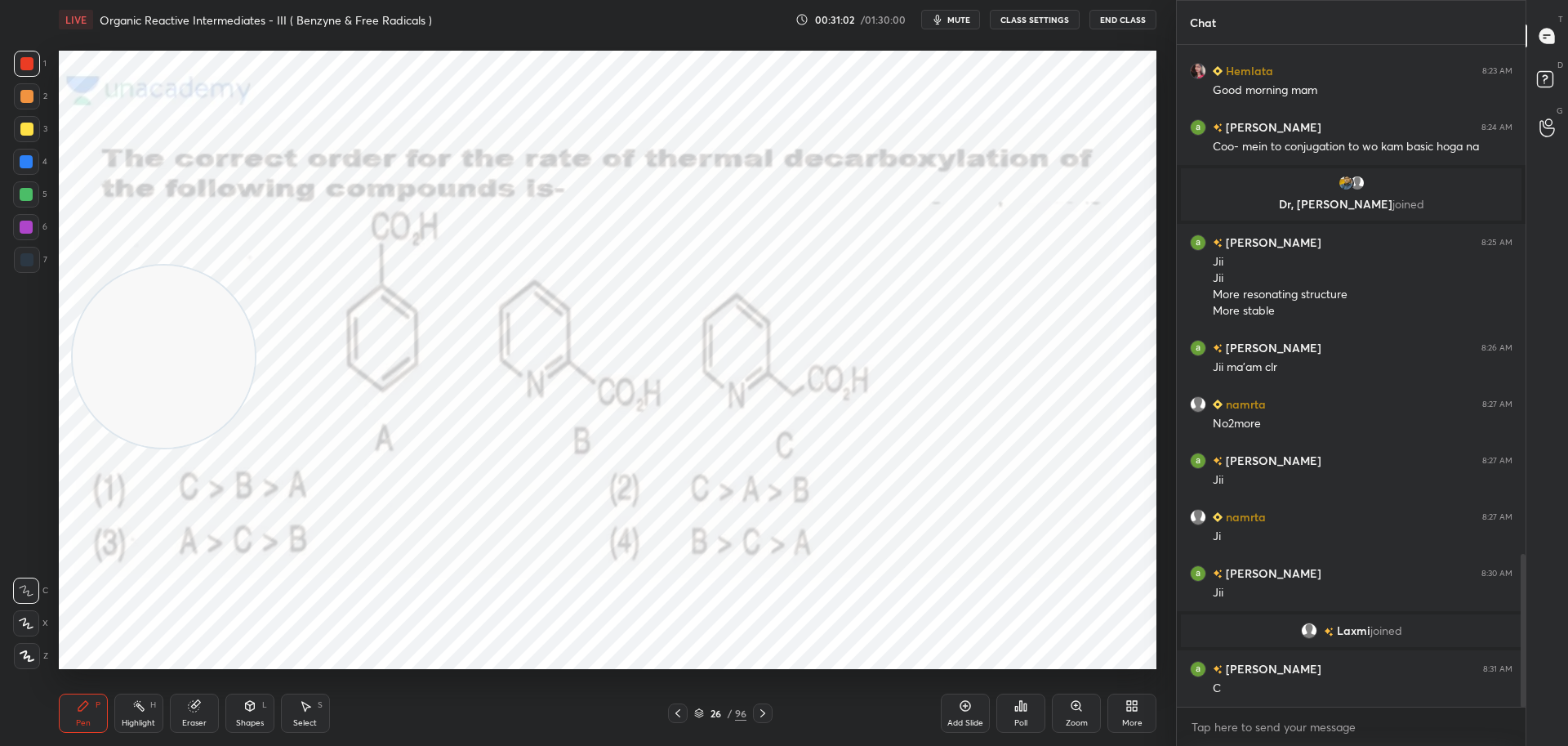
scroll to position [2268, 0]
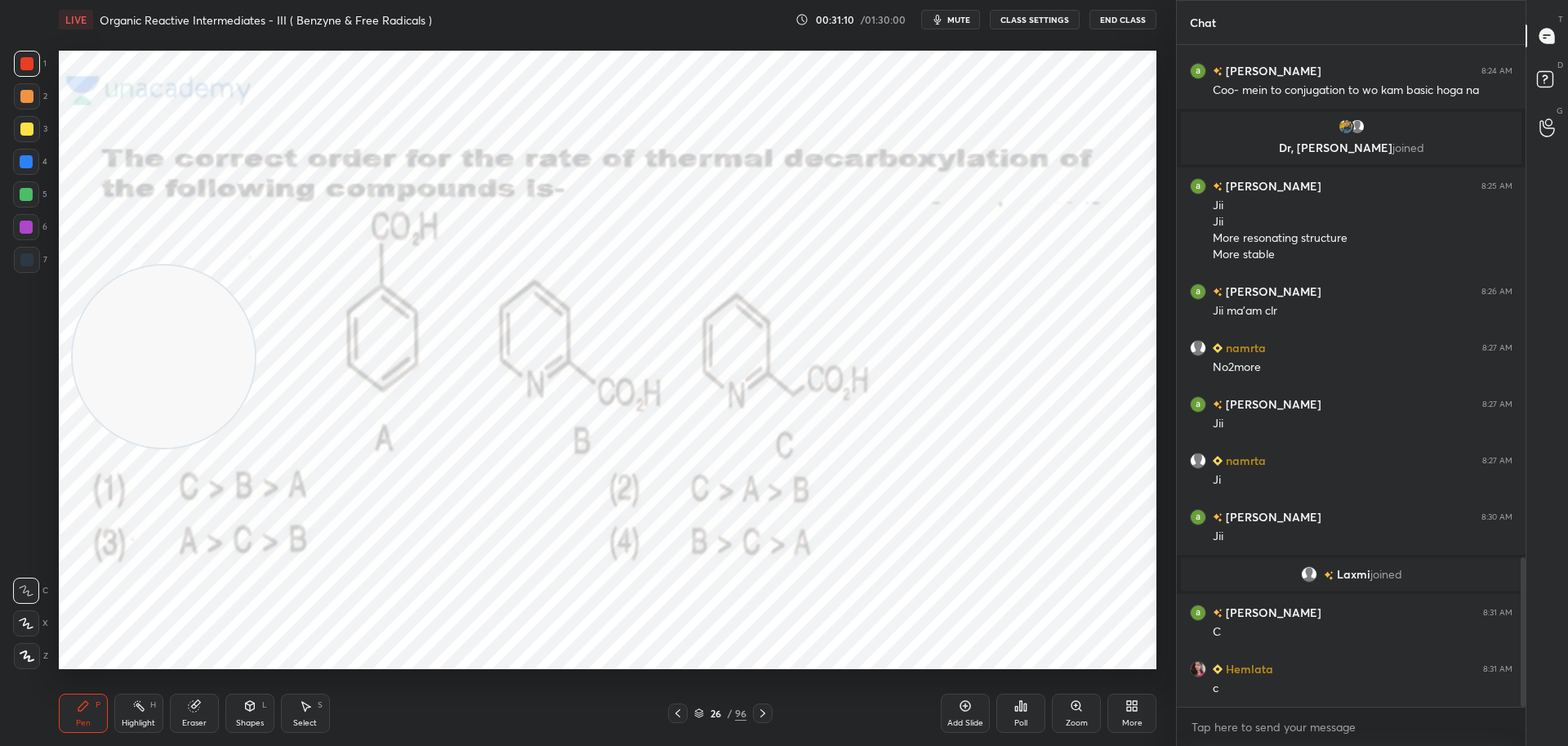
click at [20, 258] on div at bounding box center [26, 259] width 13 height 13
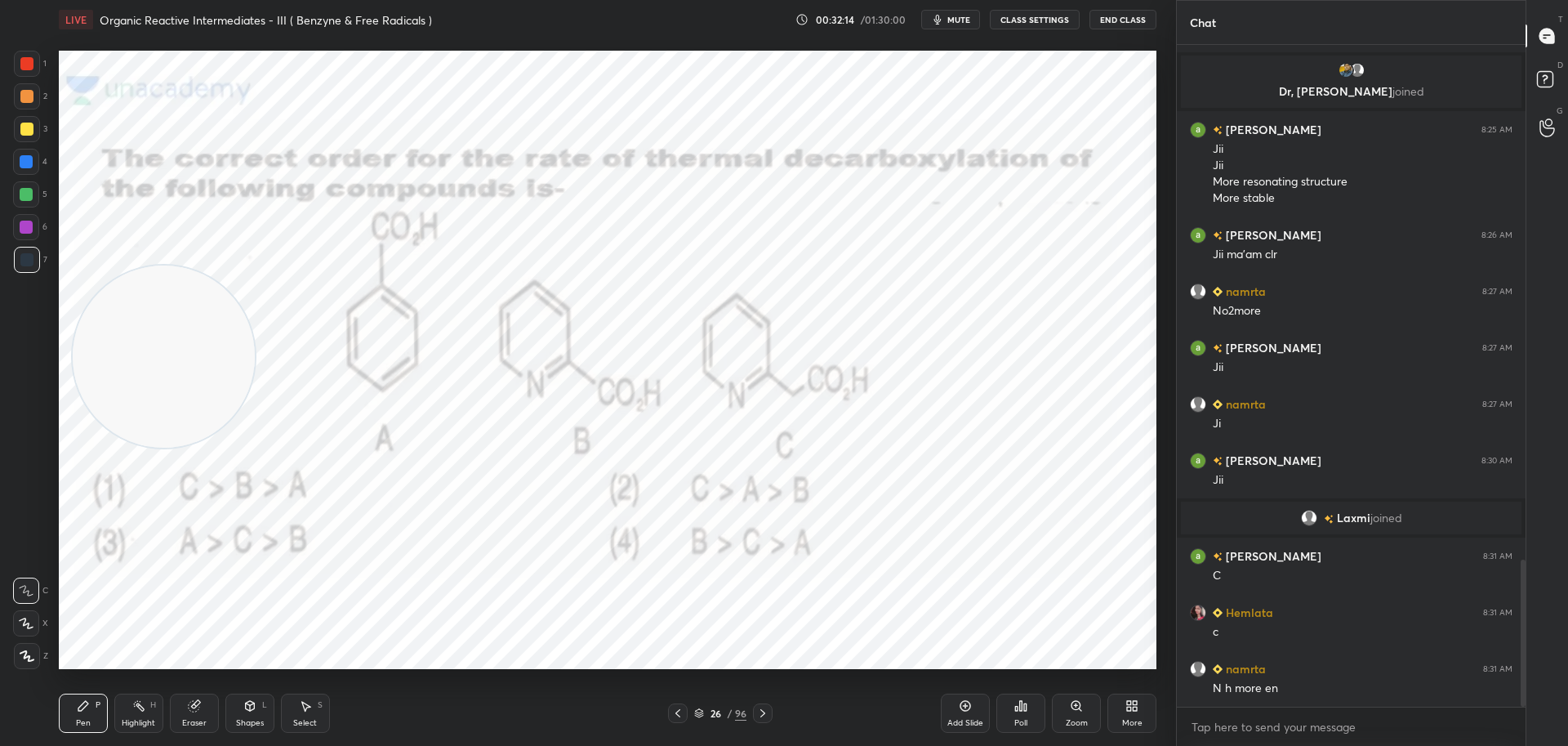
click at [25, 59] on div at bounding box center [26, 63] width 13 height 13
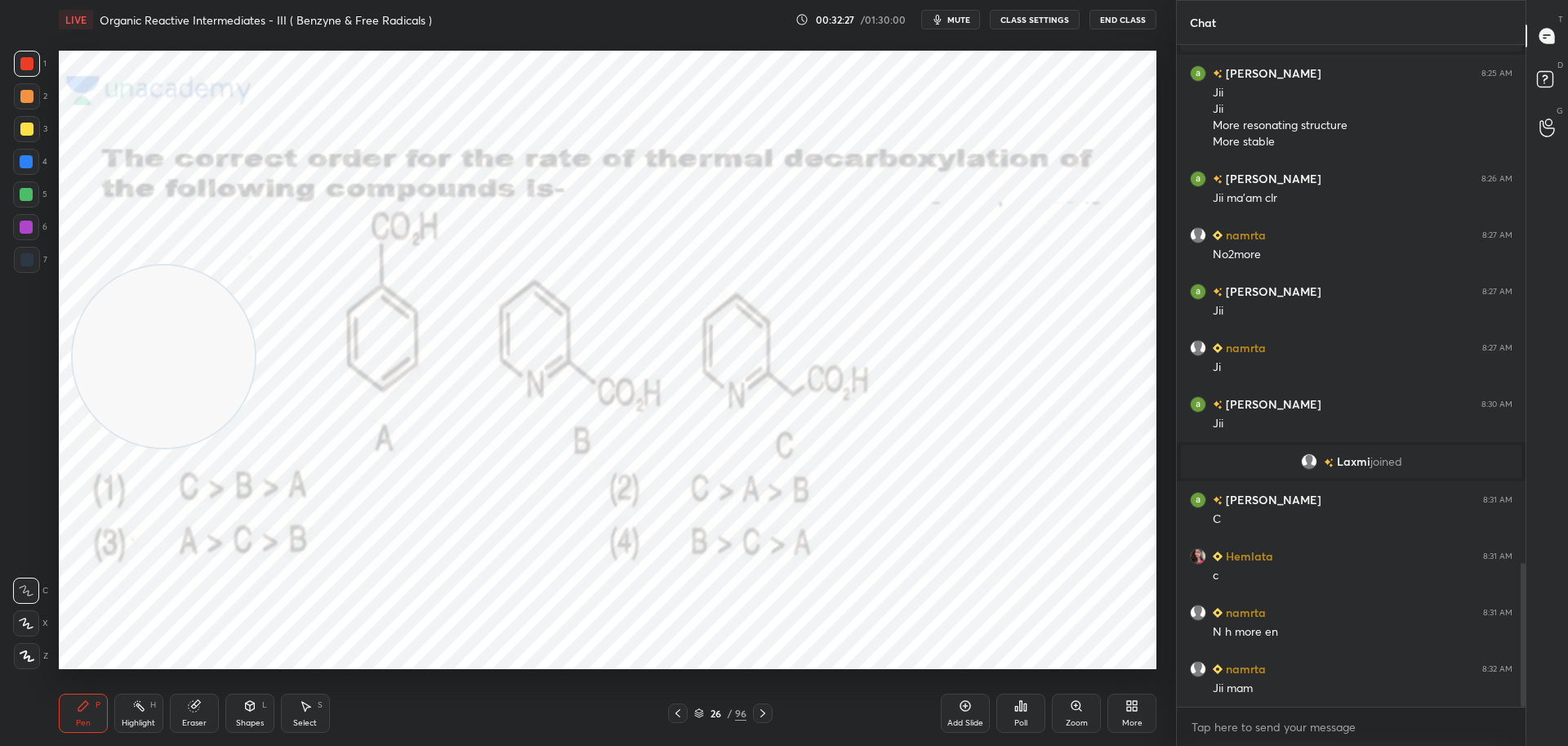
scroll to position [2437, 0]
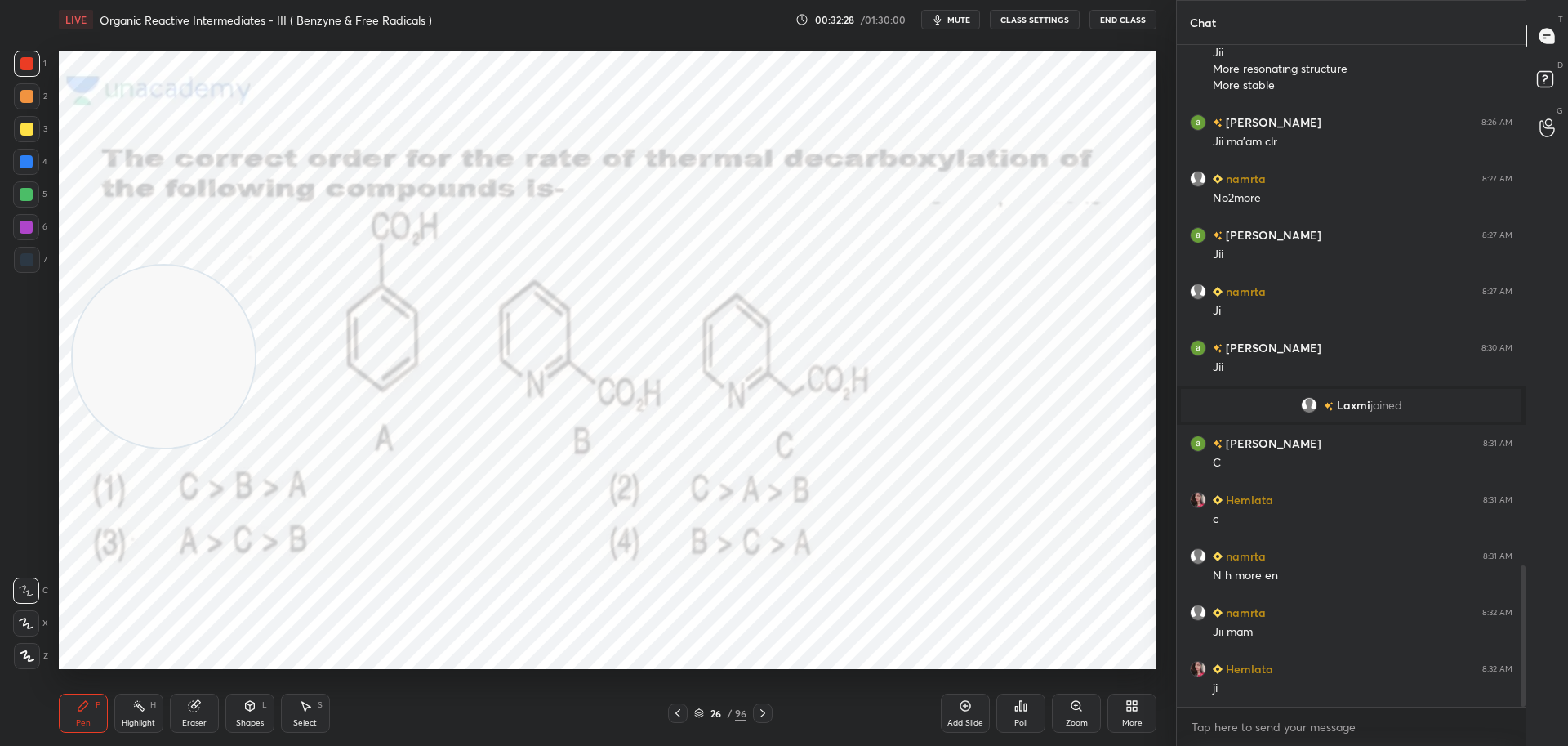
click at [767, 710] on icon at bounding box center [762, 713] width 13 height 13
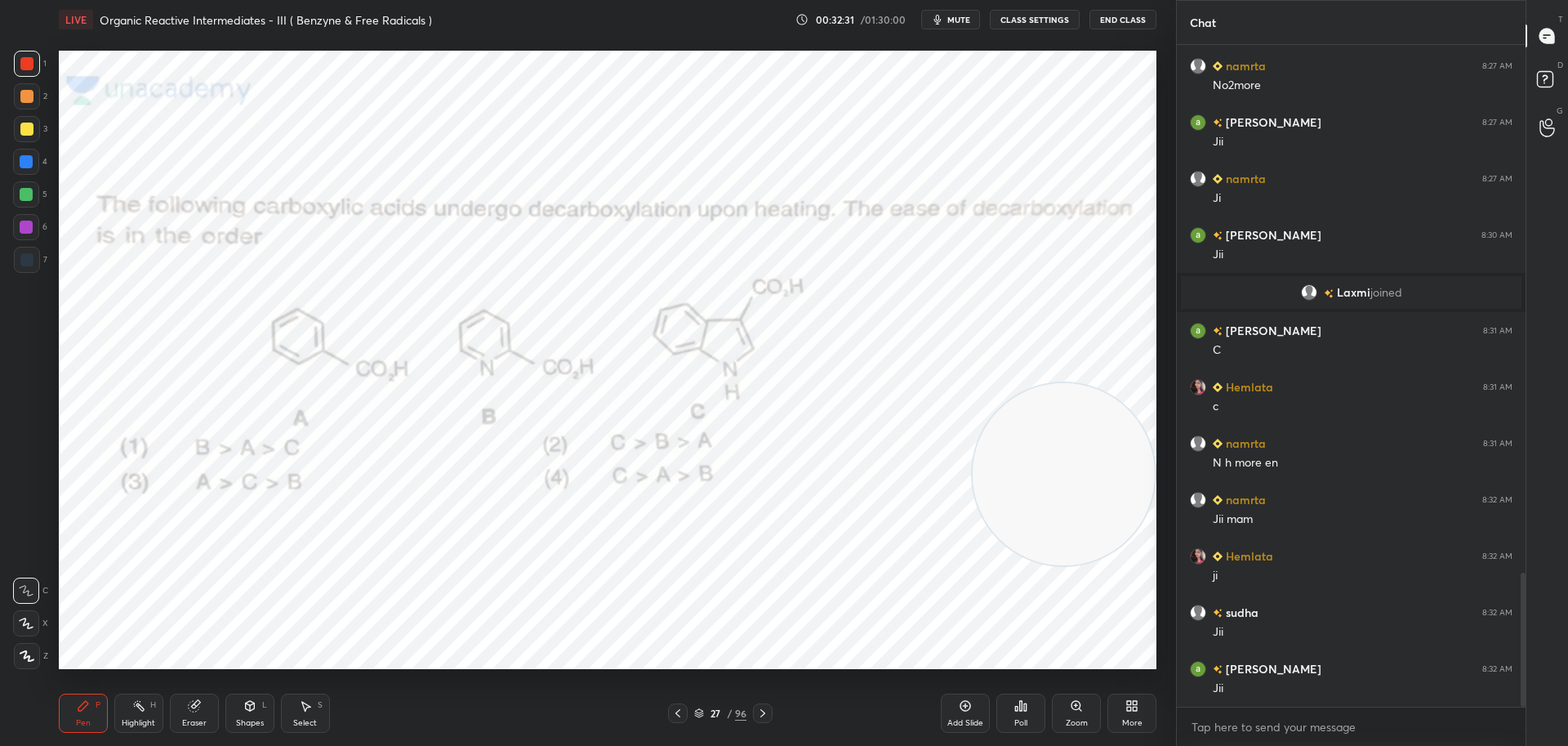
scroll to position [2606, 0]
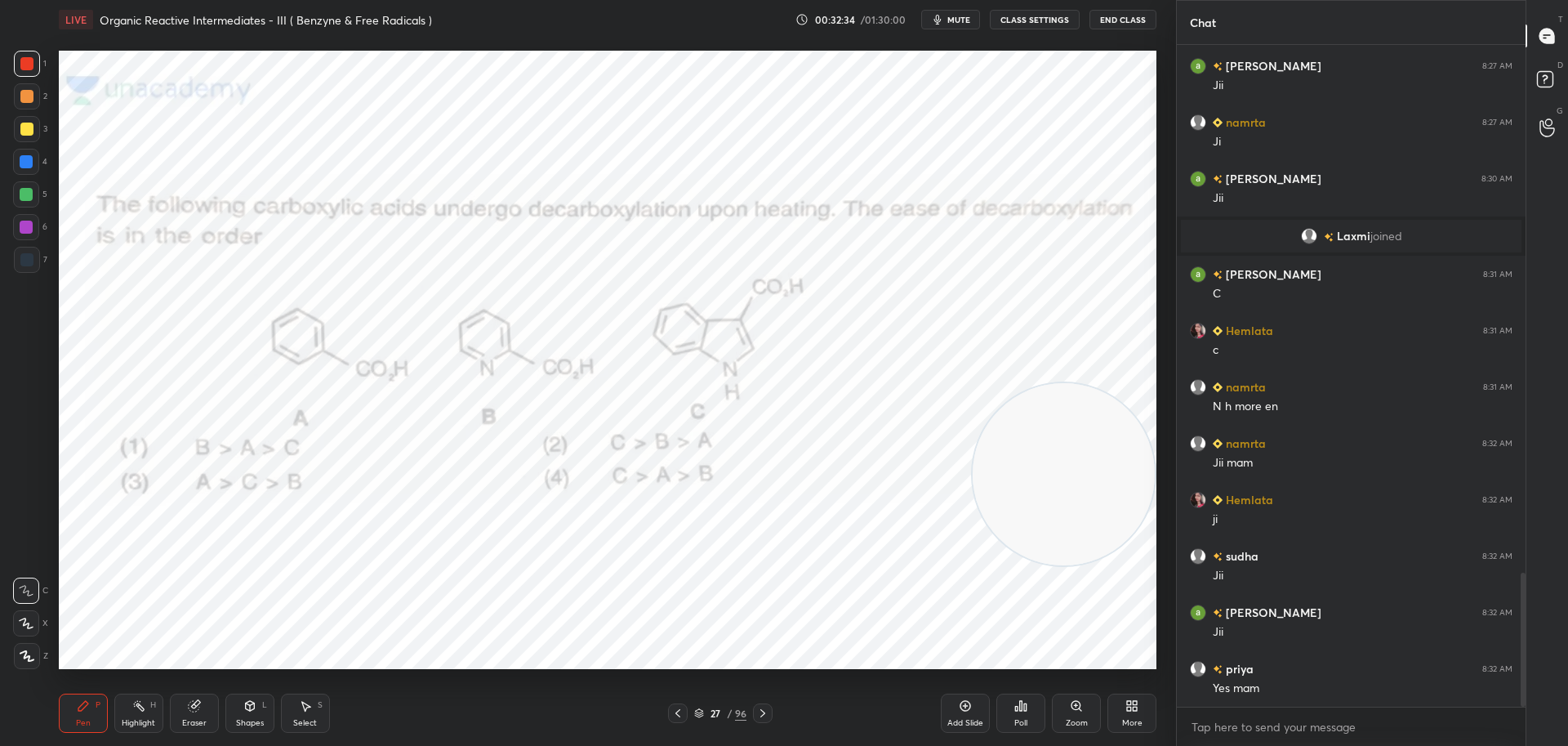
click at [1026, 704] on icon at bounding box center [1025, 707] width 3 height 8
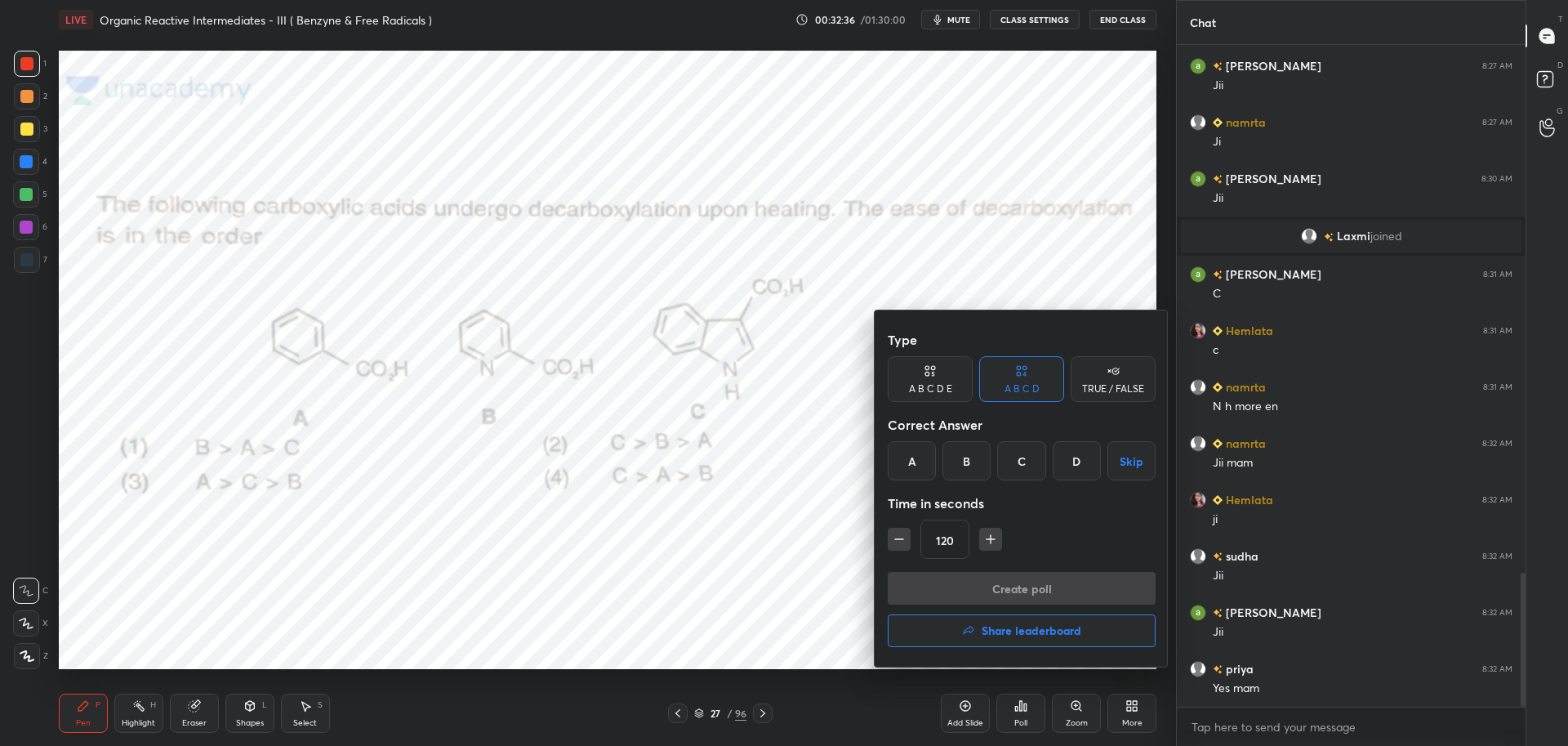
click at [971, 458] on div "B" at bounding box center [967, 460] width 49 height 39
click at [991, 582] on button "Create poll" at bounding box center [1022, 589] width 268 height 33
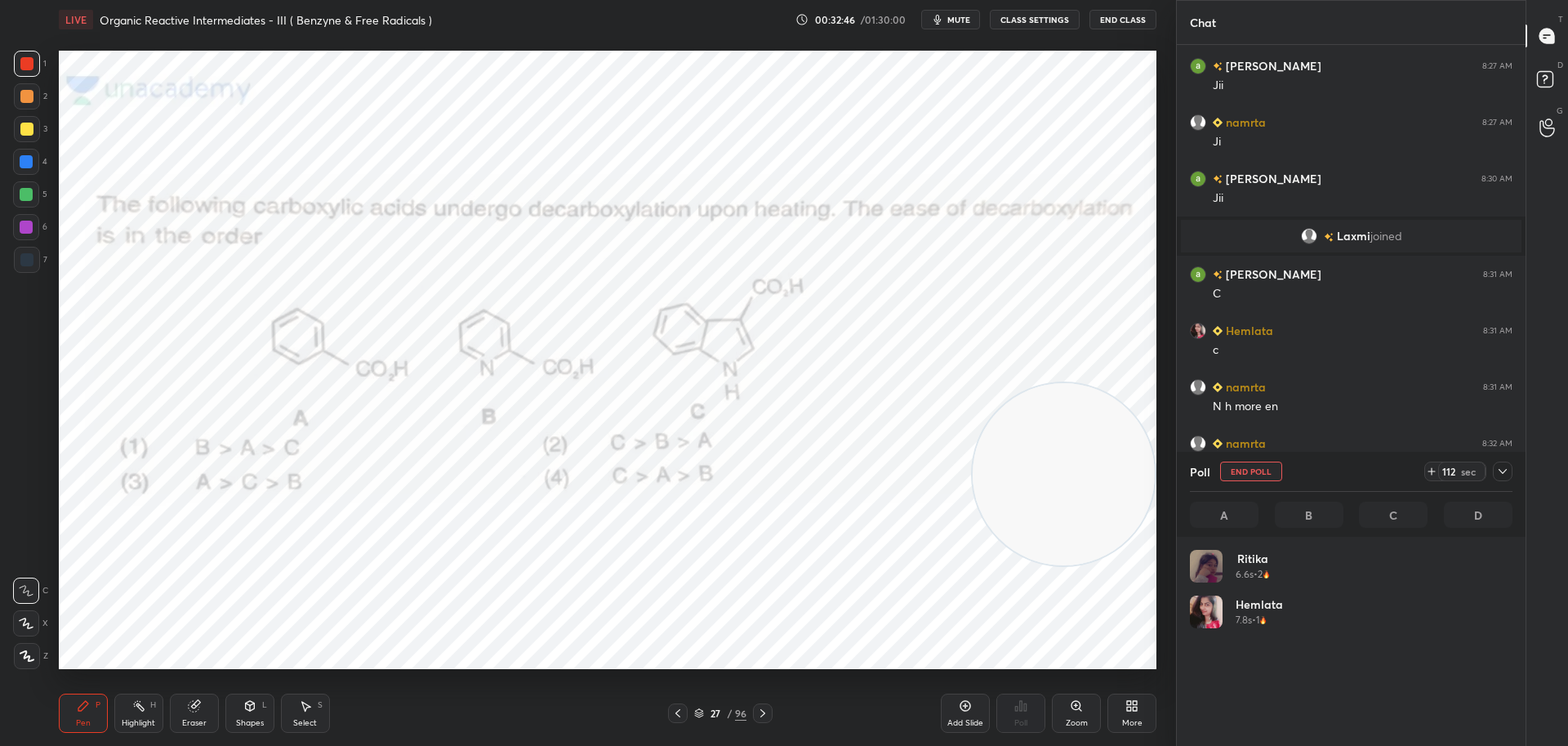
scroll to position [191, 317]
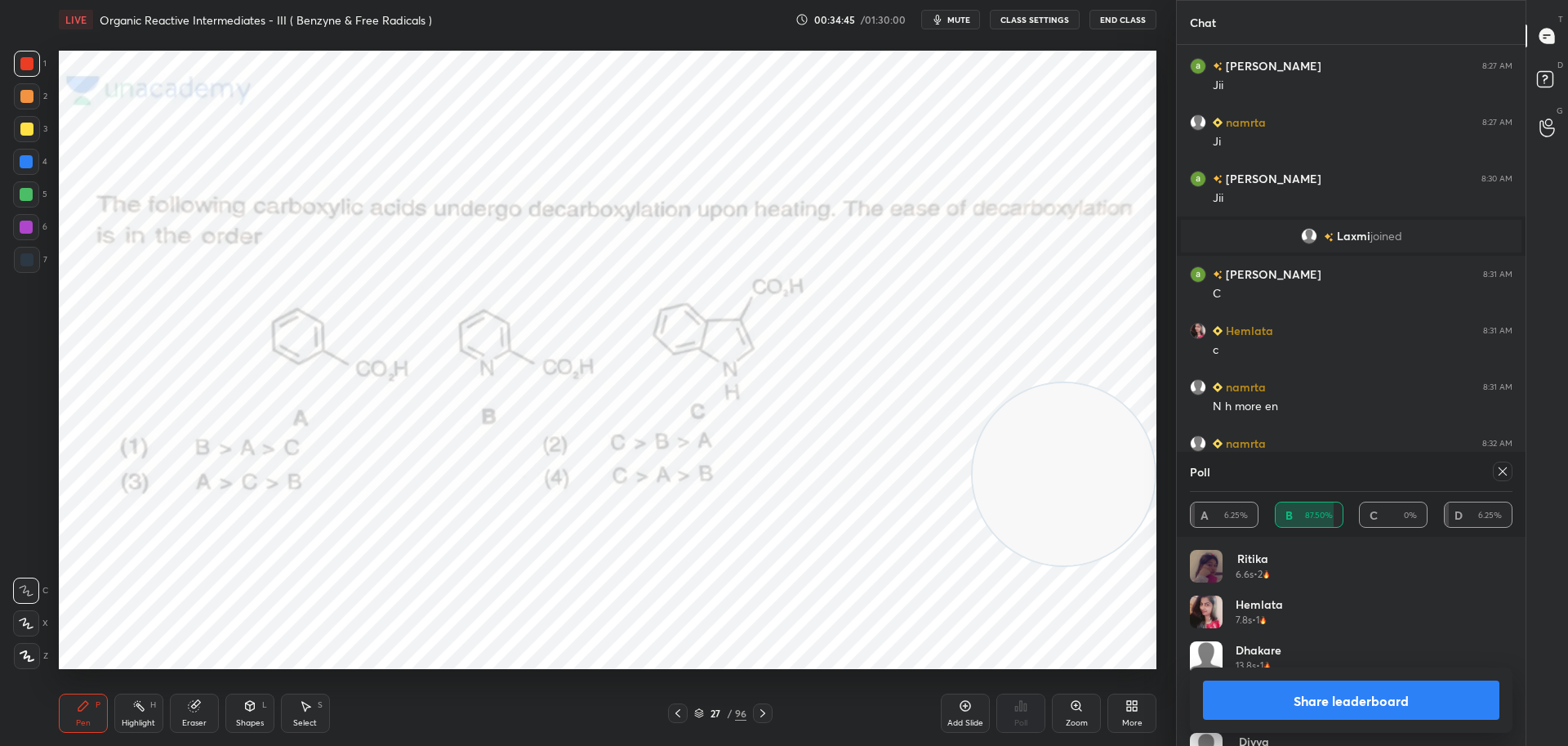
click at [1396, 698] on button "Share leaderboard" at bounding box center [1351, 700] width 296 height 39
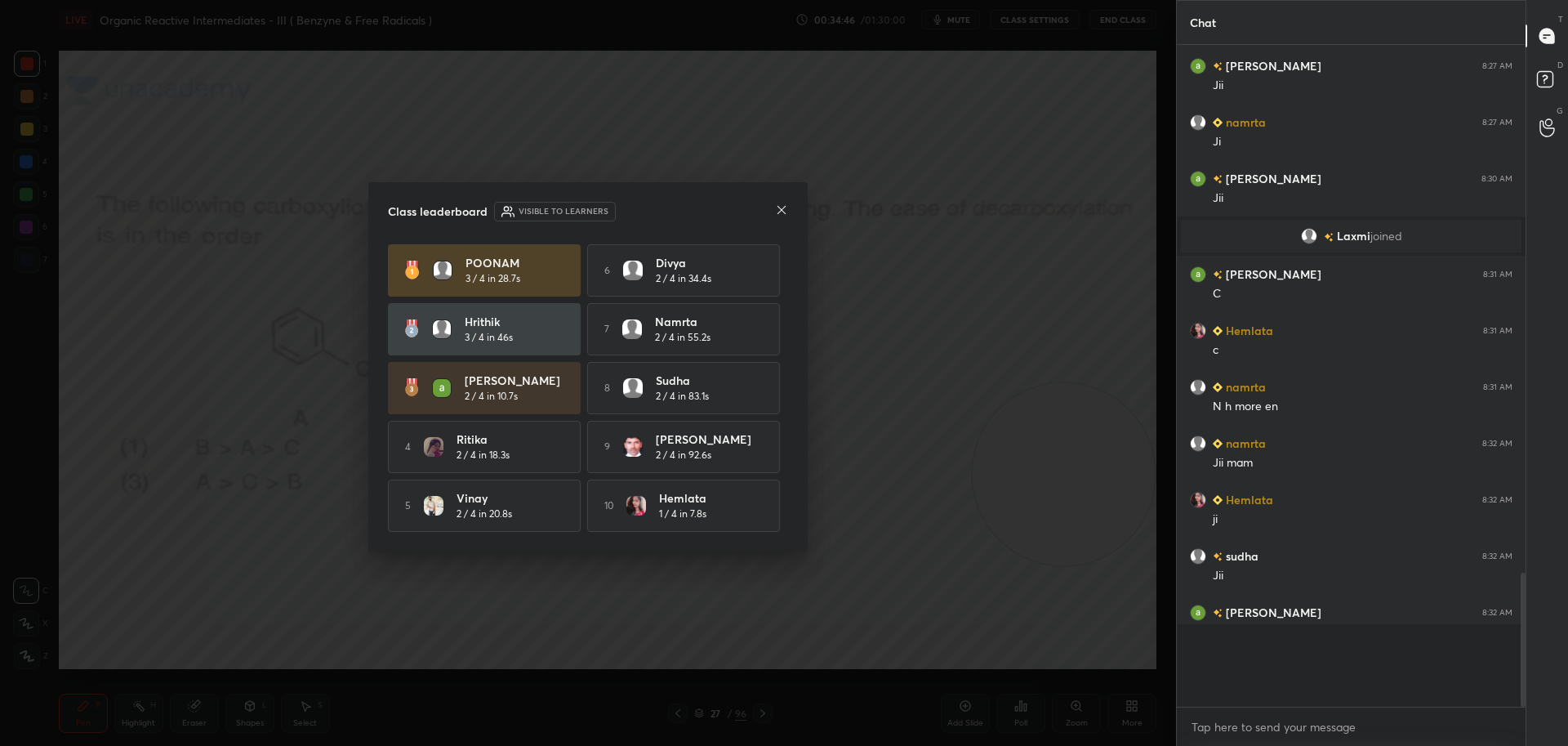
scroll to position [536, 344]
click at [782, 210] on icon at bounding box center [781, 210] width 13 height 13
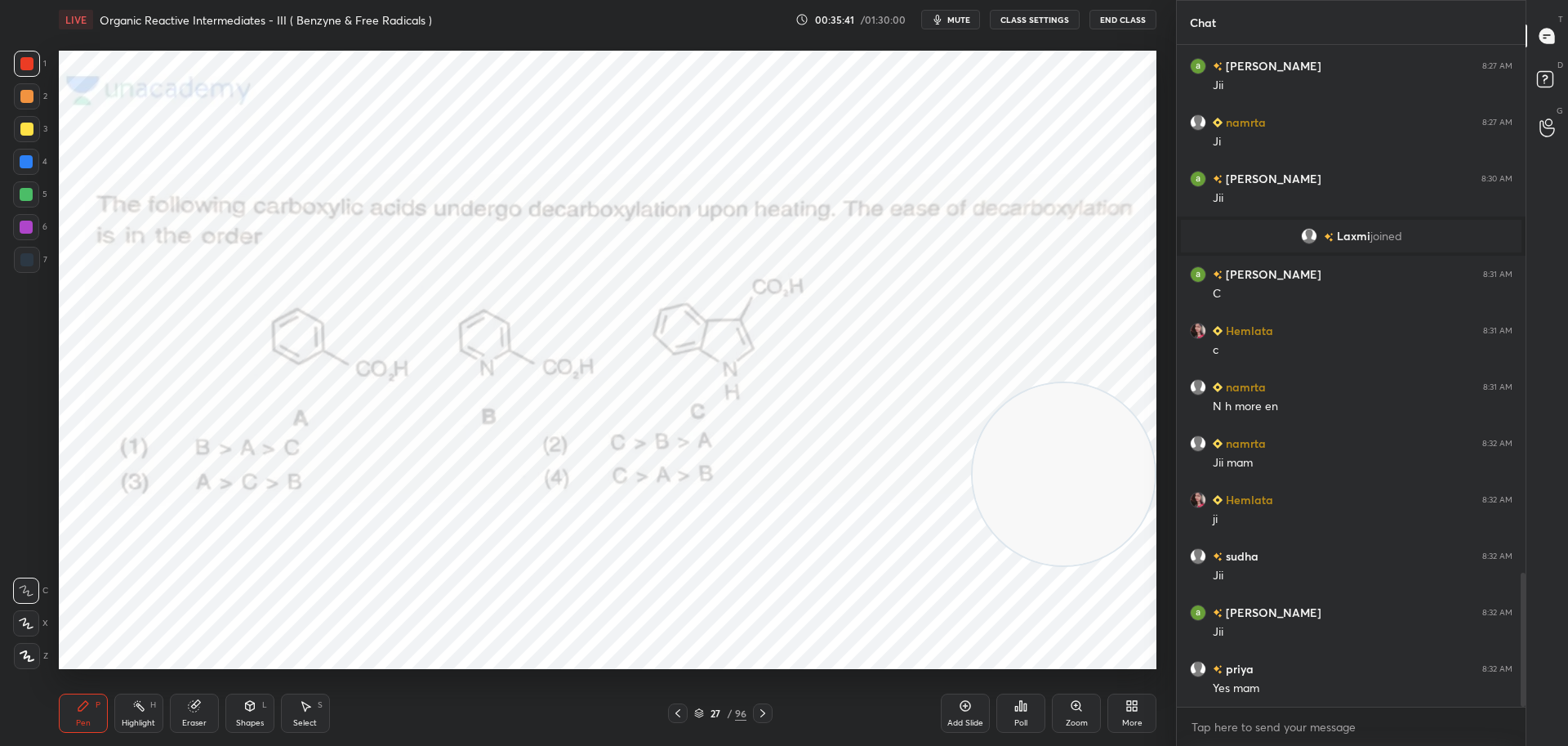
click at [28, 260] on div at bounding box center [26, 259] width 13 height 13
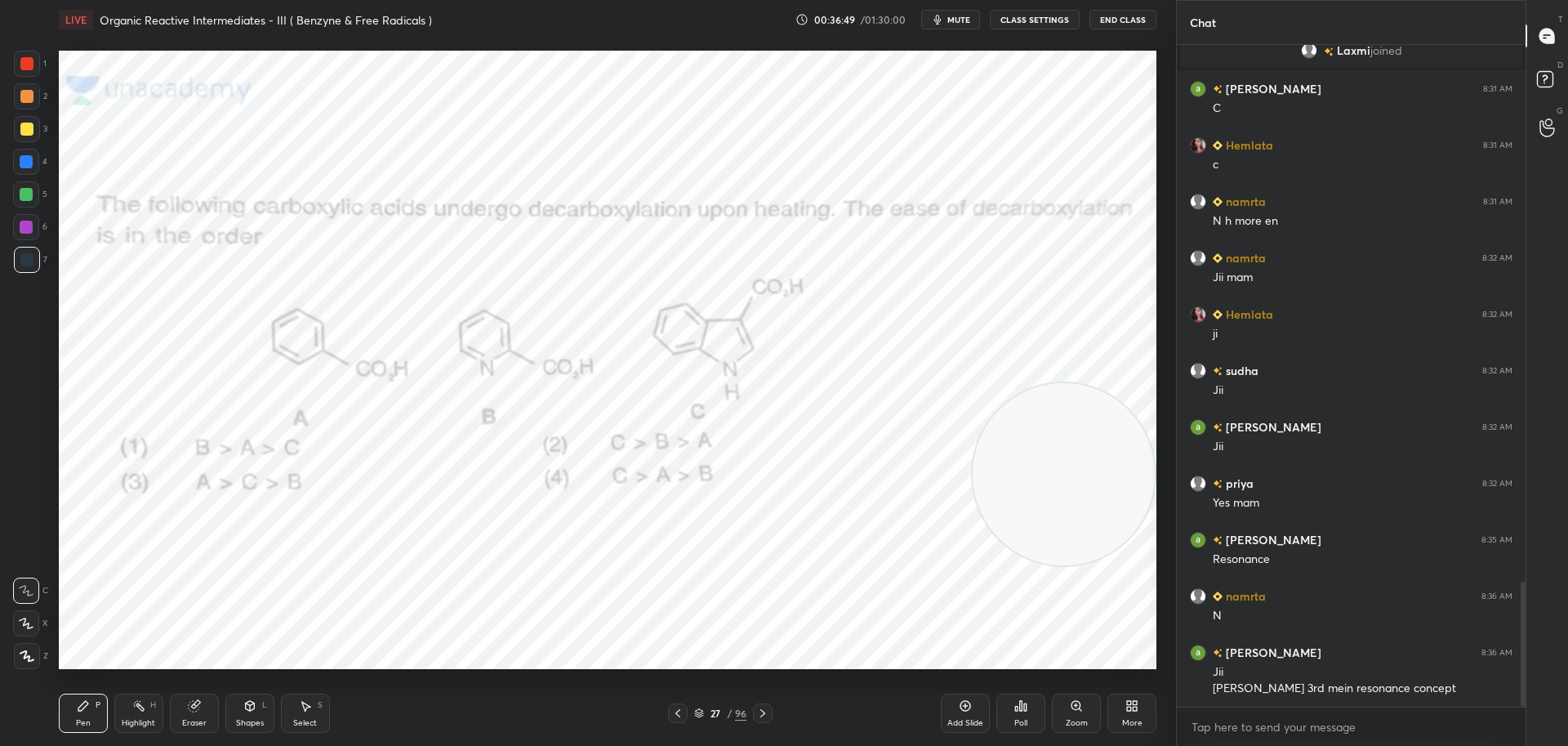
scroll to position [2848, 0]
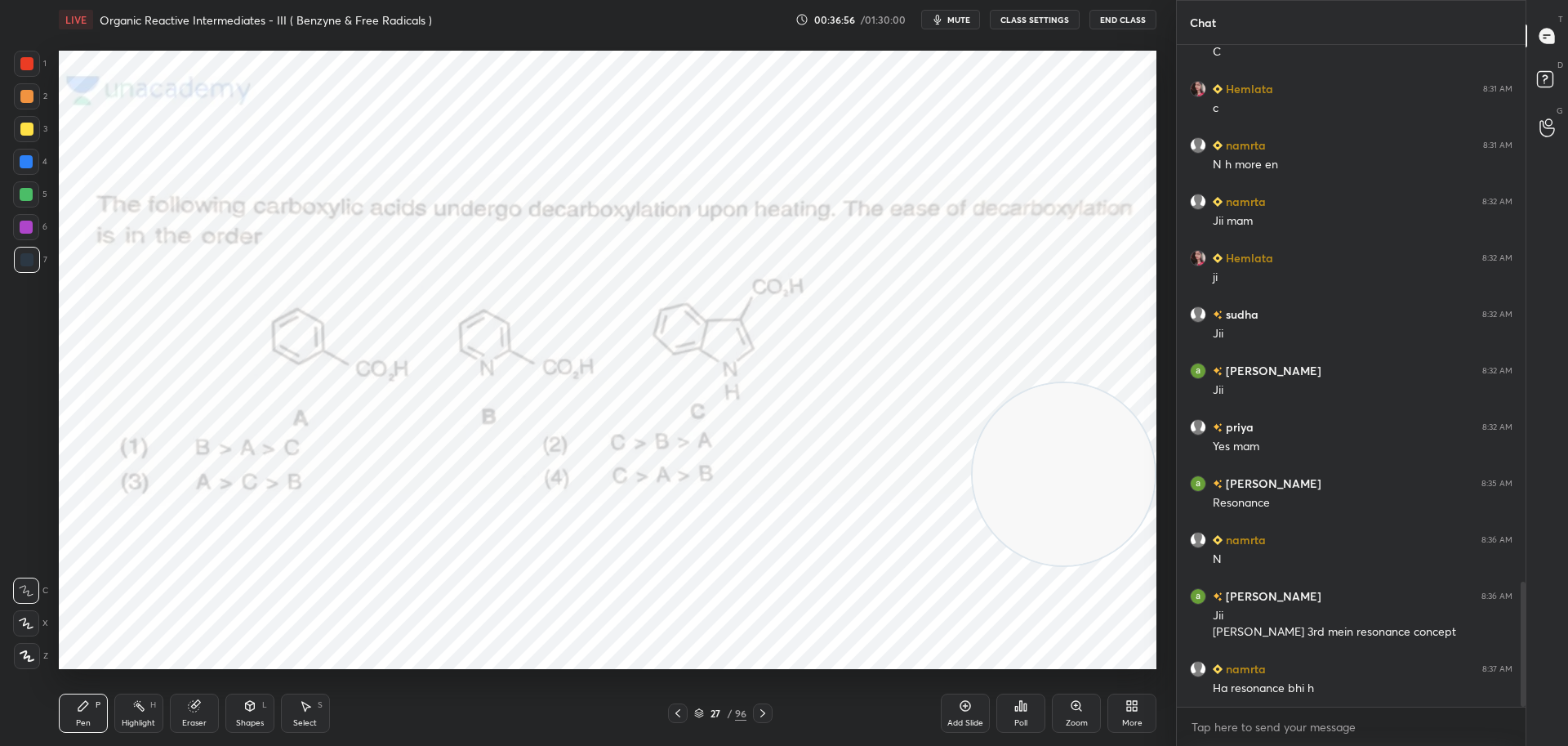
click at [767, 712] on icon at bounding box center [762, 713] width 13 height 13
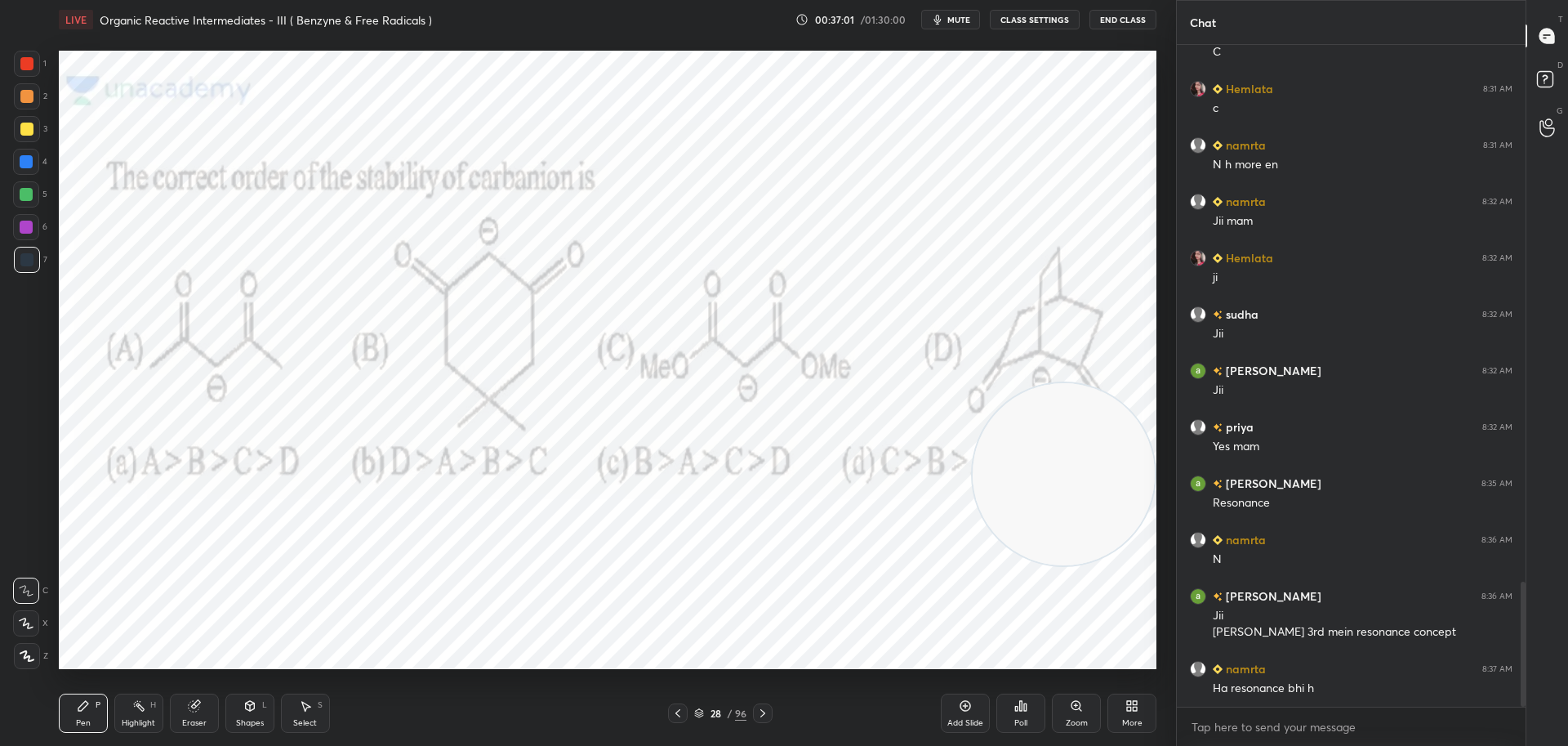
click at [1029, 710] on div "Poll" at bounding box center [1020, 713] width 49 height 39
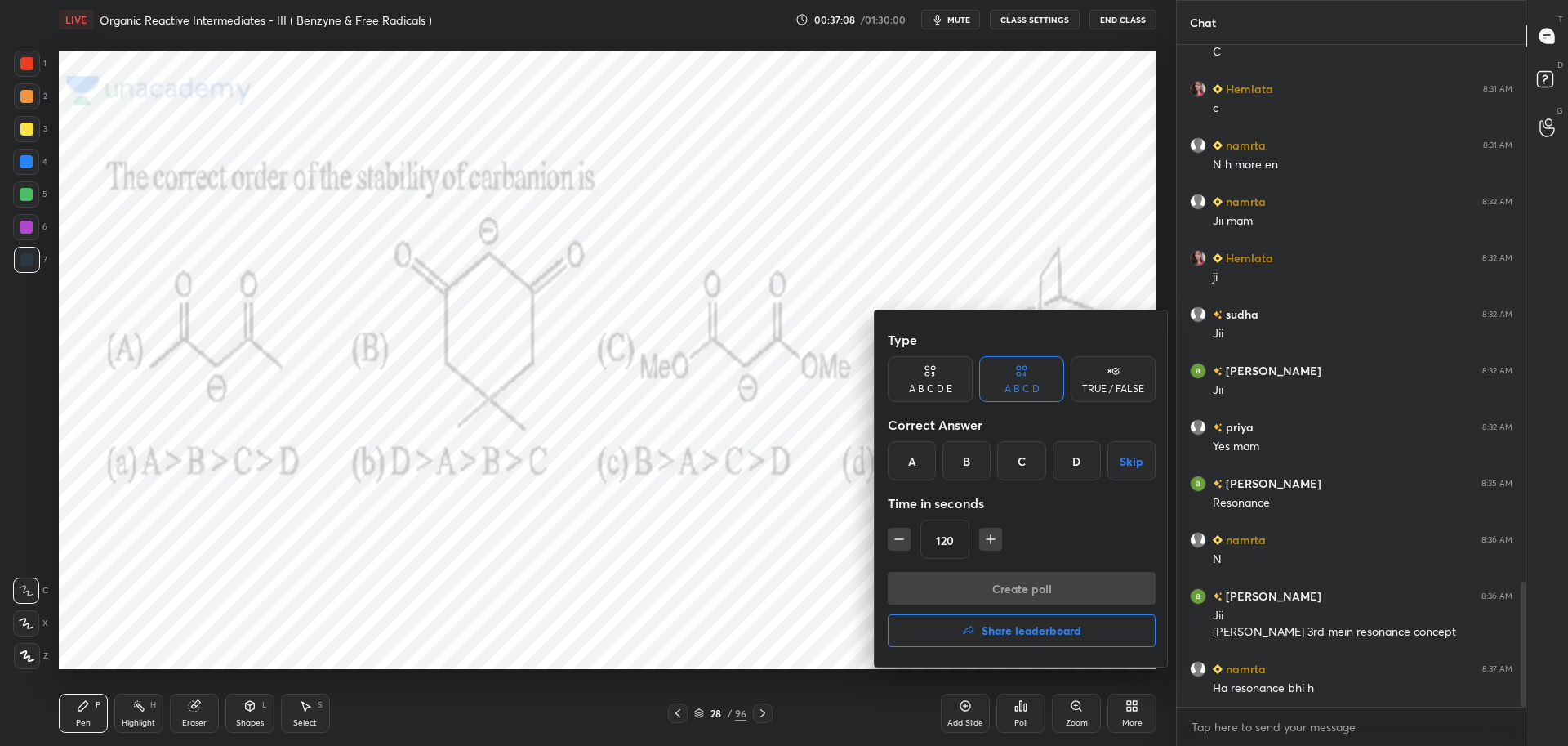
click at [1017, 459] on div "C" at bounding box center [1021, 460] width 49 height 39
click at [953, 595] on button "Create poll" at bounding box center [1022, 589] width 268 height 33
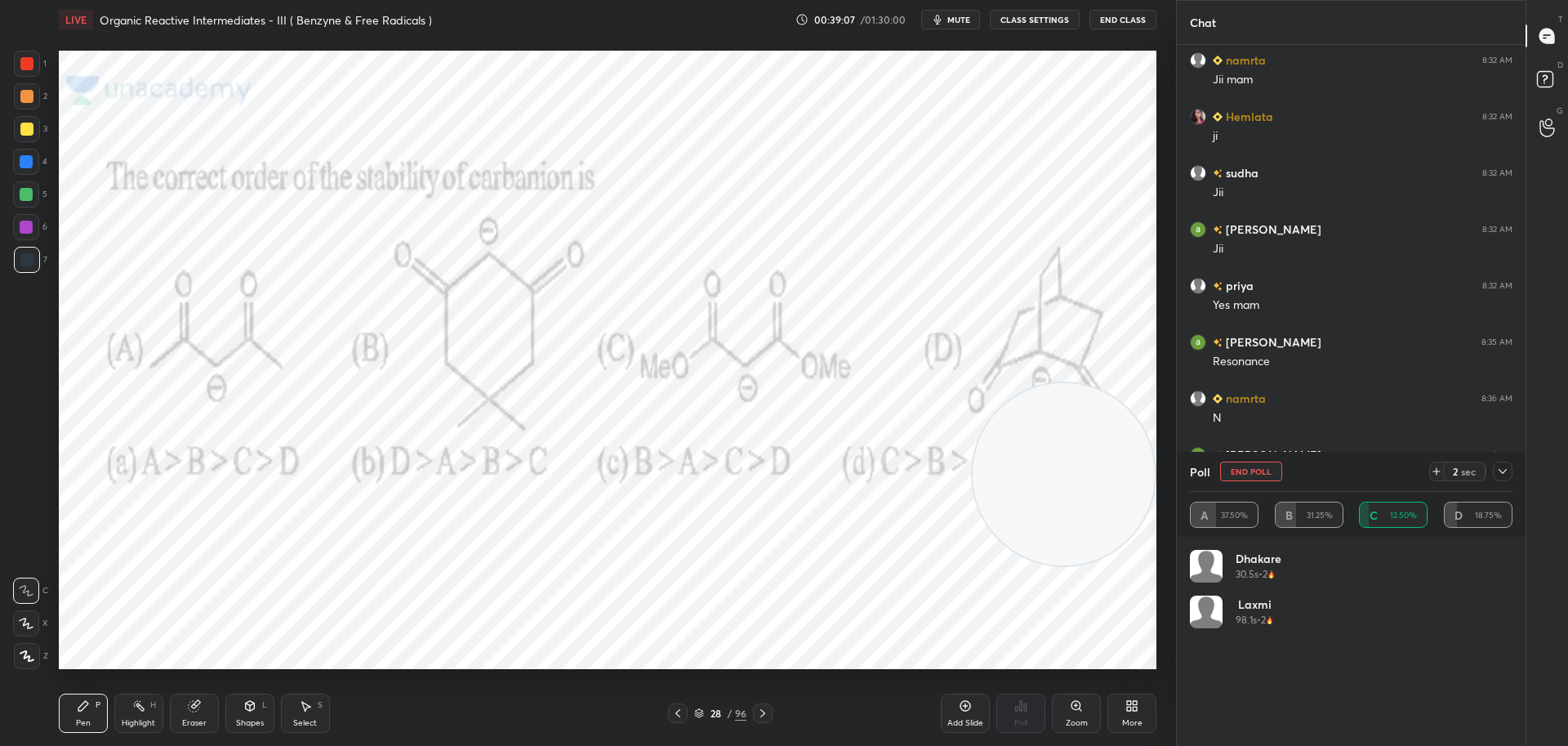
scroll to position [3046, 0]
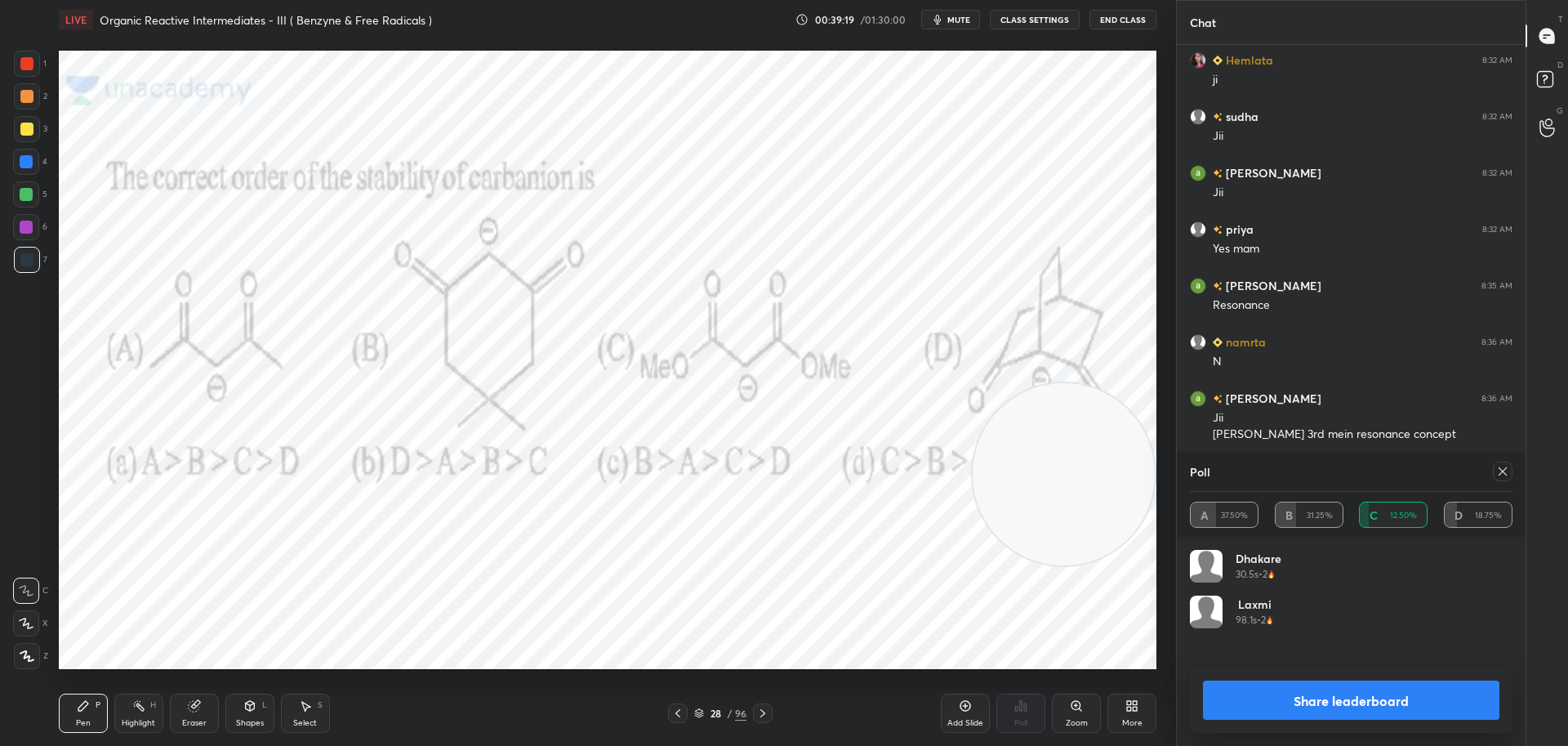
click at [1507, 471] on icon at bounding box center [1502, 471] width 13 height 13
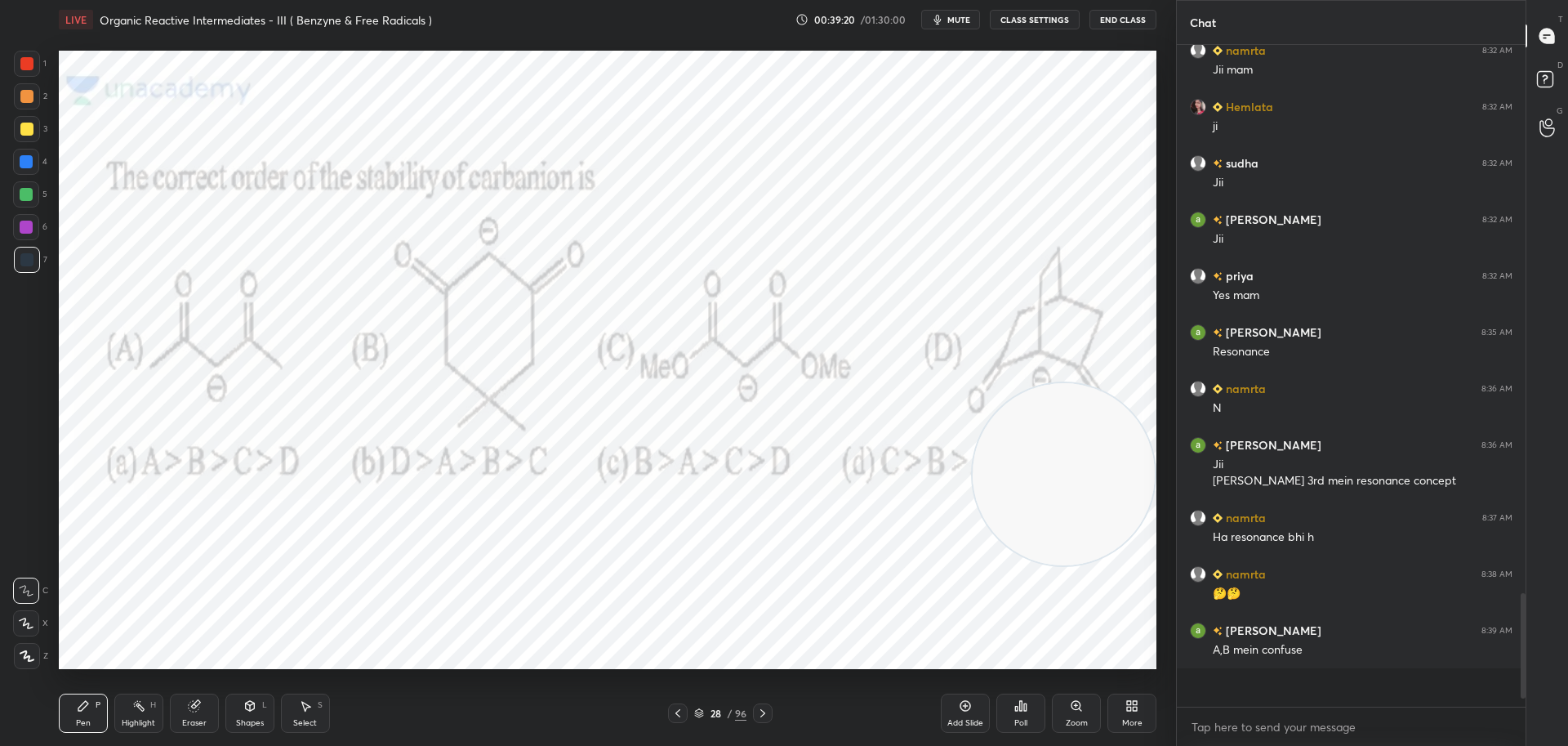
scroll to position [2988, 0]
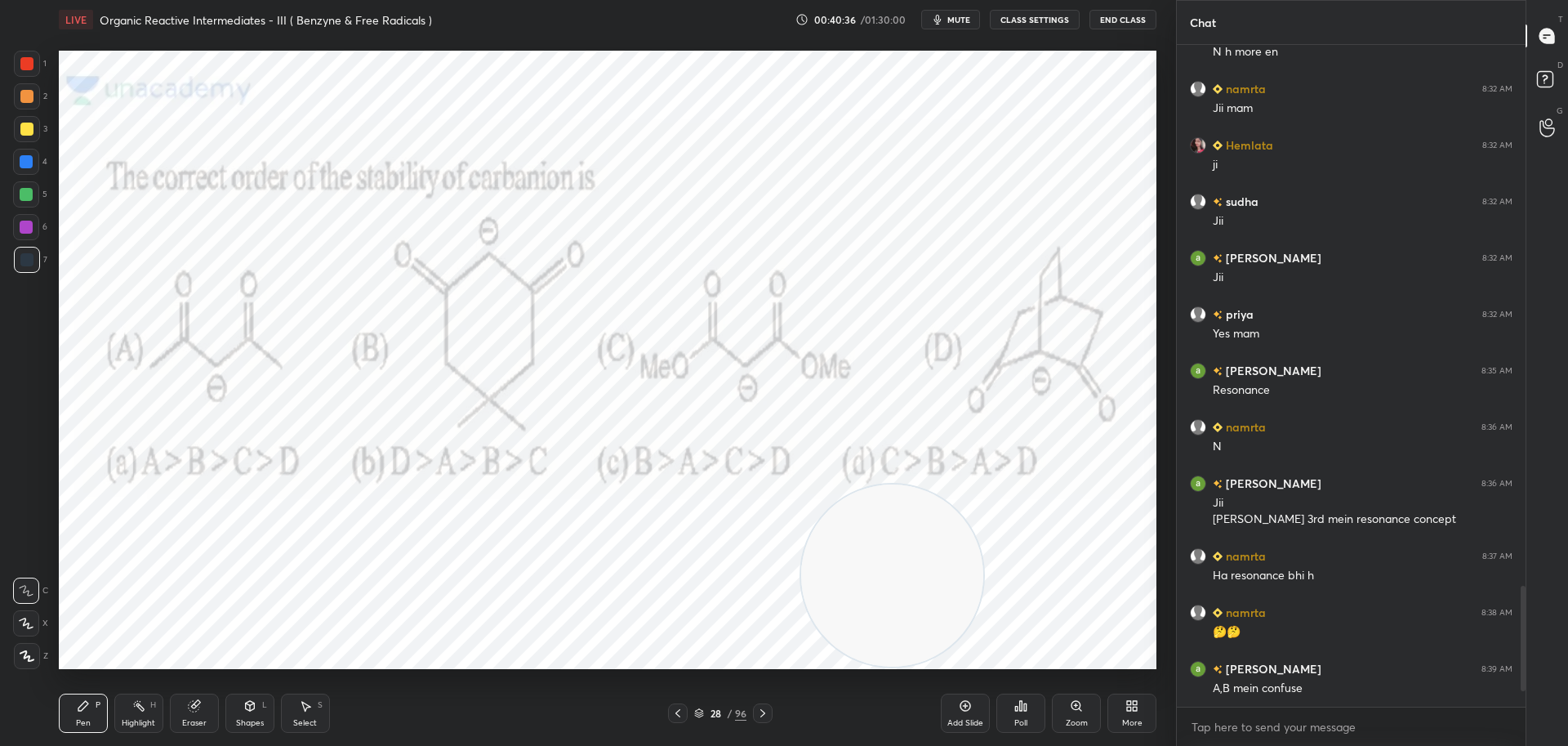
click at [31, 61] on div at bounding box center [26, 63] width 13 height 13
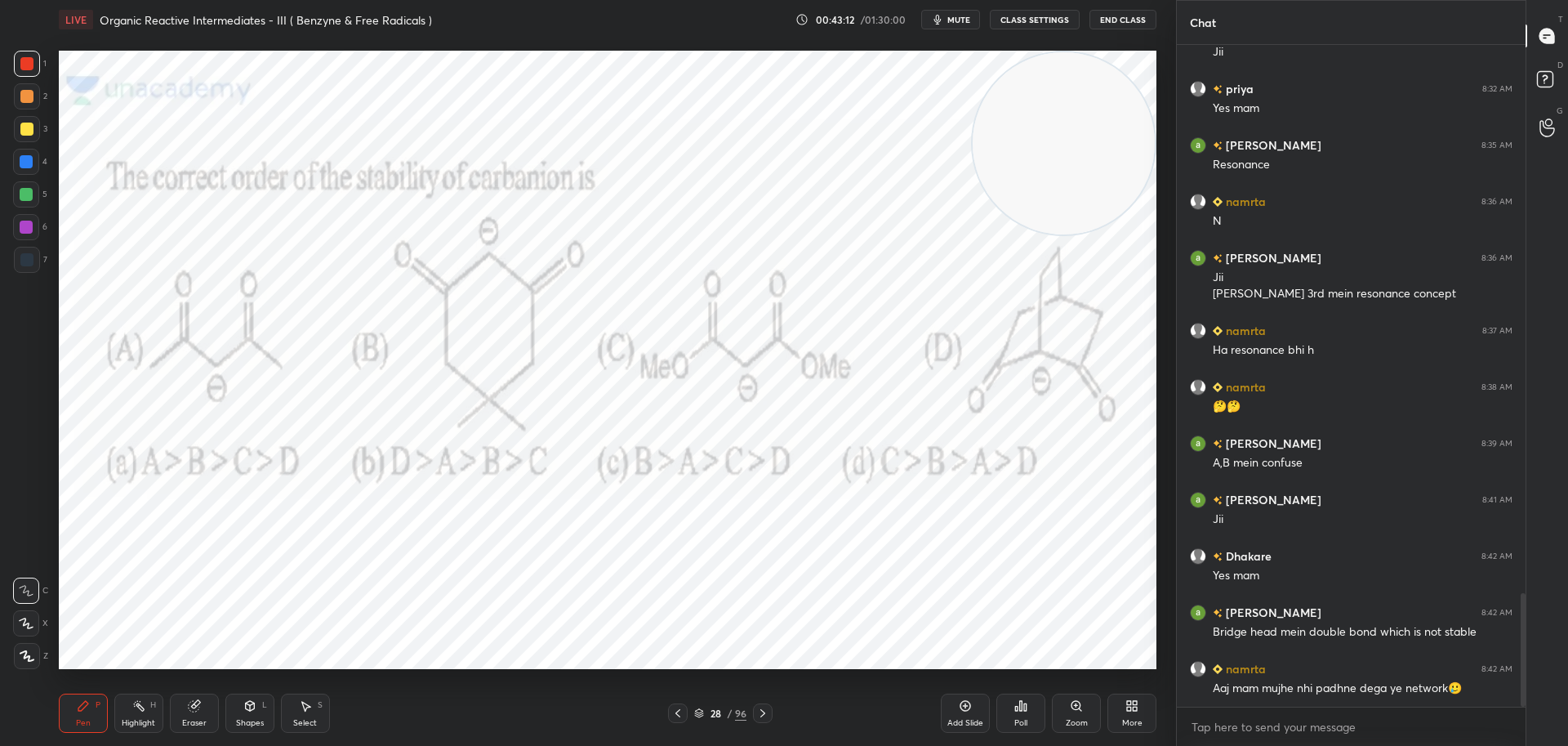
scroll to position [3243, 0]
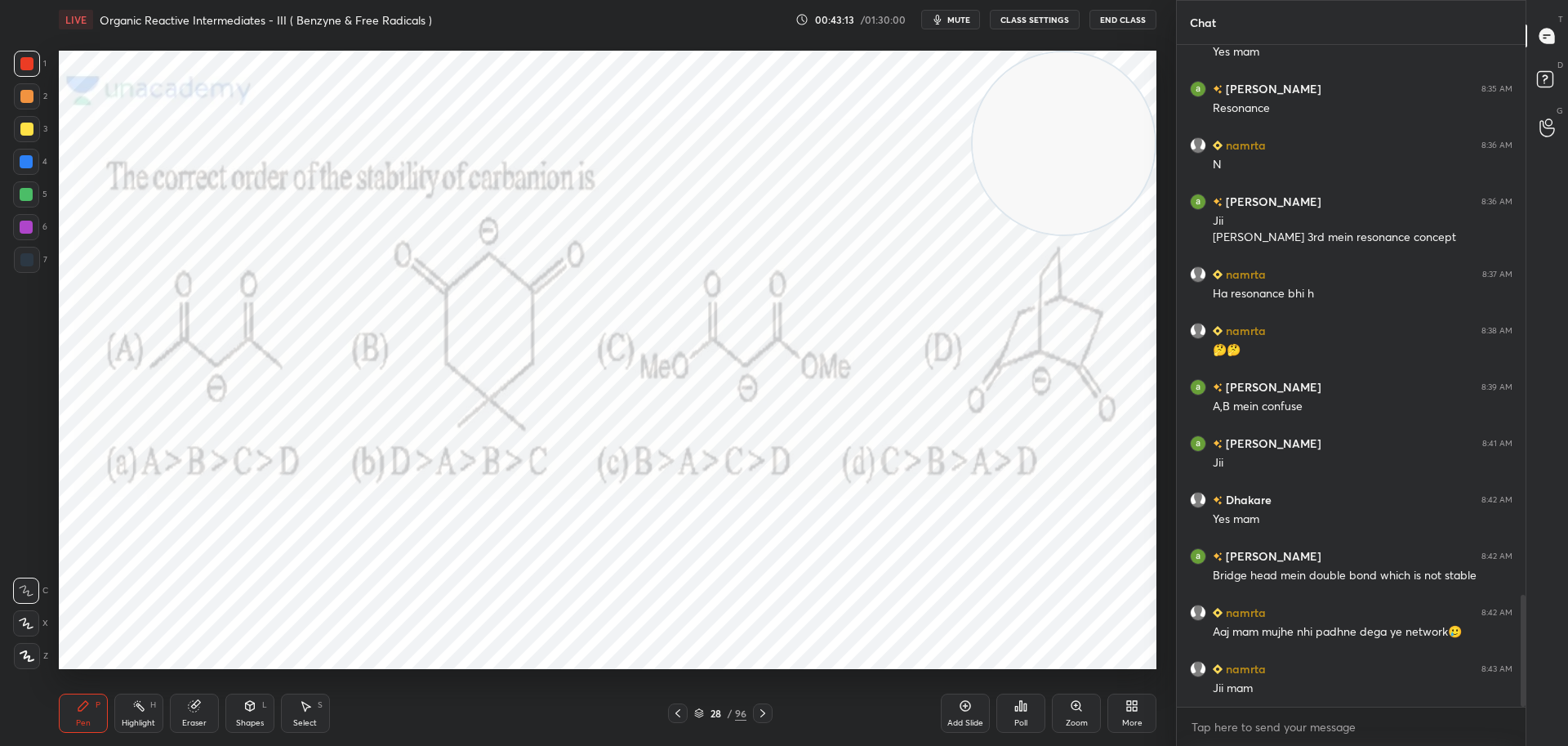
click at [765, 706] on div at bounding box center [763, 713] width 19 height 19
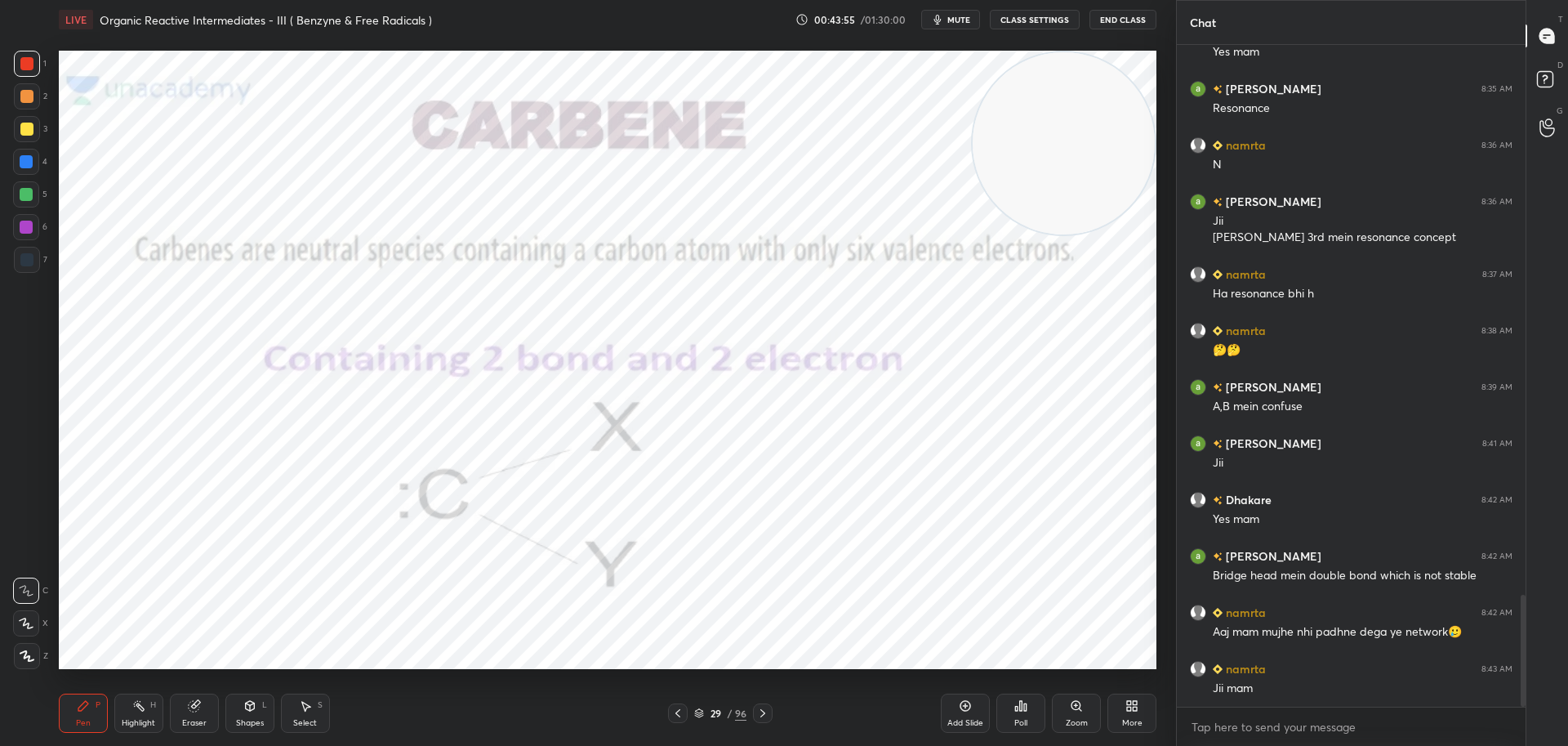
click at [767, 708] on icon at bounding box center [762, 713] width 13 height 13
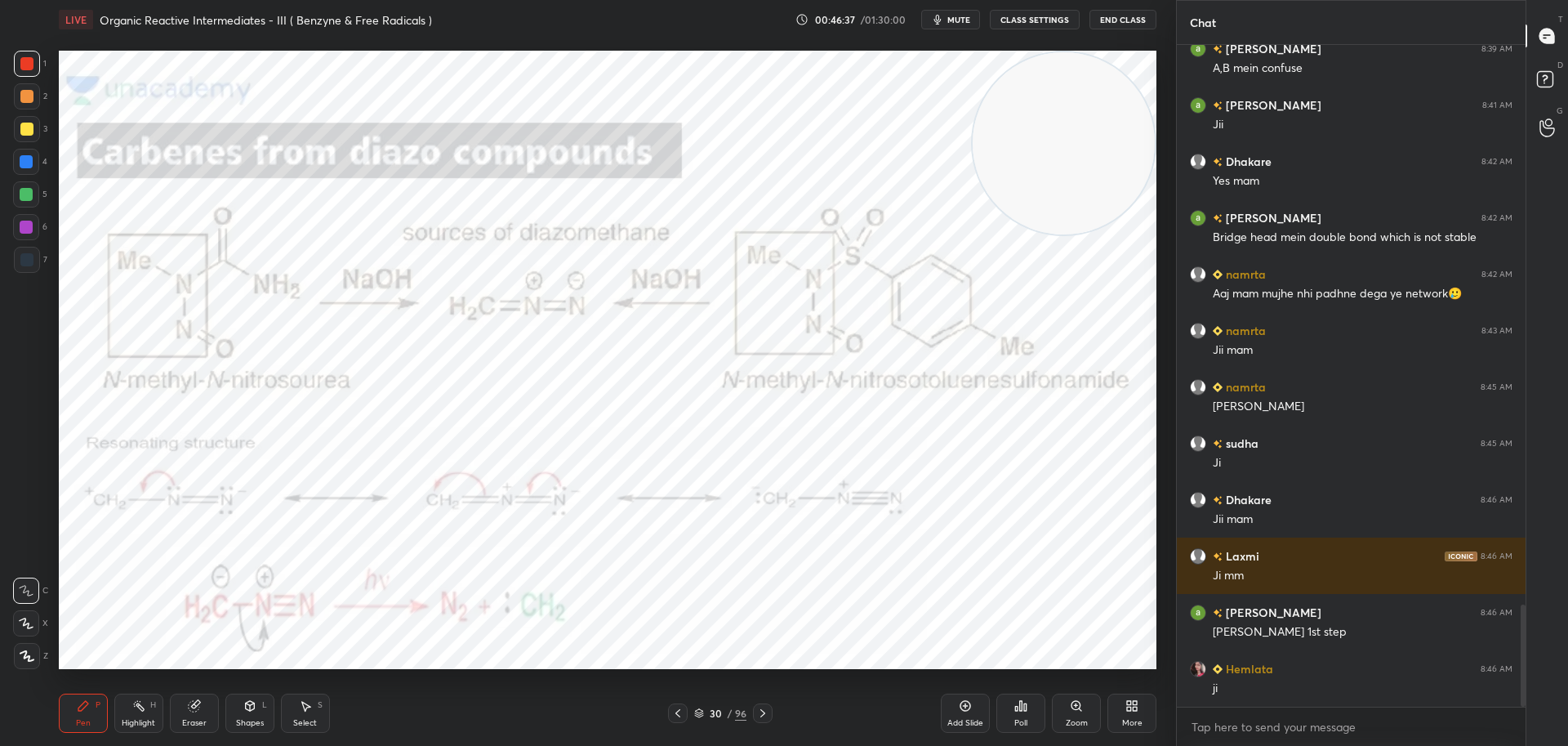
scroll to position [3638, 0]
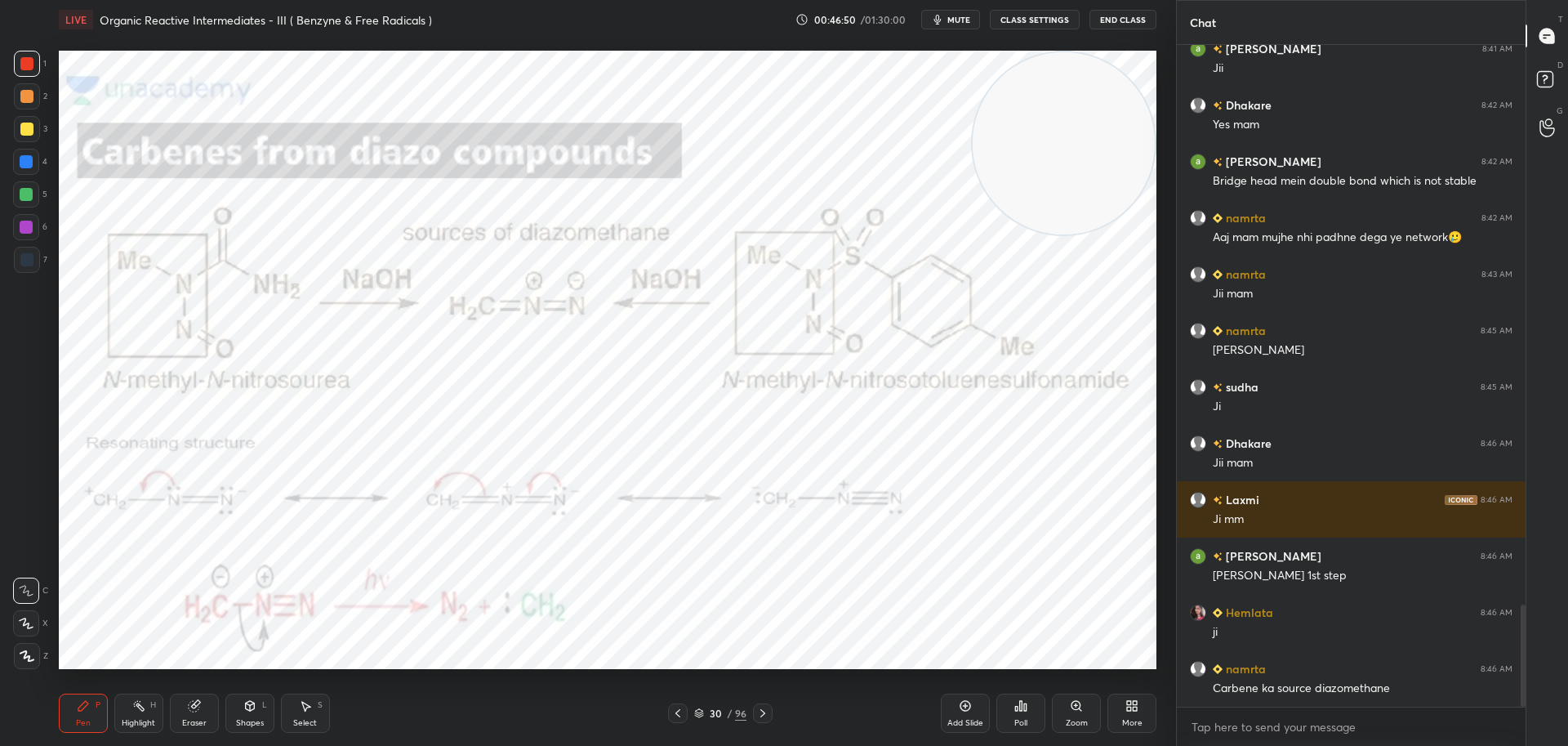
click at [763, 708] on icon at bounding box center [762, 713] width 13 height 13
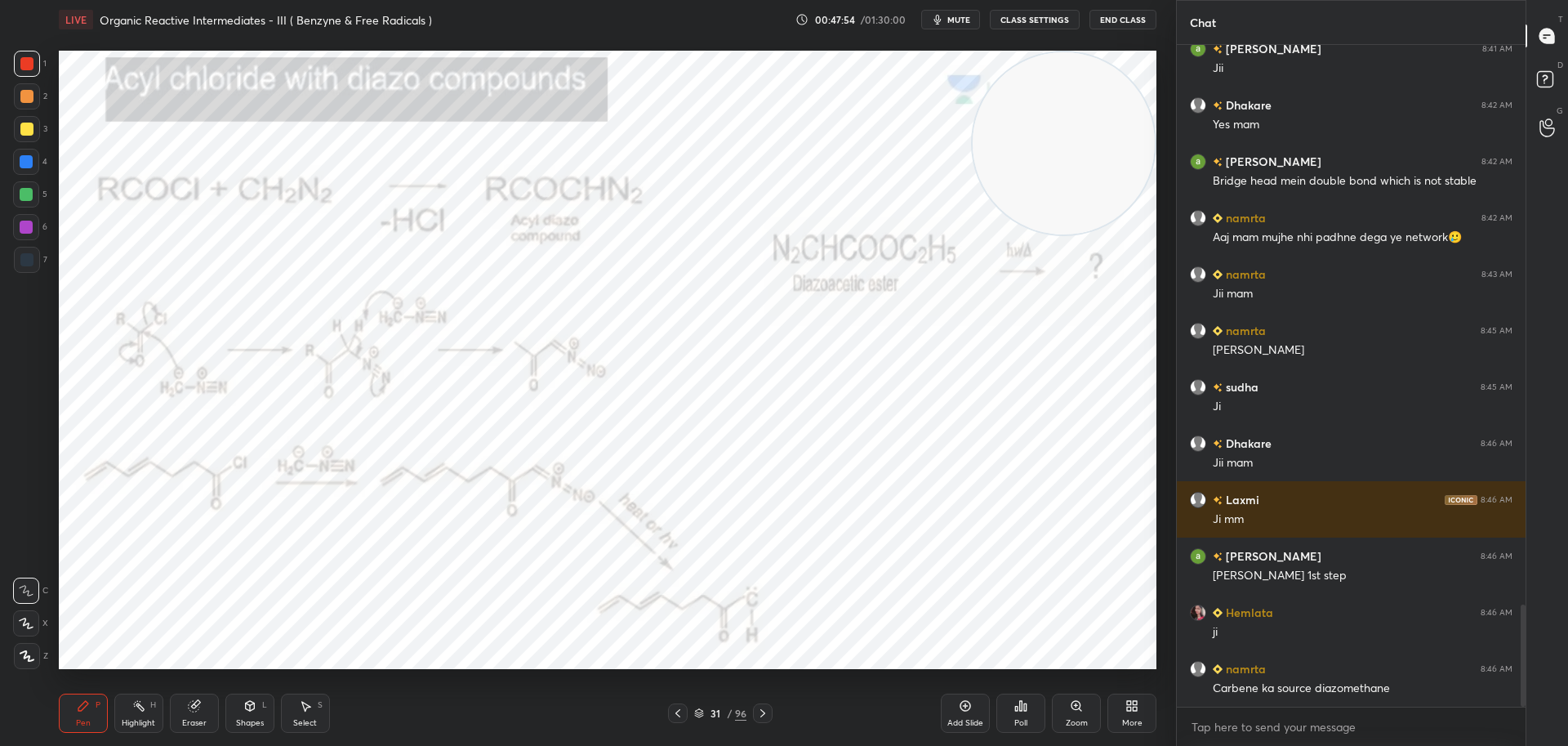
scroll to position [3694, 0]
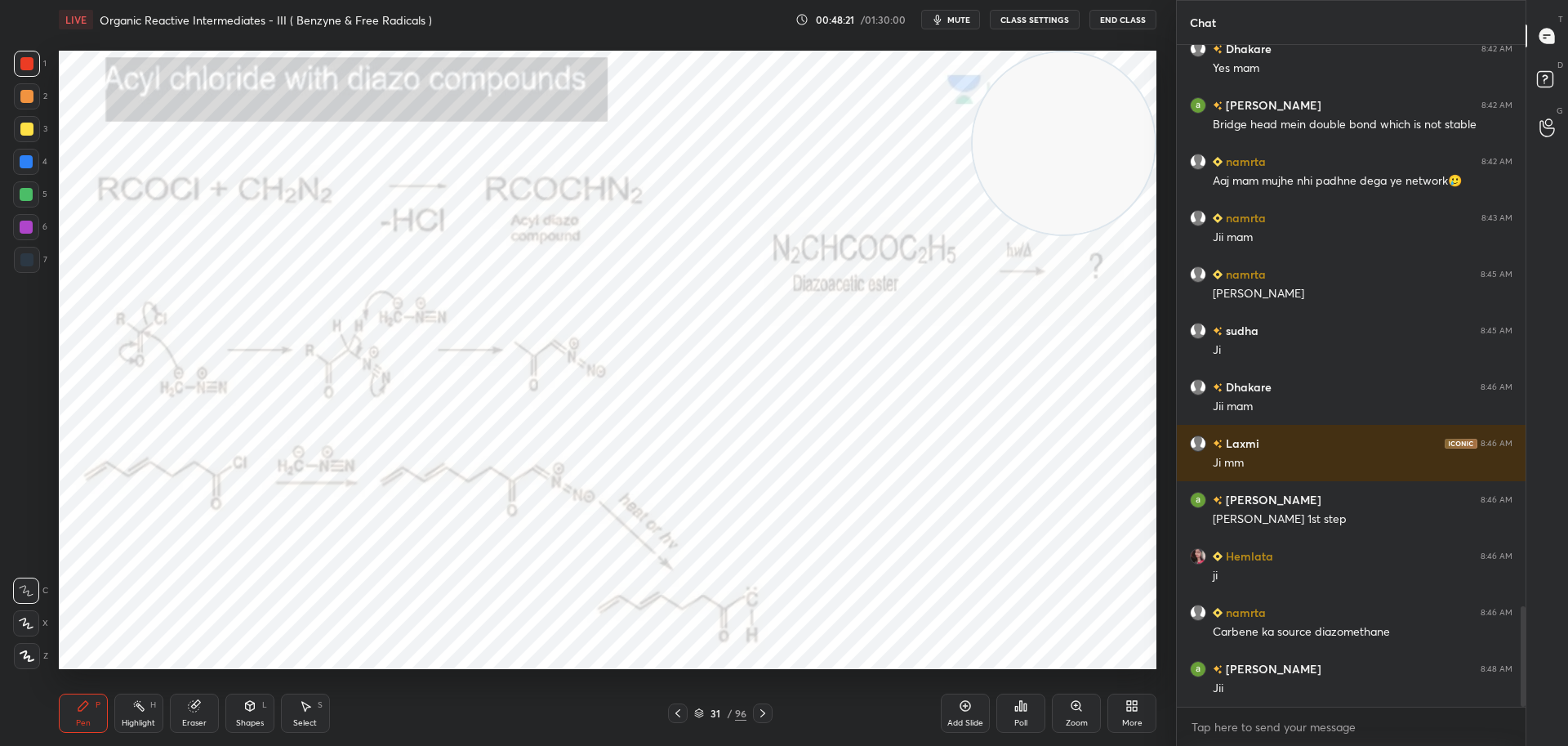
click at [769, 708] on icon at bounding box center [762, 713] width 13 height 13
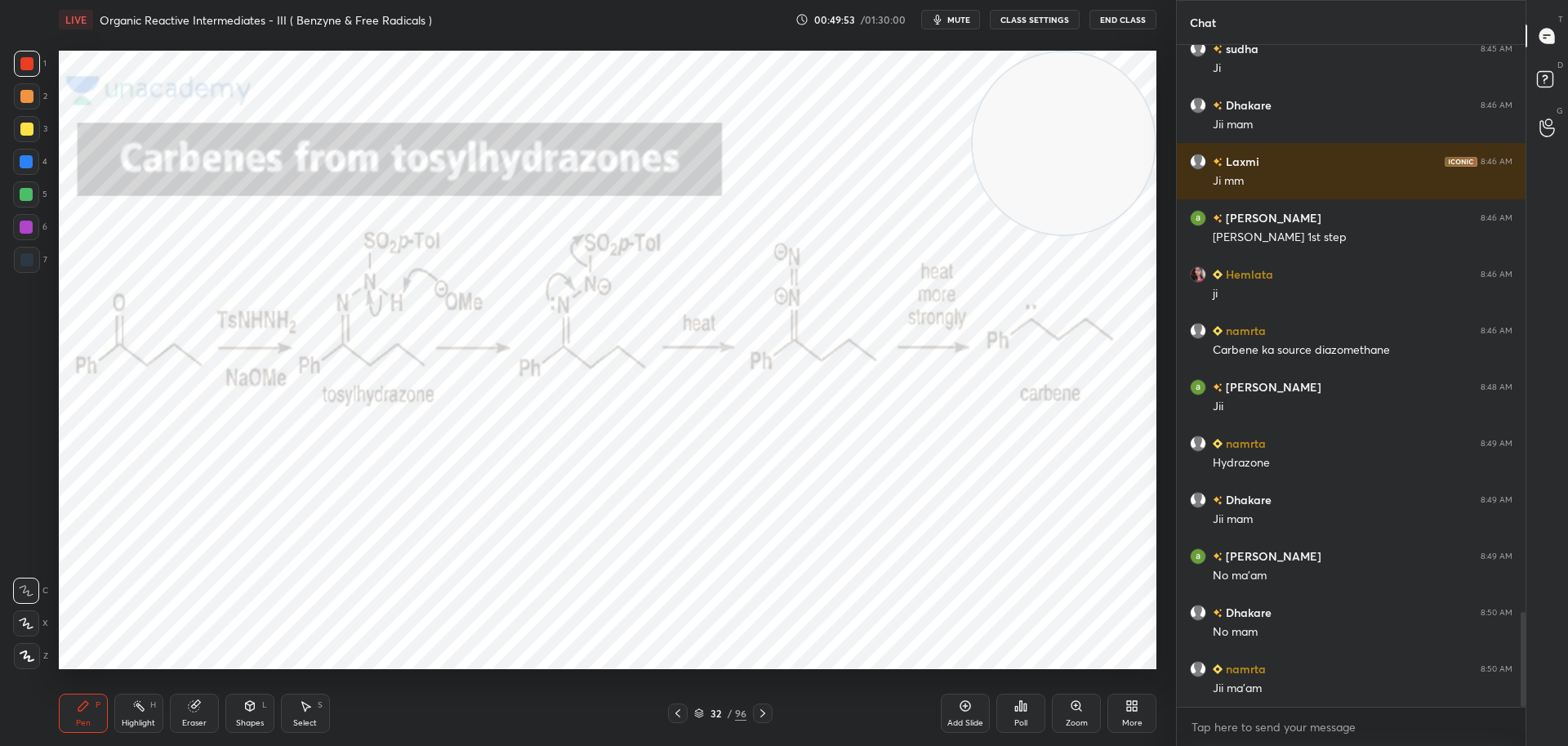
scroll to position [4032, 0]
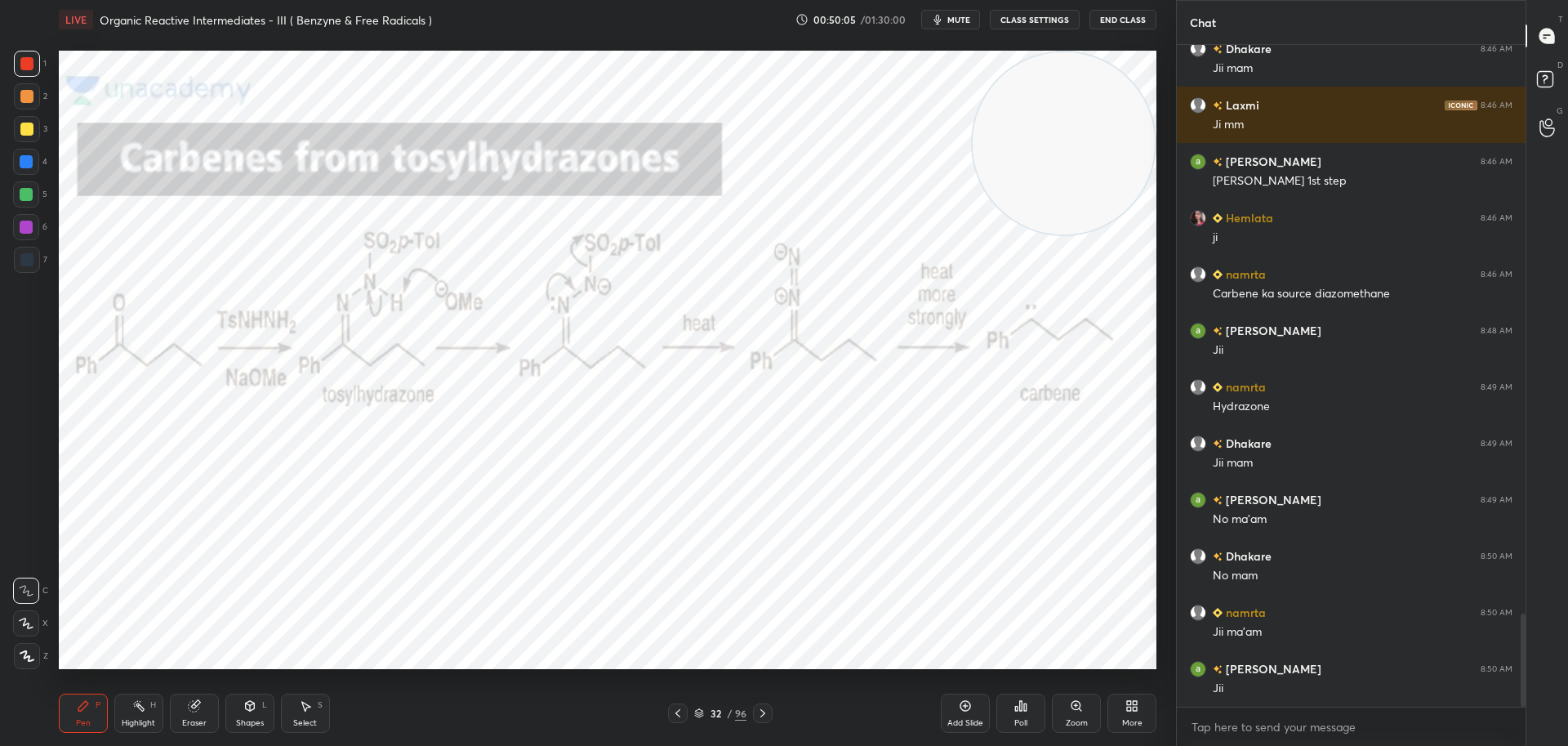
click at [760, 713] on icon at bounding box center [762, 713] width 13 height 13
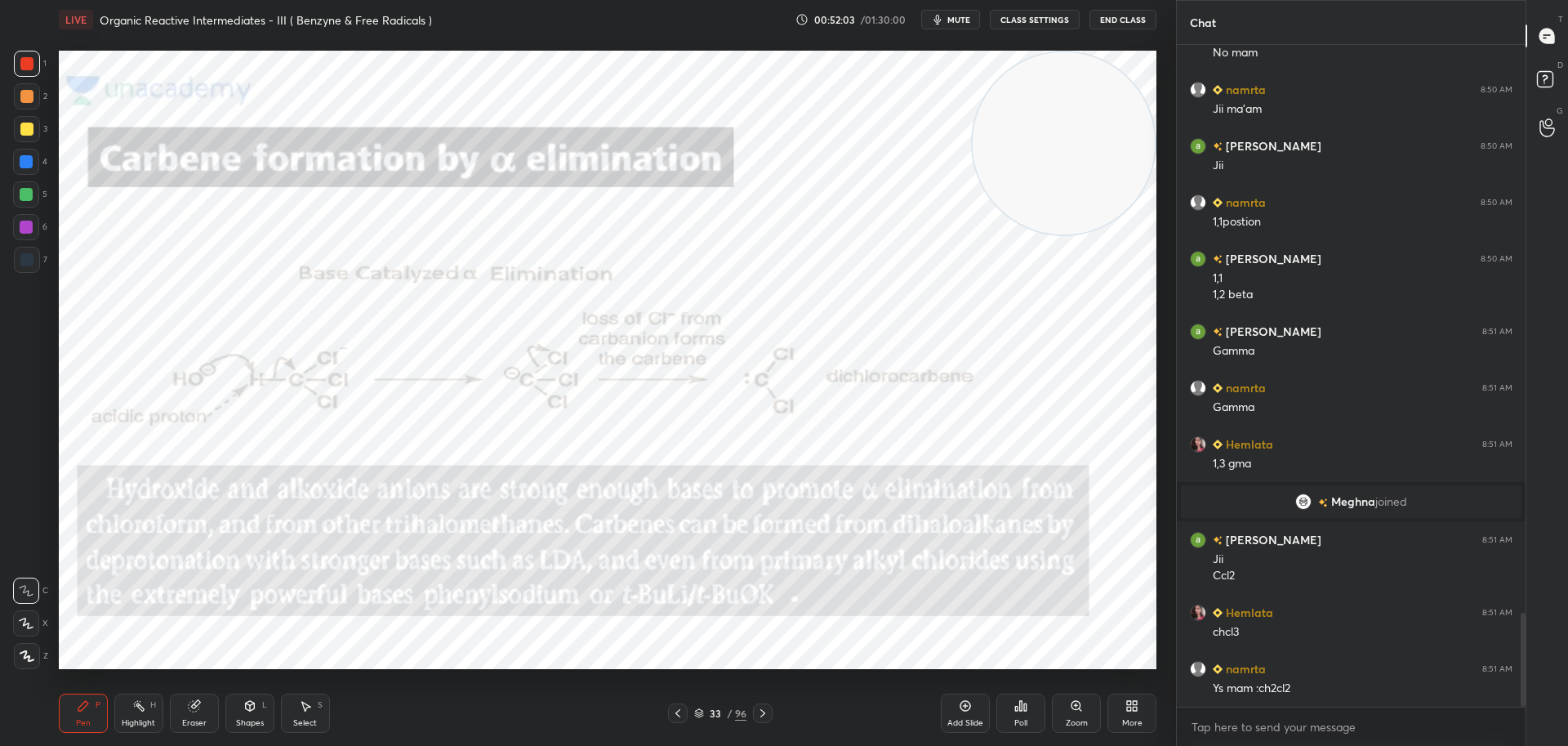
scroll to position [4038, 0]
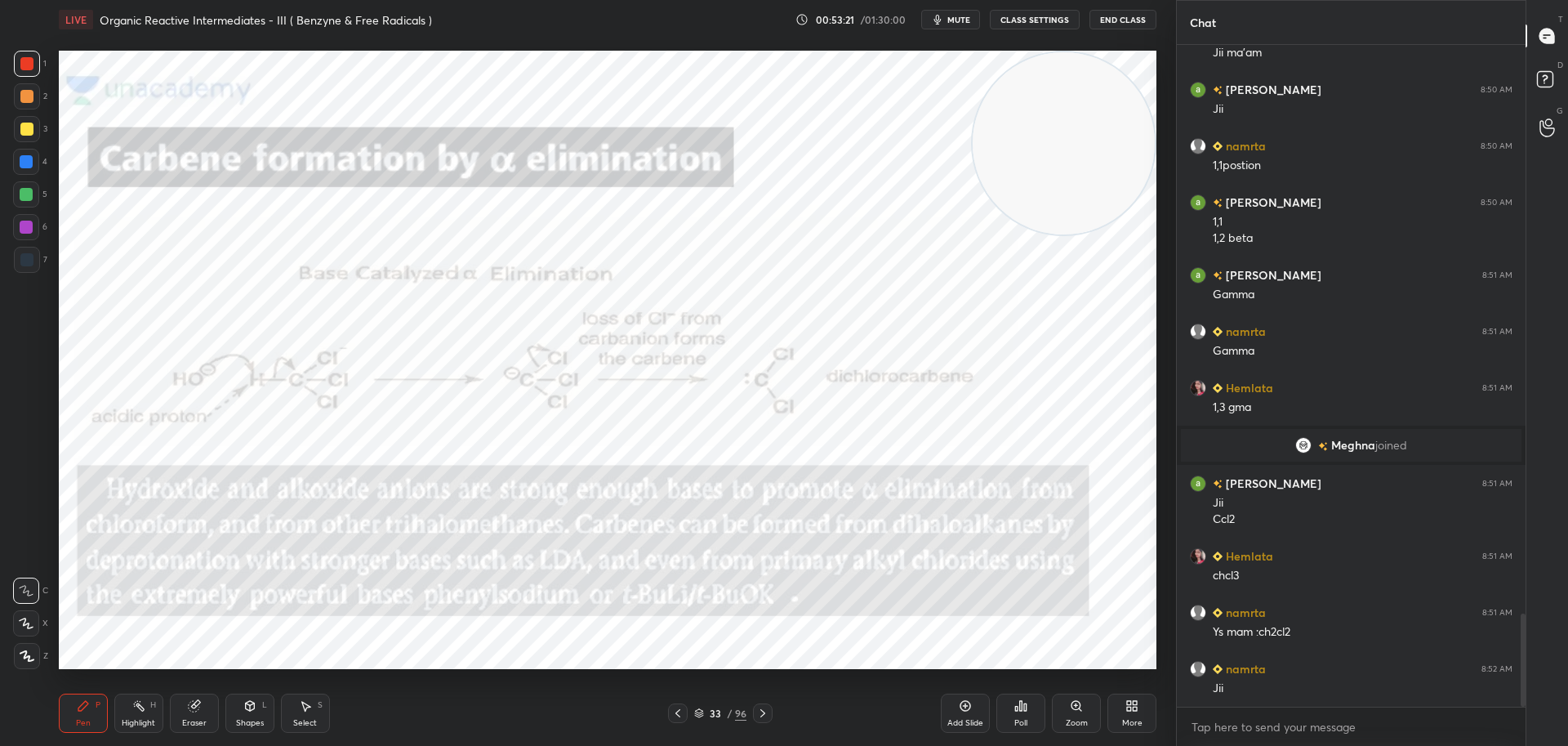
click at [768, 715] on icon at bounding box center [762, 713] width 13 height 13
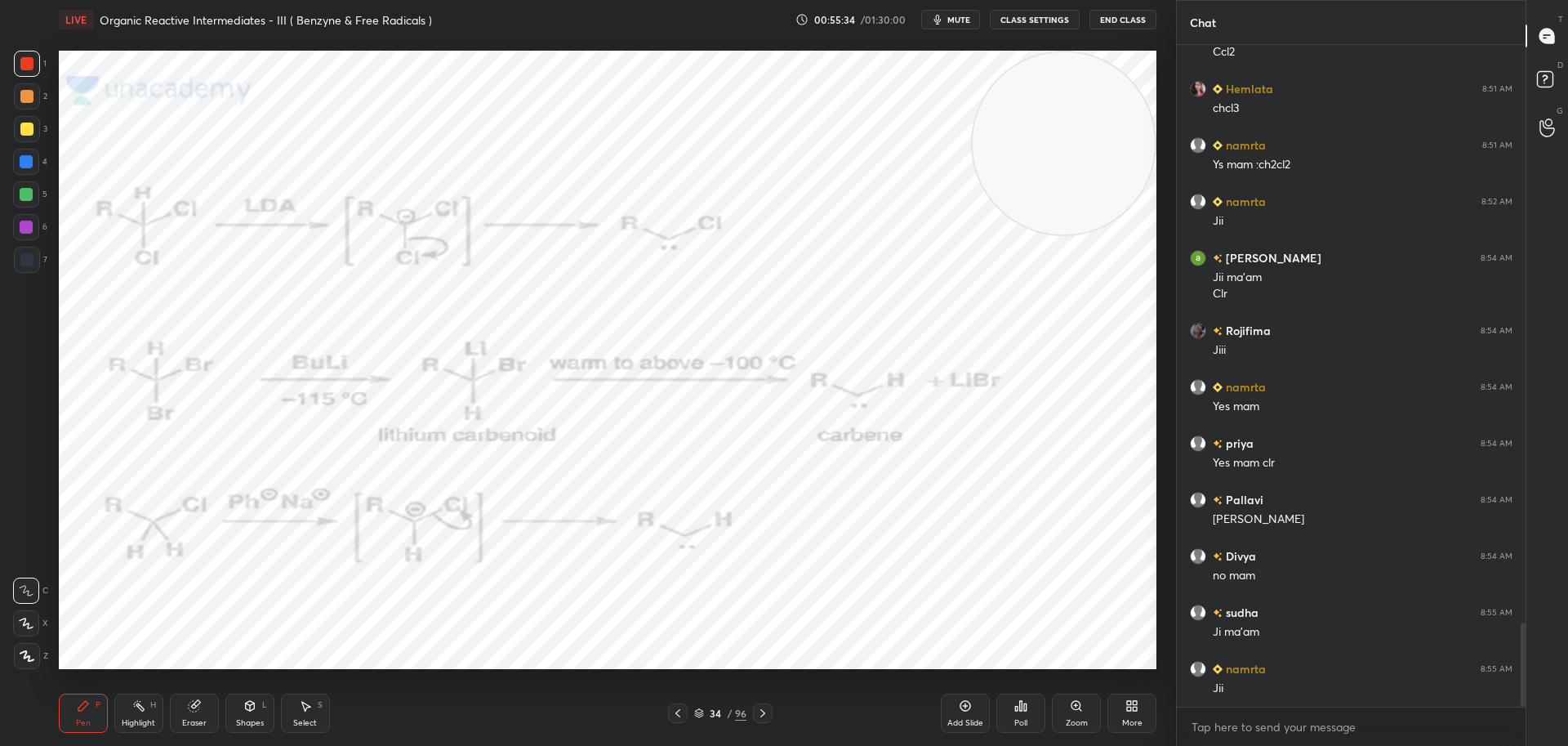
scroll to position [4562, 0]
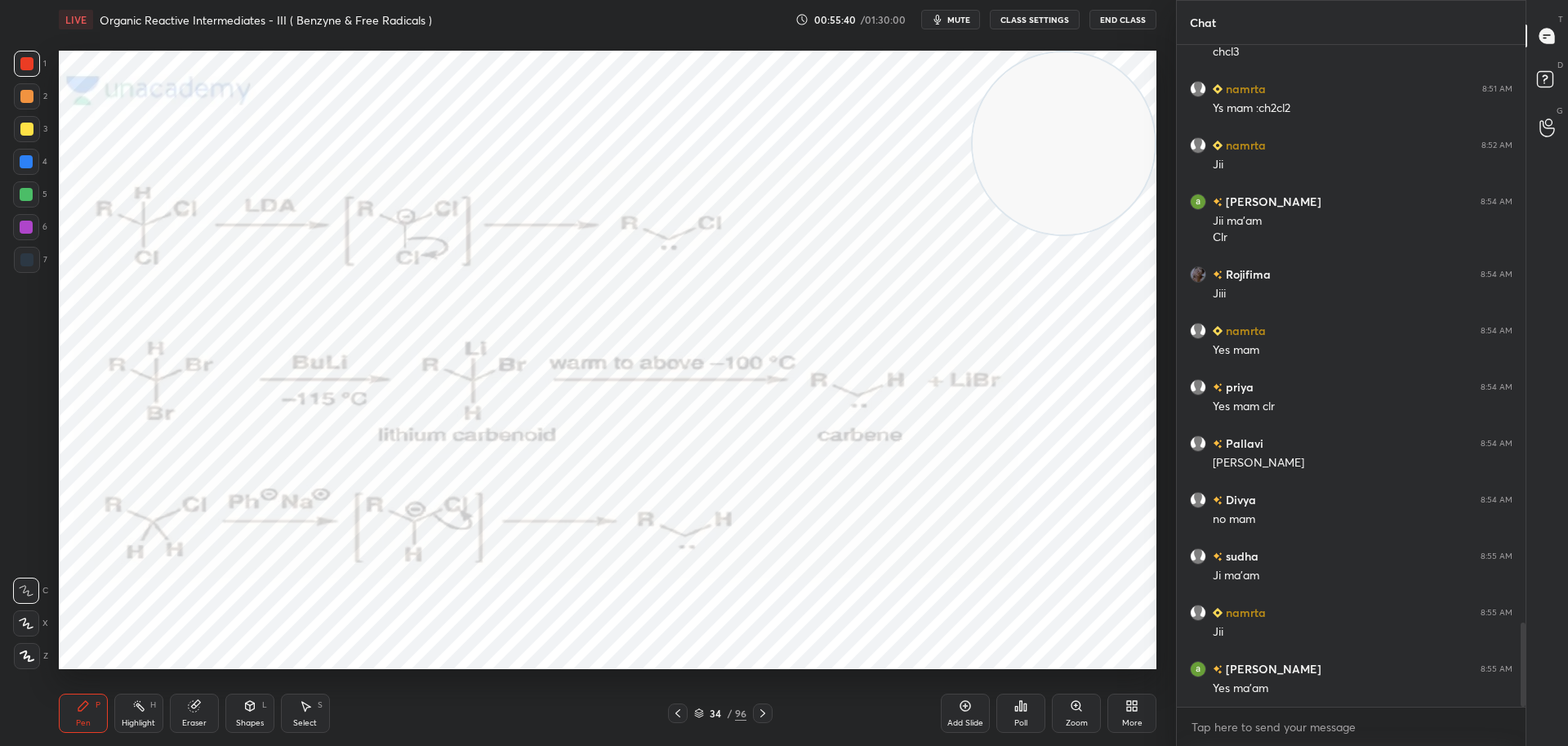
click at [762, 714] on icon at bounding box center [762, 713] width 13 height 13
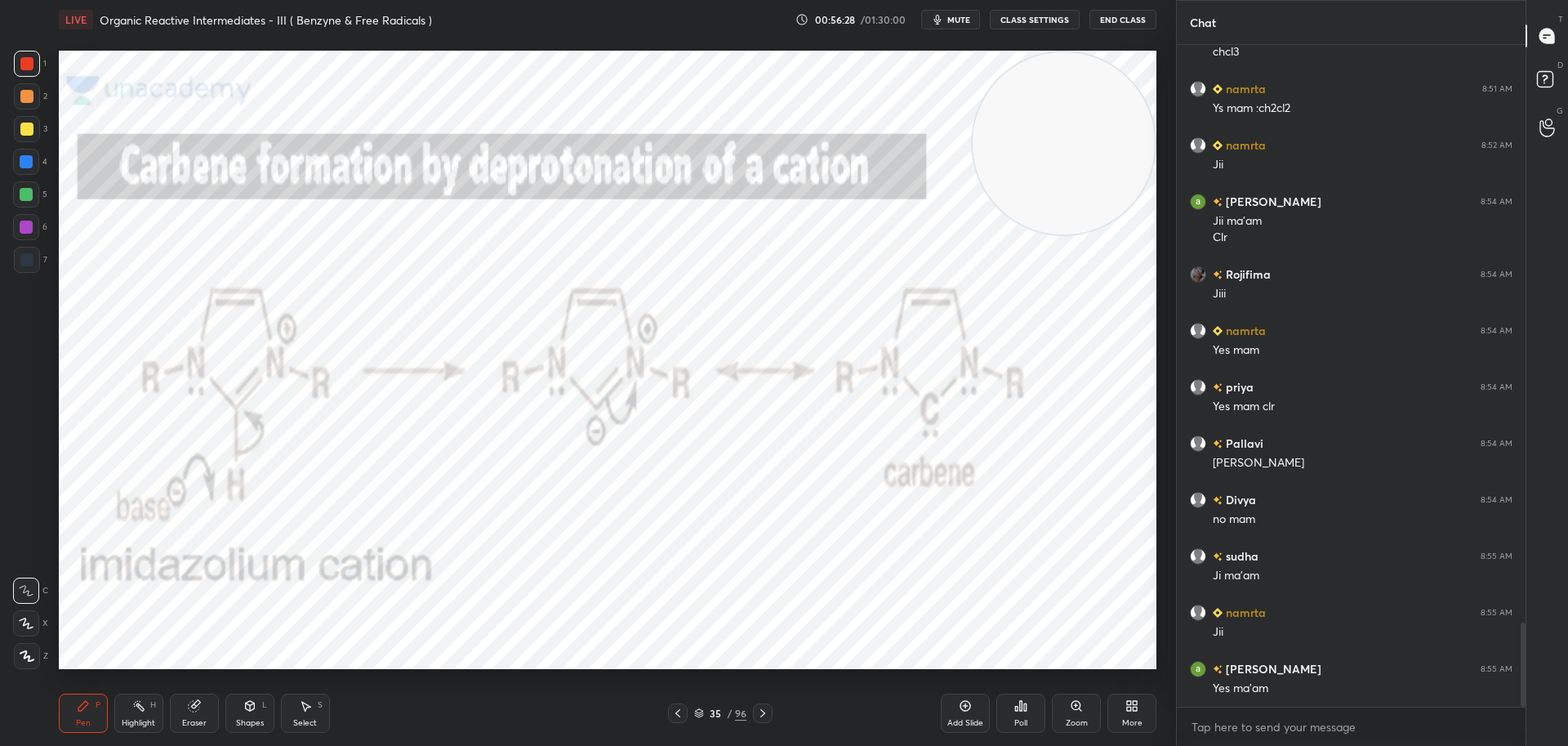
click at [761, 714] on icon at bounding box center [762, 713] width 13 height 13
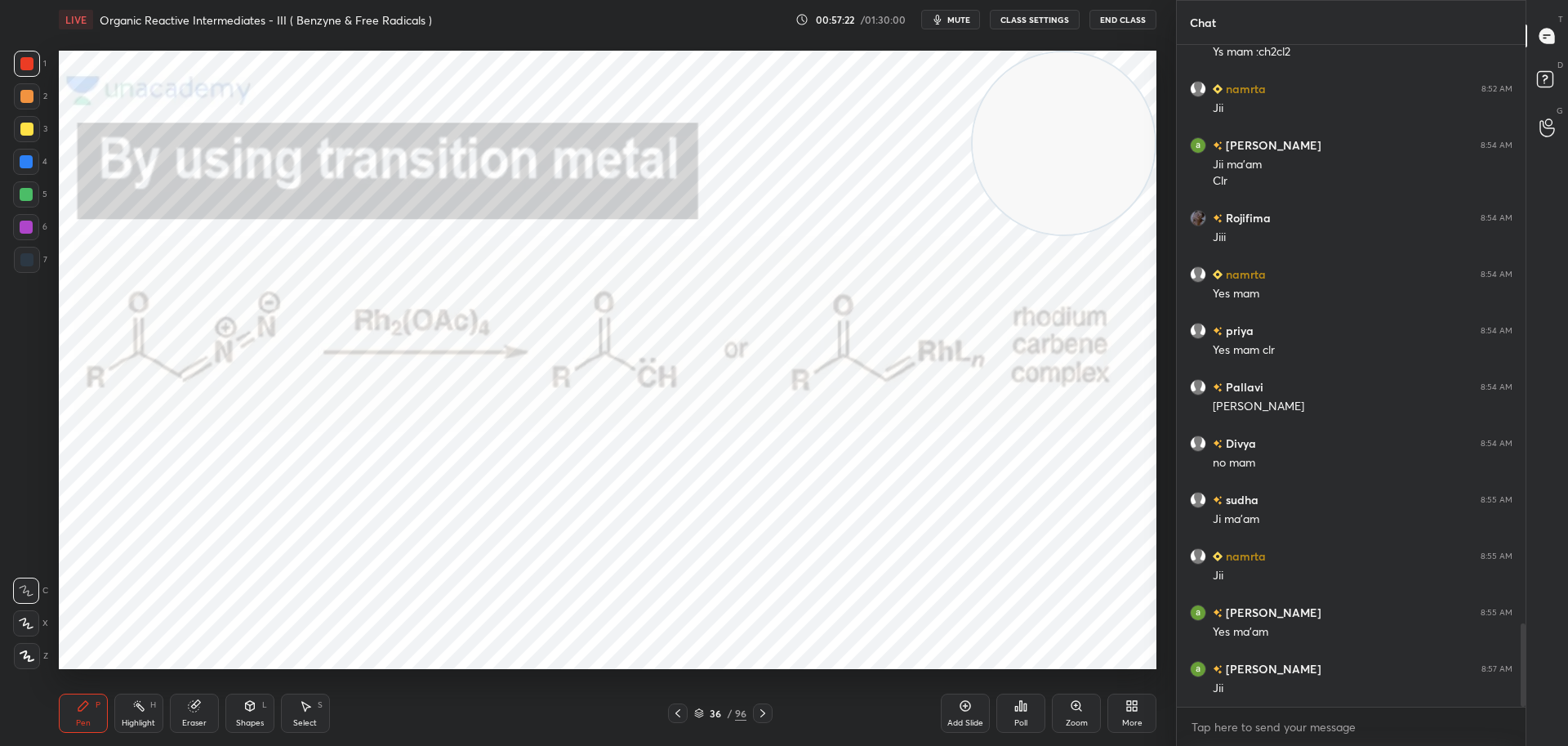
scroll to position [4675, 0]
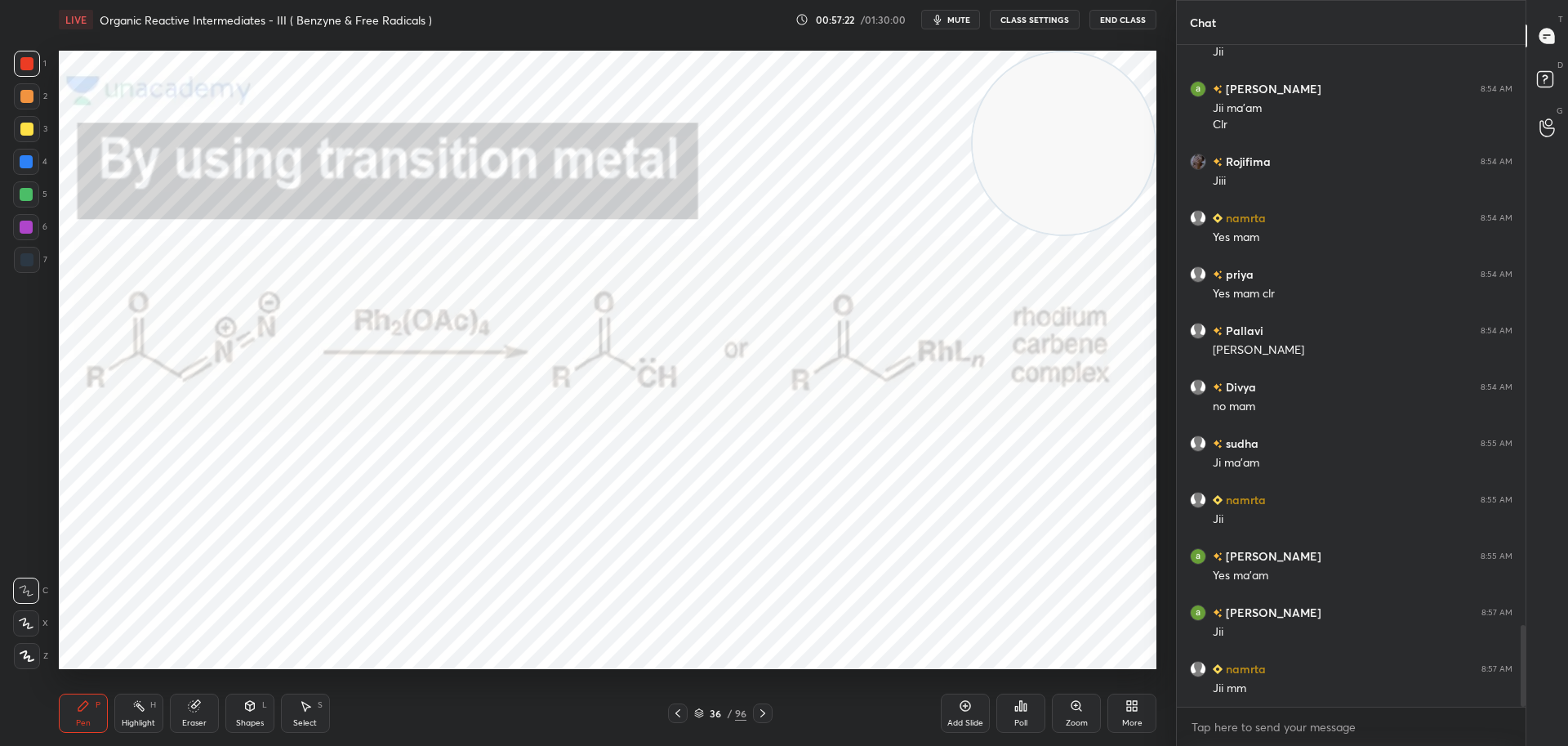
click at [765, 712] on icon at bounding box center [762, 713] width 13 height 13
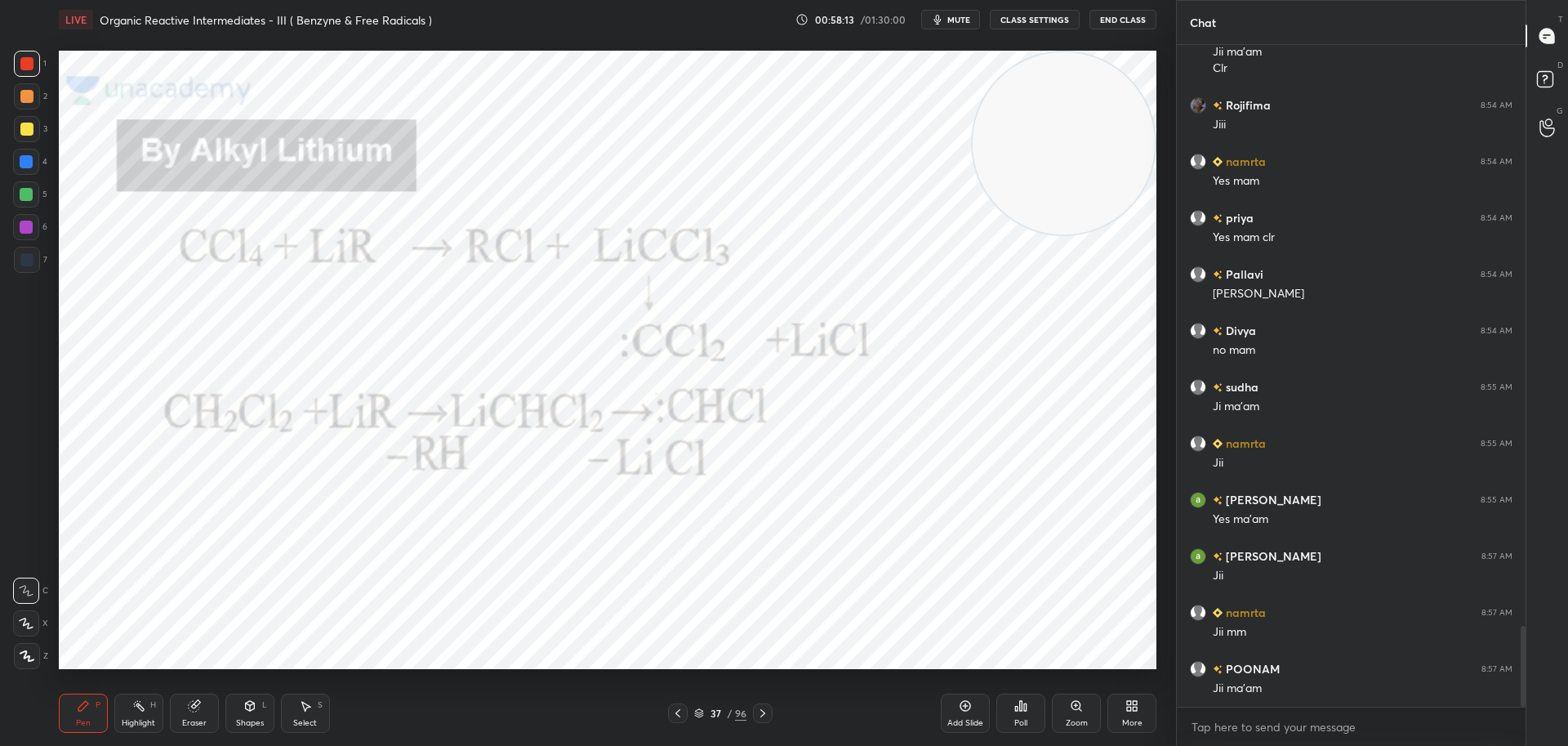
scroll to position [4788, 0]
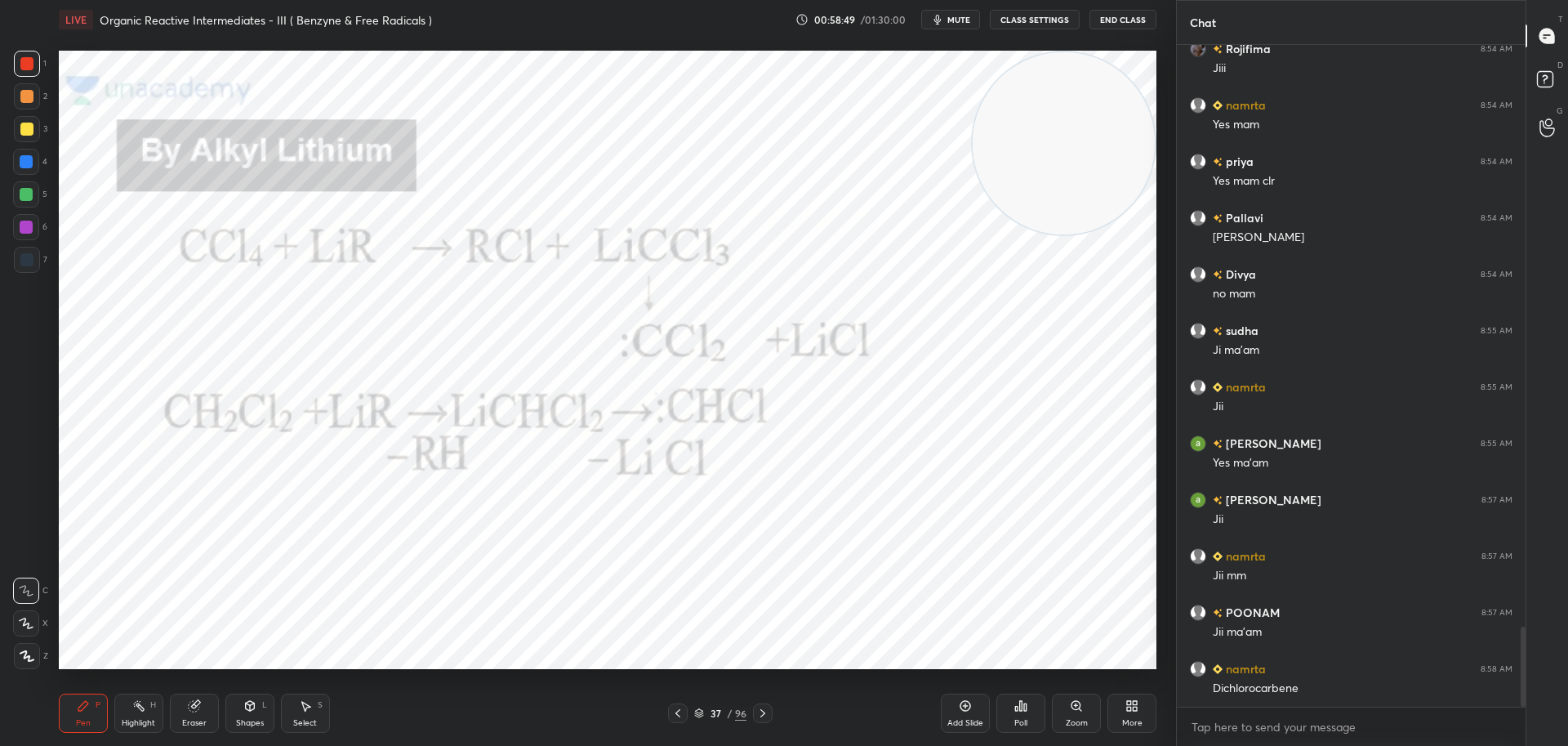
click at [762, 709] on icon at bounding box center [762, 713] width 13 height 13
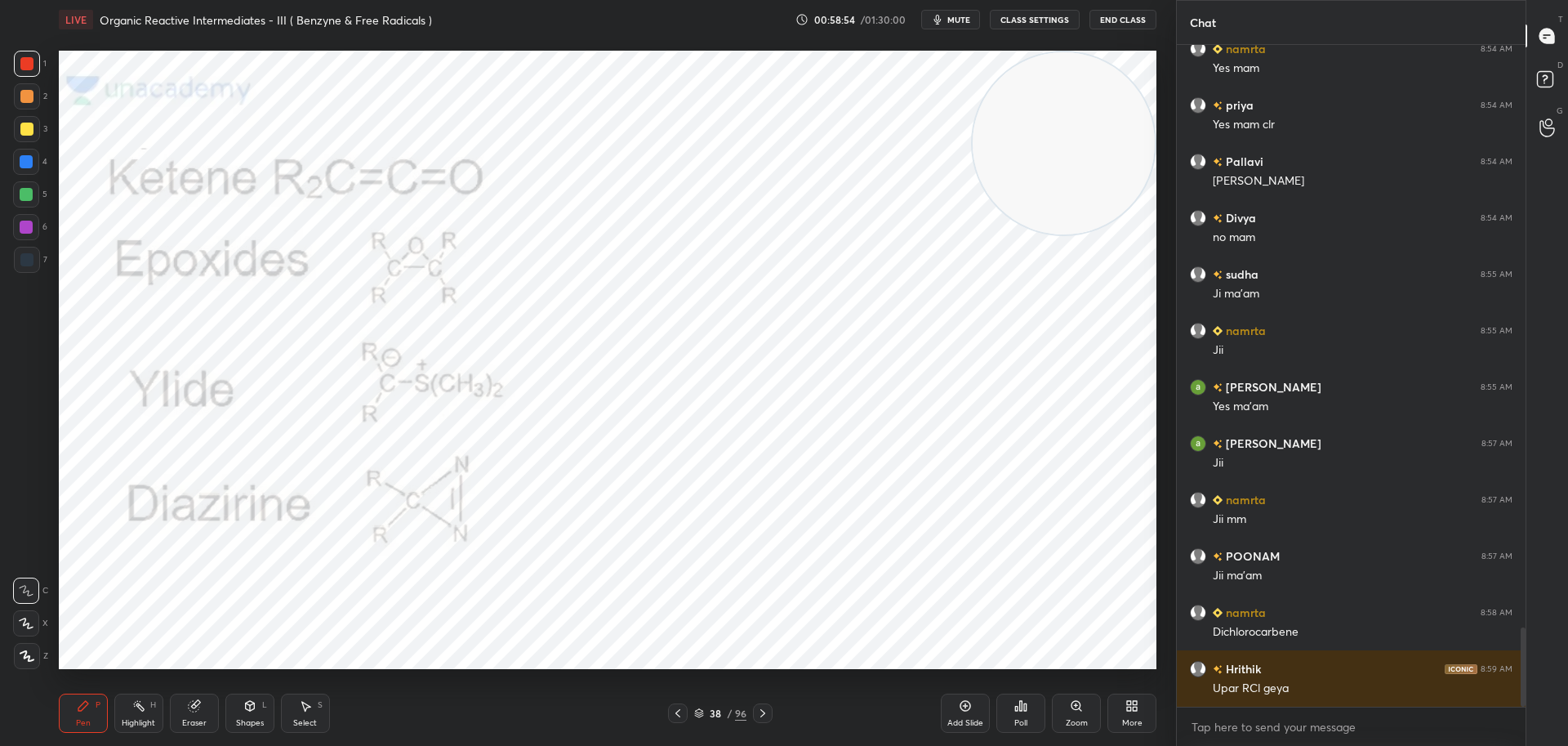
scroll to position [4861, 0]
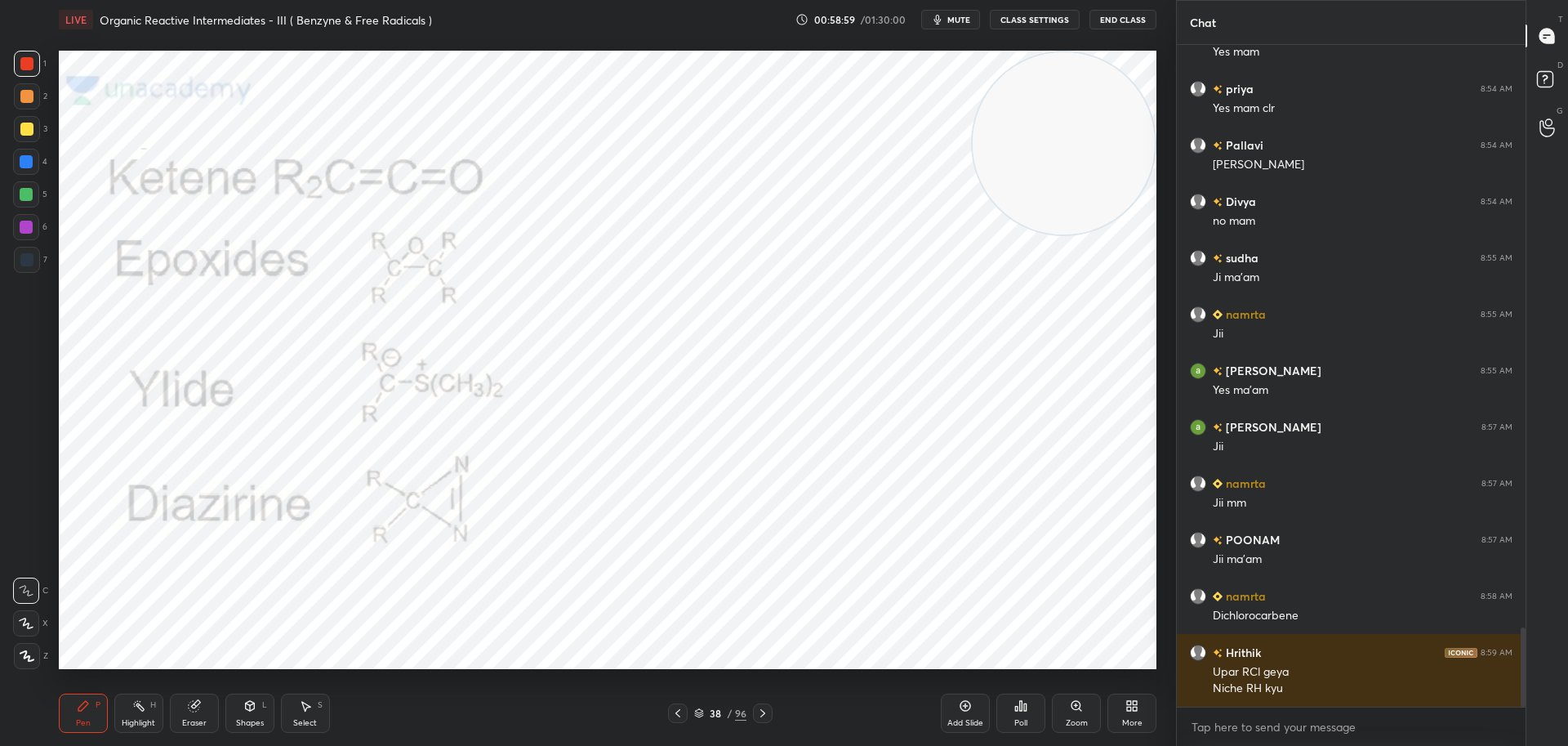
click at [685, 713] on div at bounding box center [678, 713] width 19 height 19
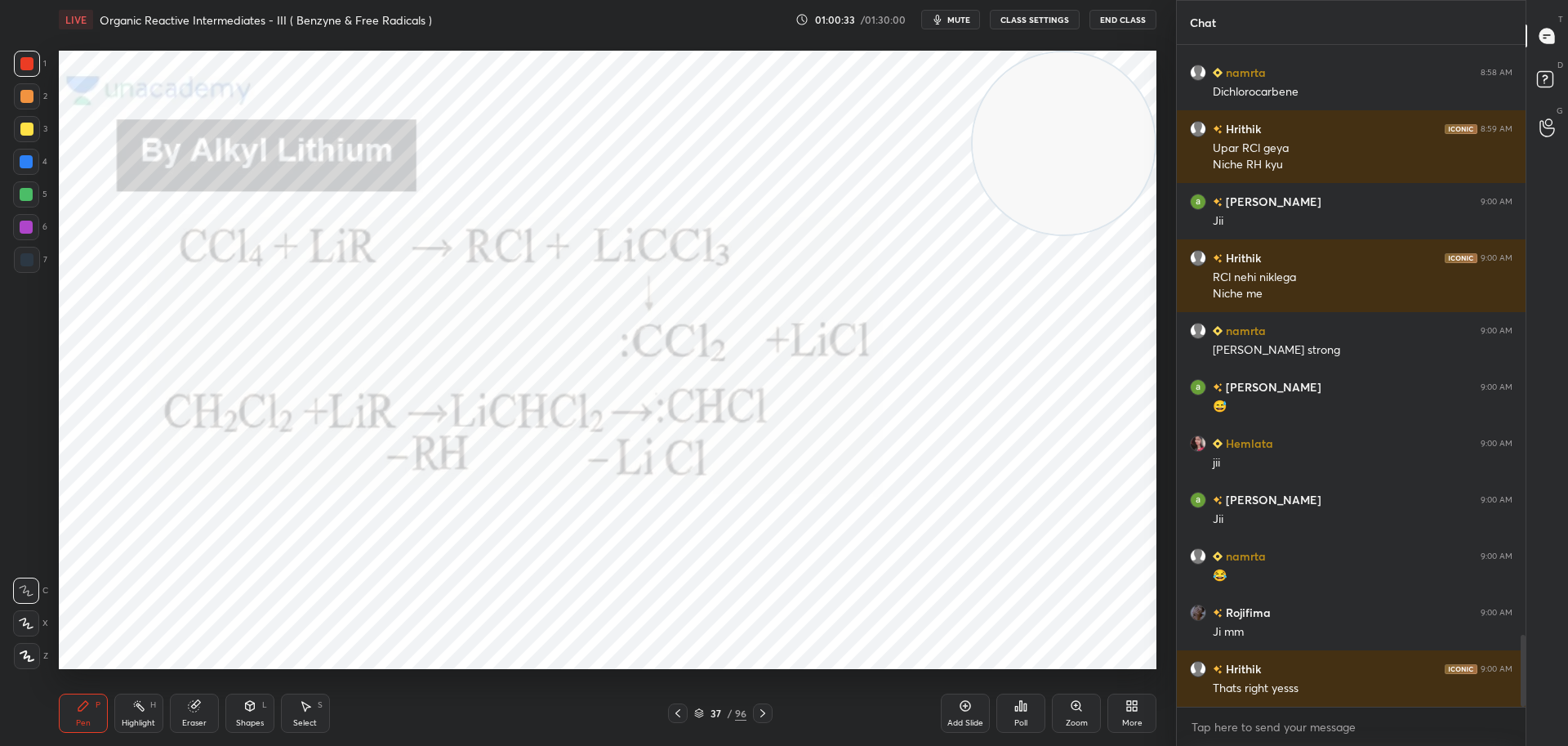
scroll to position [5441, 0]
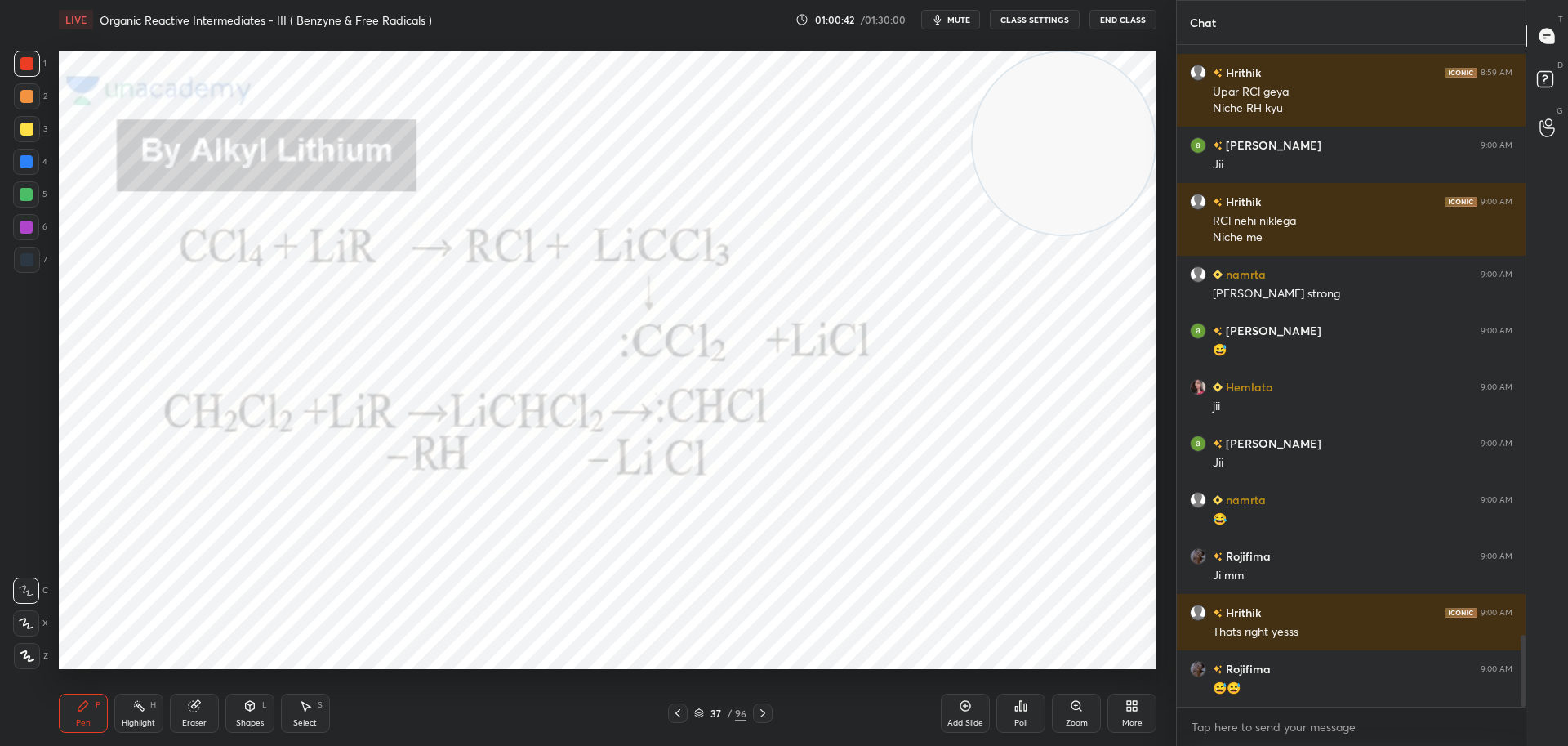
click at [764, 708] on icon at bounding box center [762, 713] width 13 height 13
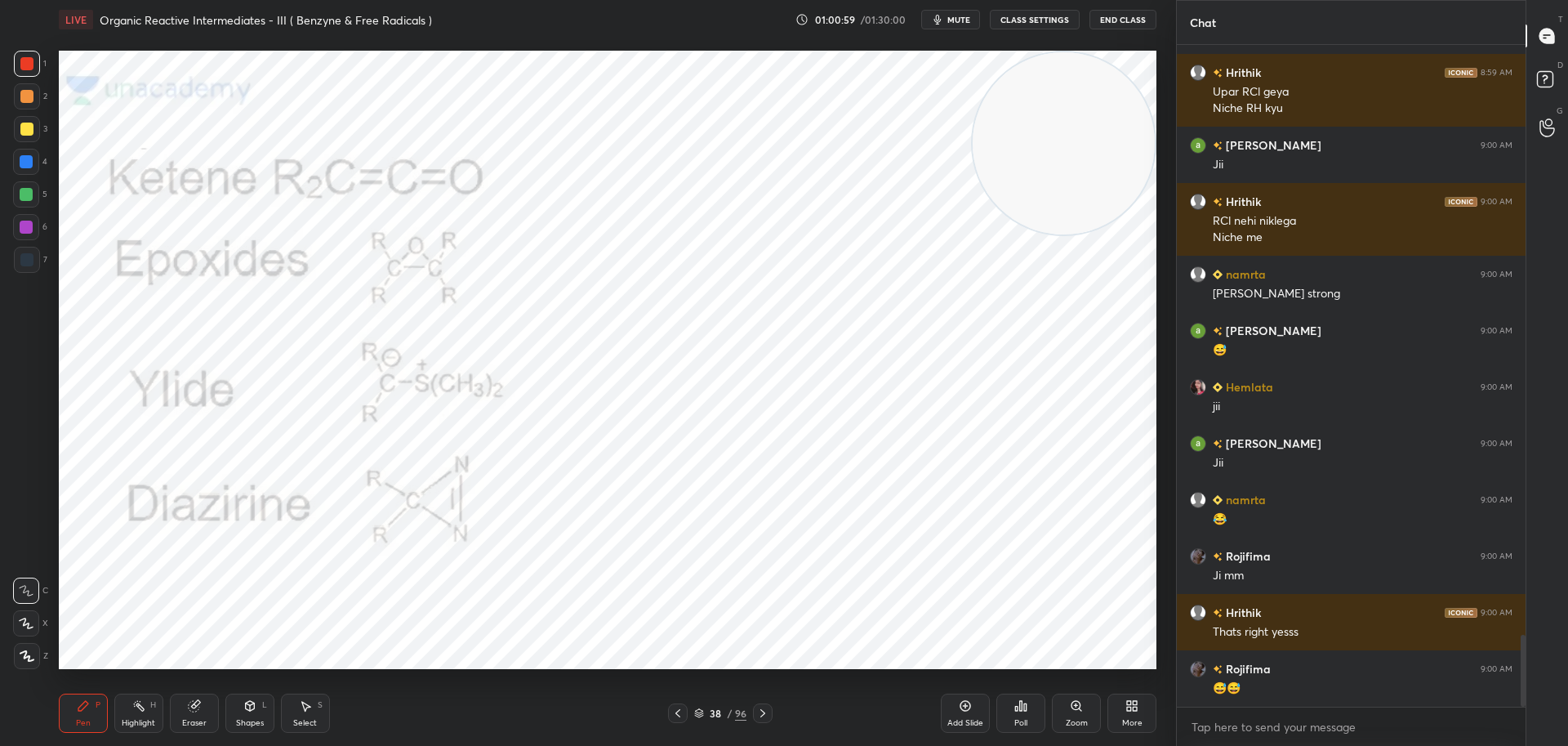
scroll to position [5497, 0]
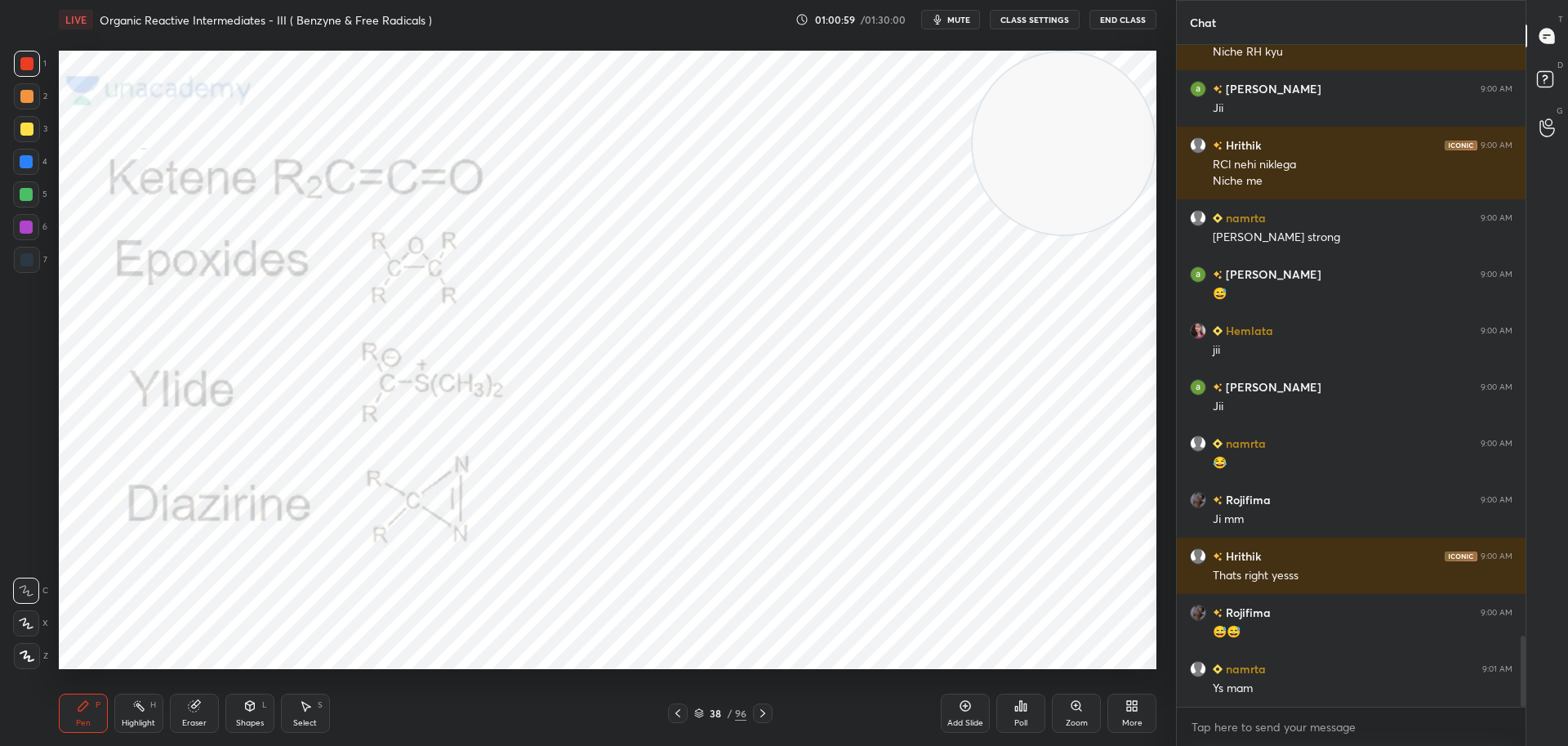
click at [765, 710] on icon at bounding box center [762, 713] width 13 height 13
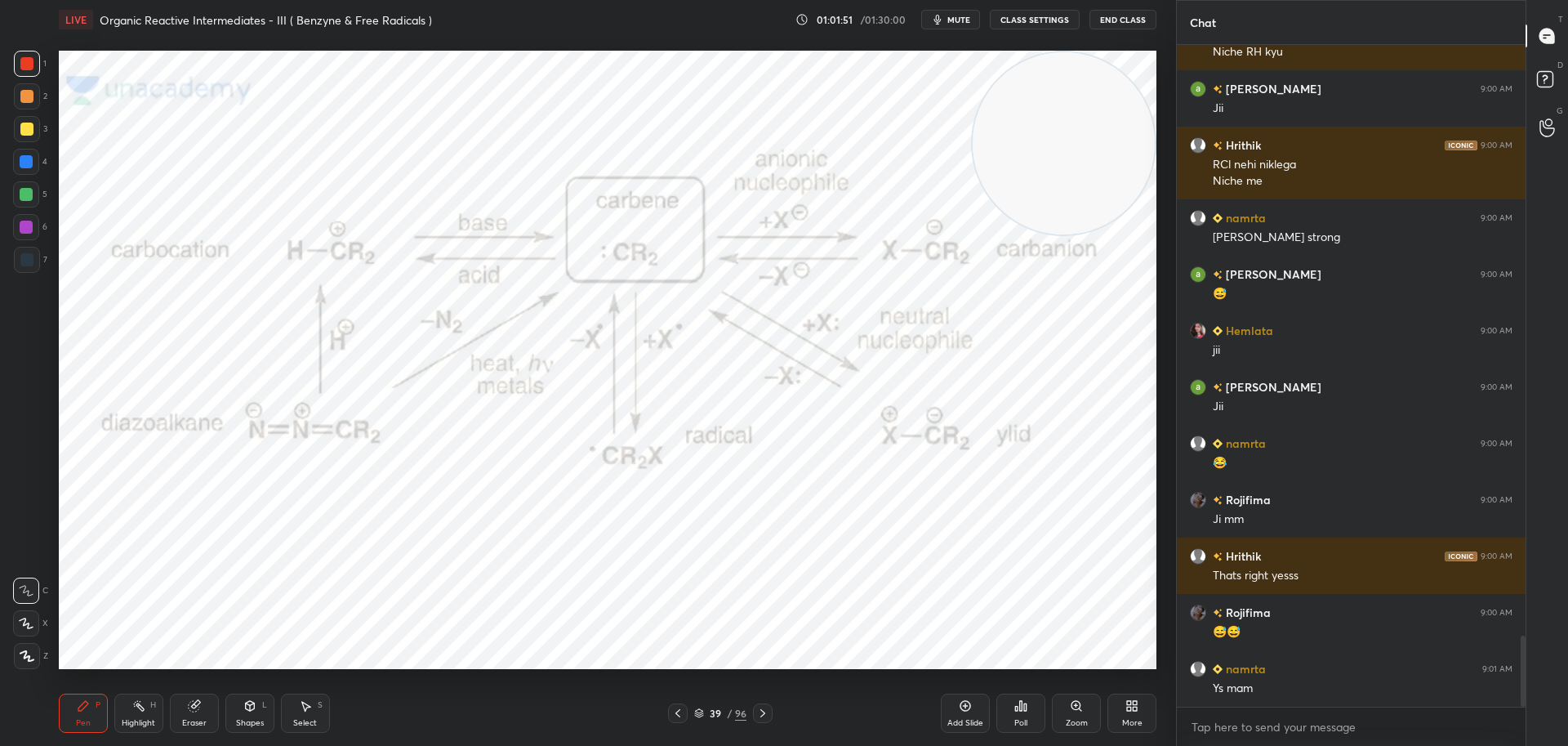
click at [768, 709] on icon at bounding box center [762, 713] width 13 height 13
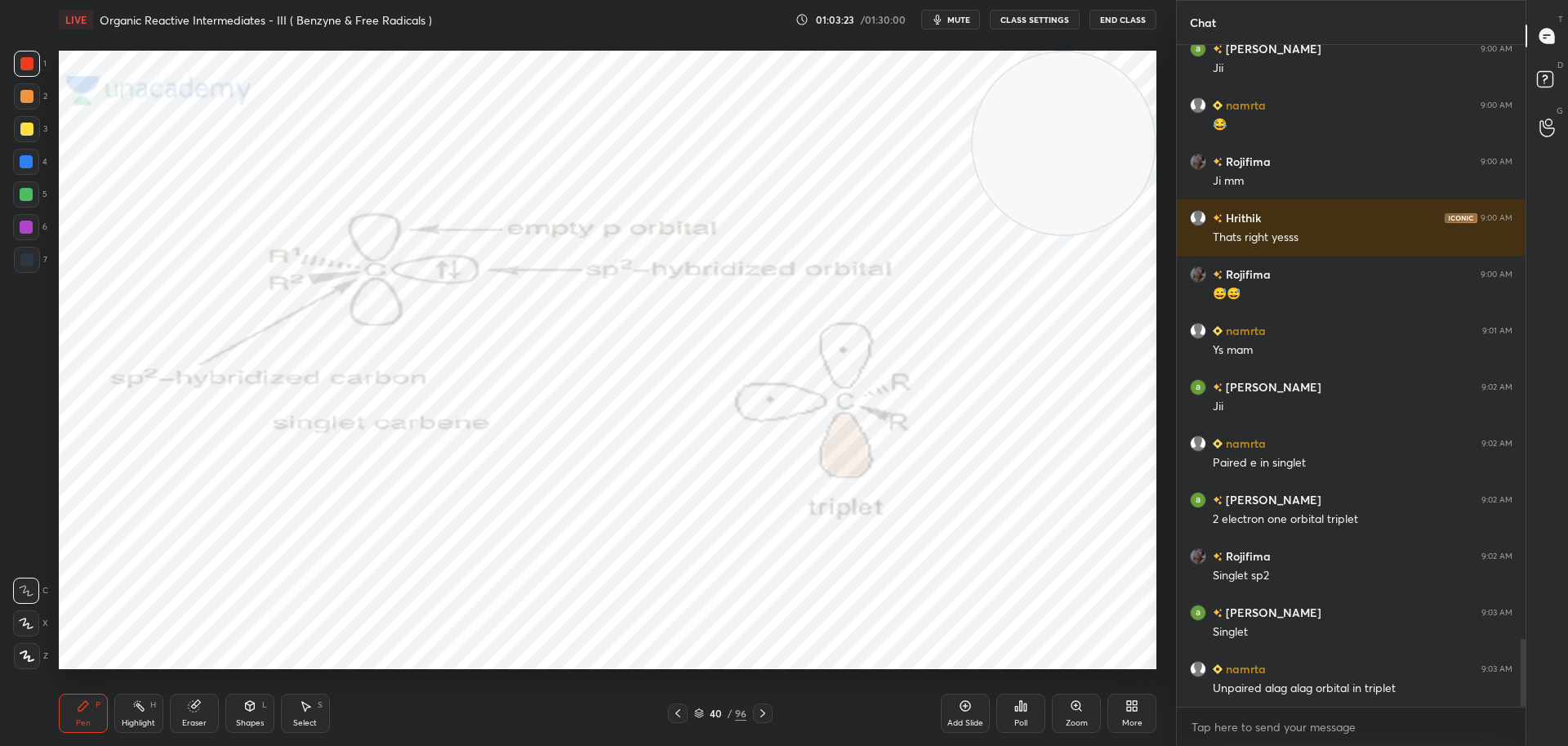
scroll to position [5892, 0]
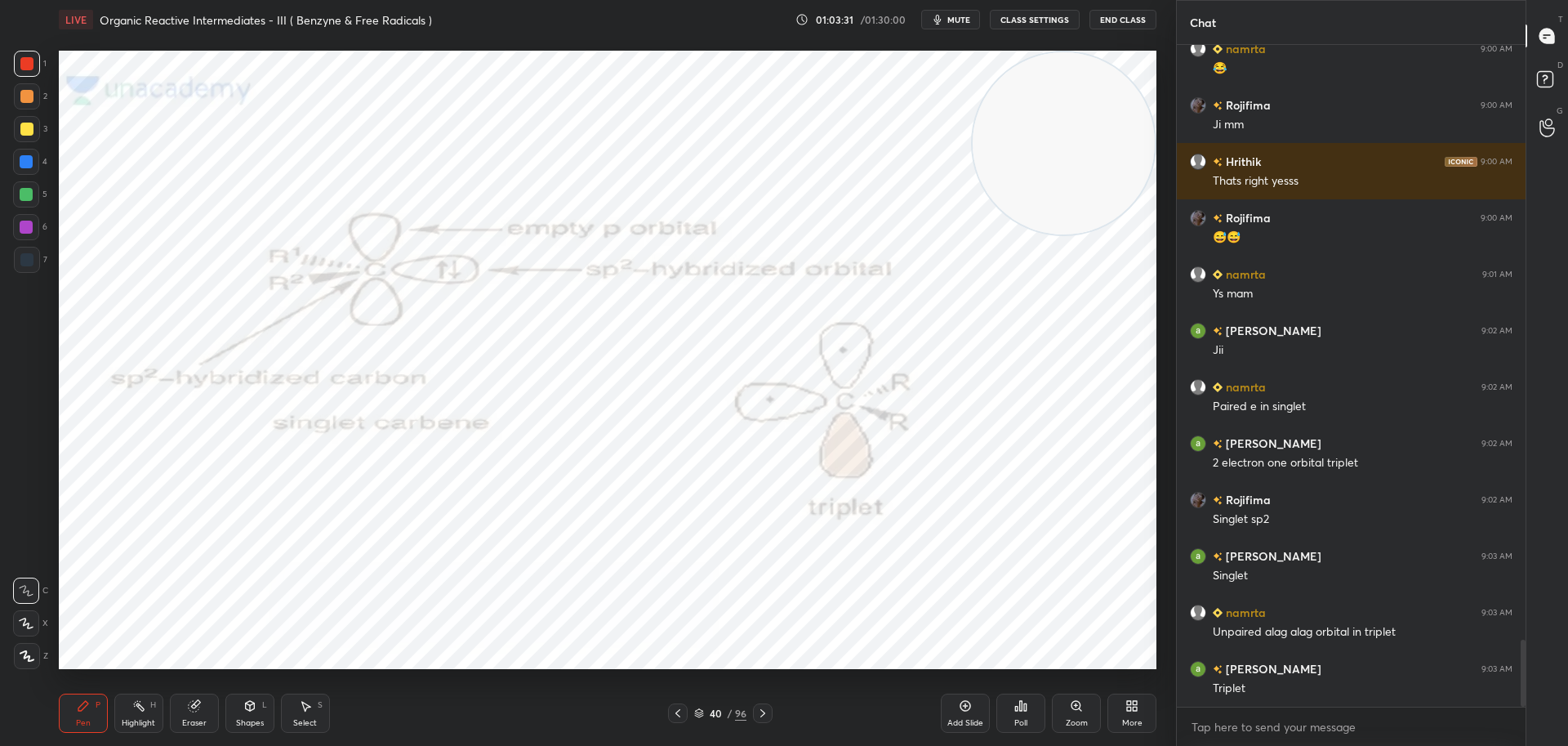
click at [764, 715] on icon at bounding box center [762, 713] width 5 height 8
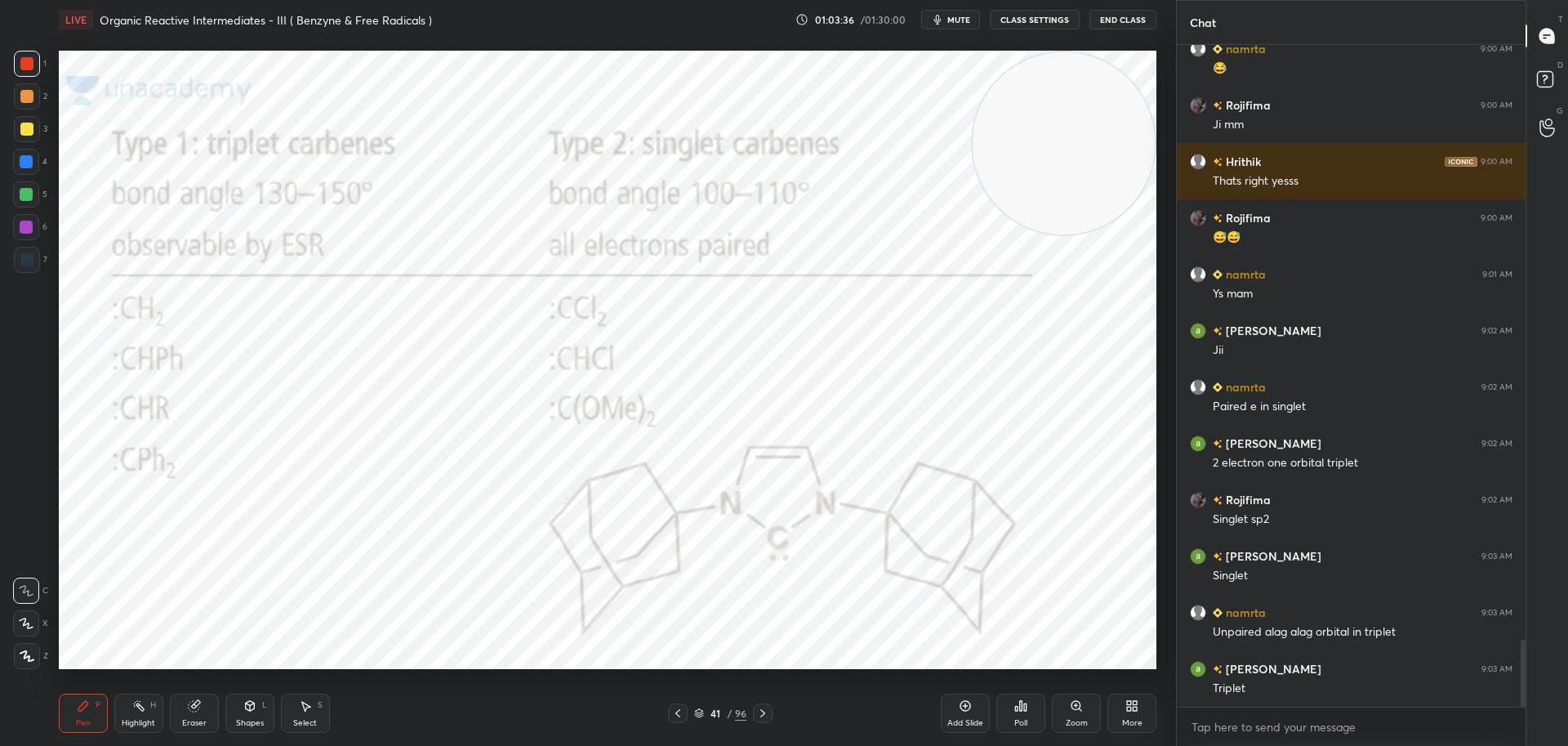
click at [683, 713] on icon at bounding box center [678, 713] width 13 height 13
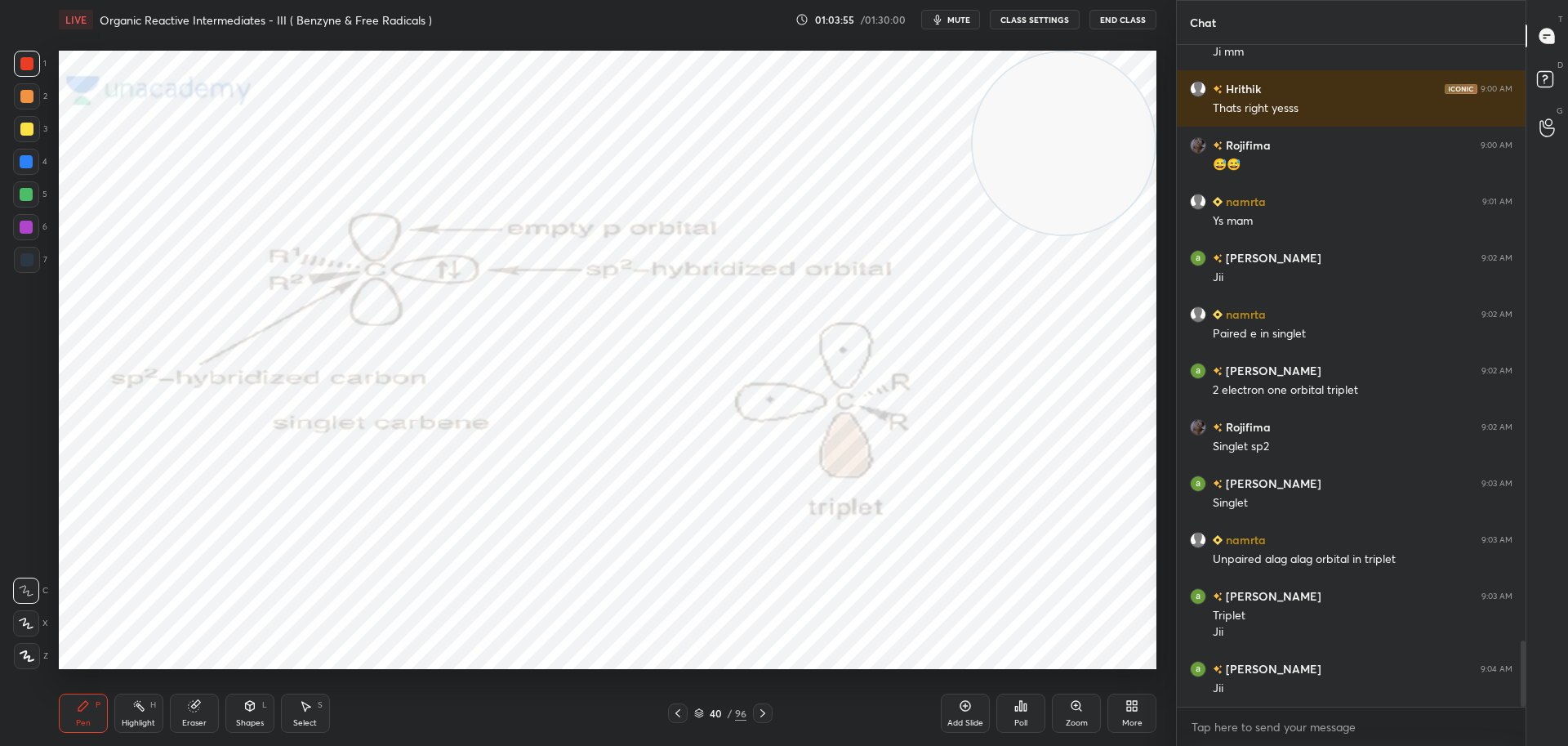
scroll to position [5981, 0]
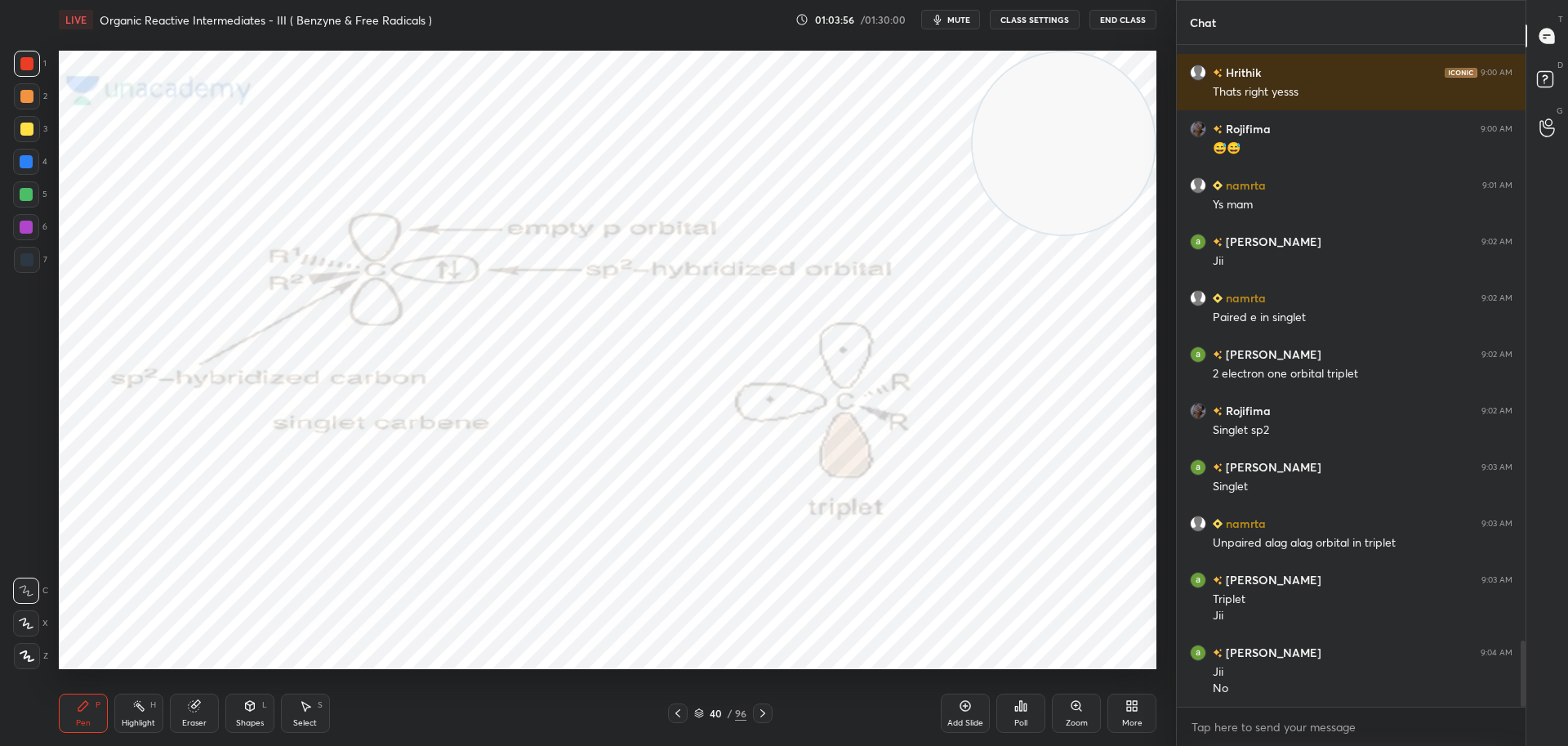
click at [768, 706] on div at bounding box center [763, 713] width 19 height 19
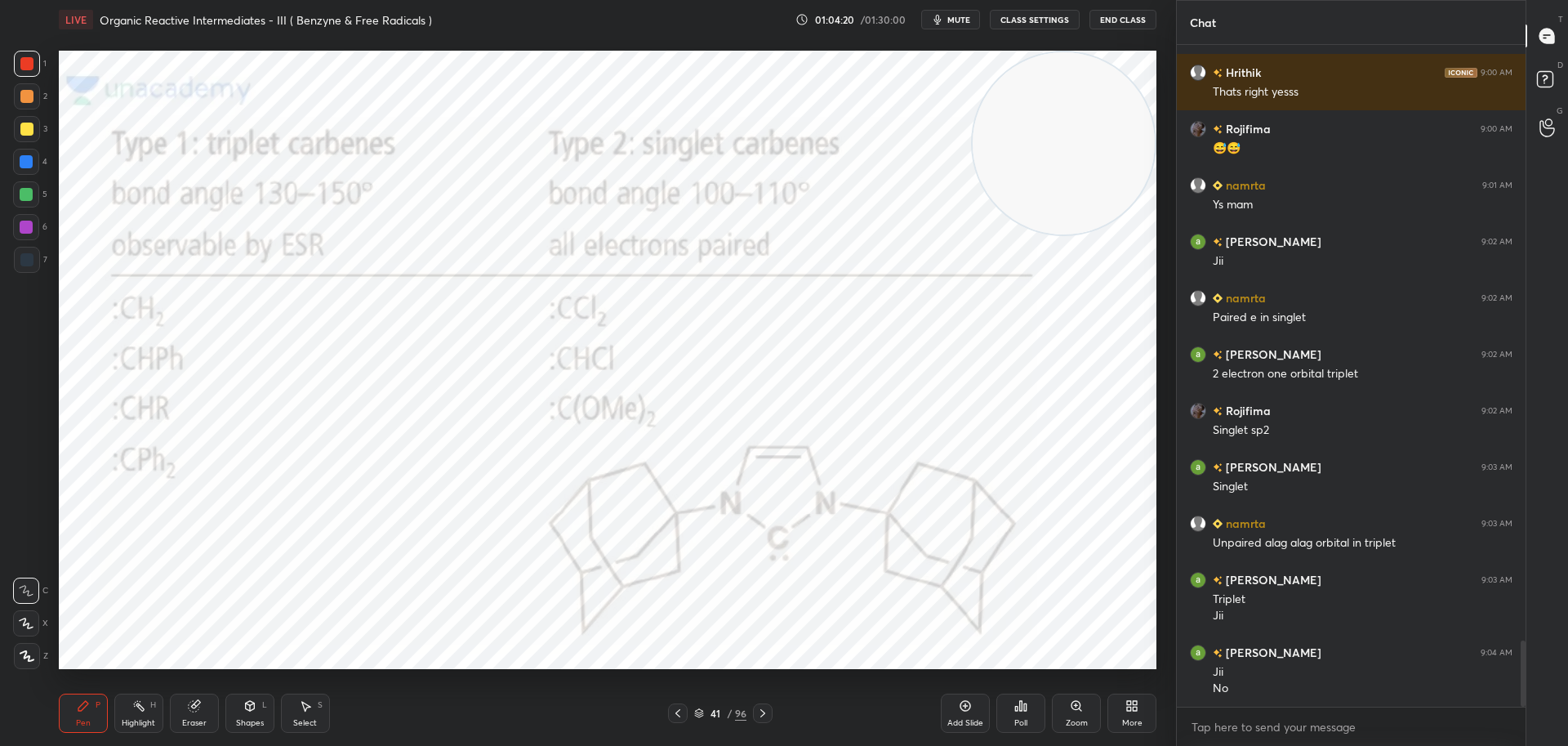
click at [765, 712] on icon at bounding box center [762, 713] width 13 height 13
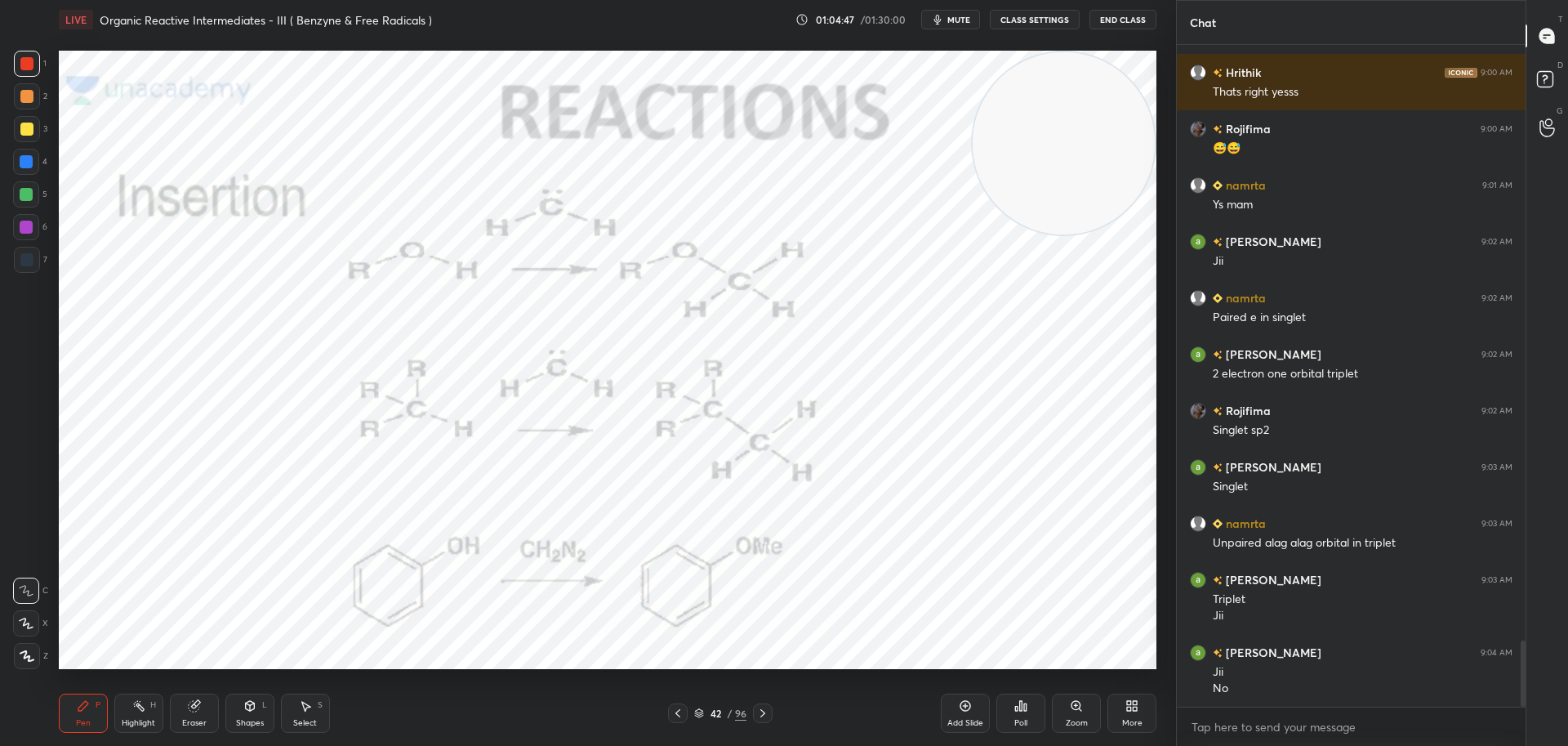
click at [23, 159] on div at bounding box center [25, 161] width 13 height 13
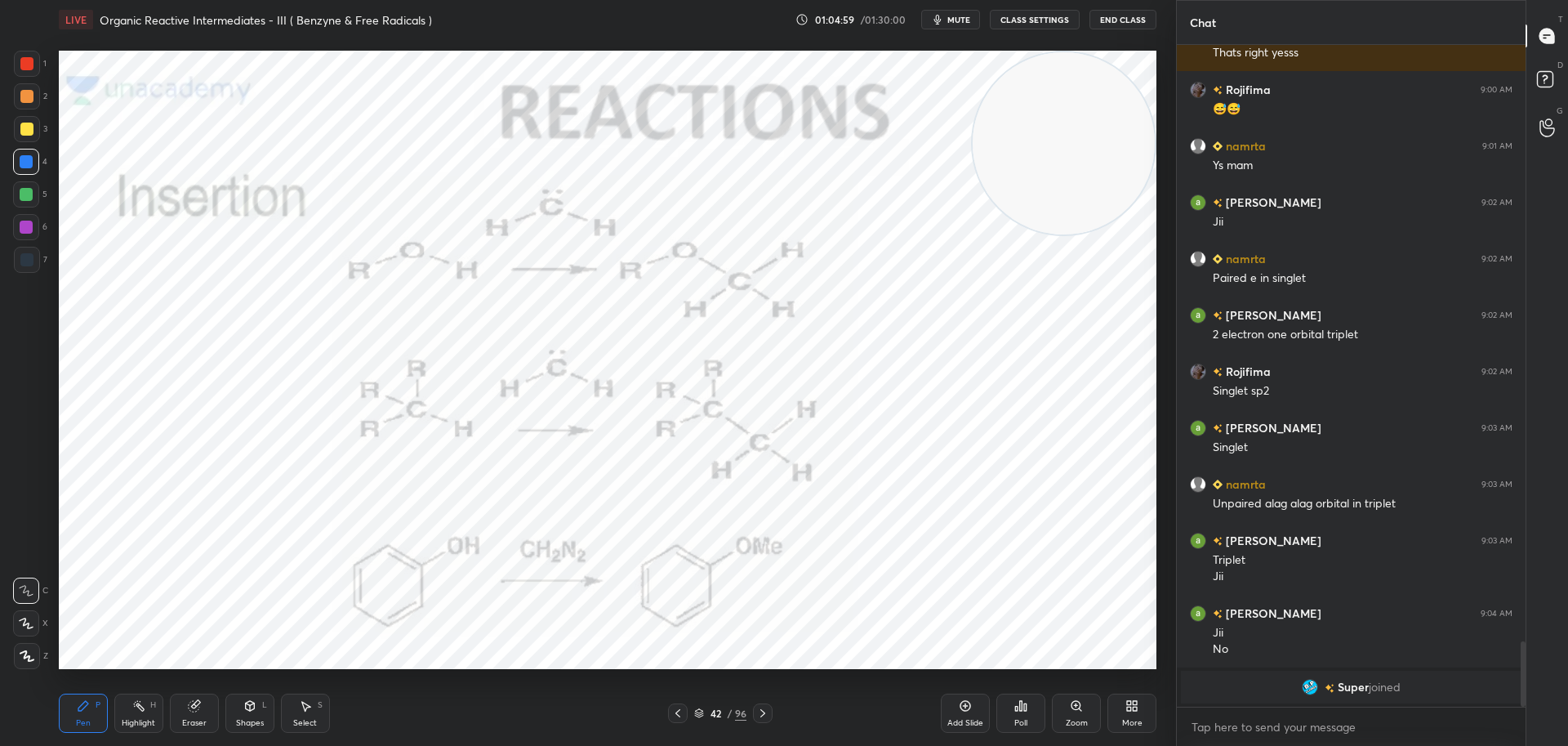
click at [24, 260] on div at bounding box center [26, 259] width 13 height 13
click at [26, 59] on div at bounding box center [26, 63] width 13 height 13
click at [27, 153] on div at bounding box center [25, 161] width 26 height 26
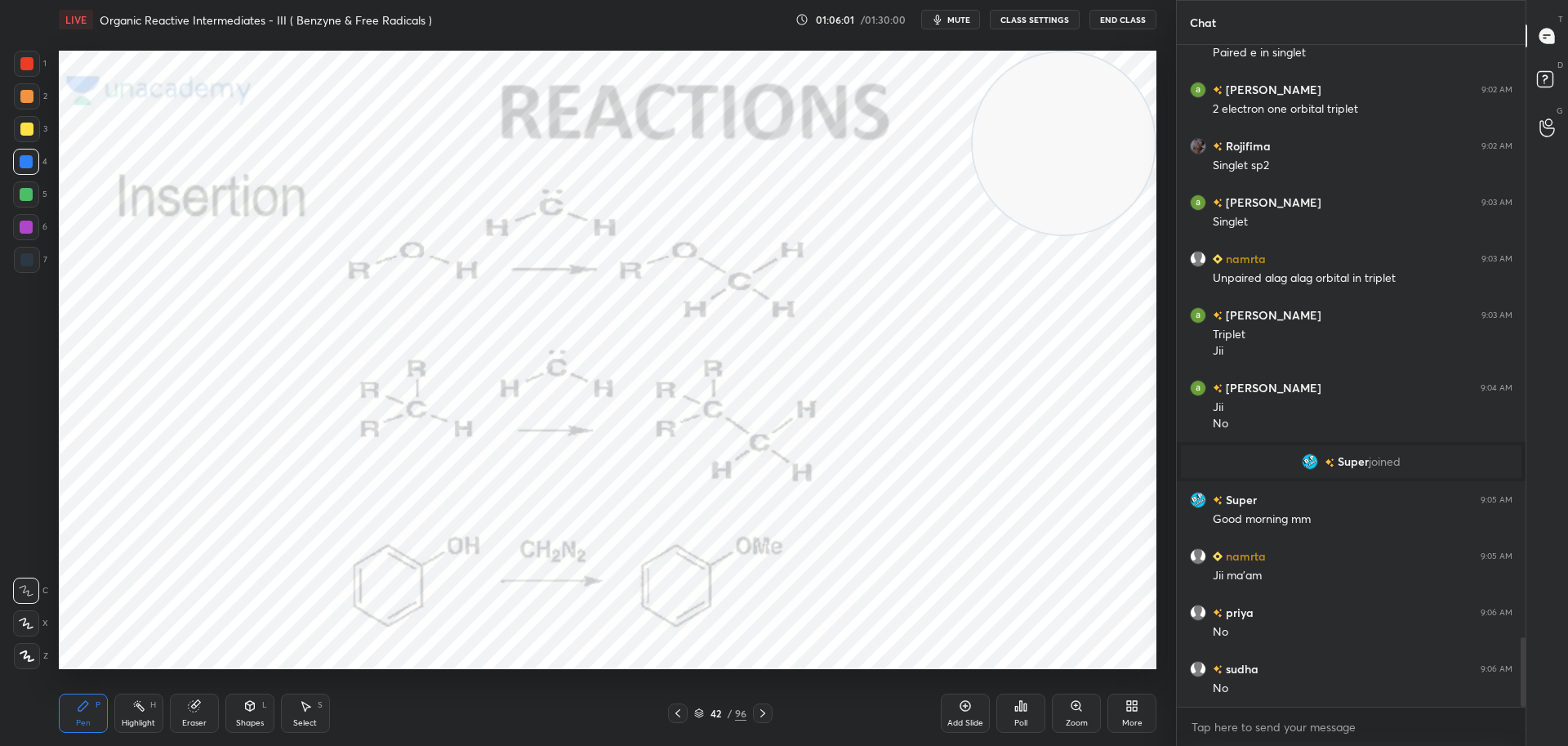
scroll to position [5680, 0]
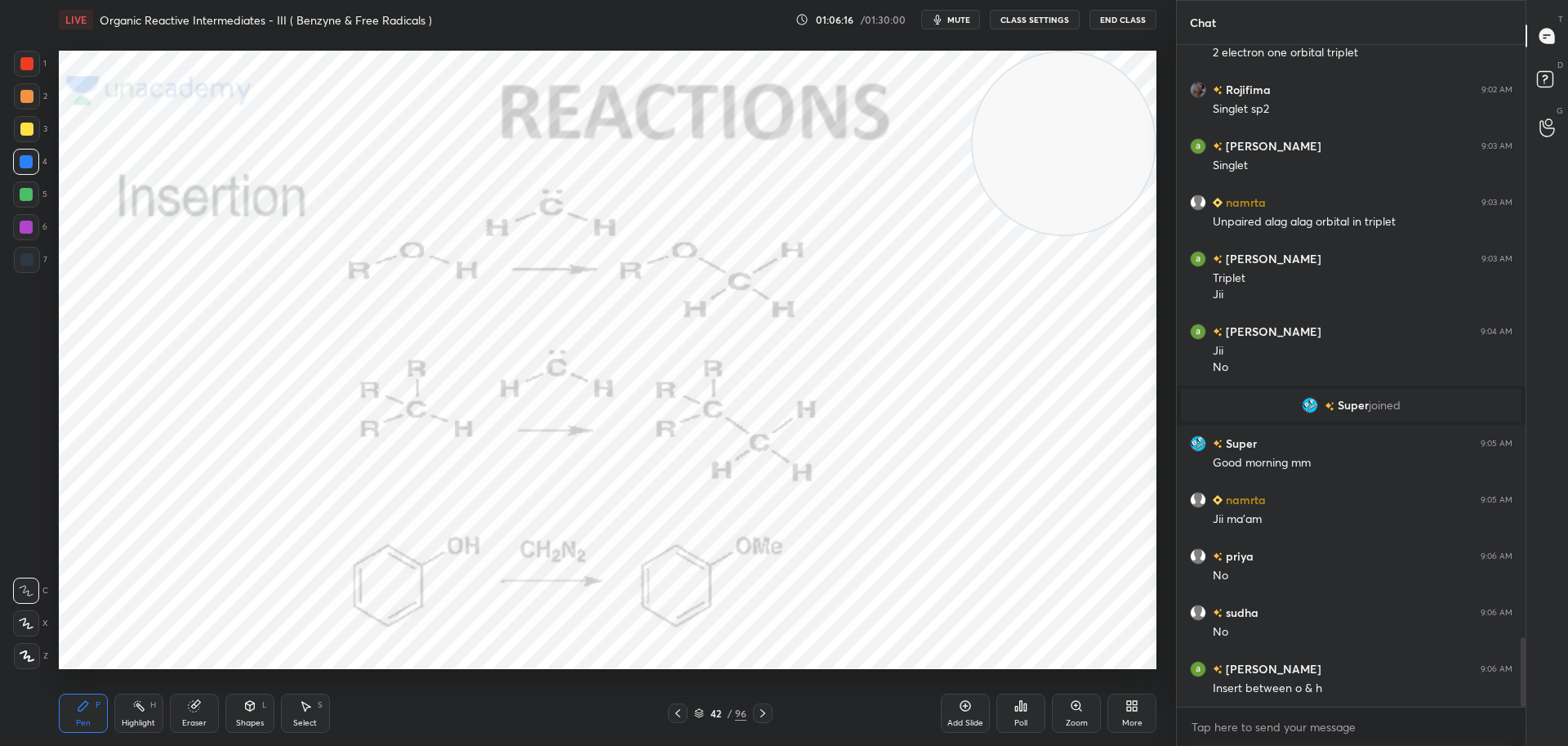
click at [28, 59] on div at bounding box center [26, 63] width 13 height 13
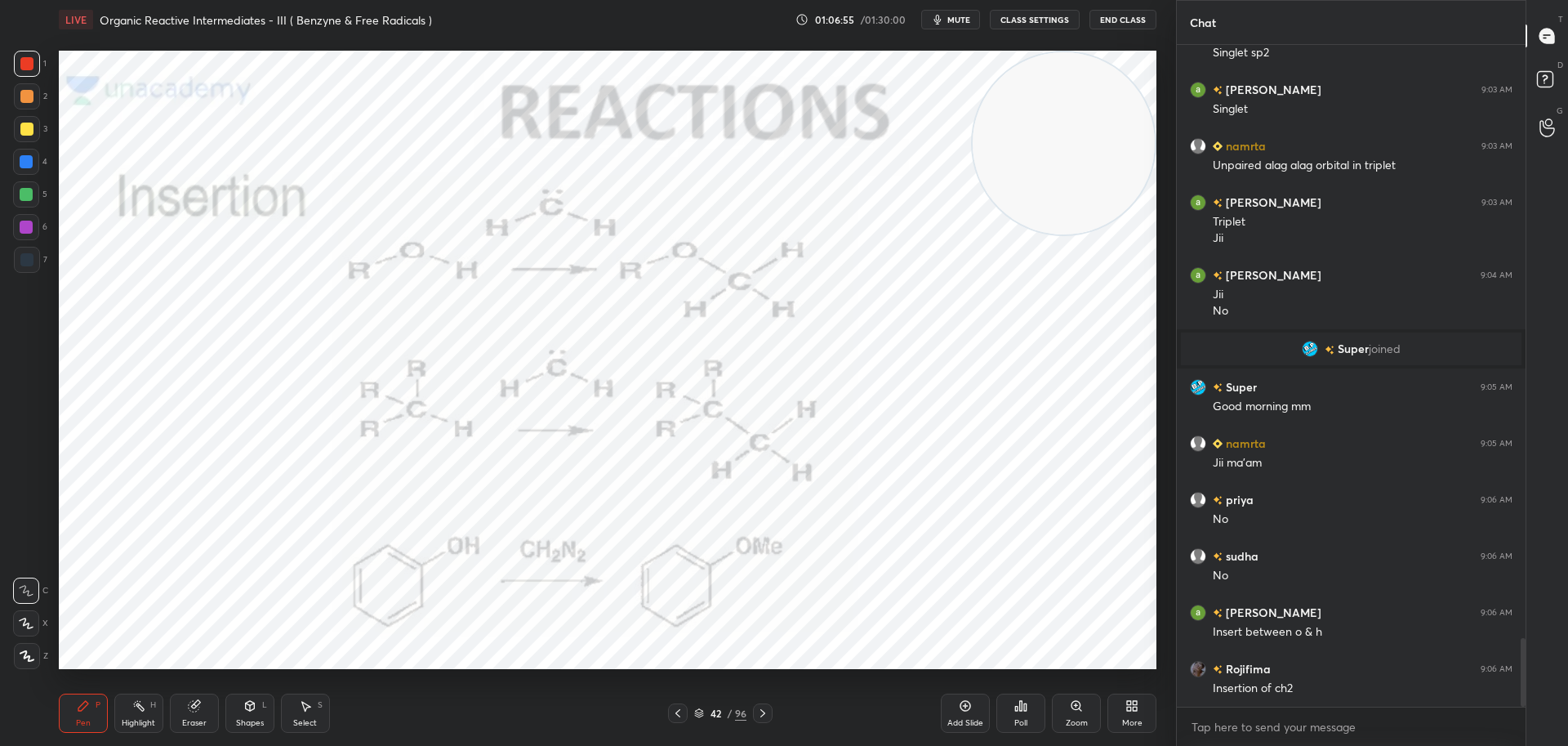
click at [27, 162] on div at bounding box center [25, 161] width 13 height 13
click at [25, 64] on div at bounding box center [26, 63] width 13 height 13
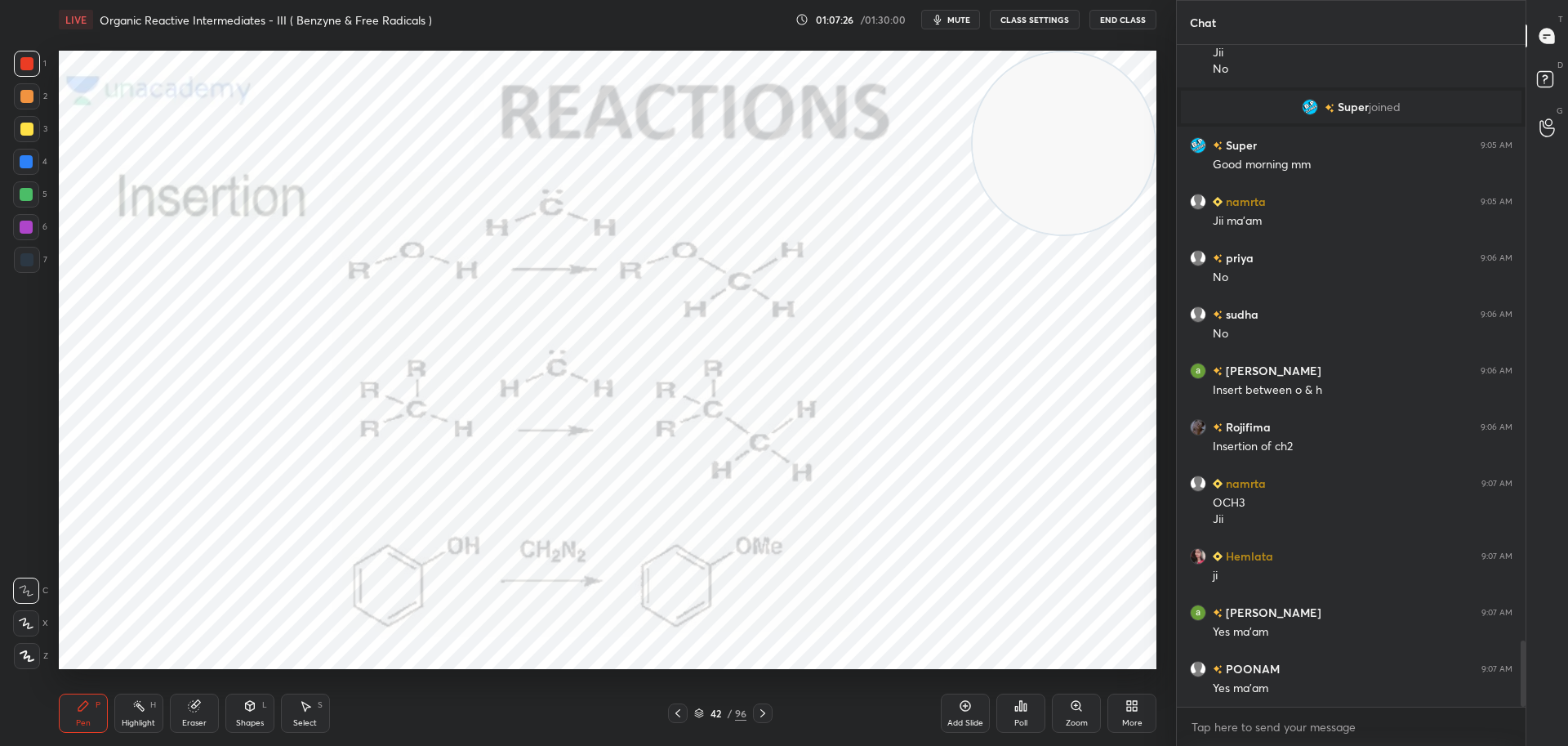
scroll to position [6035, 0]
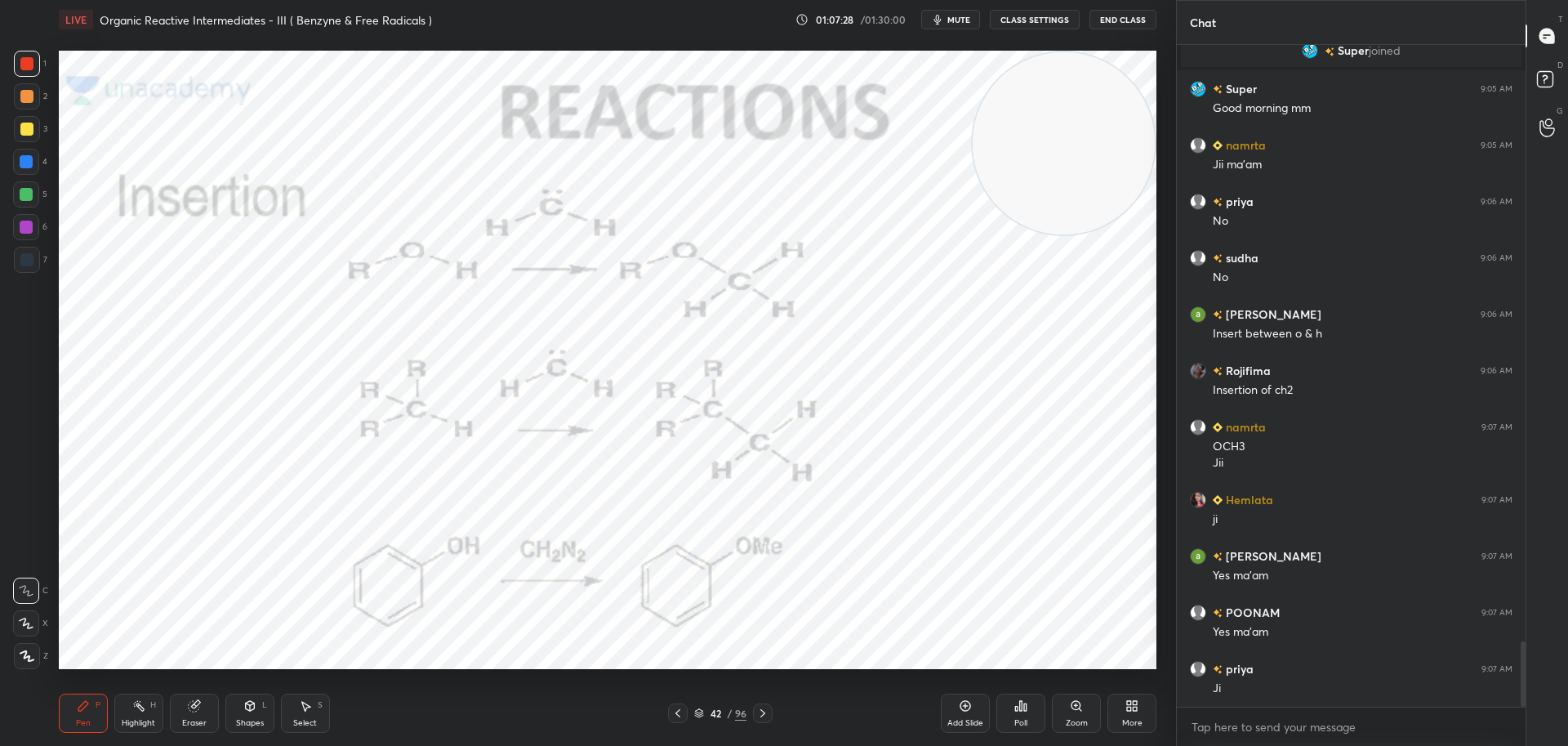
click at [765, 710] on icon at bounding box center [762, 713] width 13 height 13
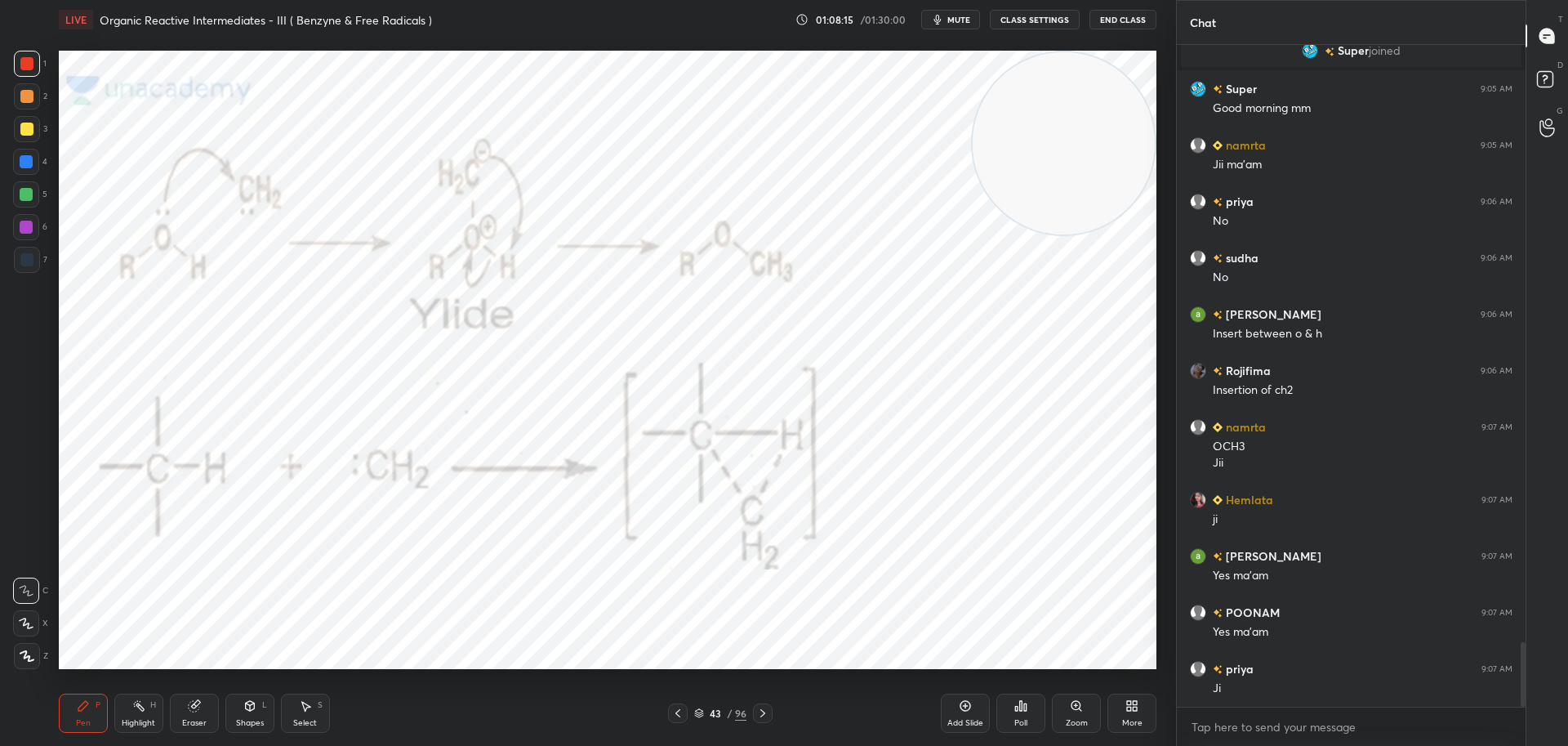
scroll to position [6091, 0]
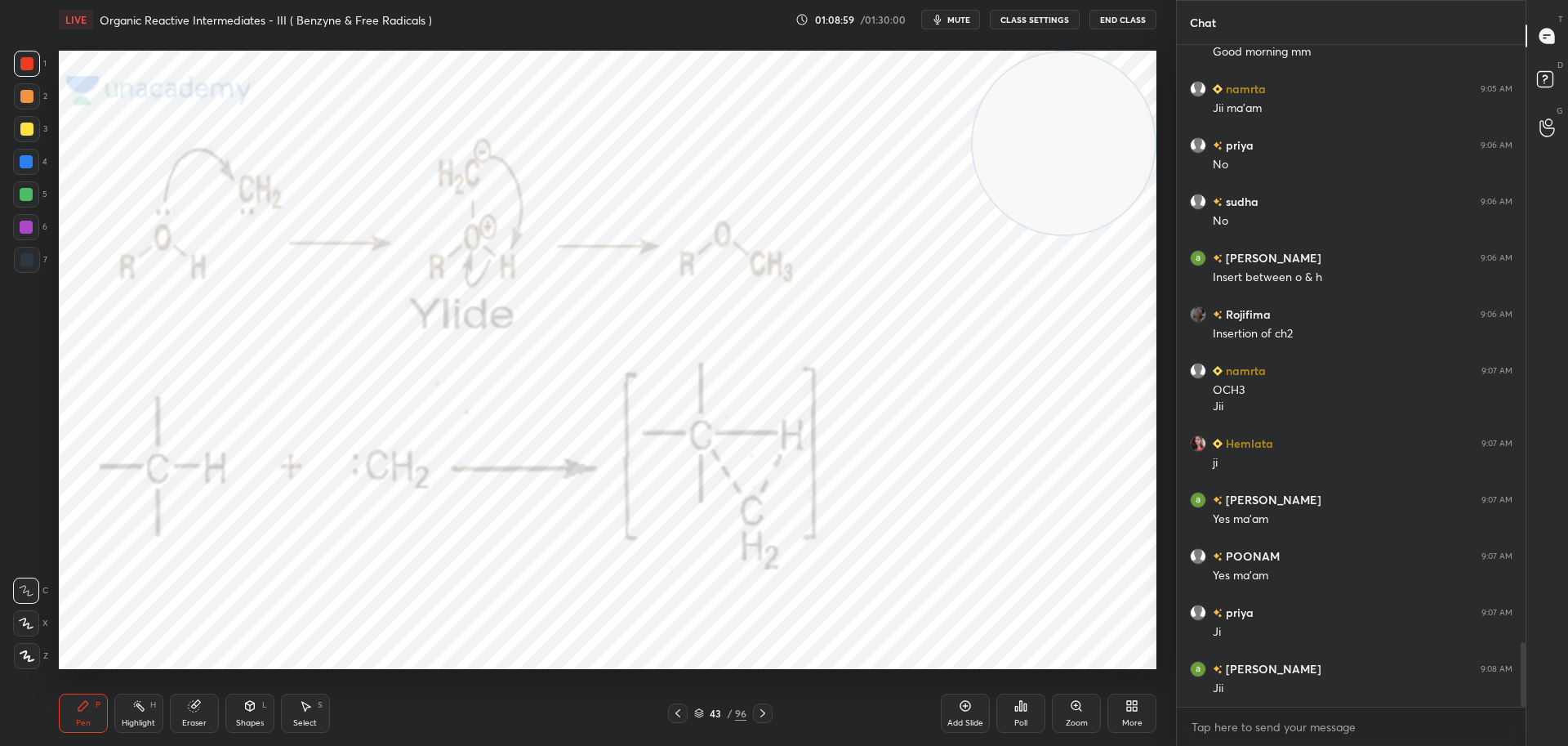
click at [763, 712] on icon at bounding box center [762, 713] width 5 height 8
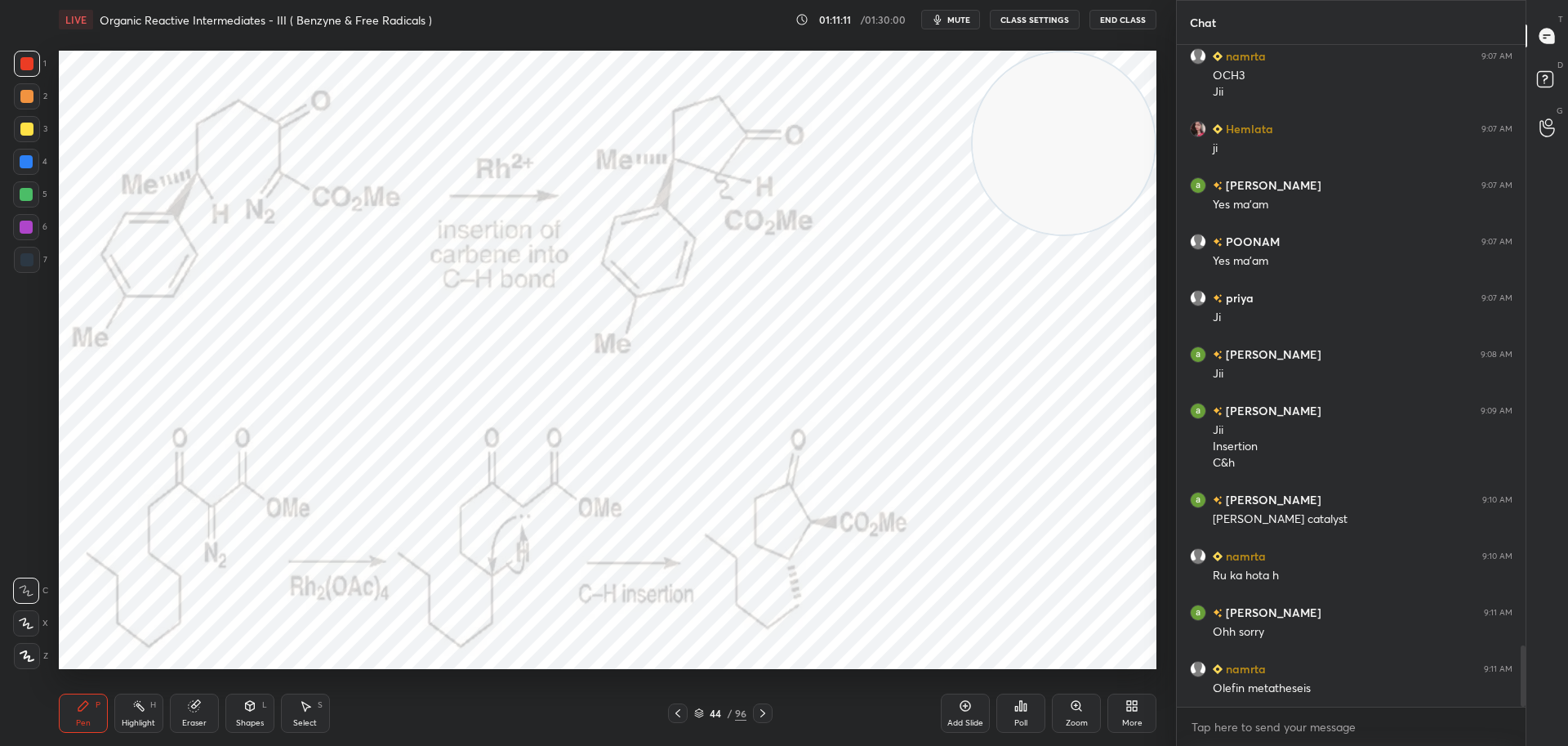
scroll to position [6462, 0]
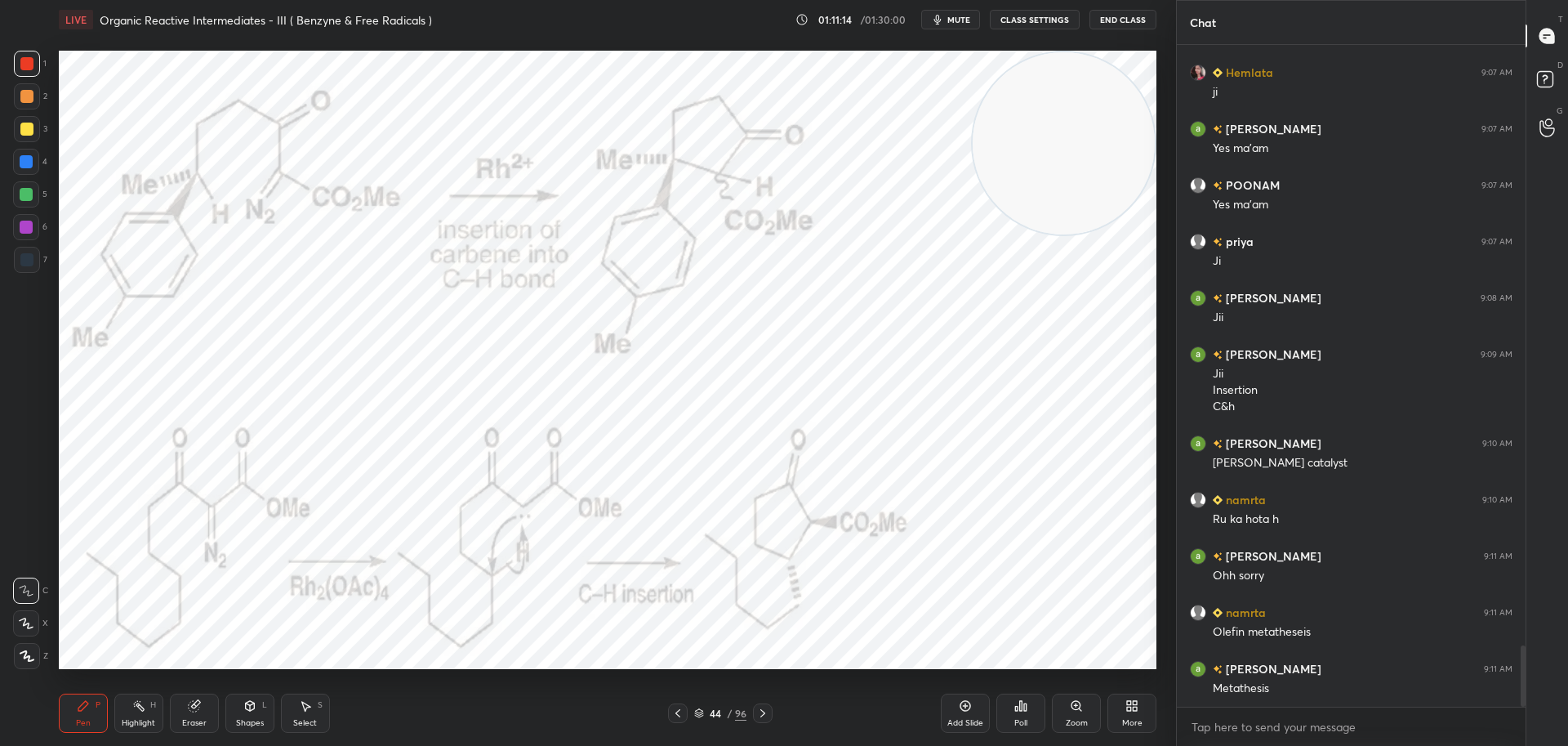
click at [28, 263] on div at bounding box center [26, 259] width 13 height 13
click at [764, 714] on icon at bounding box center [762, 713] width 5 height 8
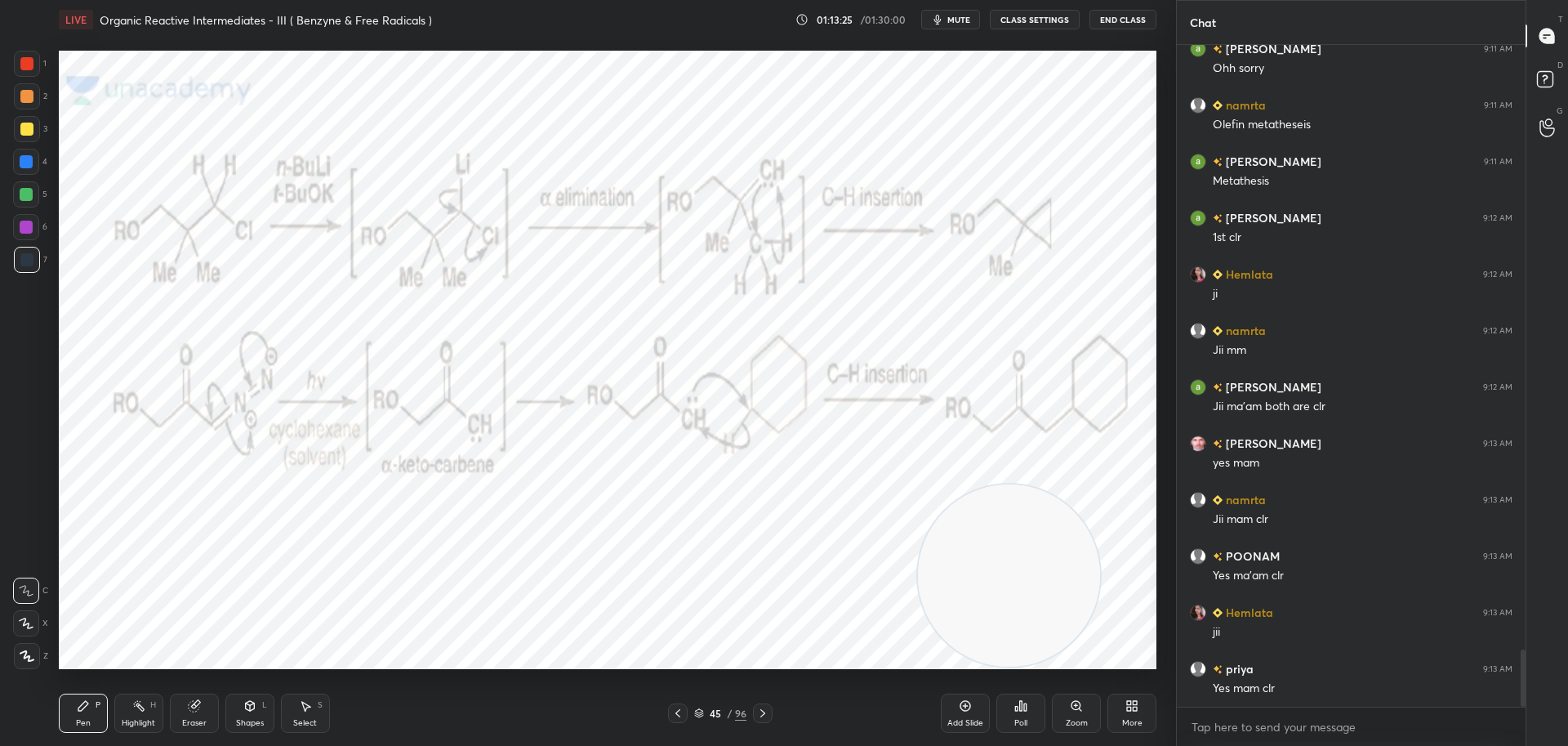
scroll to position [7026, 0]
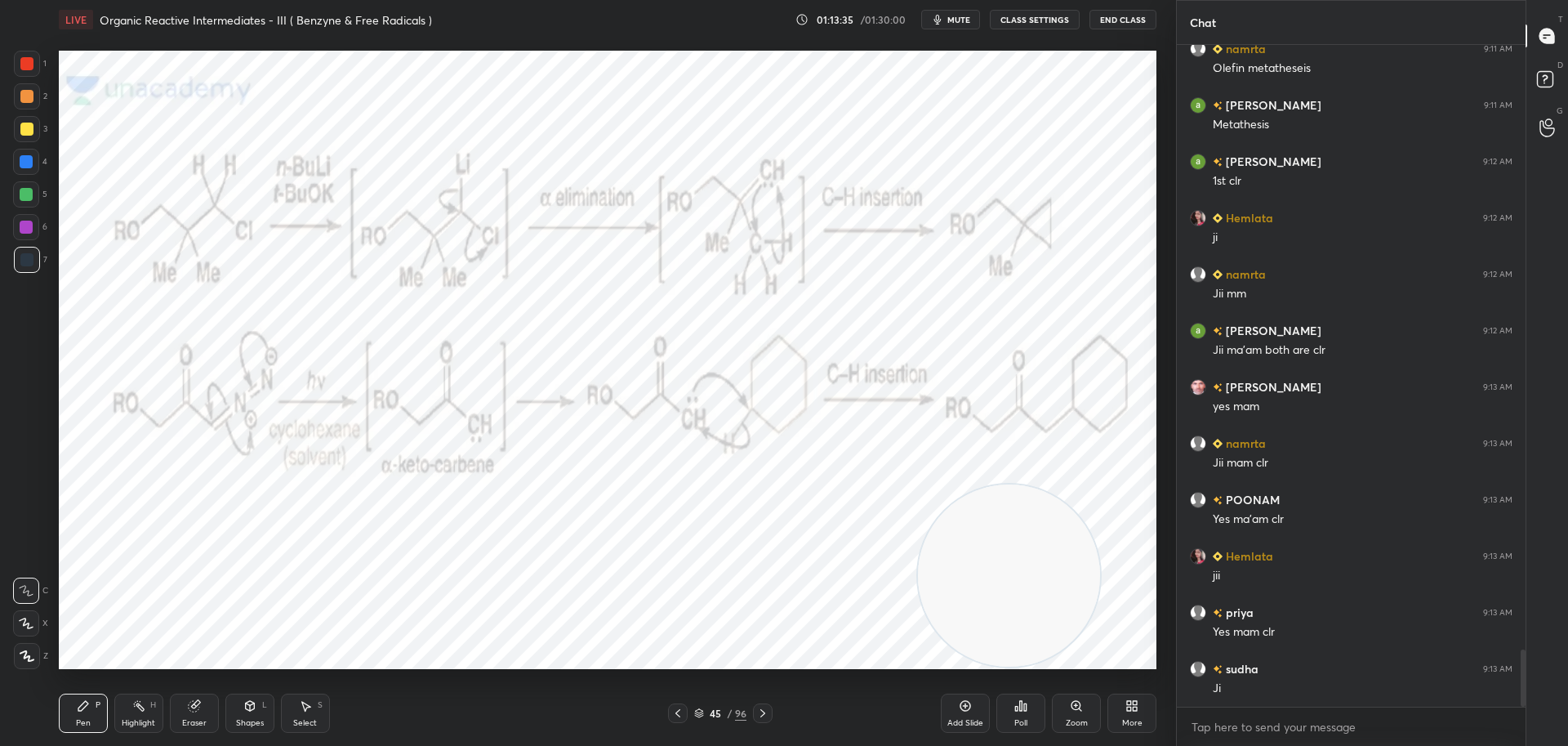
click at [767, 713] on icon at bounding box center [762, 713] width 13 height 13
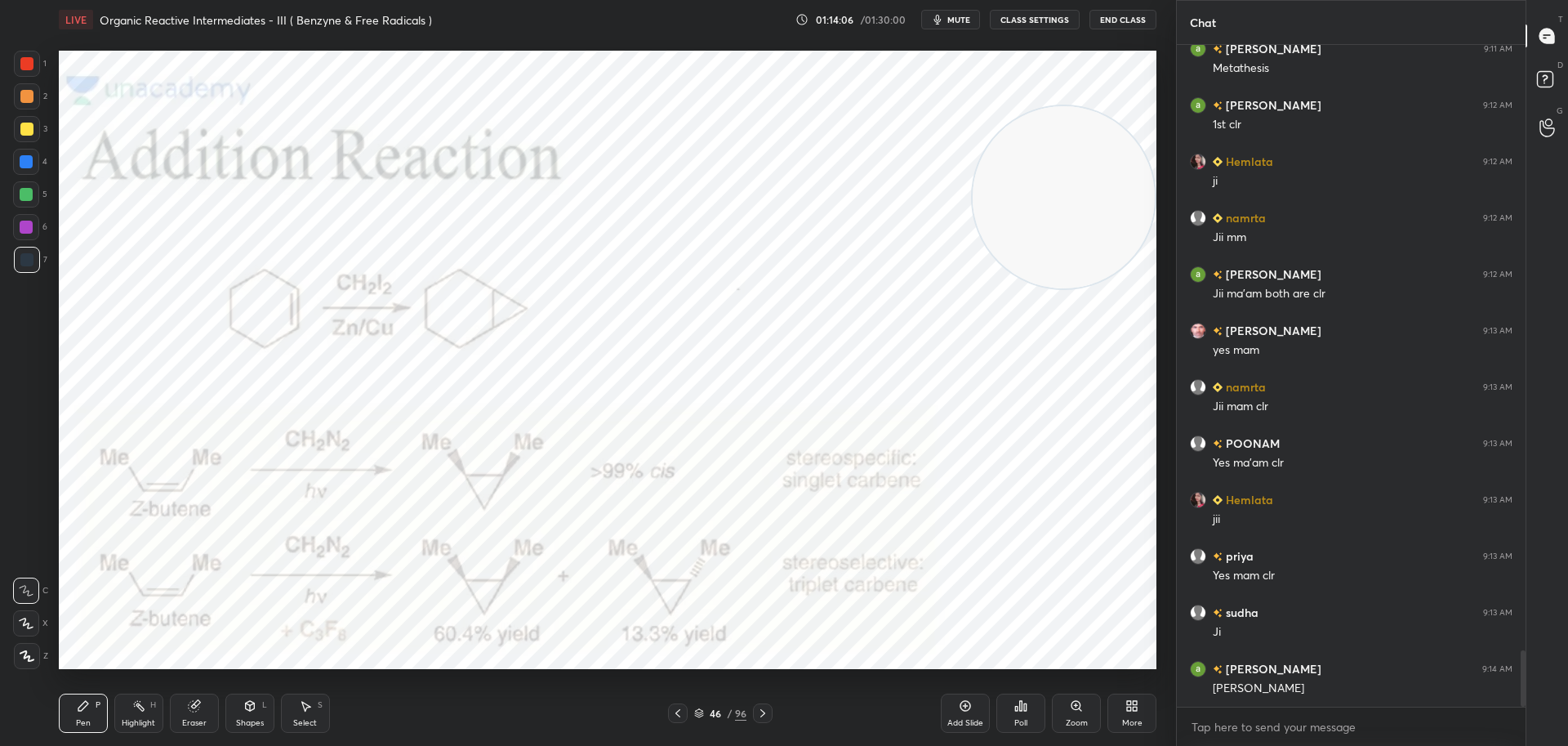
scroll to position [7139, 0]
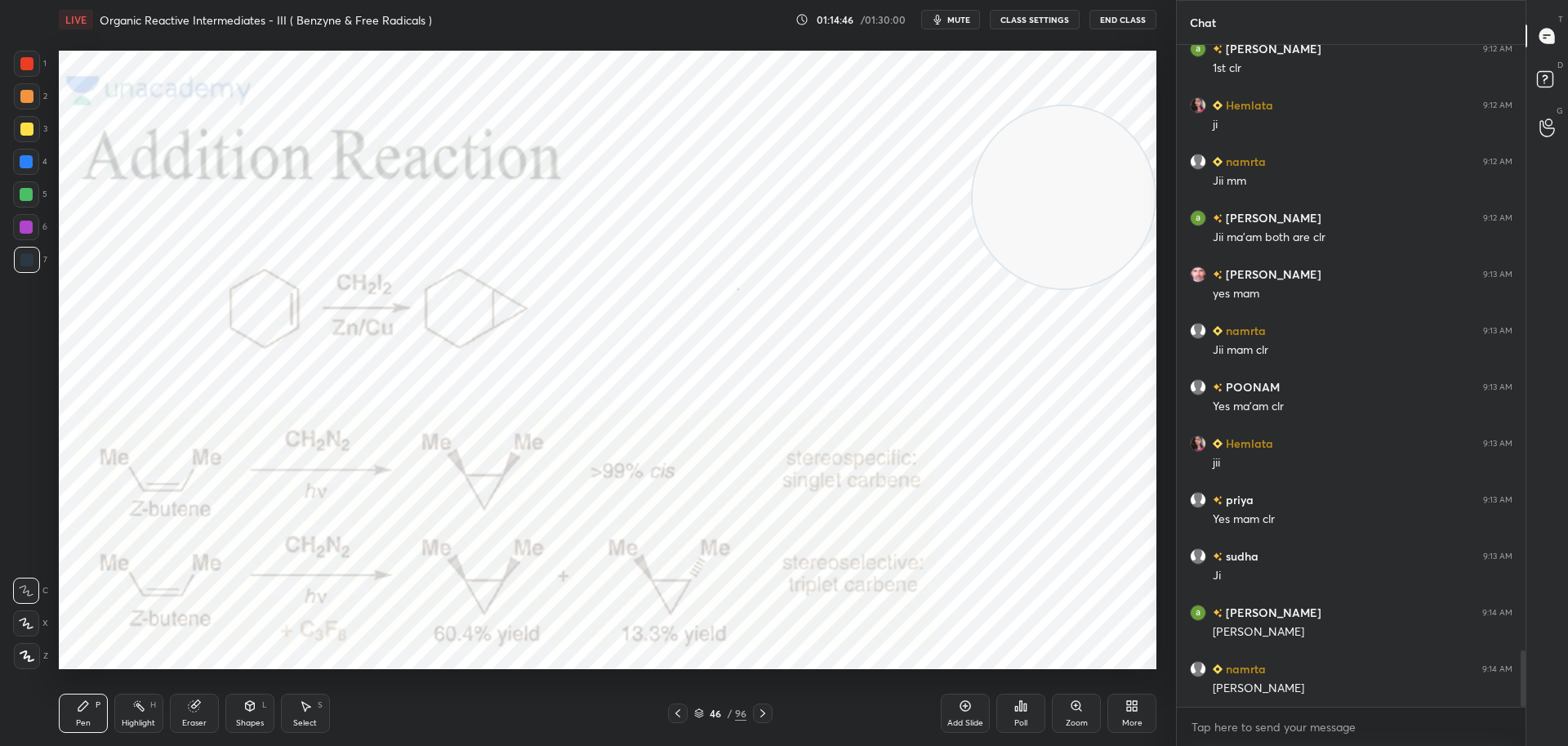
click at [27, 60] on div at bounding box center [26, 63] width 13 height 13
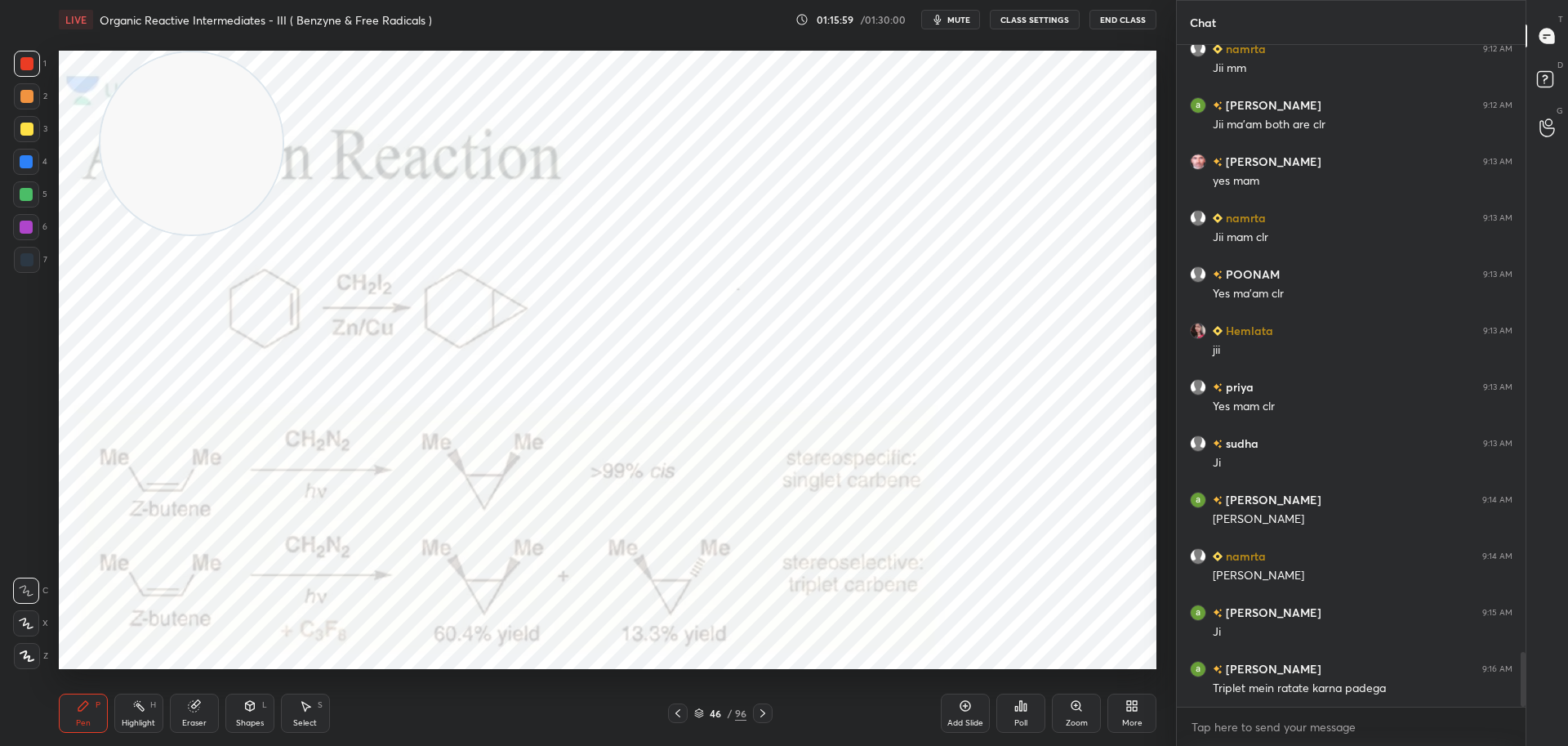
scroll to position [7291, 0]
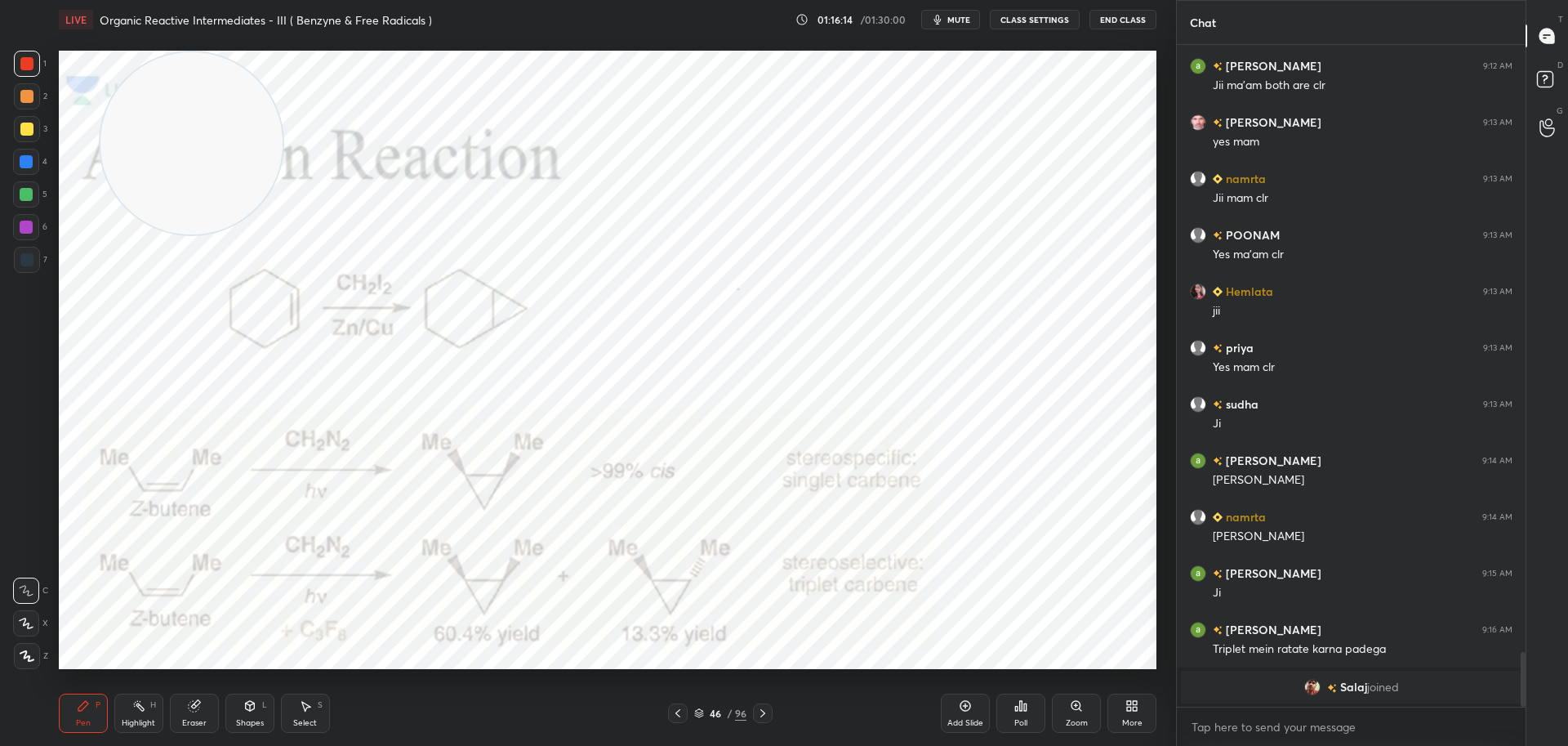
click at [29, 257] on div at bounding box center [26, 259] width 13 height 13
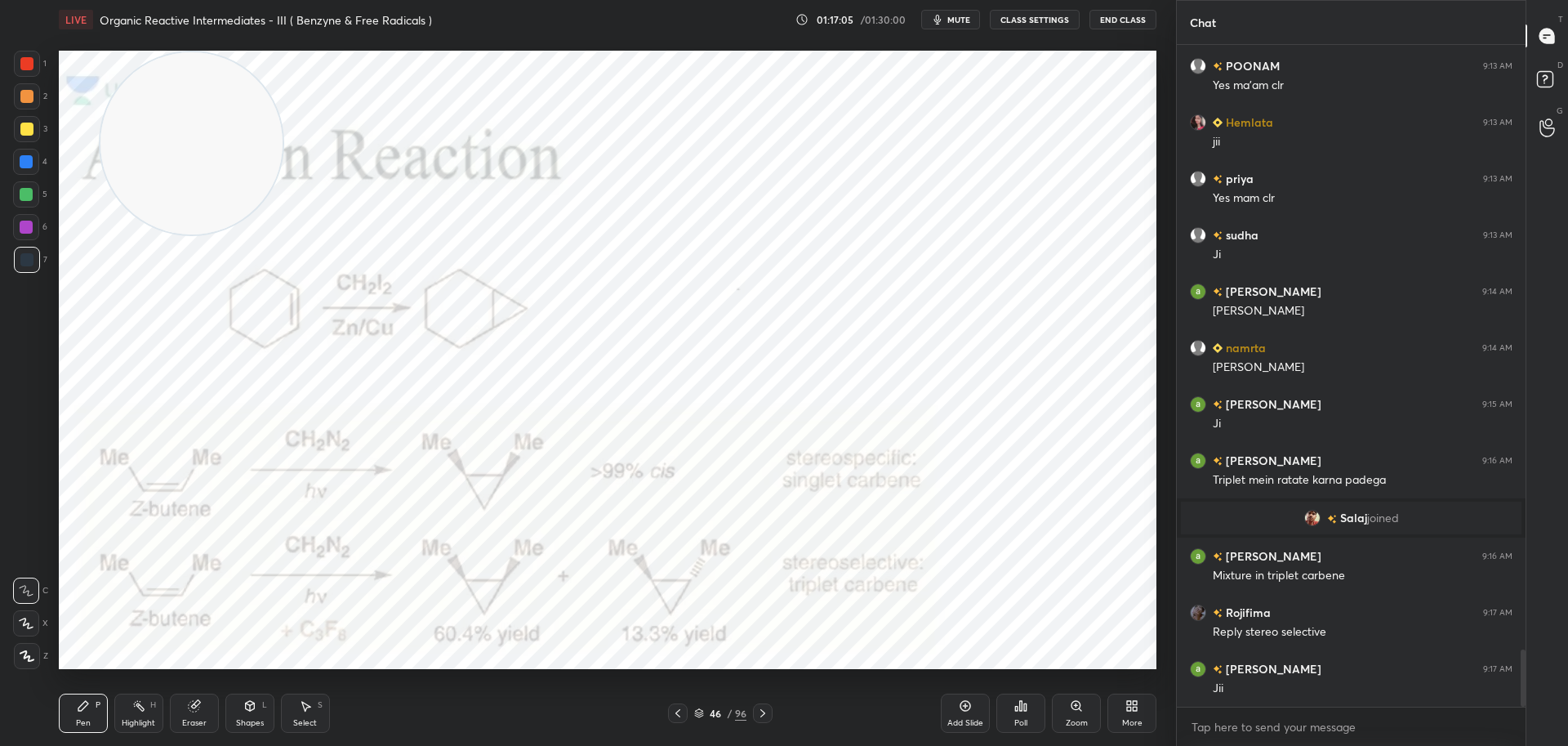
scroll to position [6955, 0]
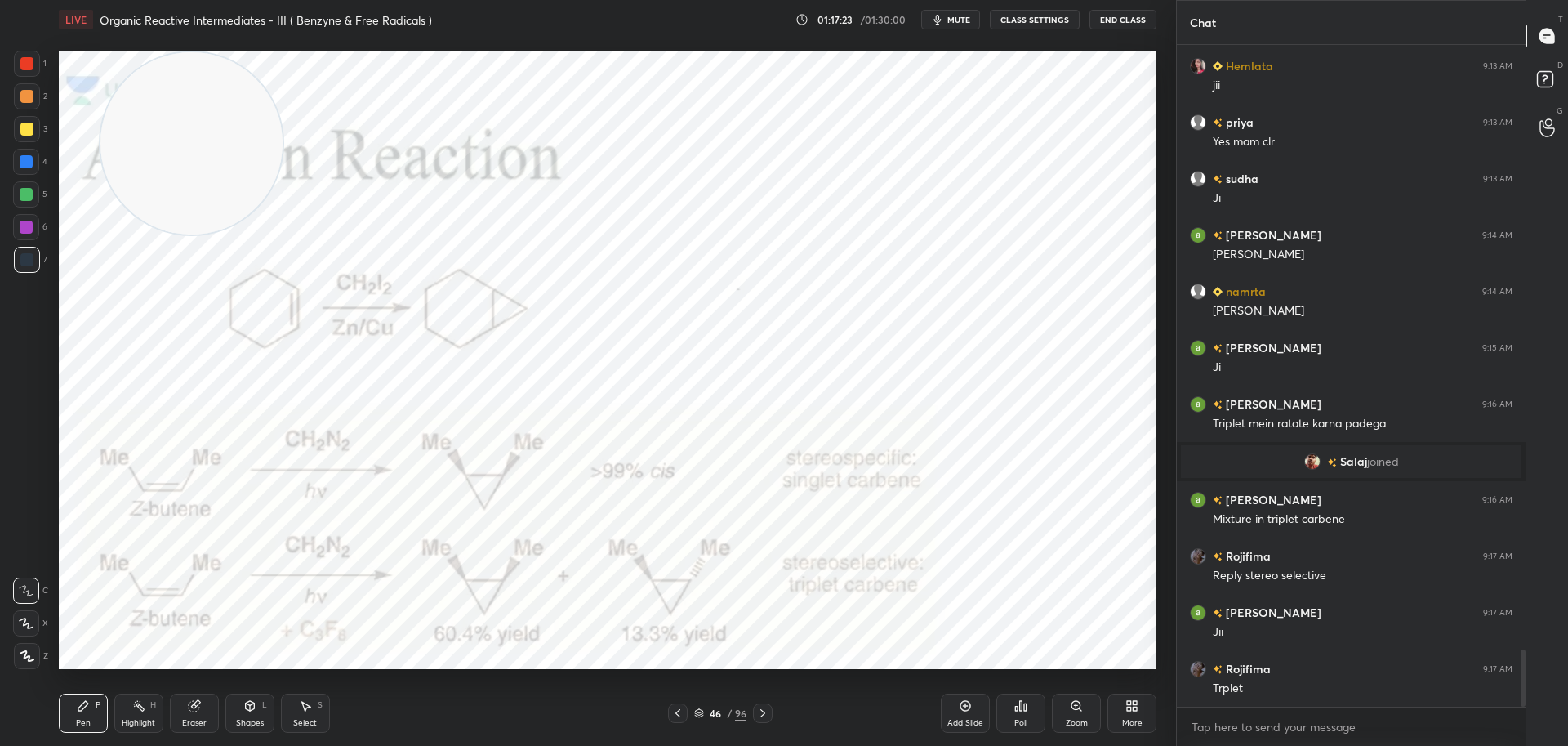
click at [762, 712] on icon at bounding box center [762, 713] width 13 height 13
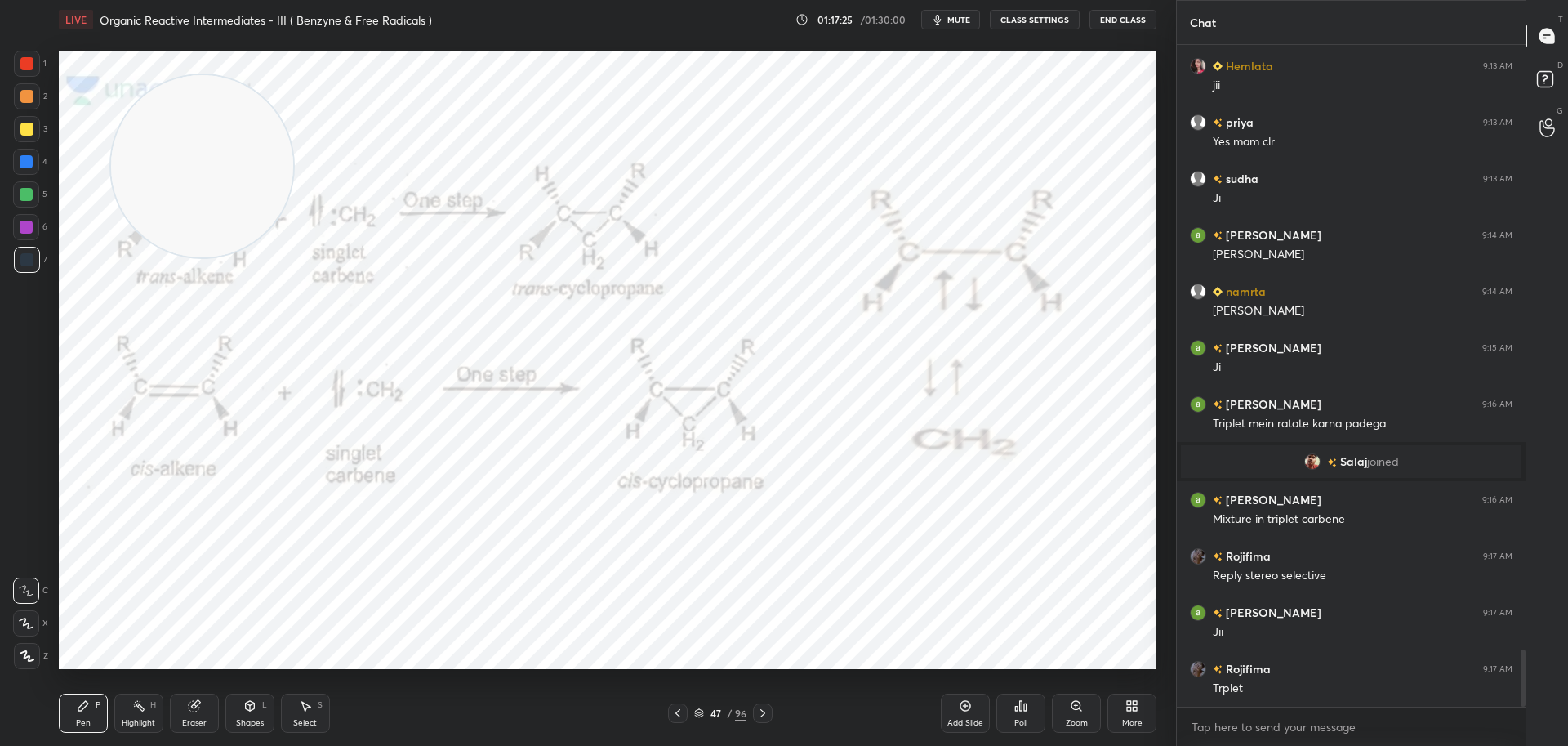
scroll to position [7011, 0]
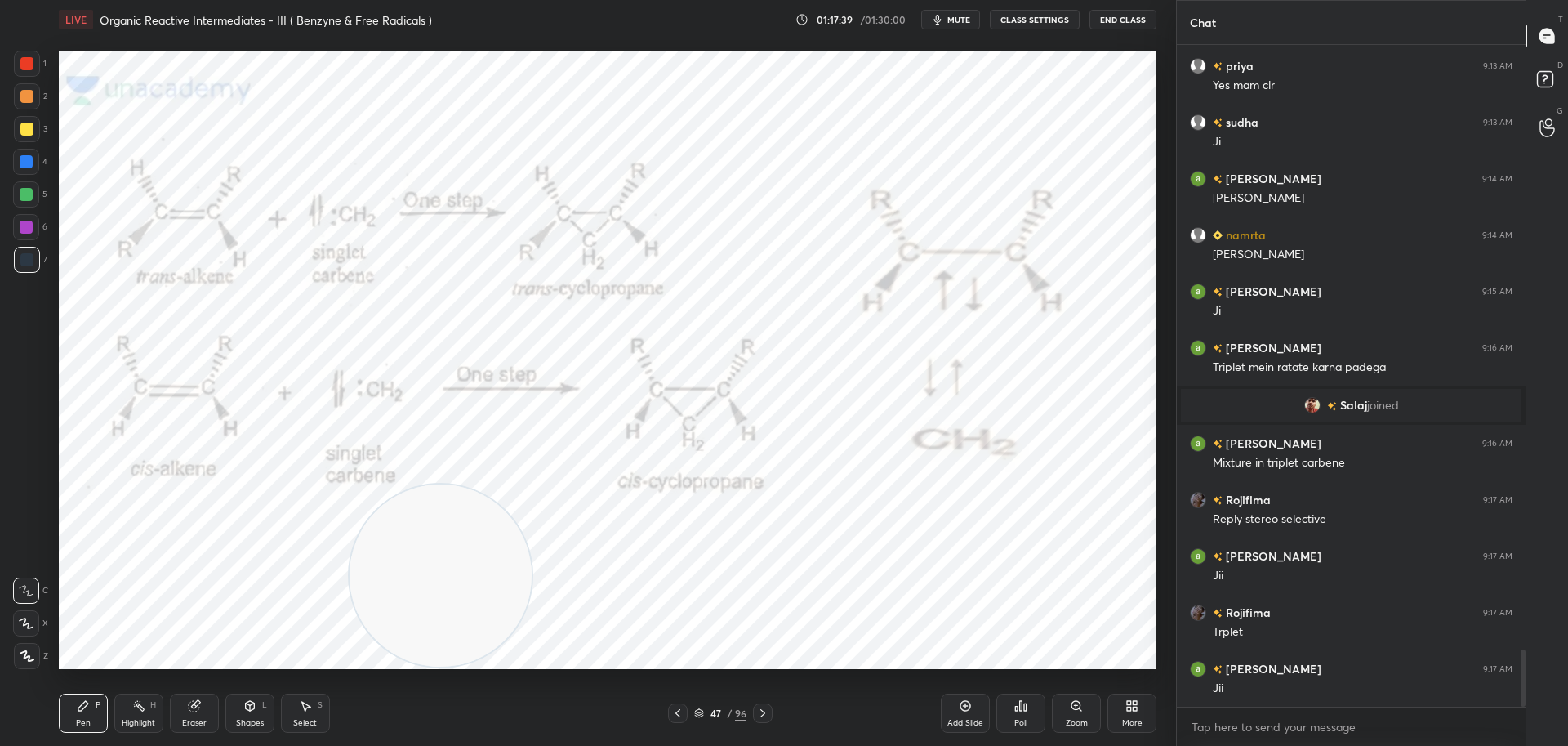
click at [419, 485] on video at bounding box center [441, 576] width 183 height 183
click at [25, 64] on div at bounding box center [26, 63] width 13 height 13
click at [28, 156] on div at bounding box center [25, 161] width 13 height 13
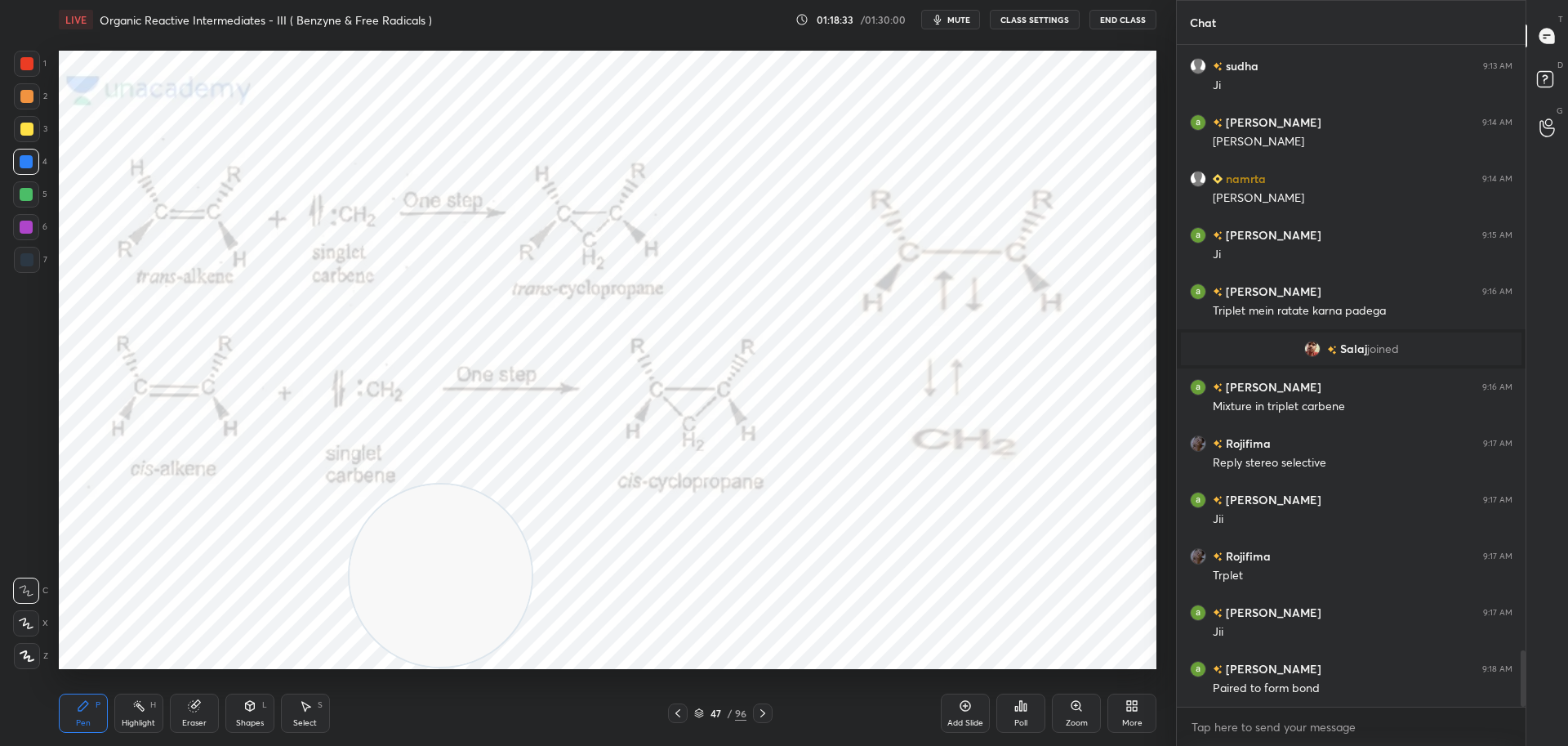
click at [28, 56] on div at bounding box center [26, 63] width 26 height 26
click at [28, 255] on div at bounding box center [26, 259] width 13 height 13
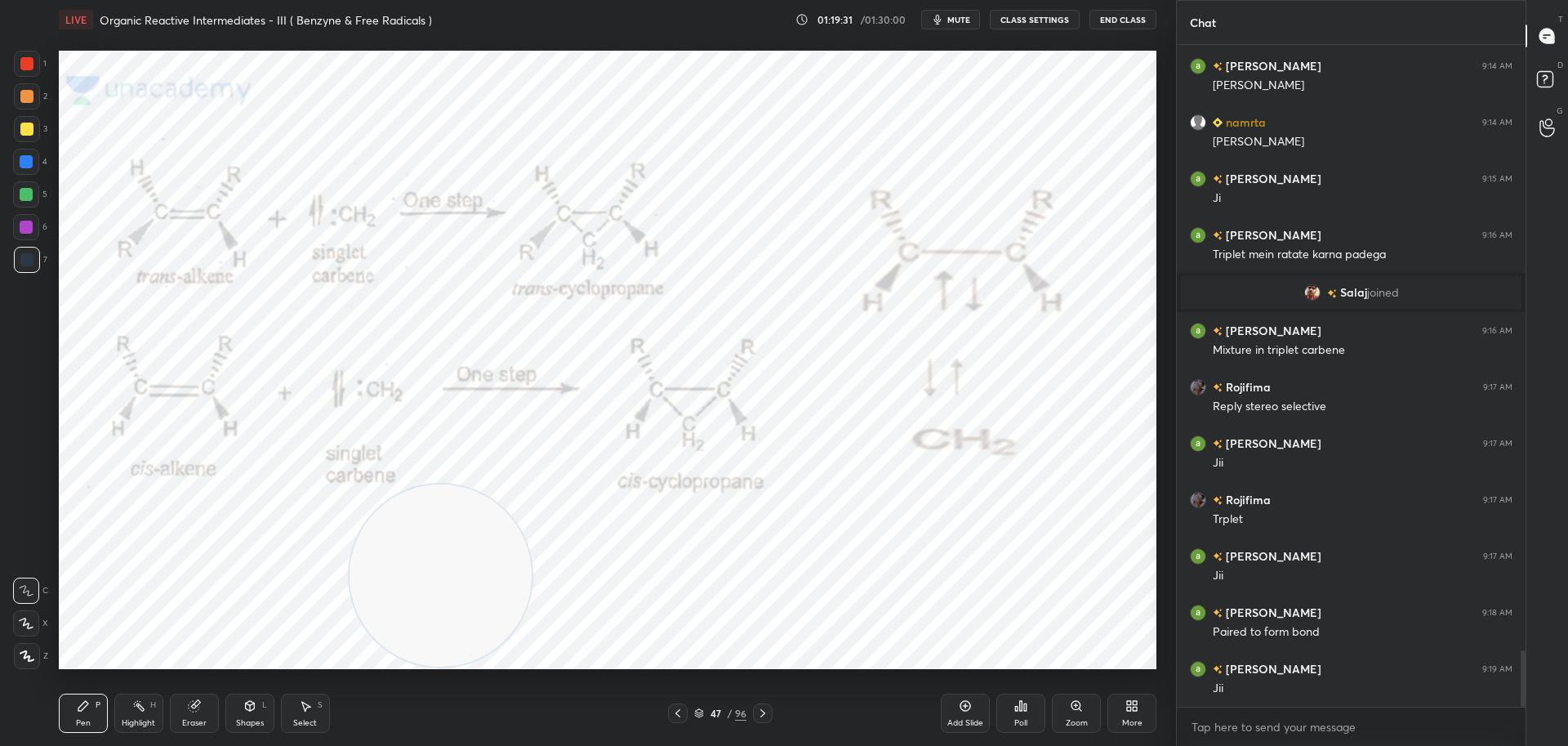
click at [765, 714] on icon at bounding box center [762, 713] width 13 height 13
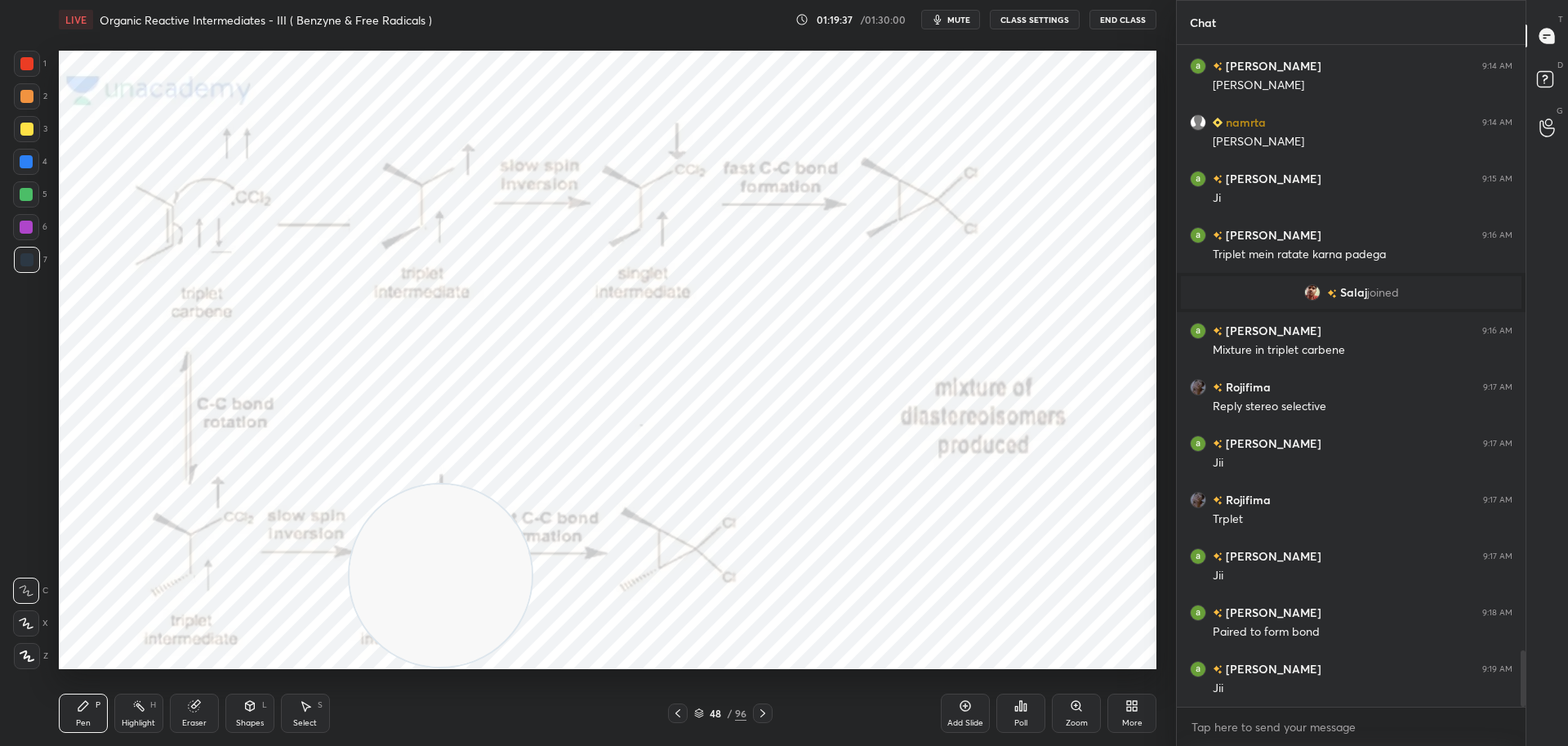
click at [21, 69] on div at bounding box center [26, 63] width 13 height 13
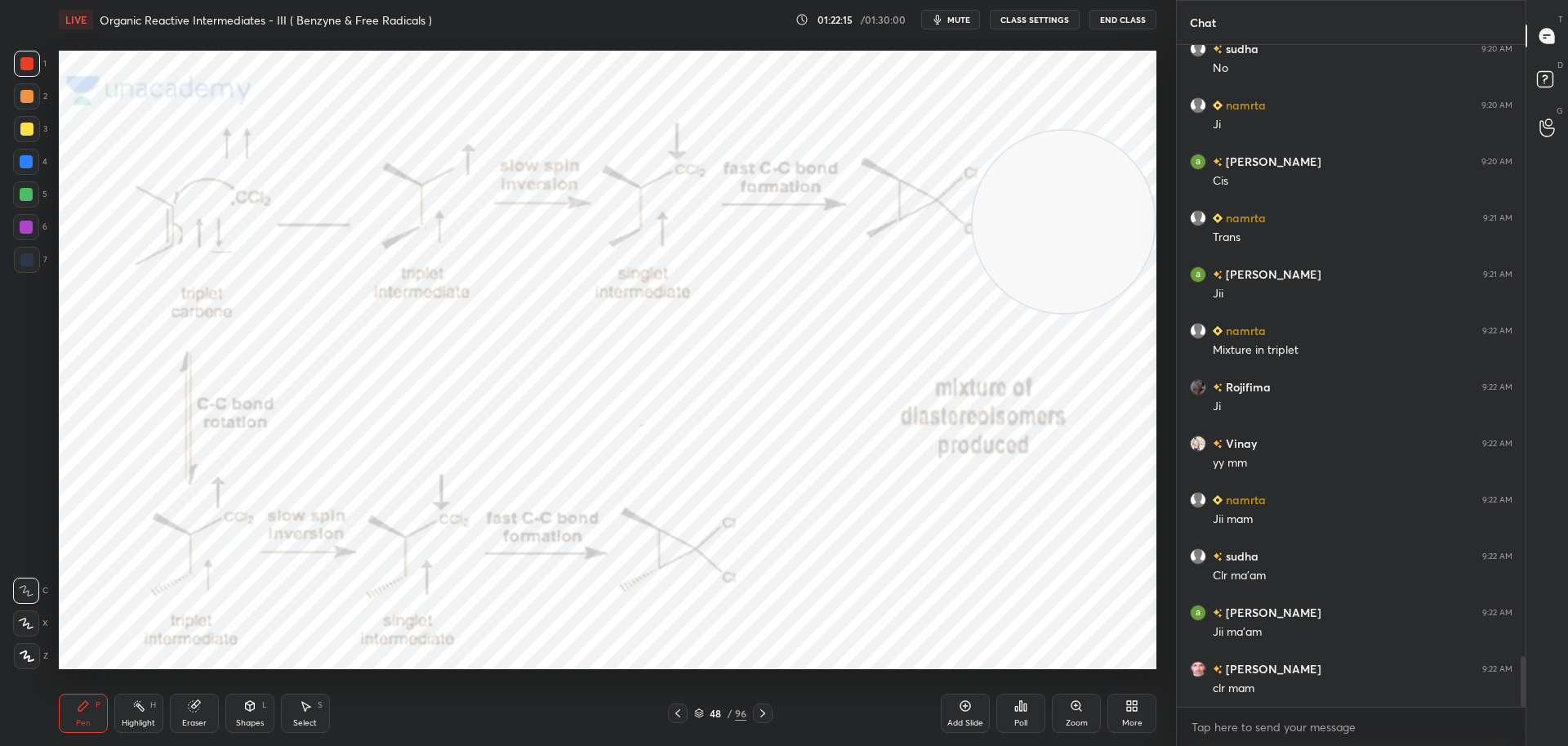
scroll to position [8026, 0]
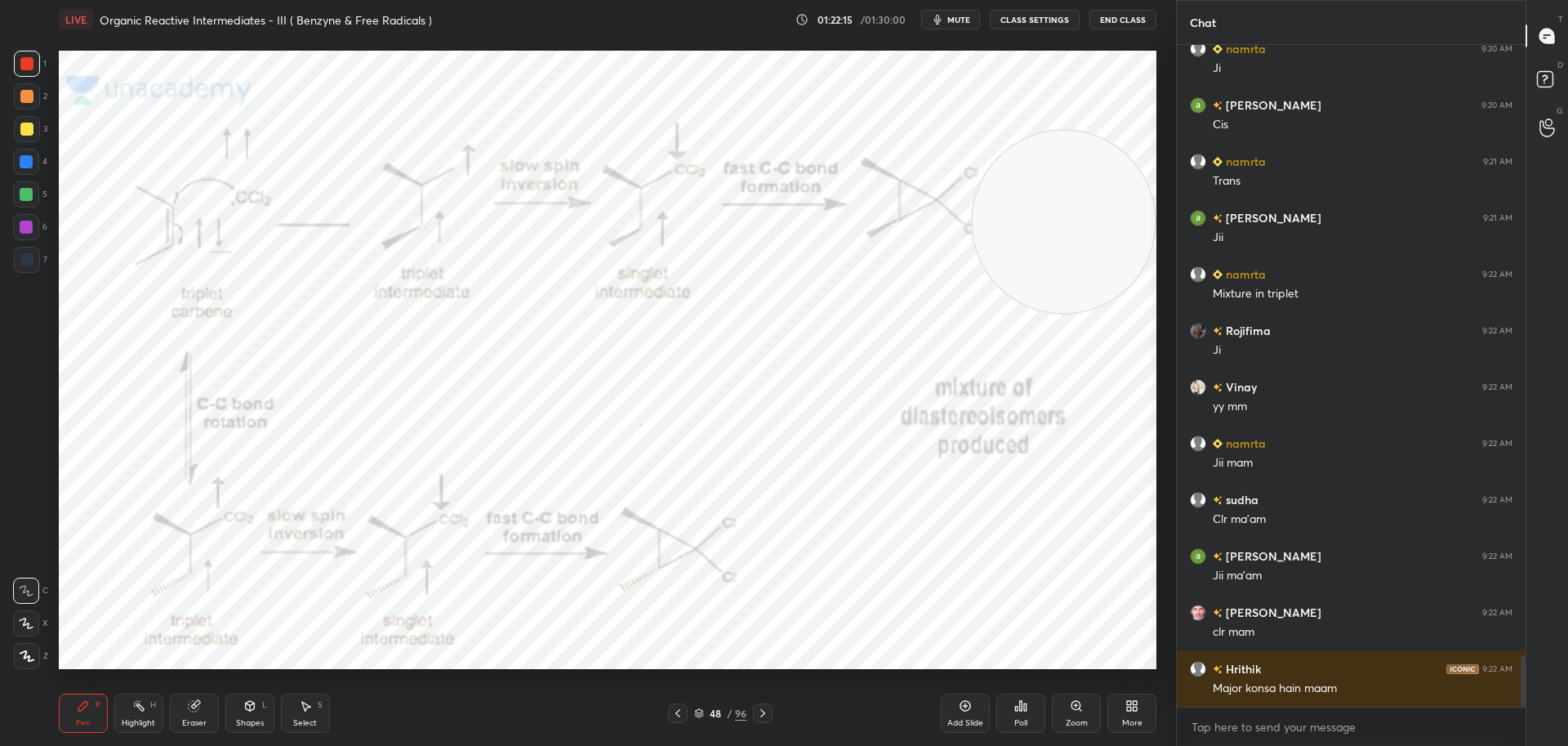
click at [763, 710] on icon at bounding box center [762, 713] width 13 height 13
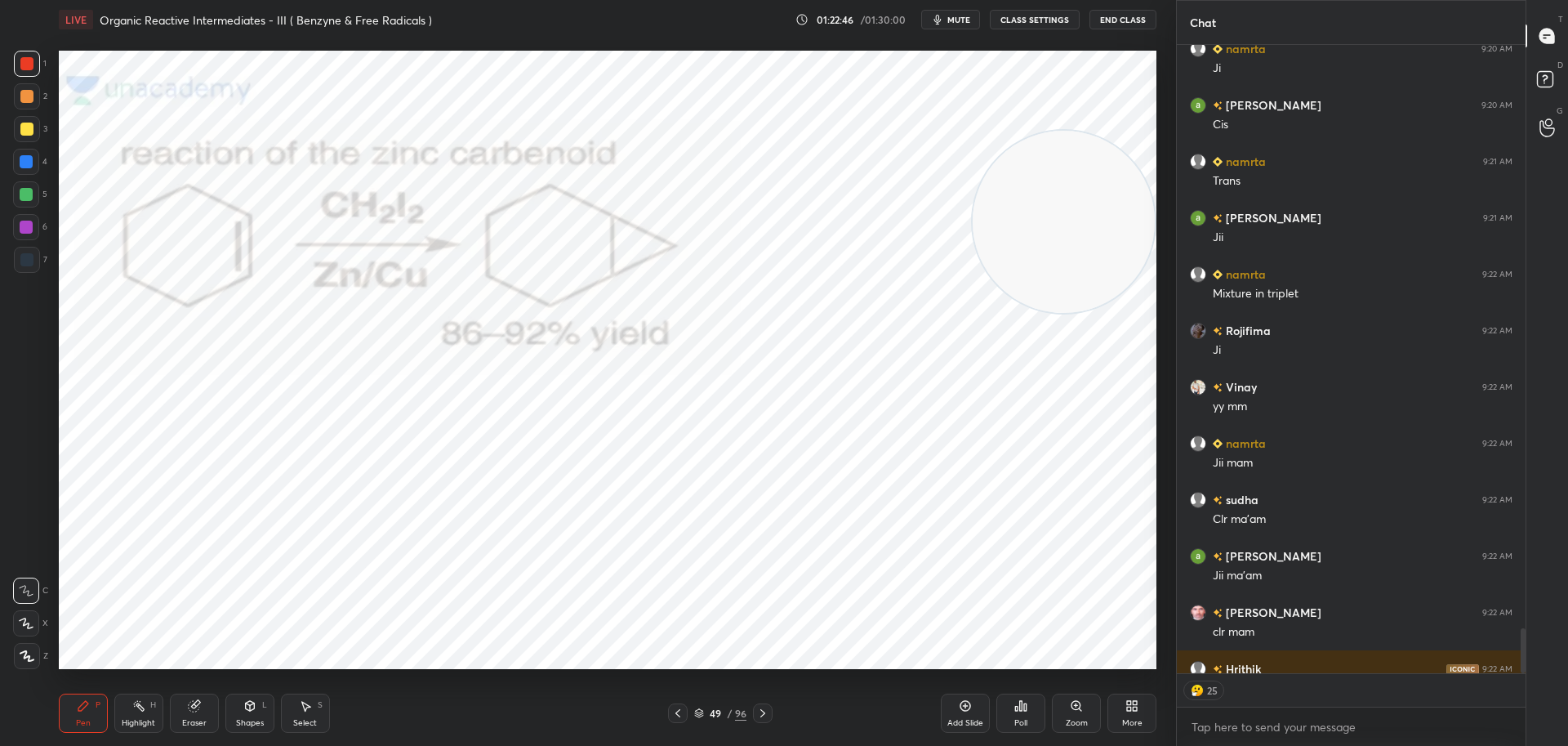
scroll to position [8117, 0]
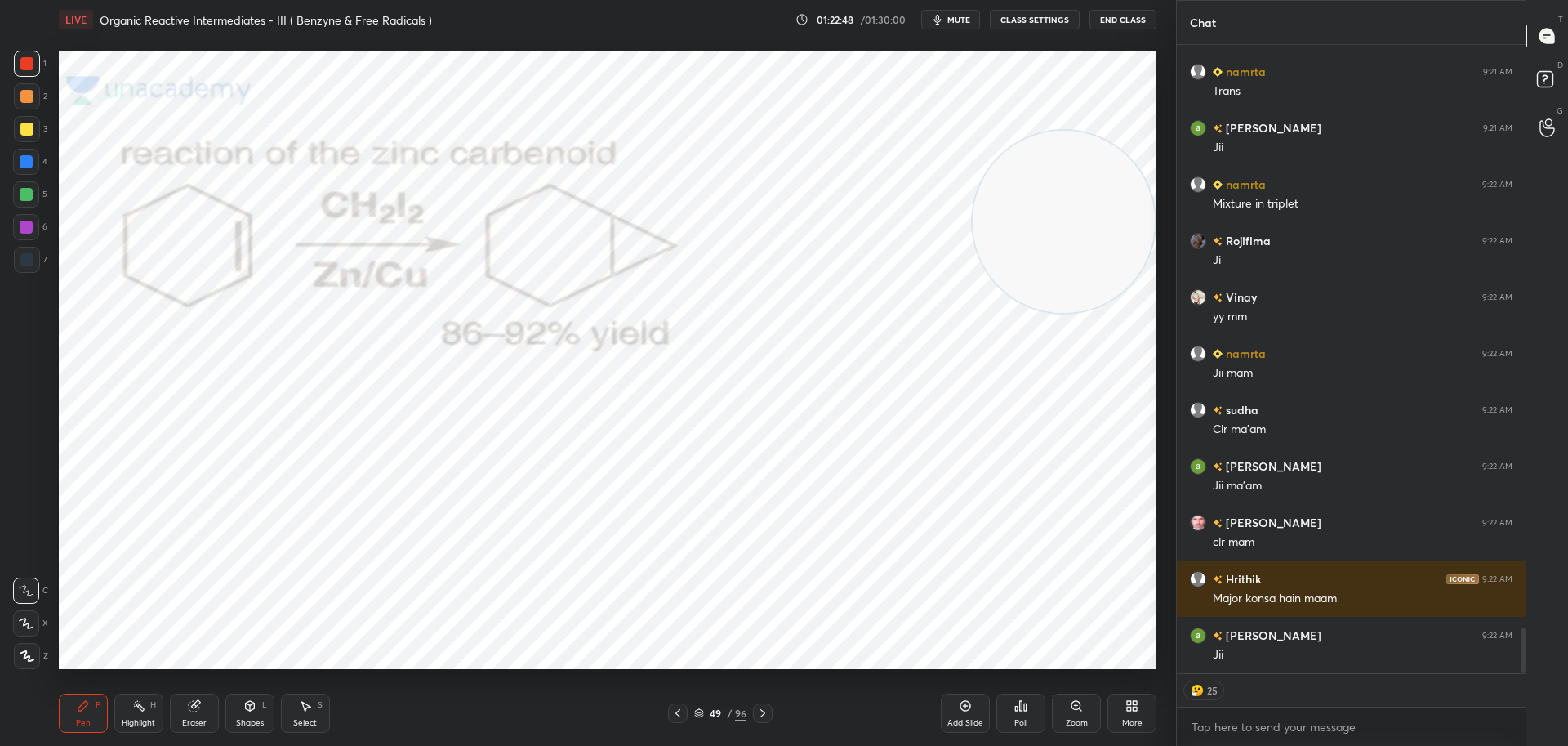
click at [766, 711] on icon at bounding box center [762, 713] width 13 height 13
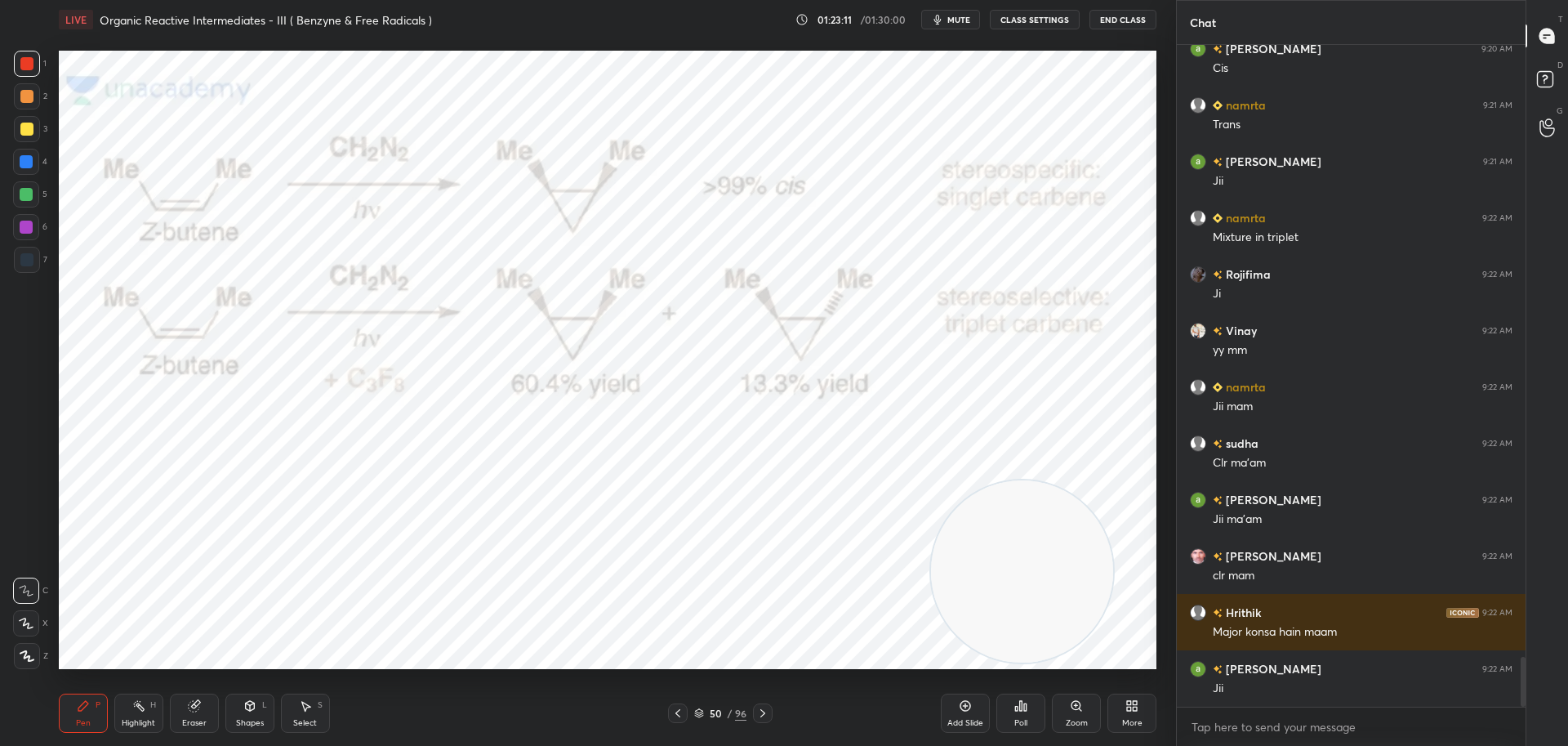
scroll to position [8139, 0]
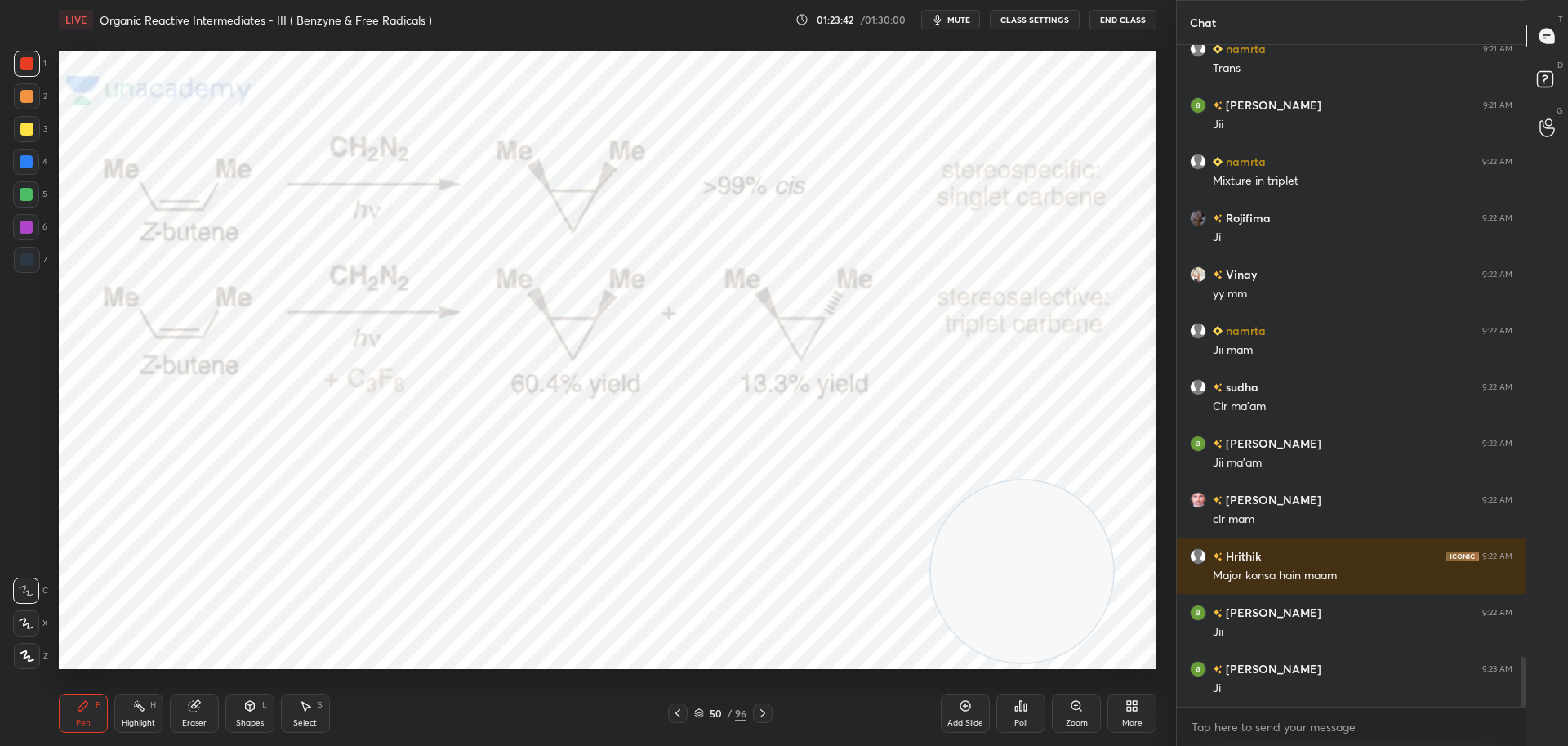
click at [760, 710] on icon at bounding box center [762, 713] width 13 height 13
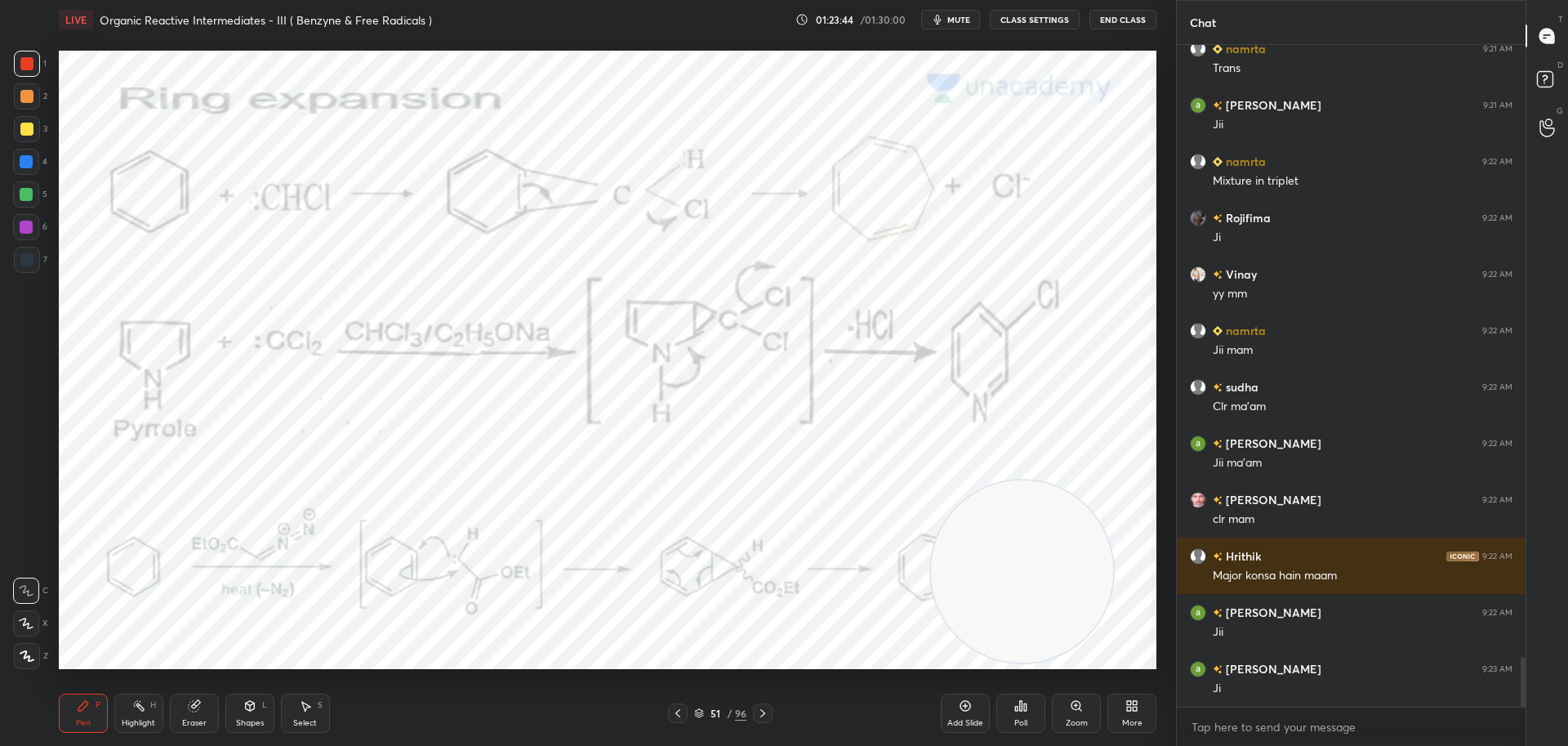
scroll to position [8195, 0]
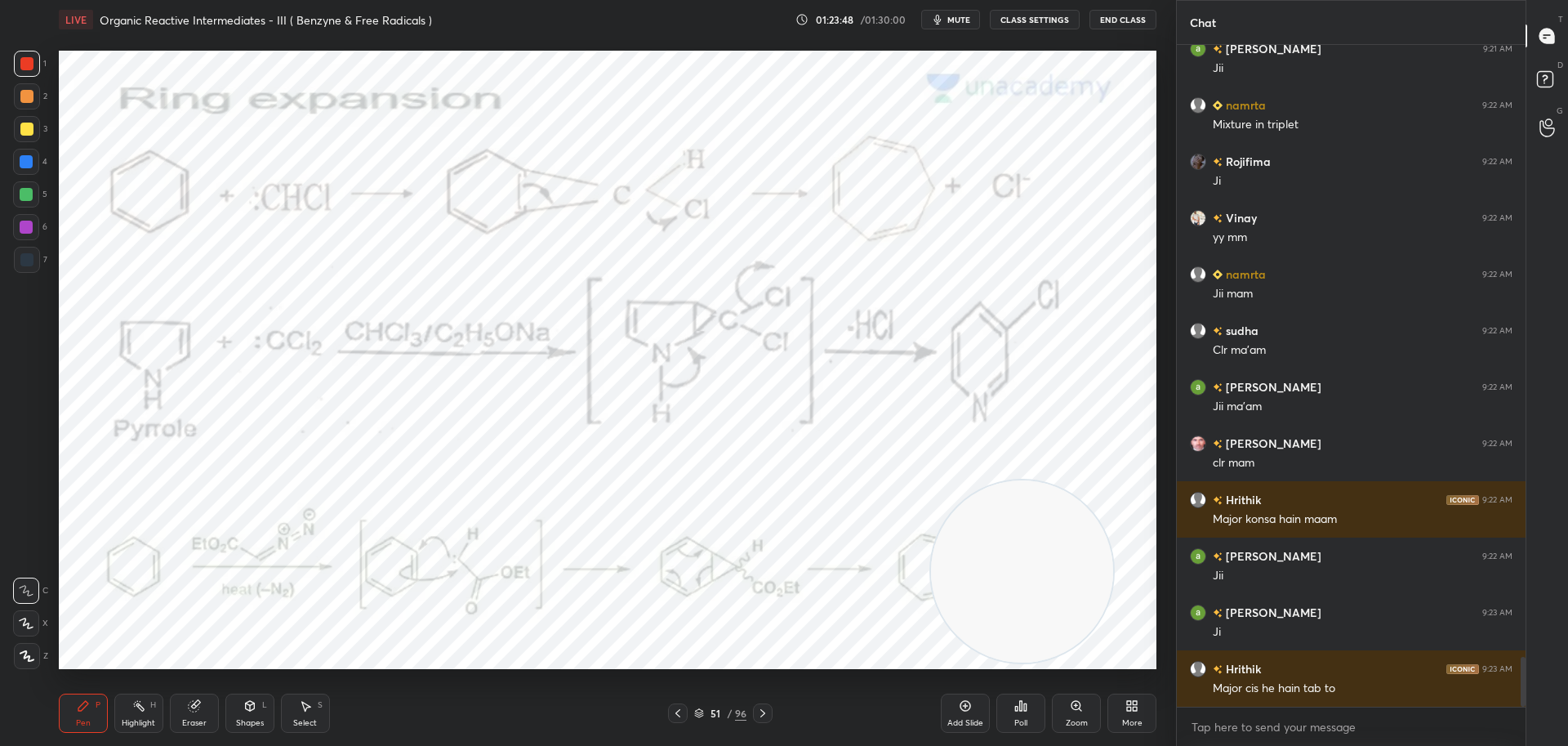
click at [678, 713] on icon at bounding box center [678, 713] width 13 height 13
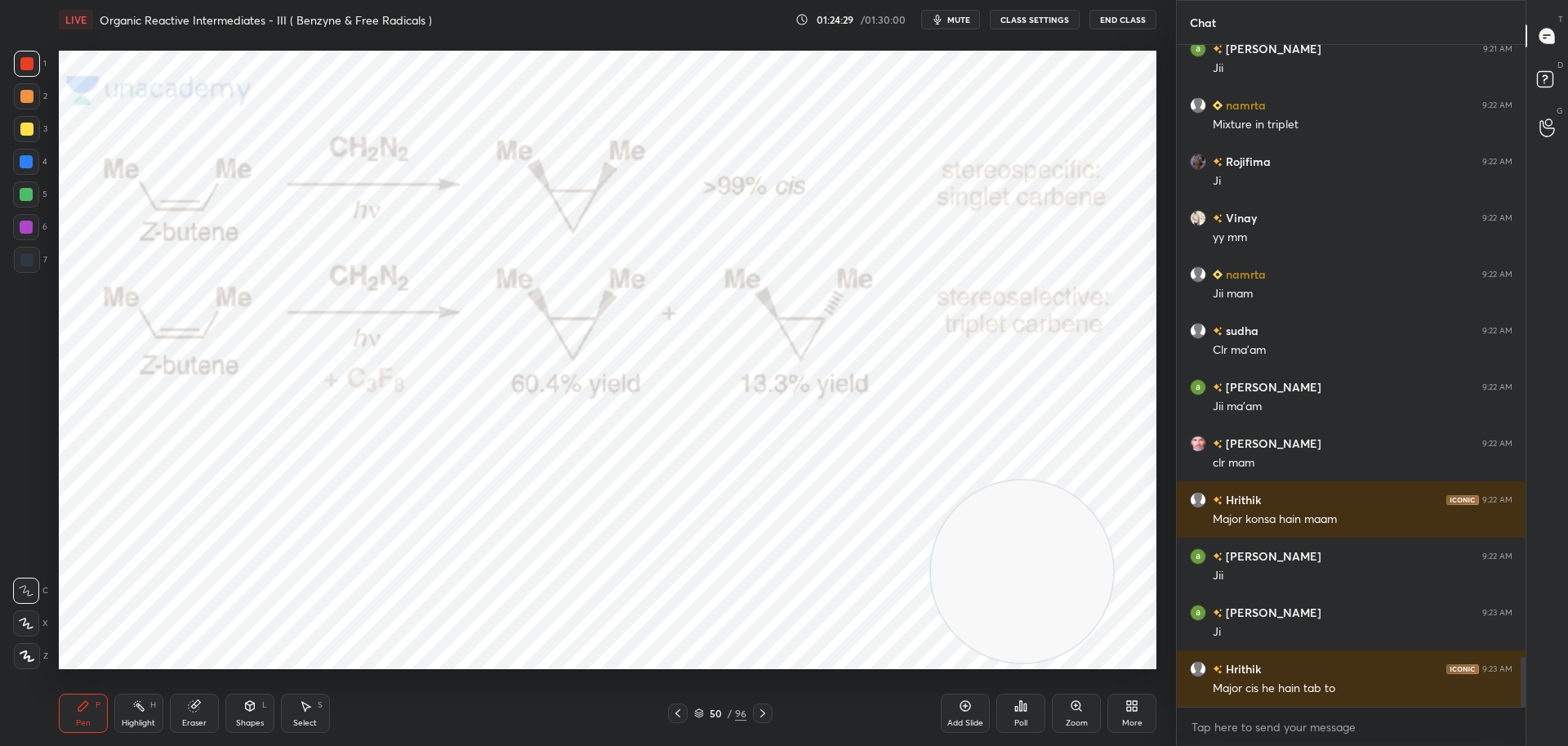
click at [766, 710] on icon at bounding box center [762, 713] width 13 height 13
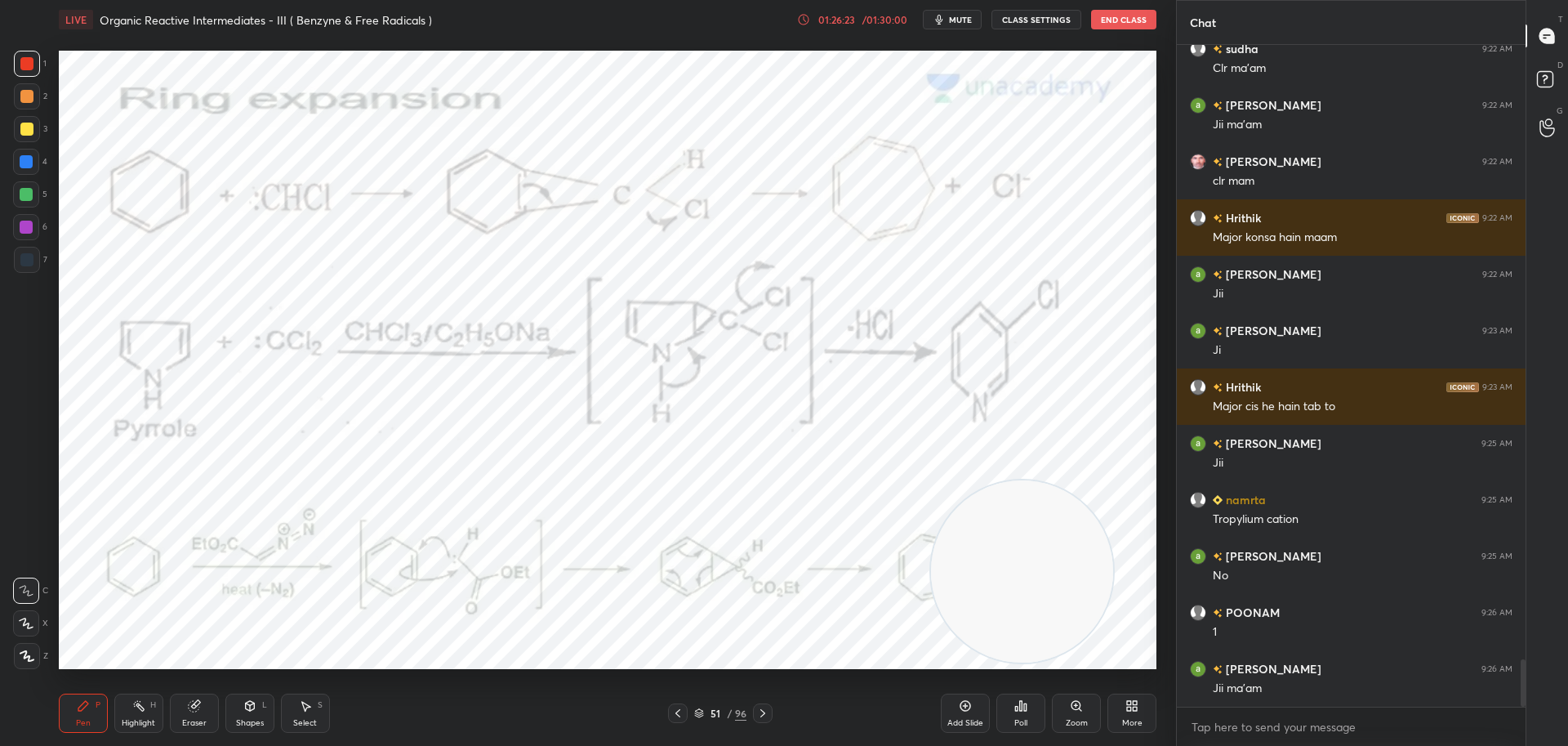
scroll to position [8534, 0]
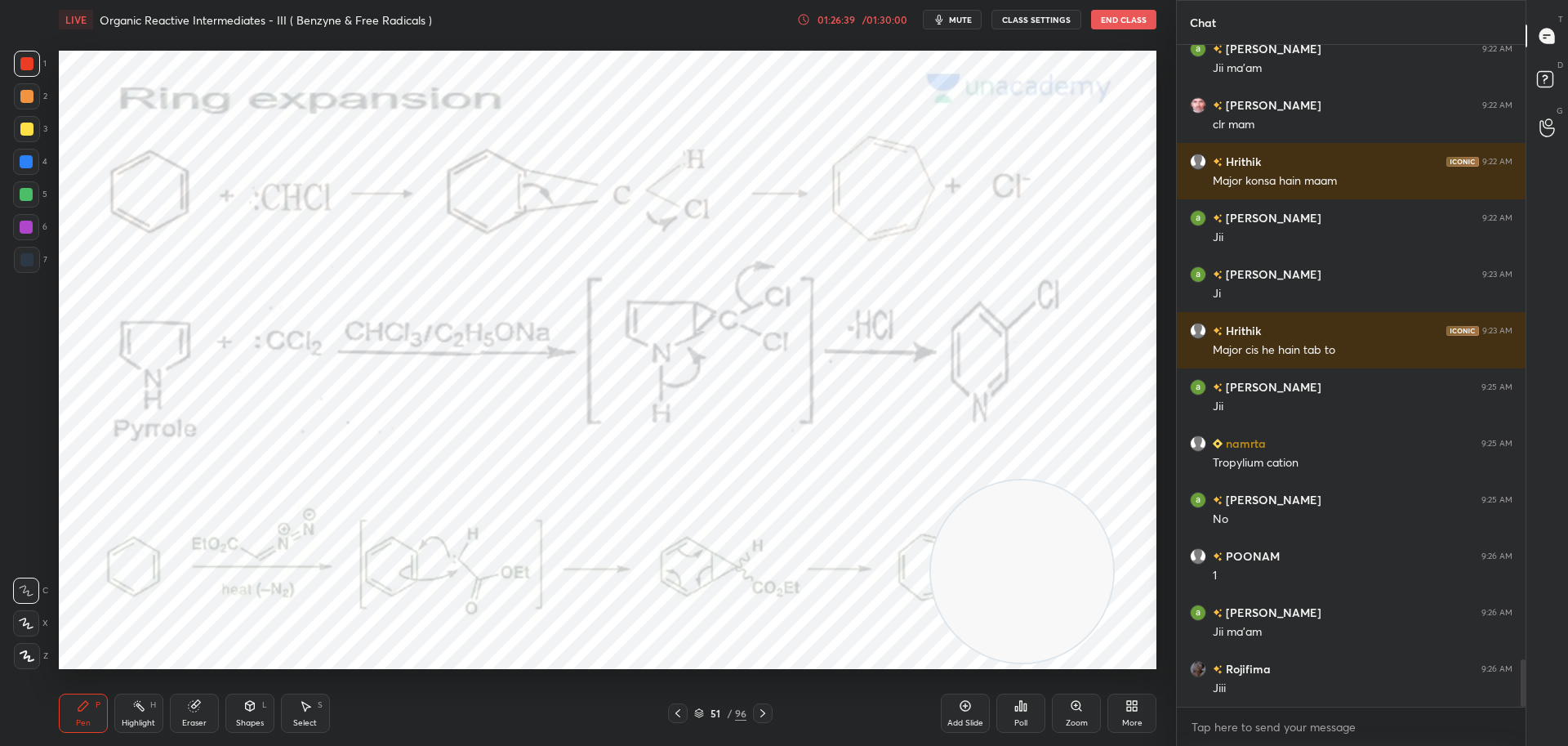
click at [810, 20] on icon at bounding box center [803, 18] width 13 height 13
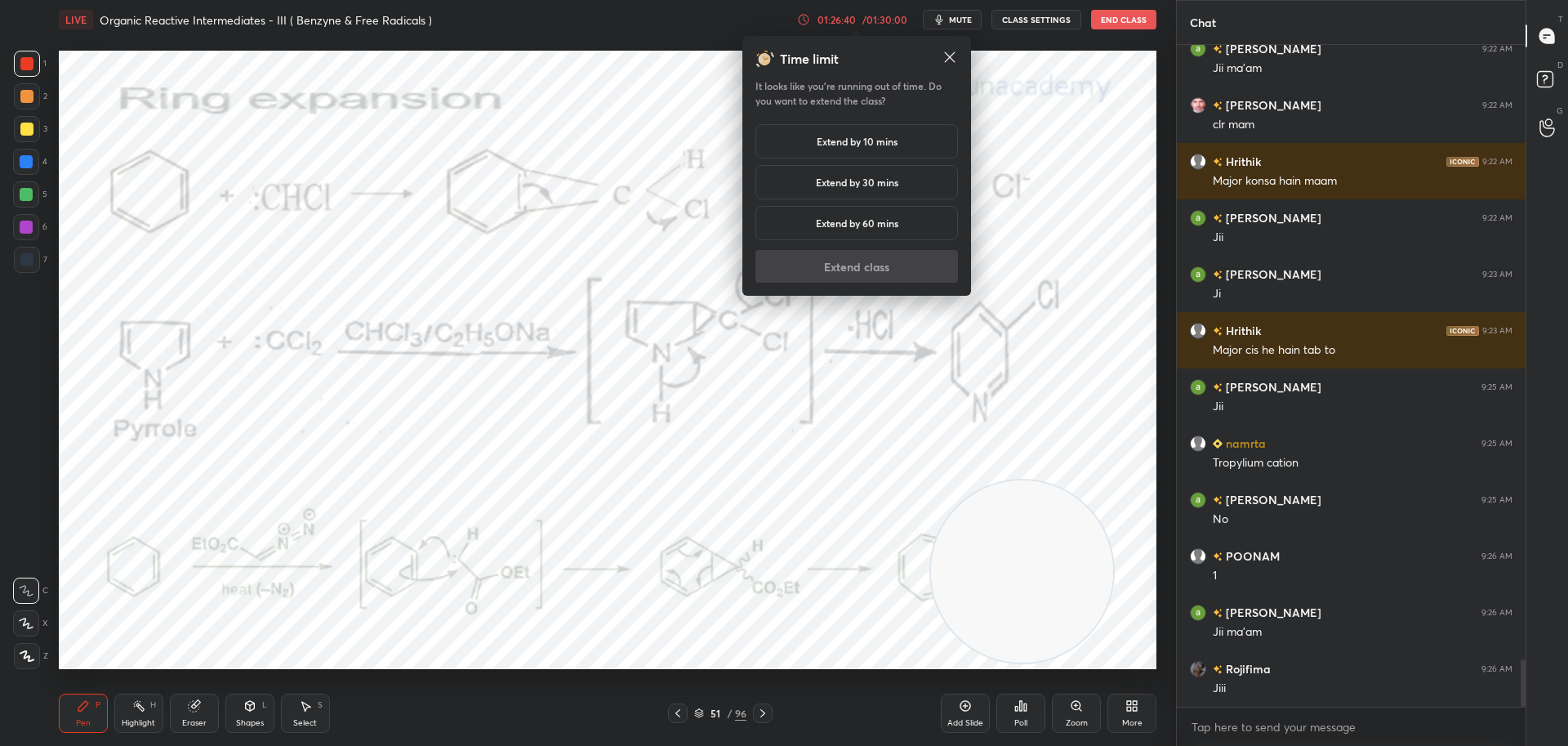
click at [817, 144] on h5 "Extend by 10 mins" at bounding box center [856, 141] width 81 height 15
click at [801, 266] on button "Extend class" at bounding box center [856, 266] width 203 height 33
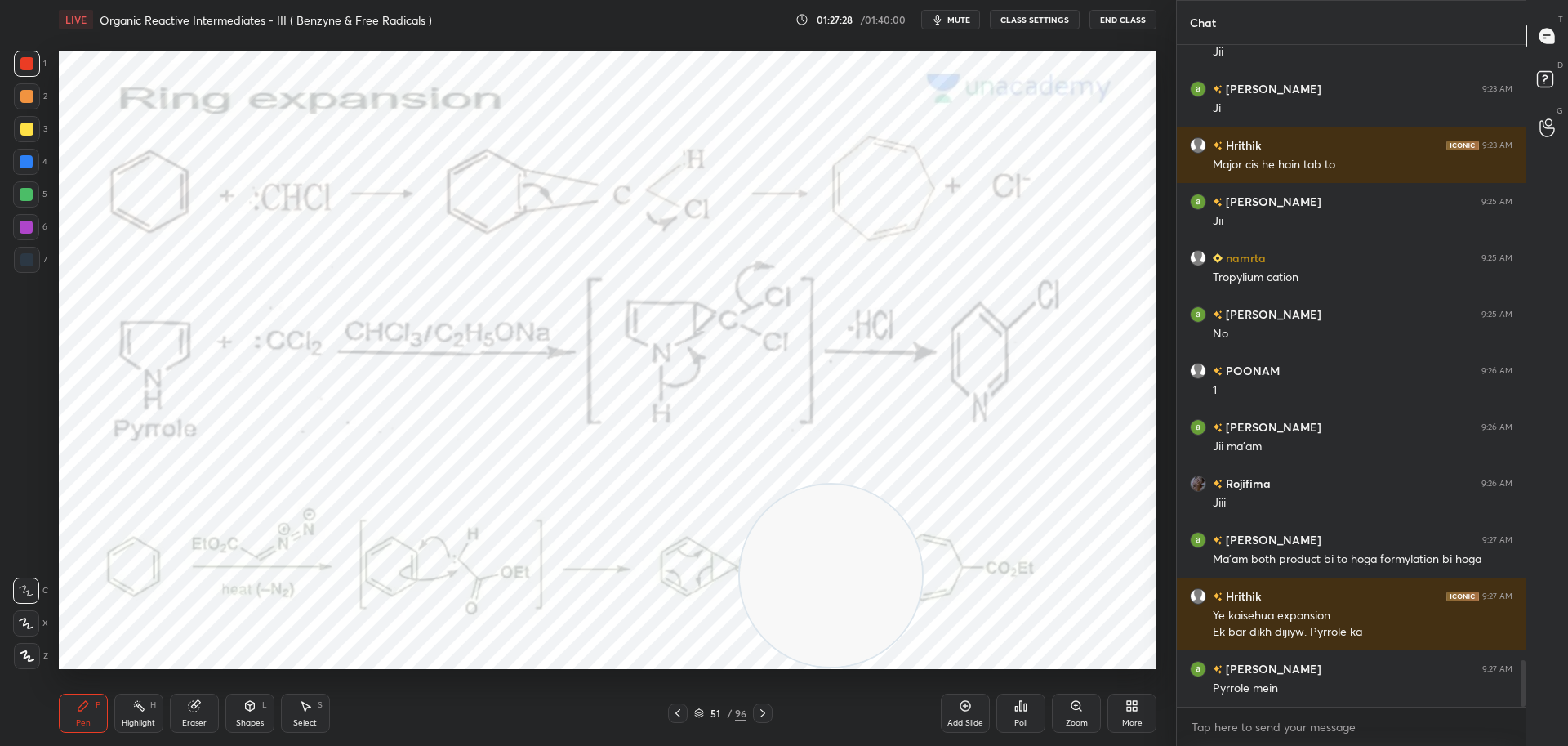
scroll to position [8776, 0]
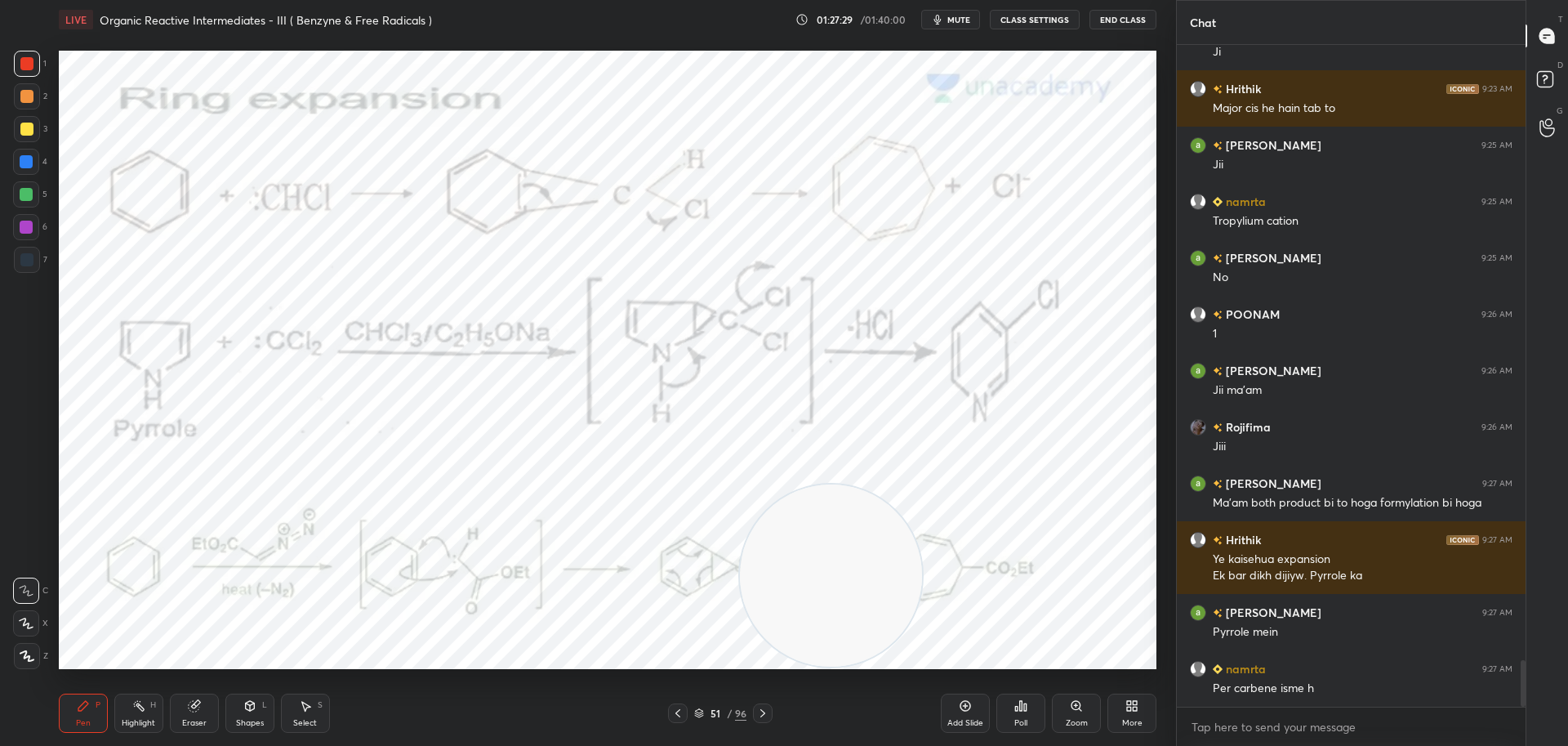
click at [827, 612] on video at bounding box center [831, 576] width 183 height 183
click at [827, 613] on video at bounding box center [825, 573] width 183 height 183
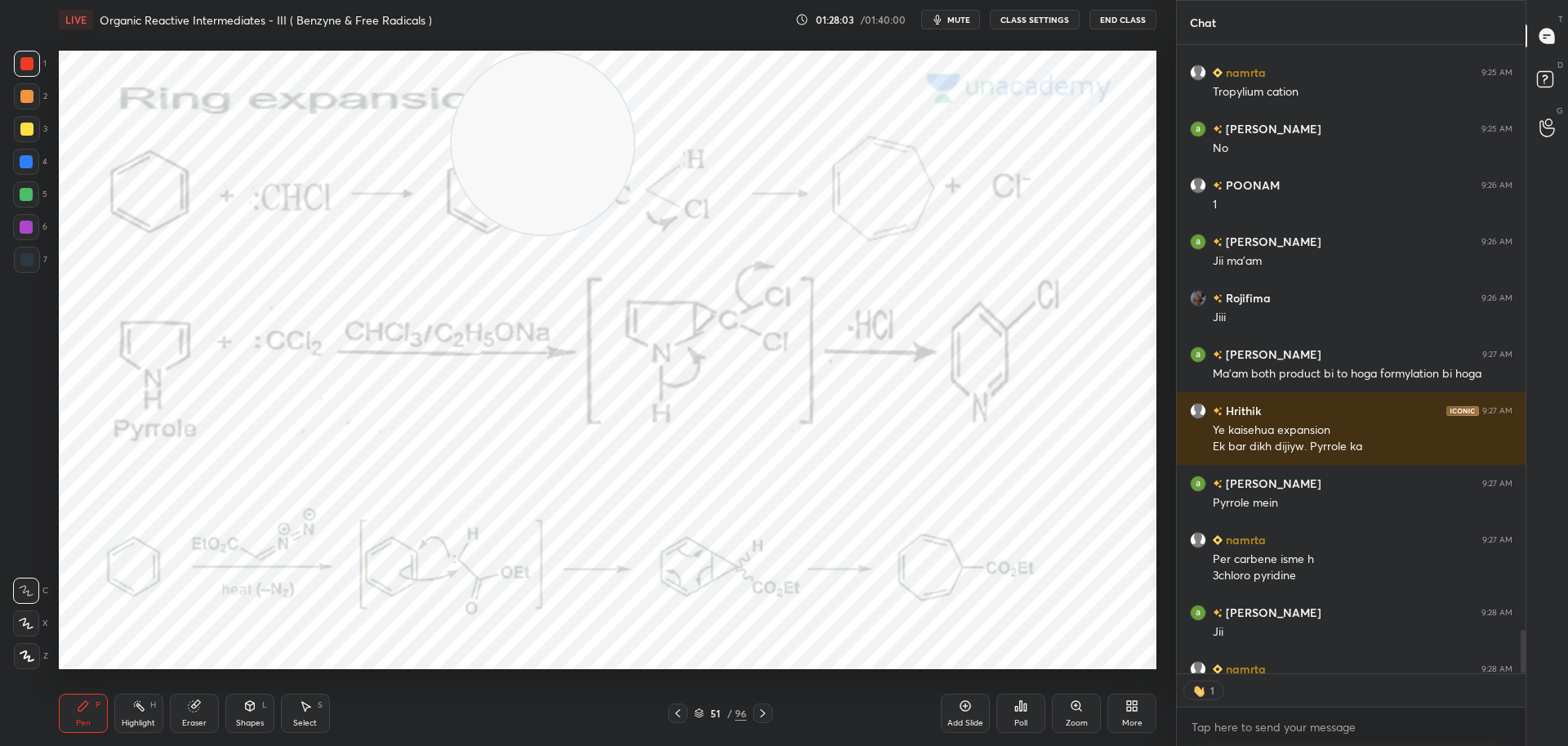
scroll to position [624, 344]
click at [765, 714] on icon at bounding box center [762, 713] width 5 height 8
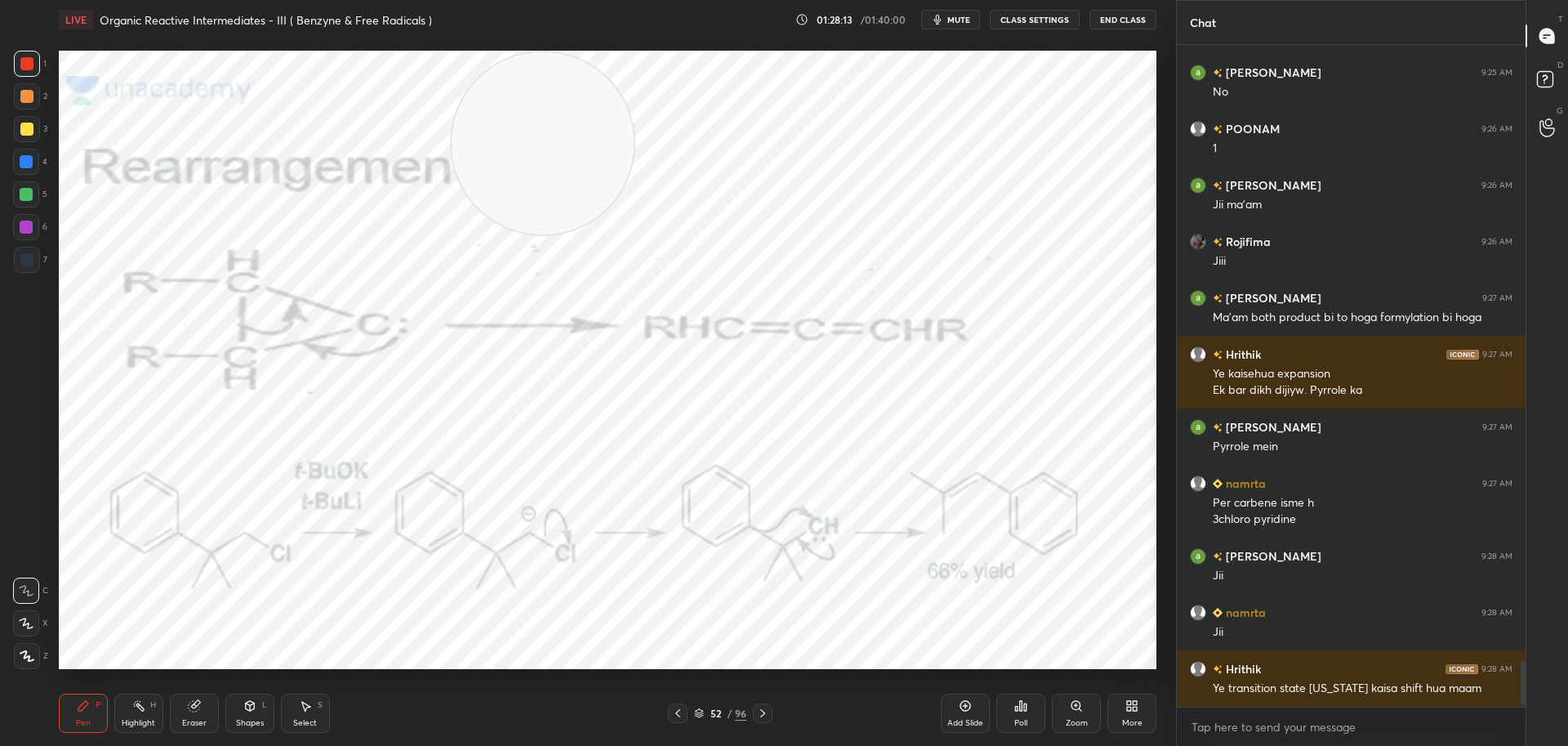
scroll to position [8962, 0]
click at [674, 709] on icon at bounding box center [678, 713] width 13 height 13
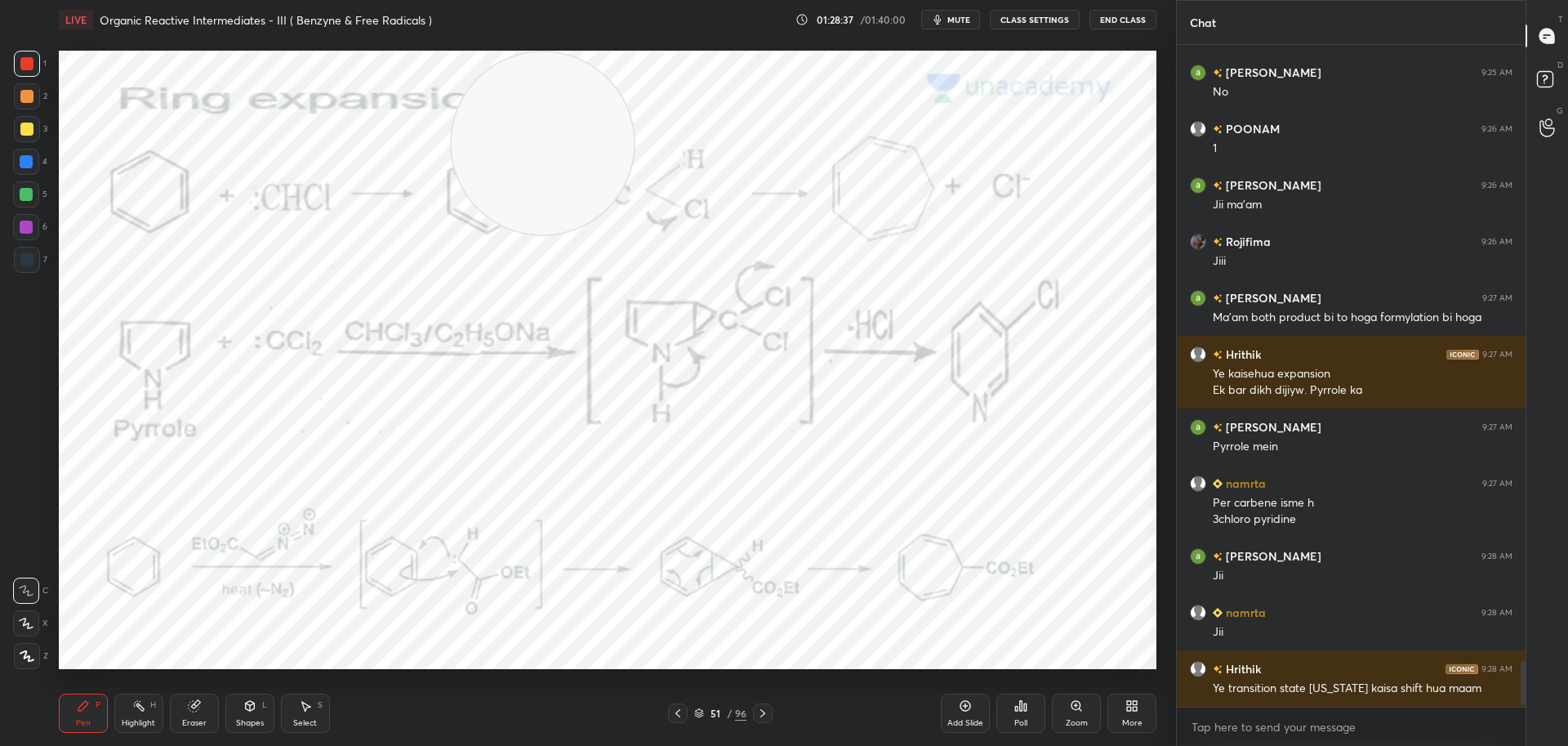
scroll to position [9018, 0]
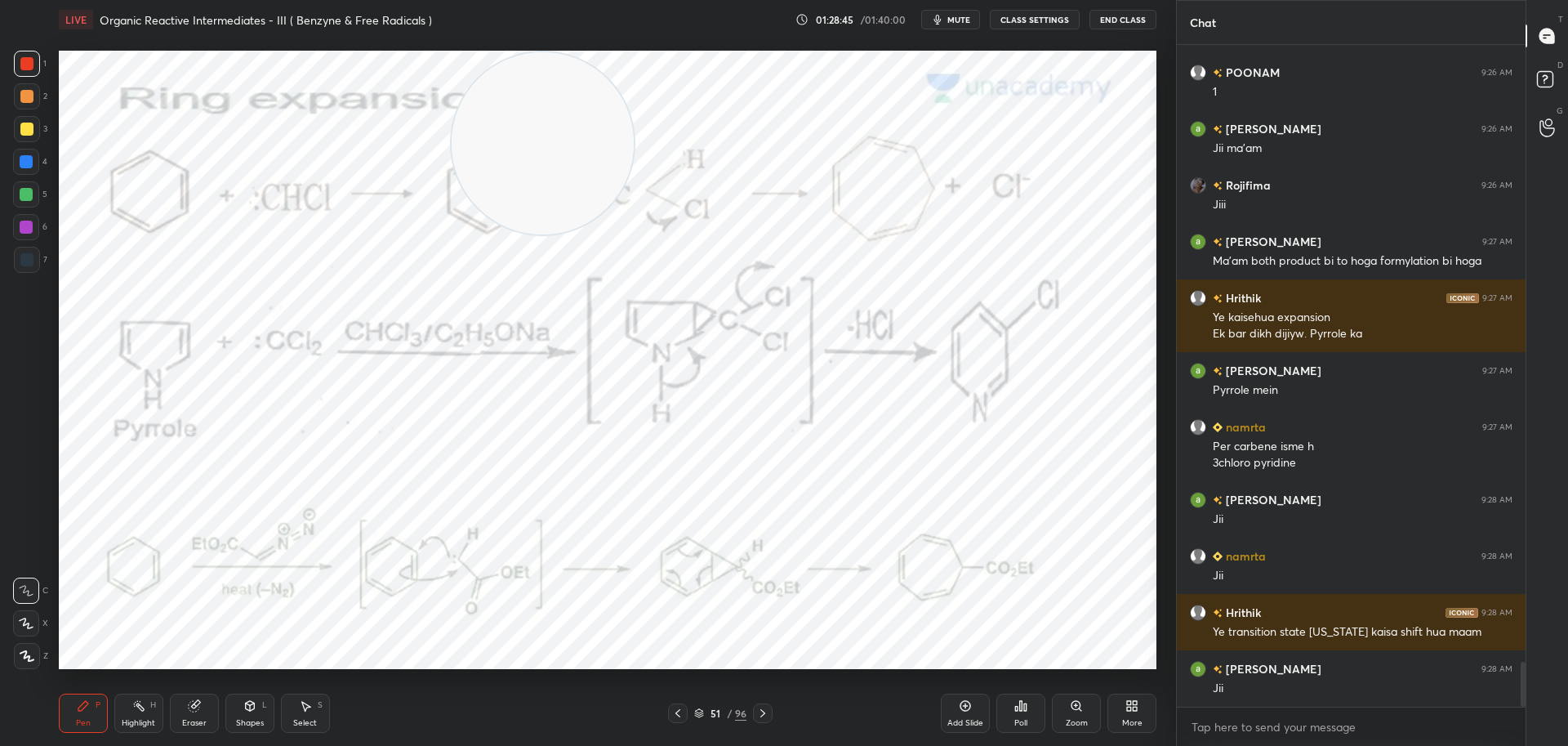
click at [764, 712] on icon at bounding box center [762, 713] width 5 height 8
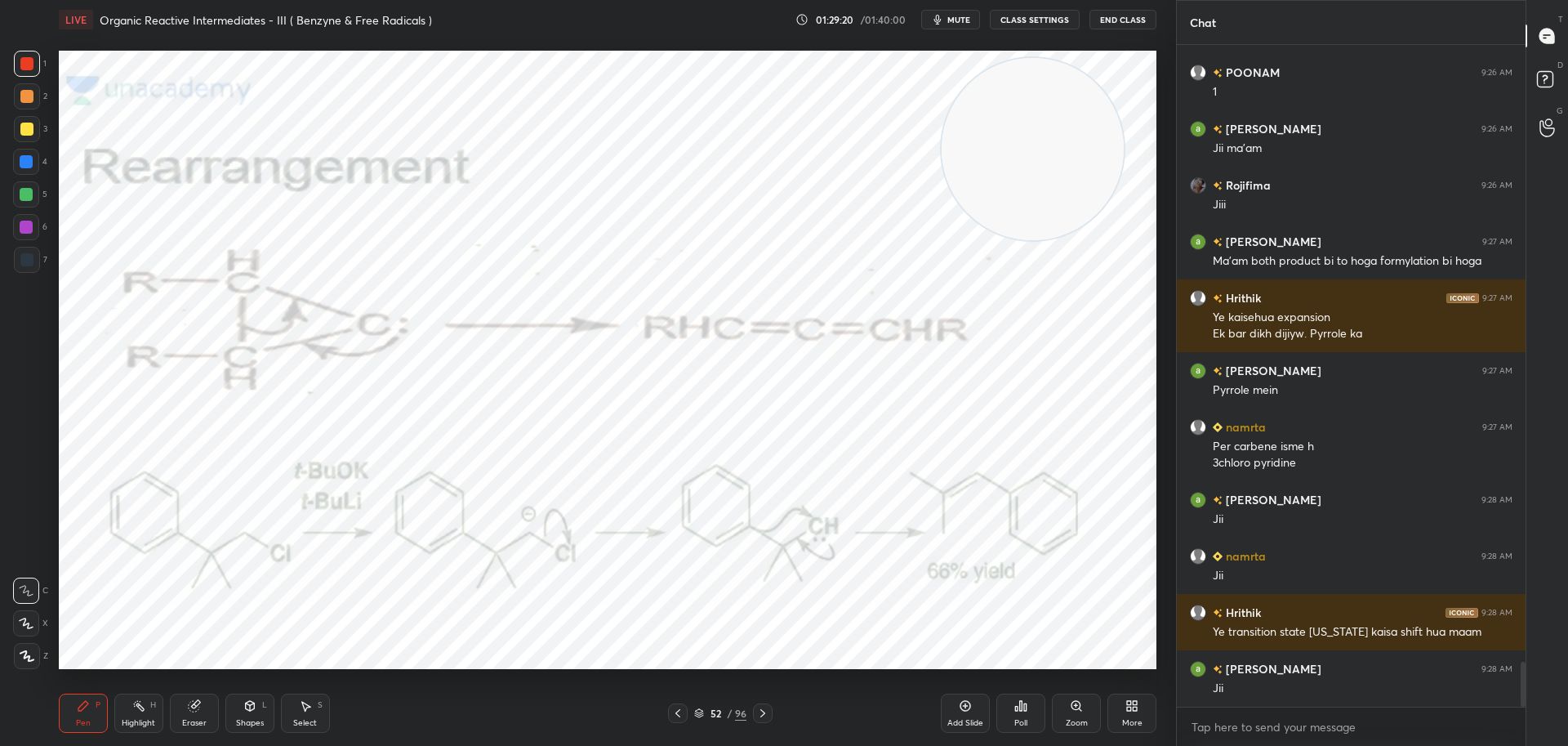
scroll to position [9074, 0]
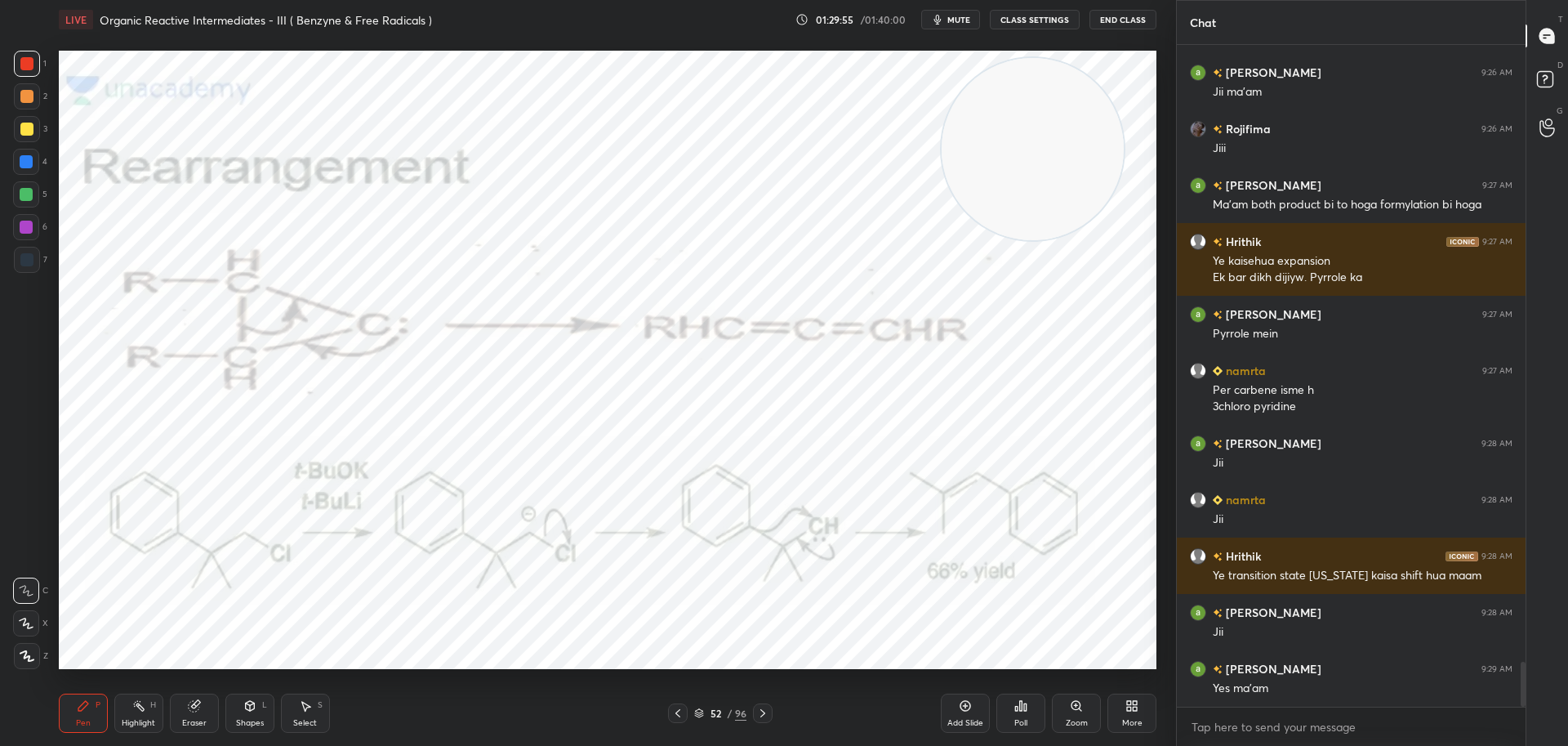
click at [762, 709] on icon at bounding box center [762, 713] width 13 height 13
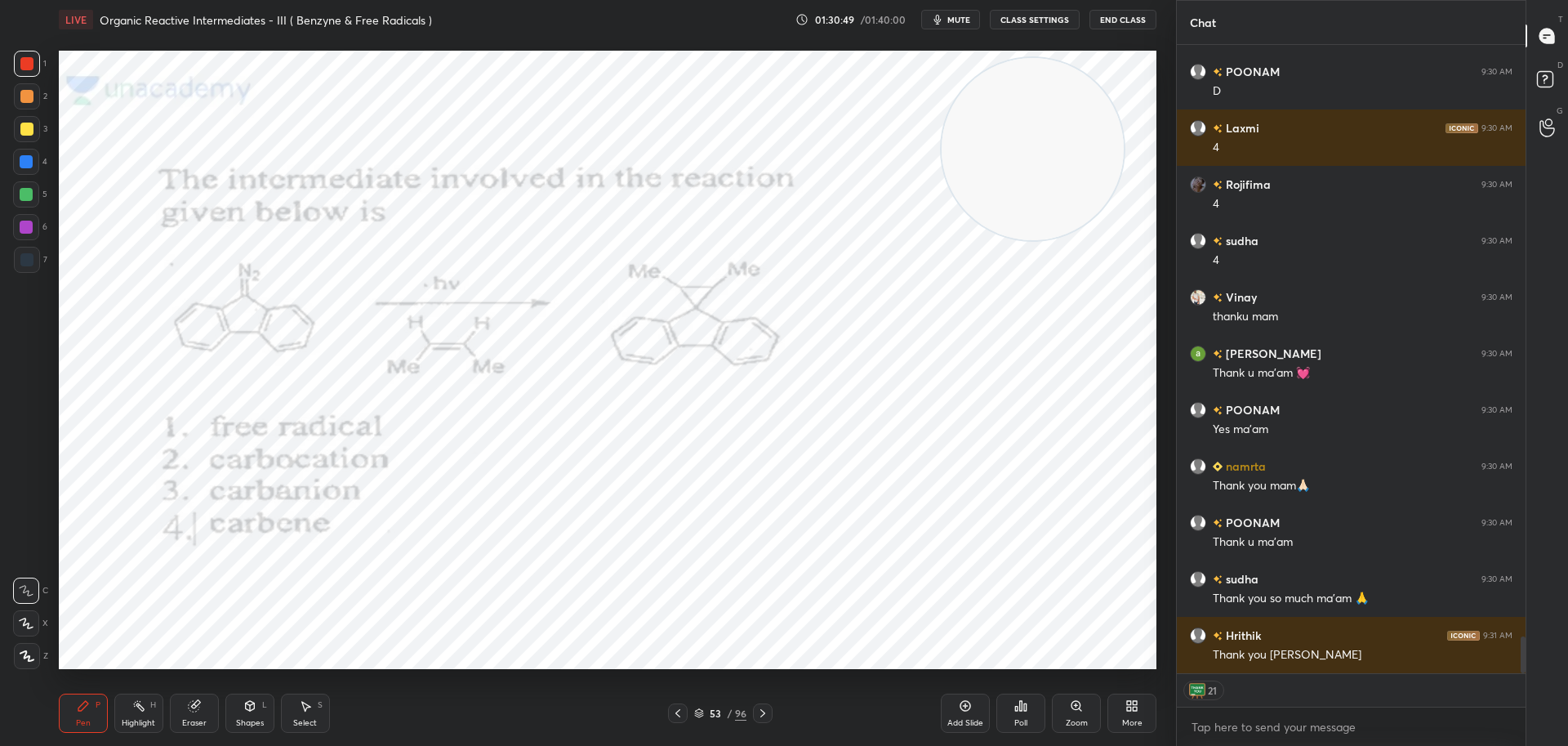
scroll to position [10122, 0]
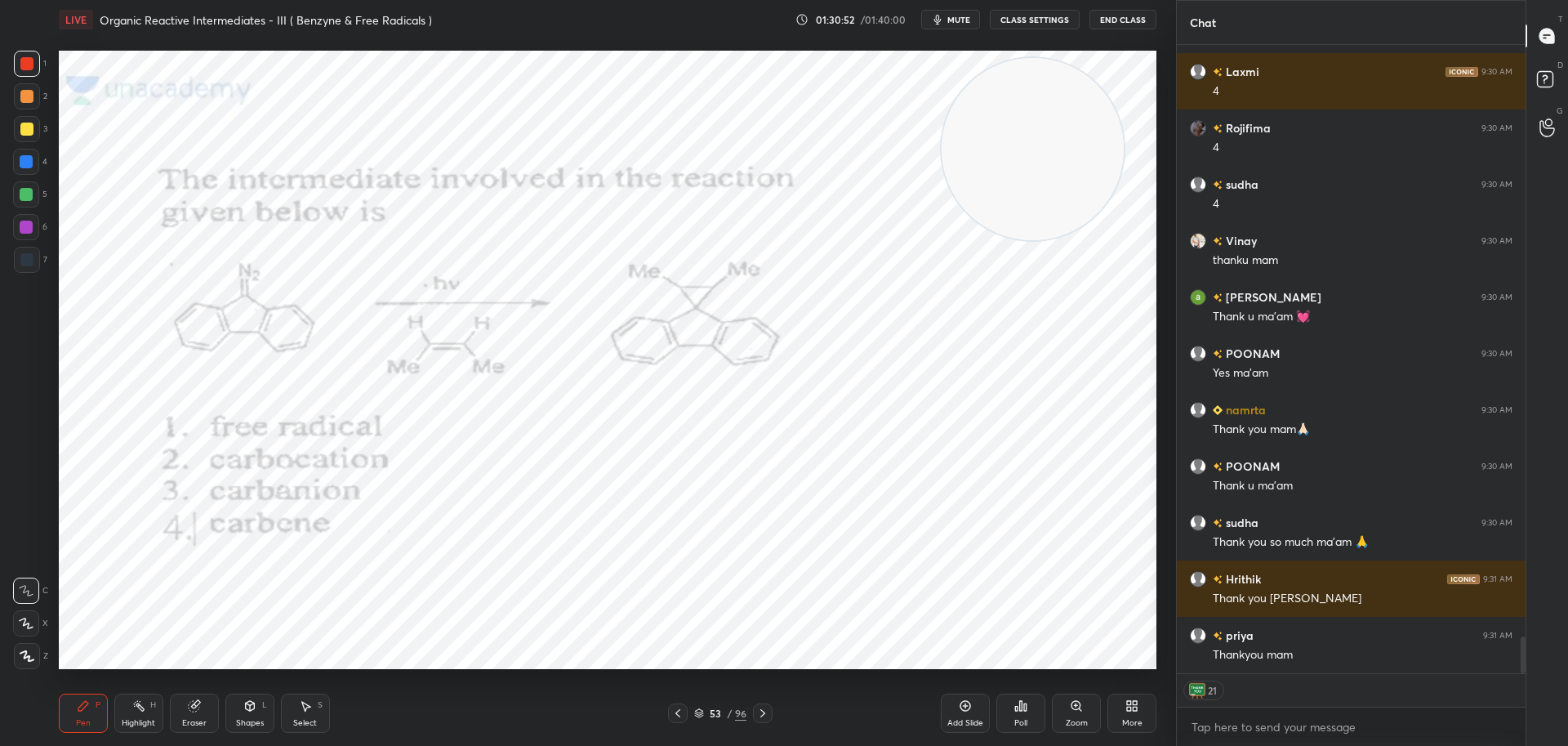
click at [1141, 20] on button "End Class" at bounding box center [1122, 19] width 67 height 19
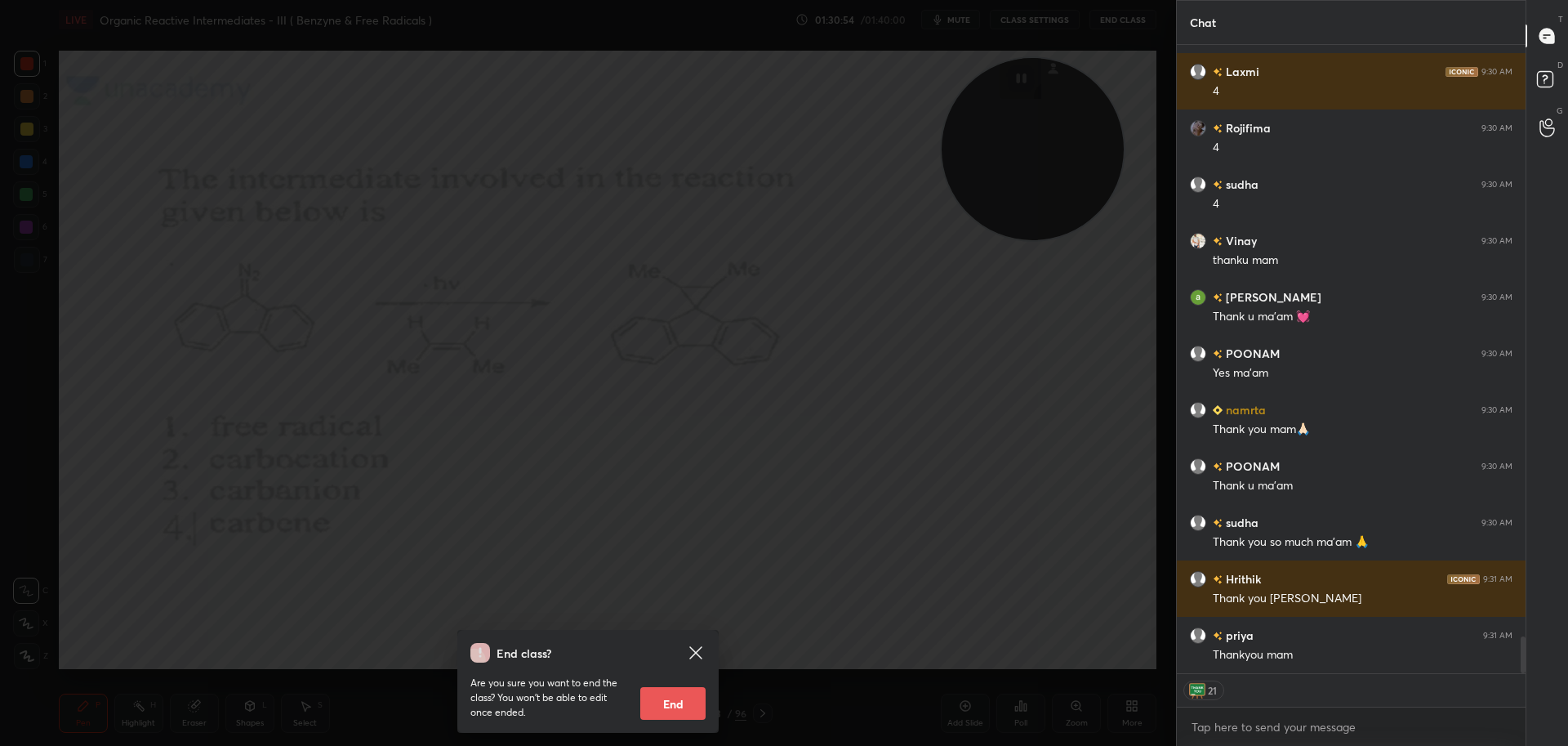
click at [672, 705] on button "End" at bounding box center [673, 704] width 65 height 33
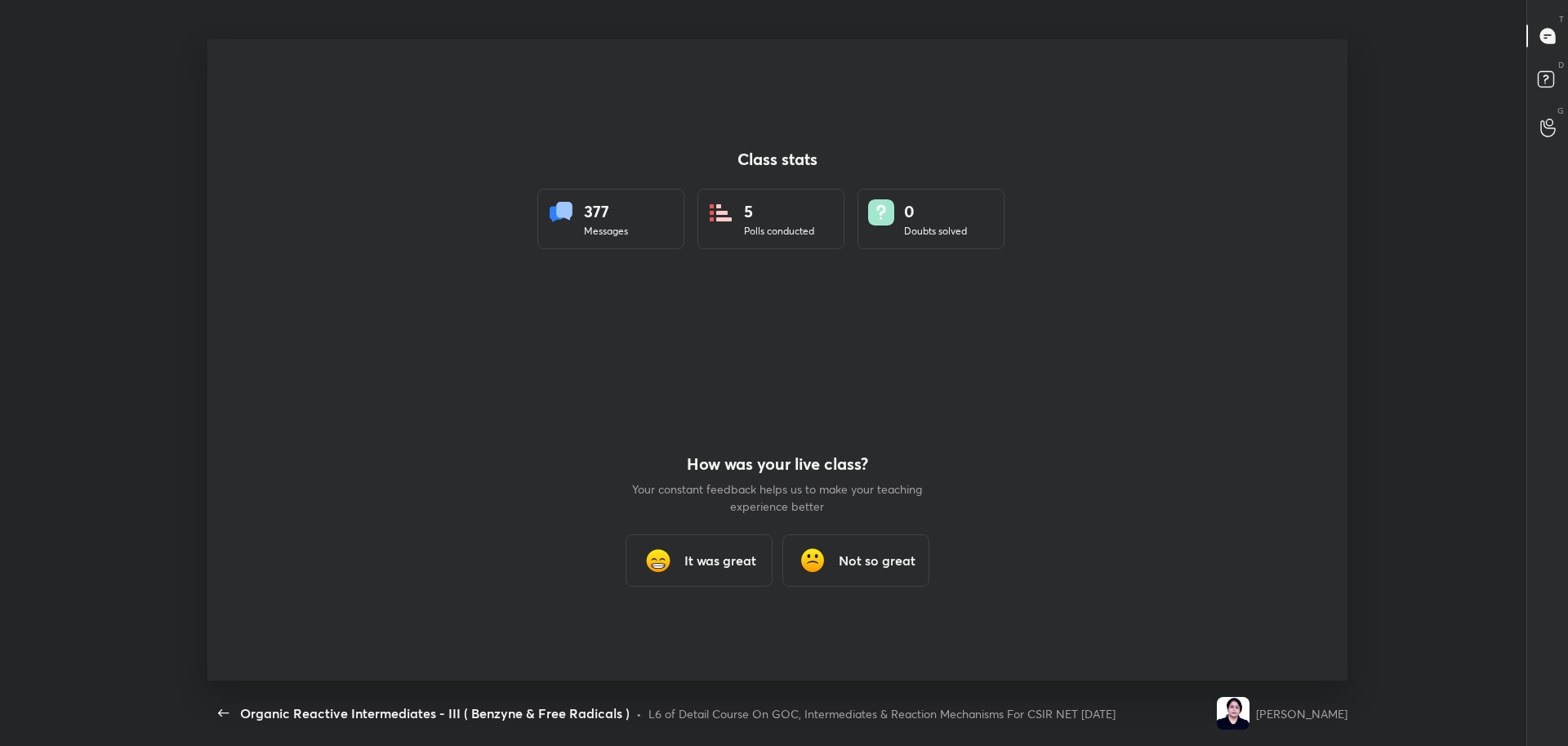
scroll to position [81087, 80135]
click at [681, 563] on div "It was great" at bounding box center [699, 560] width 147 height 52
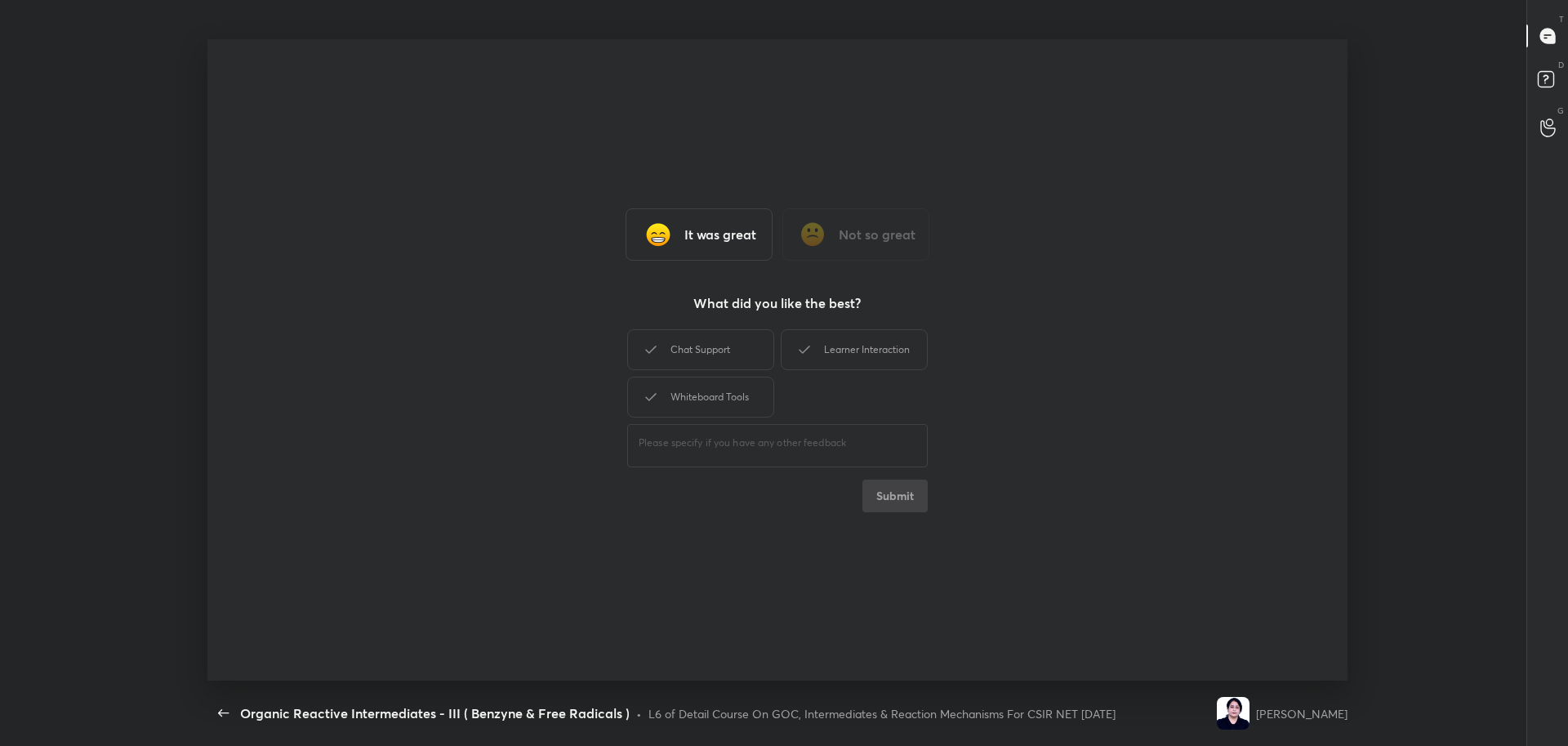
type textarea "x"
click at [702, 343] on div "Chat Support" at bounding box center [700, 350] width 147 height 41
click at [701, 394] on div "Whiteboard Tools" at bounding box center [700, 397] width 147 height 41
click at [839, 358] on div "Learner Interaction" at bounding box center [853, 350] width 147 height 41
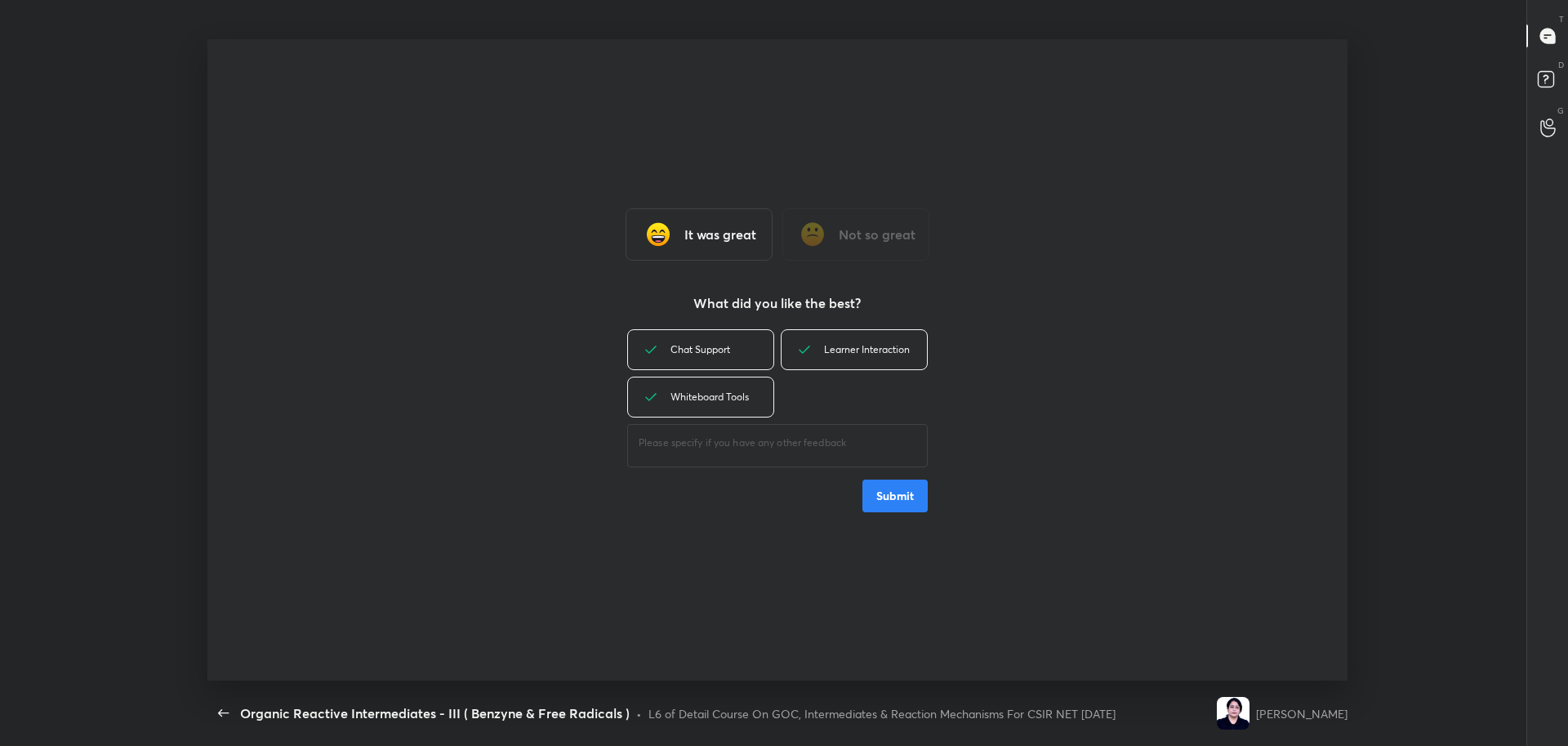
click at [899, 487] on button "Submit" at bounding box center [895, 496] width 65 height 33
